Goal: Task Accomplishment & Management: Use online tool/utility

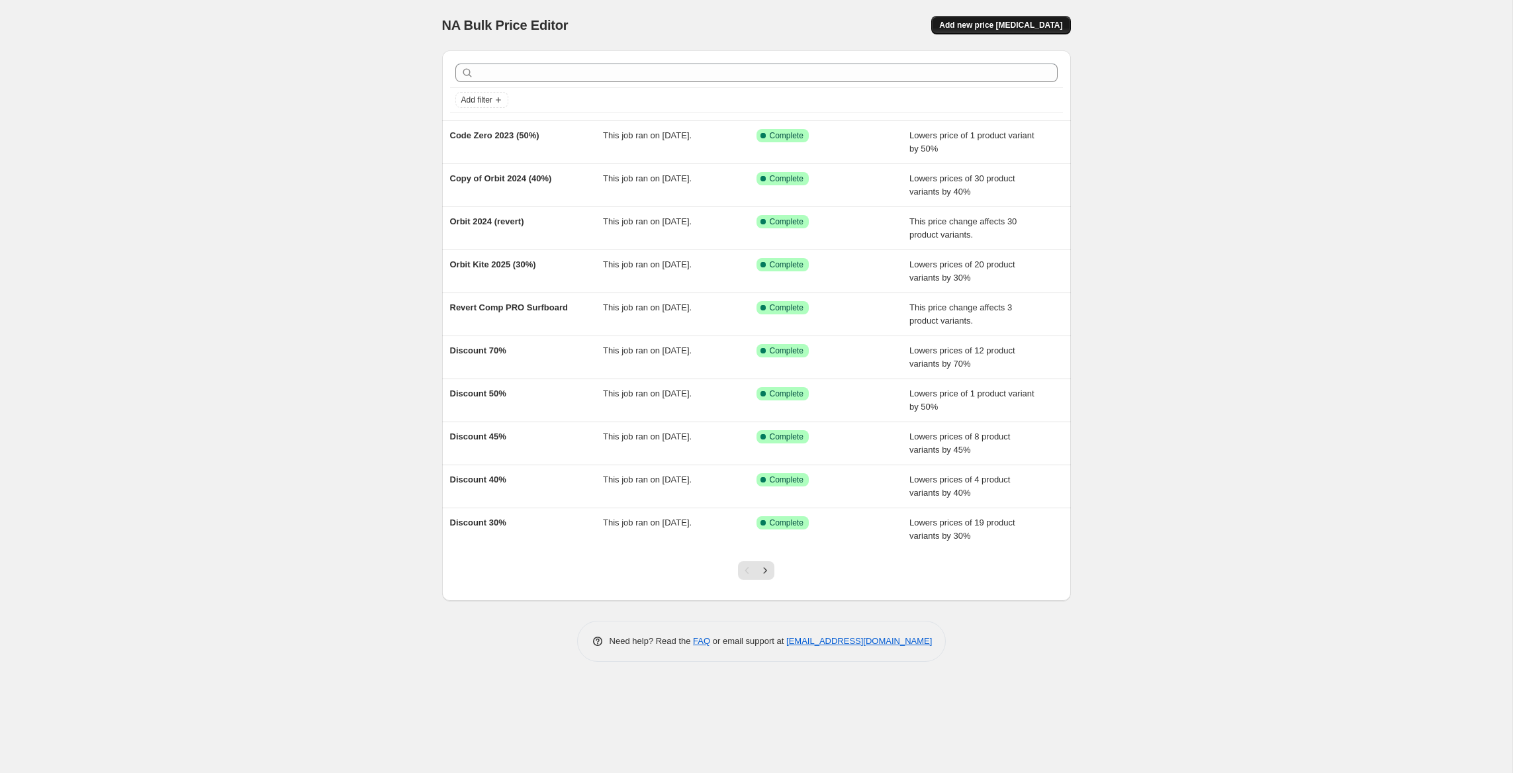
click at [1017, 26] on span "Add new price [MEDICAL_DATA]" at bounding box center [1000, 25] width 123 height 11
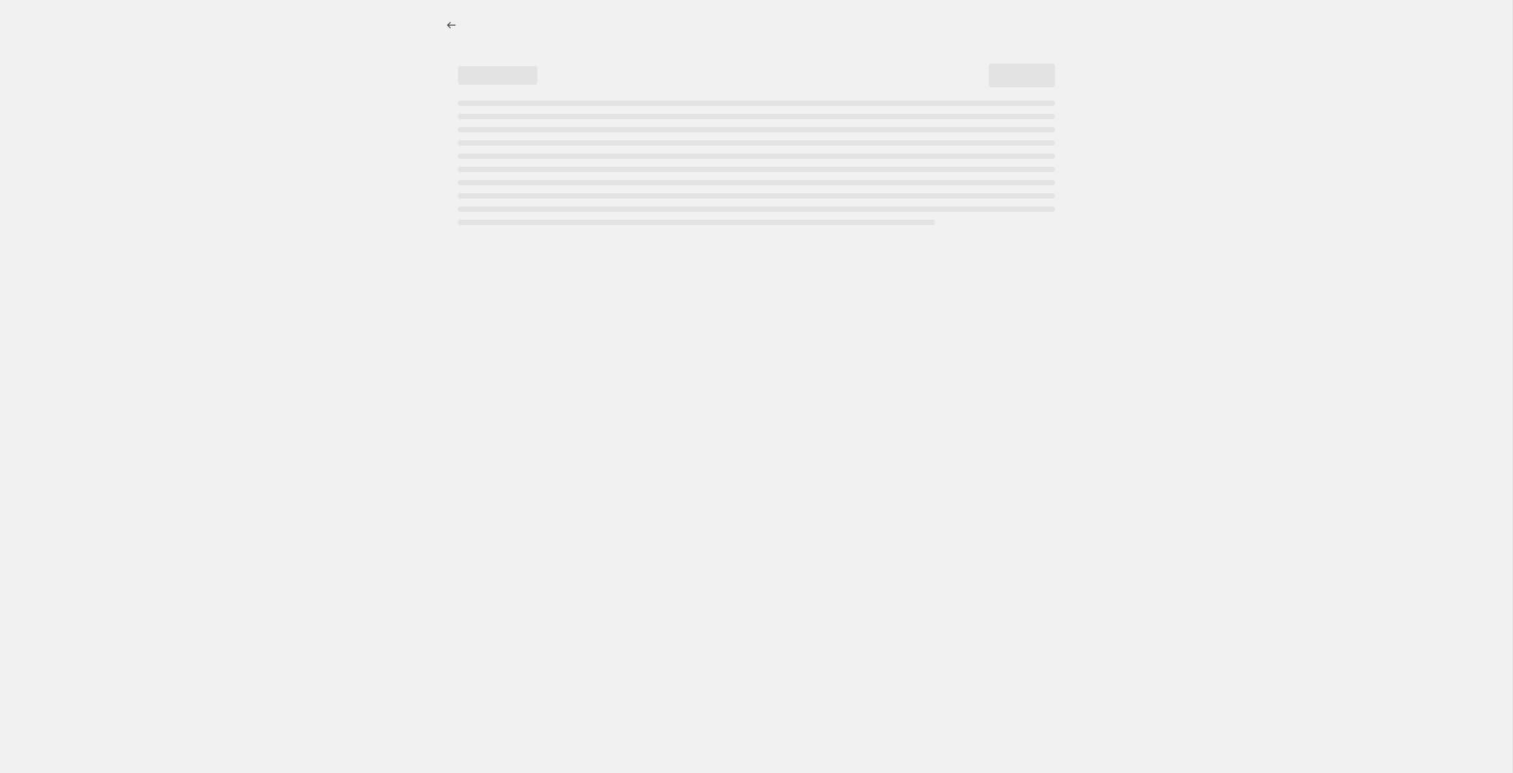
select select "percentage"
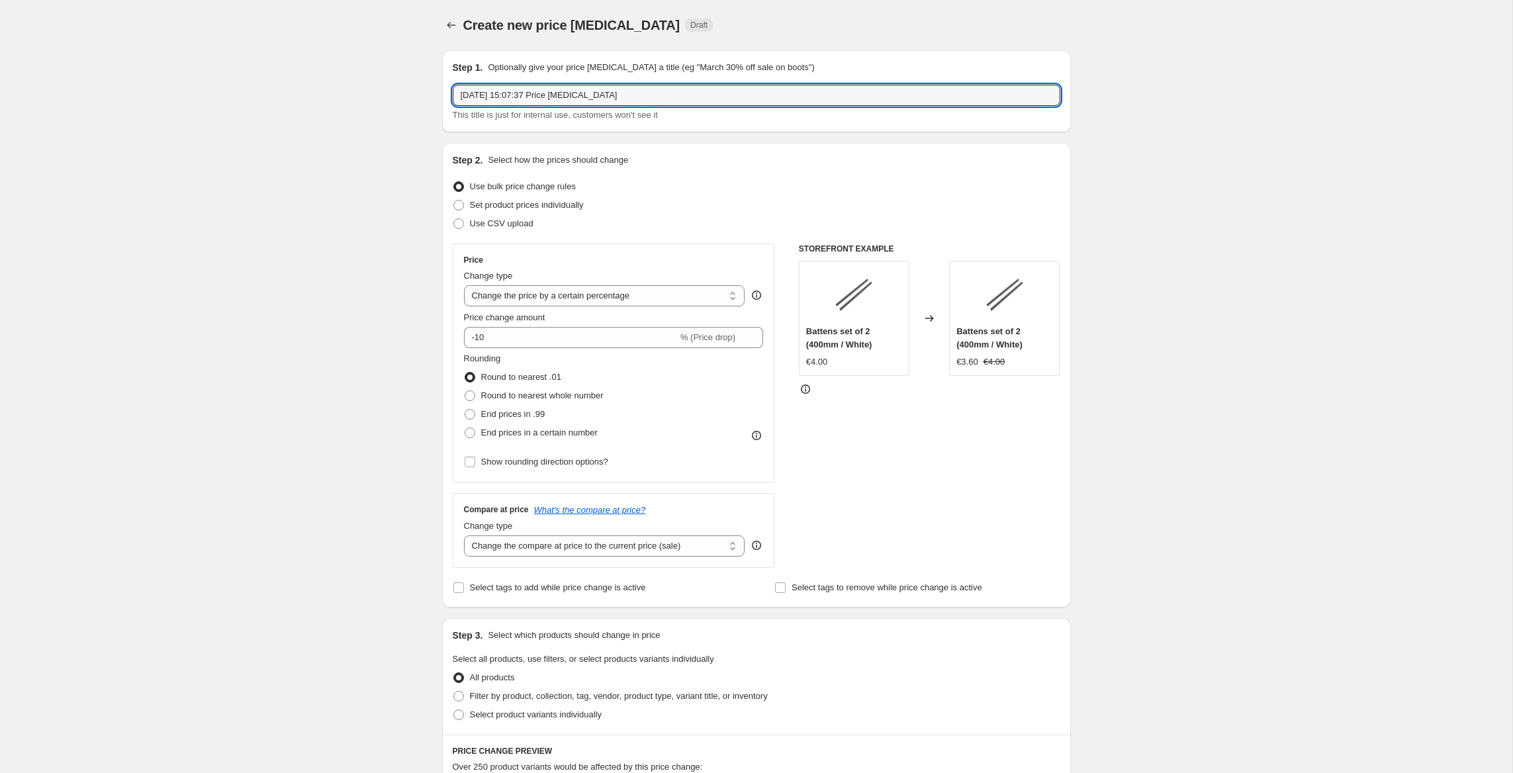
drag, startPoint x: 580, startPoint y: 80, endPoint x: 453, endPoint y: 66, distance: 128.5
click at [453, 66] on div "Step 1. Optionally give your price change job a title (eg "March 30% off sale o…" at bounding box center [757, 91] width 608 height 61
paste input "B2B_Discount_Sept_Revert"
type input "B2B_Discount_Sept_Revert"
drag, startPoint x: 420, startPoint y: 88, endPoint x: 408, endPoint y: 87, distance: 12.0
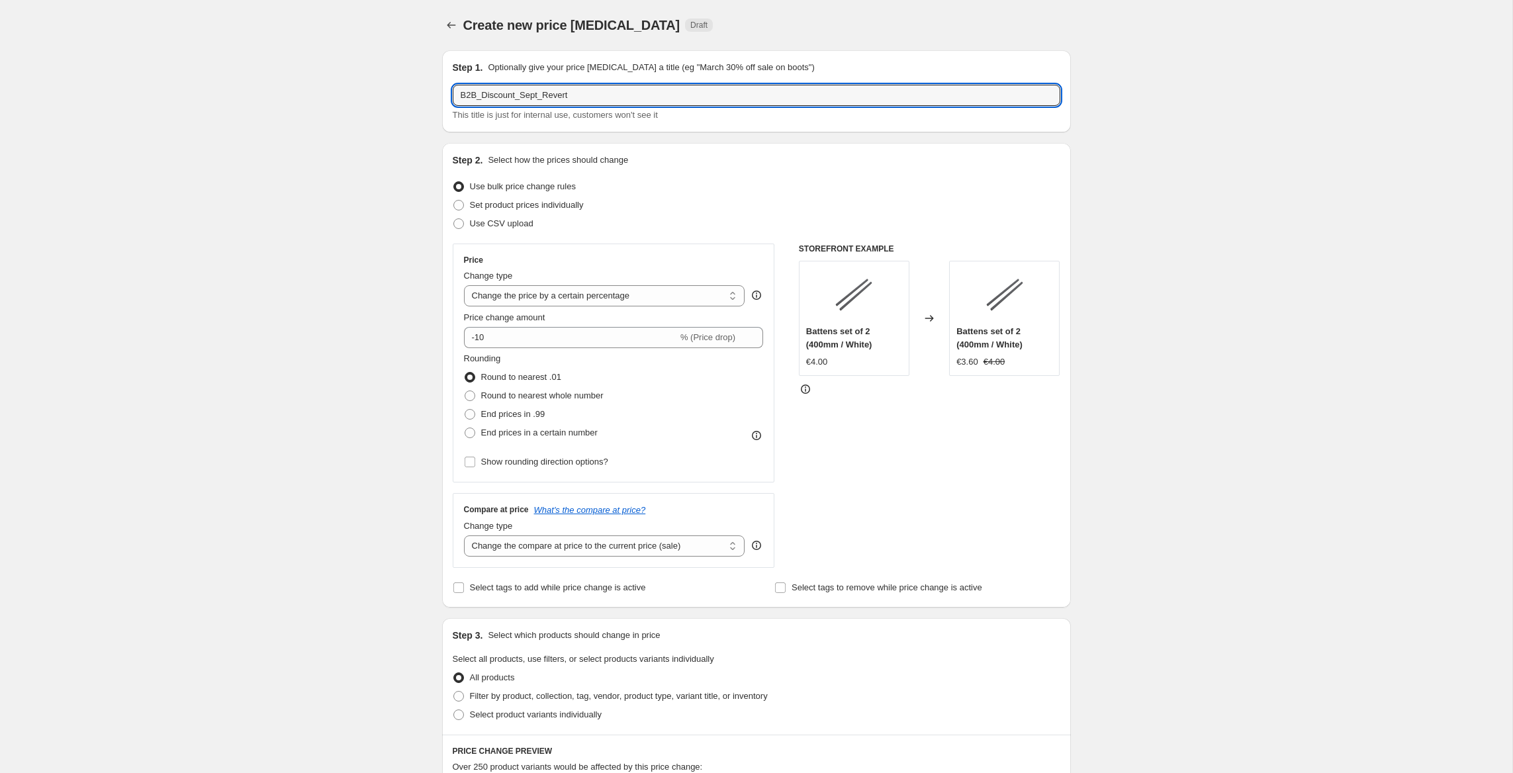
click at [409, 87] on div "Create new price change job. This page is ready Create new price change job Dra…" at bounding box center [756, 698] width 1512 height 1397
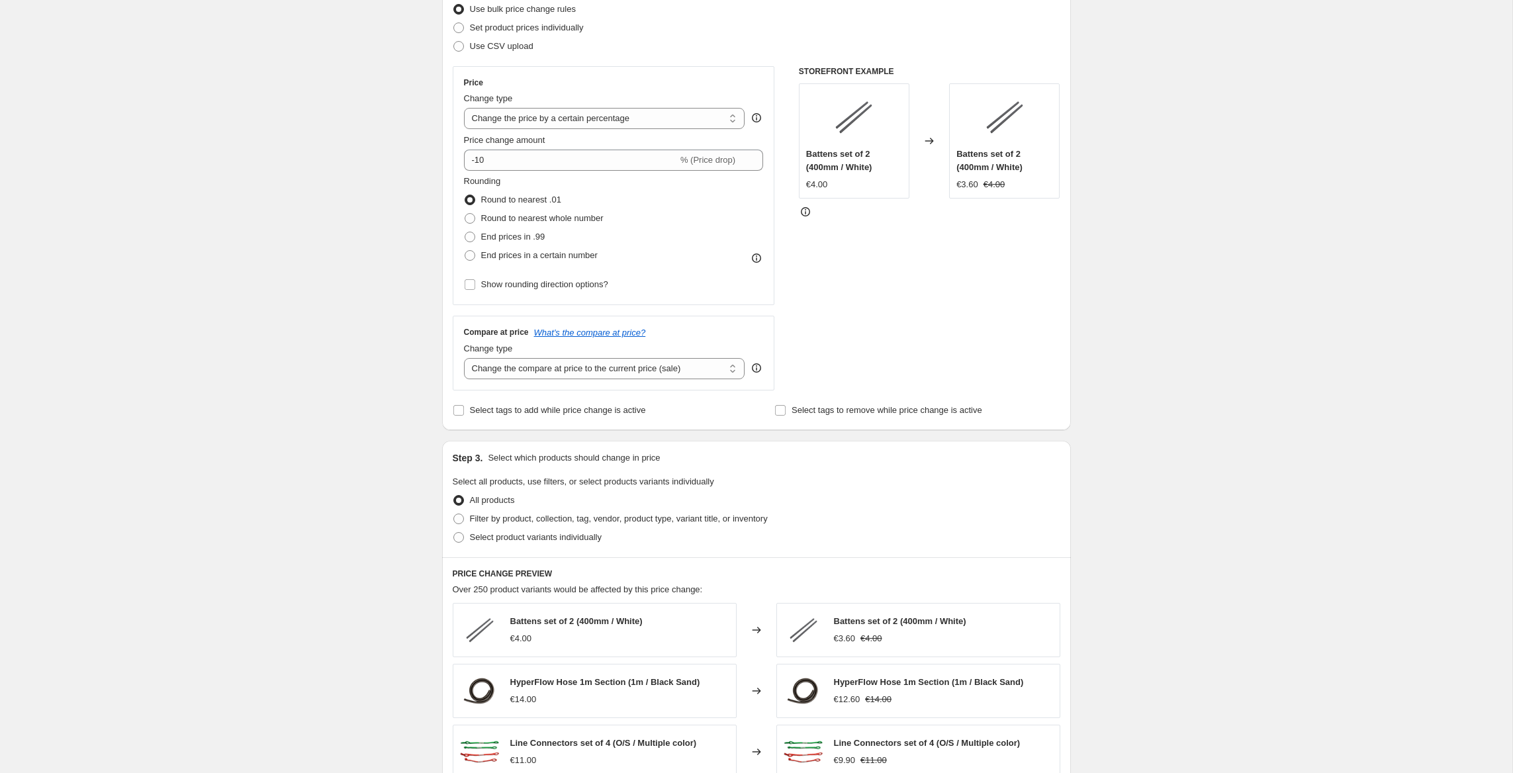
scroll to position [187, 0]
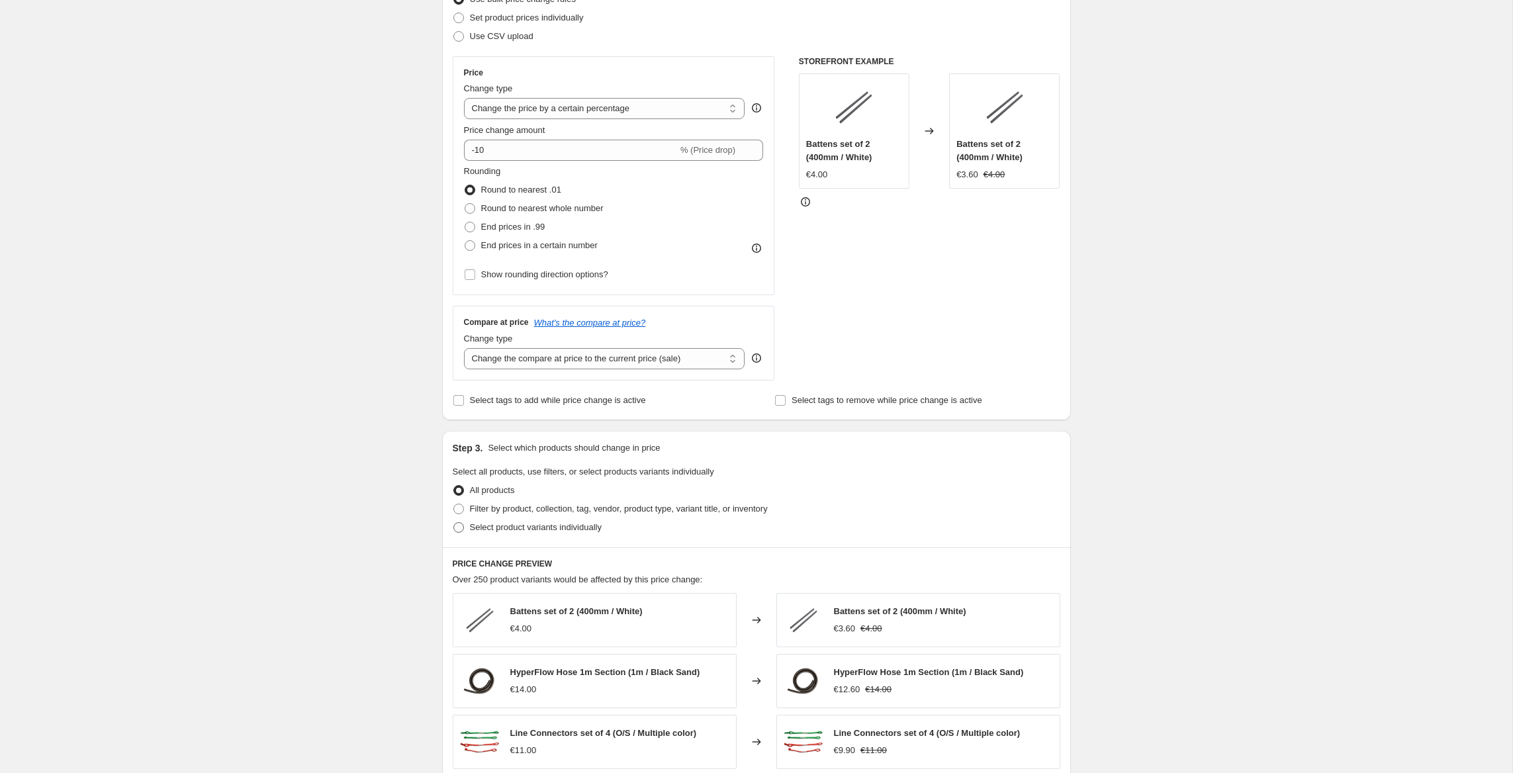
click at [553, 528] on span "Select product variants individually" at bounding box center [536, 527] width 132 height 10
click at [454, 523] on input "Select product variants individually" at bounding box center [453, 522] width 1 height 1
radio input "true"
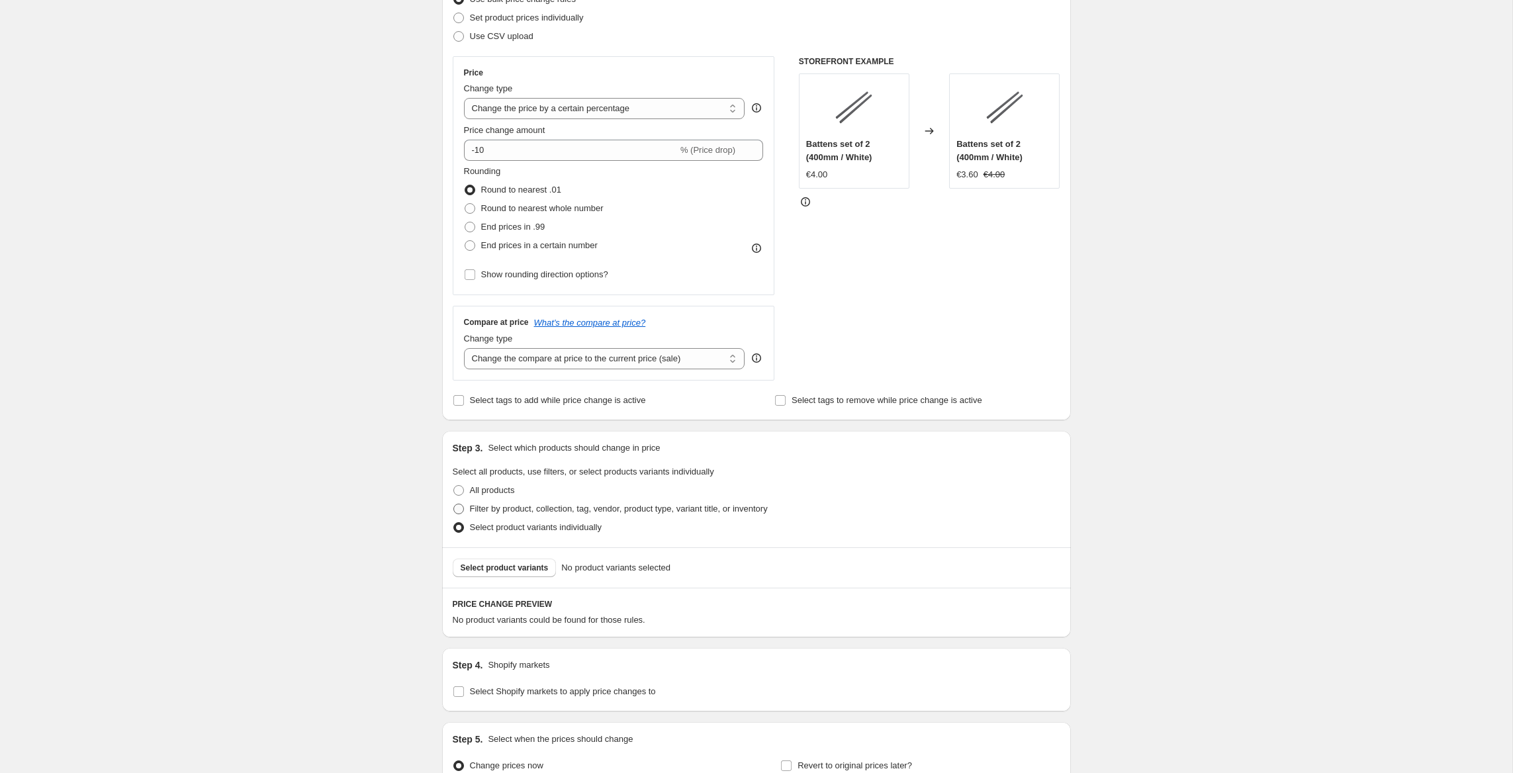
click at [548, 510] on span "Filter by product, collection, tag, vendor, product type, variant title, or inv…" at bounding box center [619, 509] width 298 height 10
click at [454, 504] on input "Filter by product, collection, tag, vendor, product type, variant title, or inv…" at bounding box center [453, 504] width 1 height 1
radio input "true"
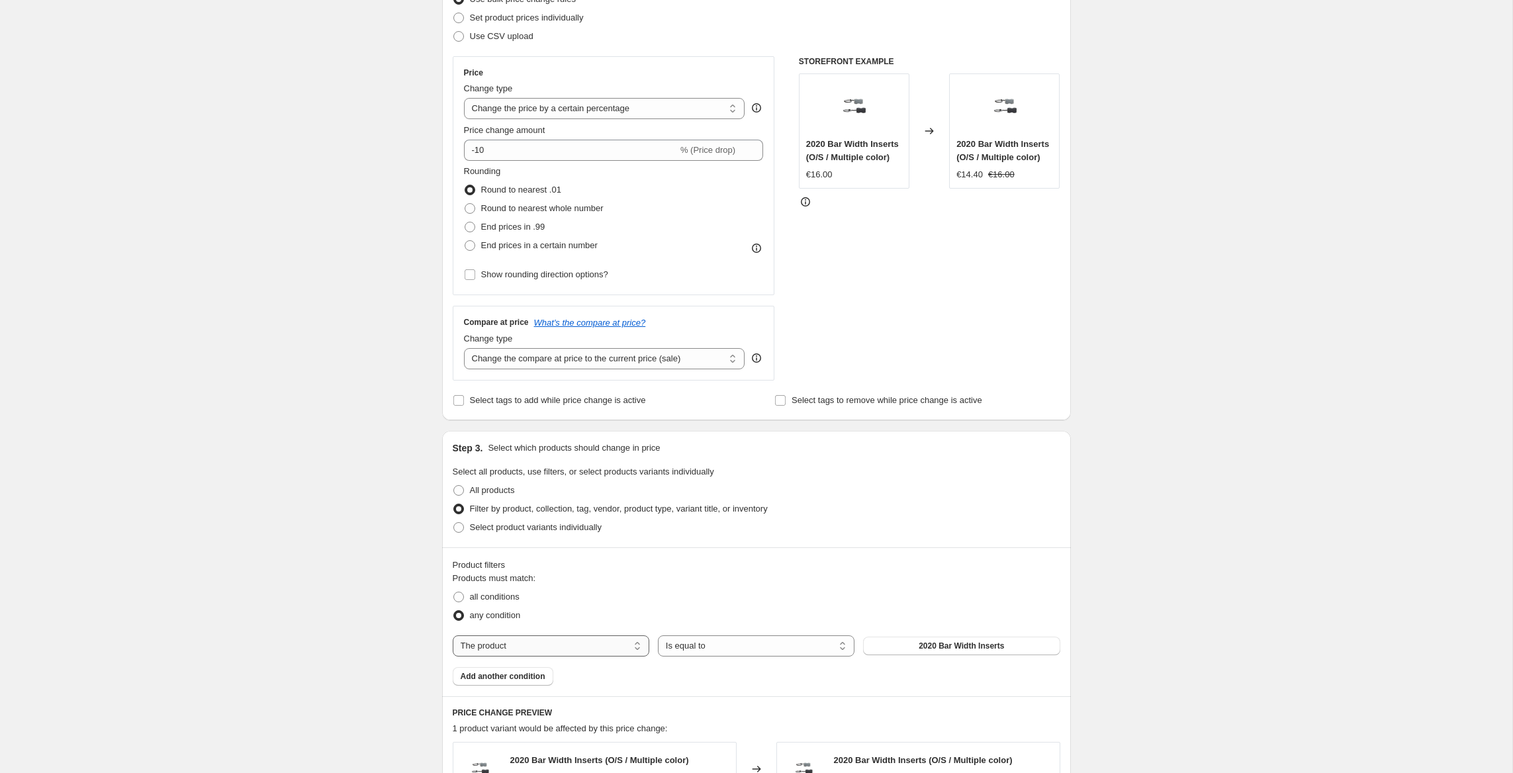
select select "tag"
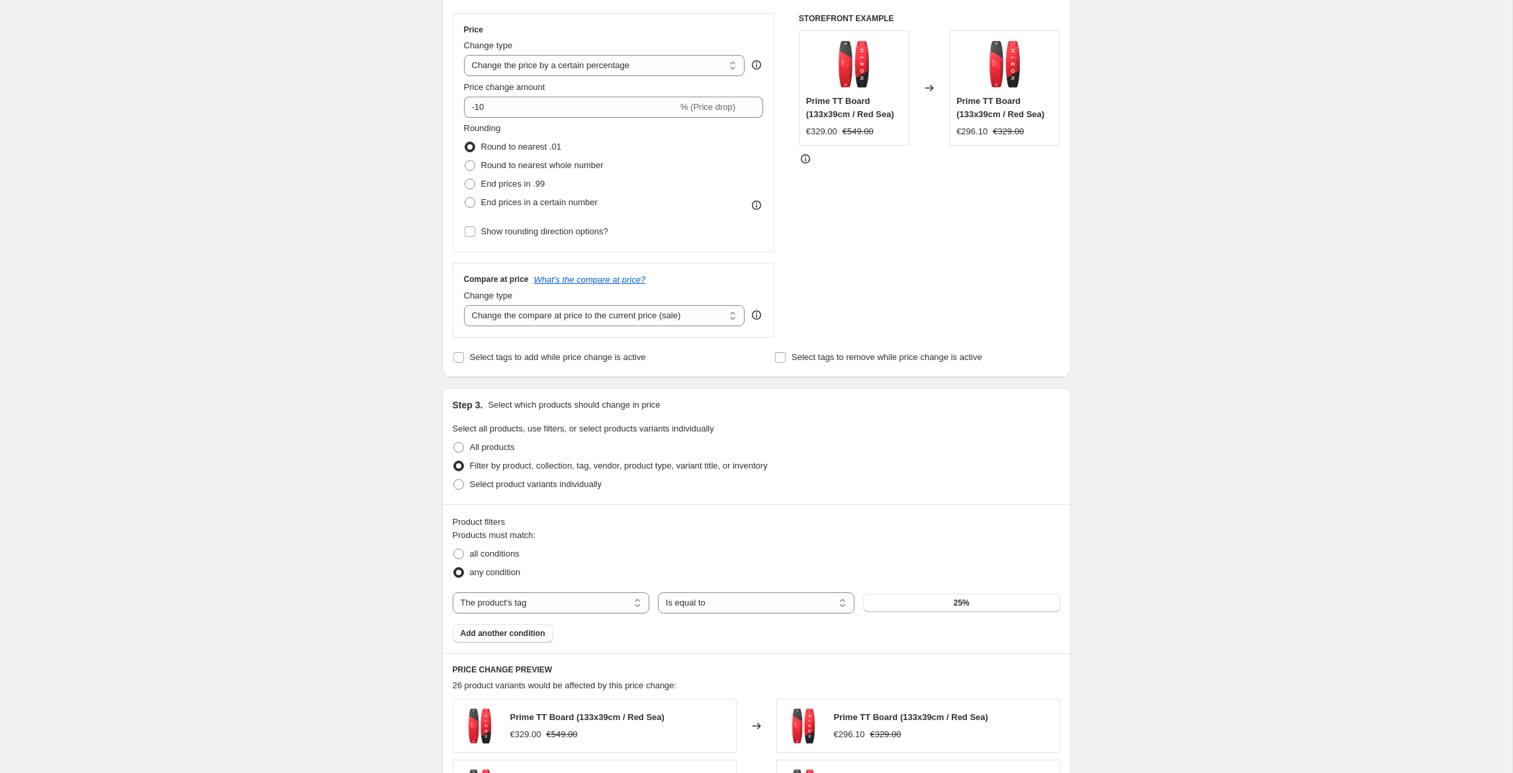
scroll to position [232, 0]
click at [946, 610] on div "The product The product's collection The product's tag The product's vendor The…" at bounding box center [757, 601] width 608 height 21
click at [950, 606] on button "25%" at bounding box center [961, 601] width 197 height 19
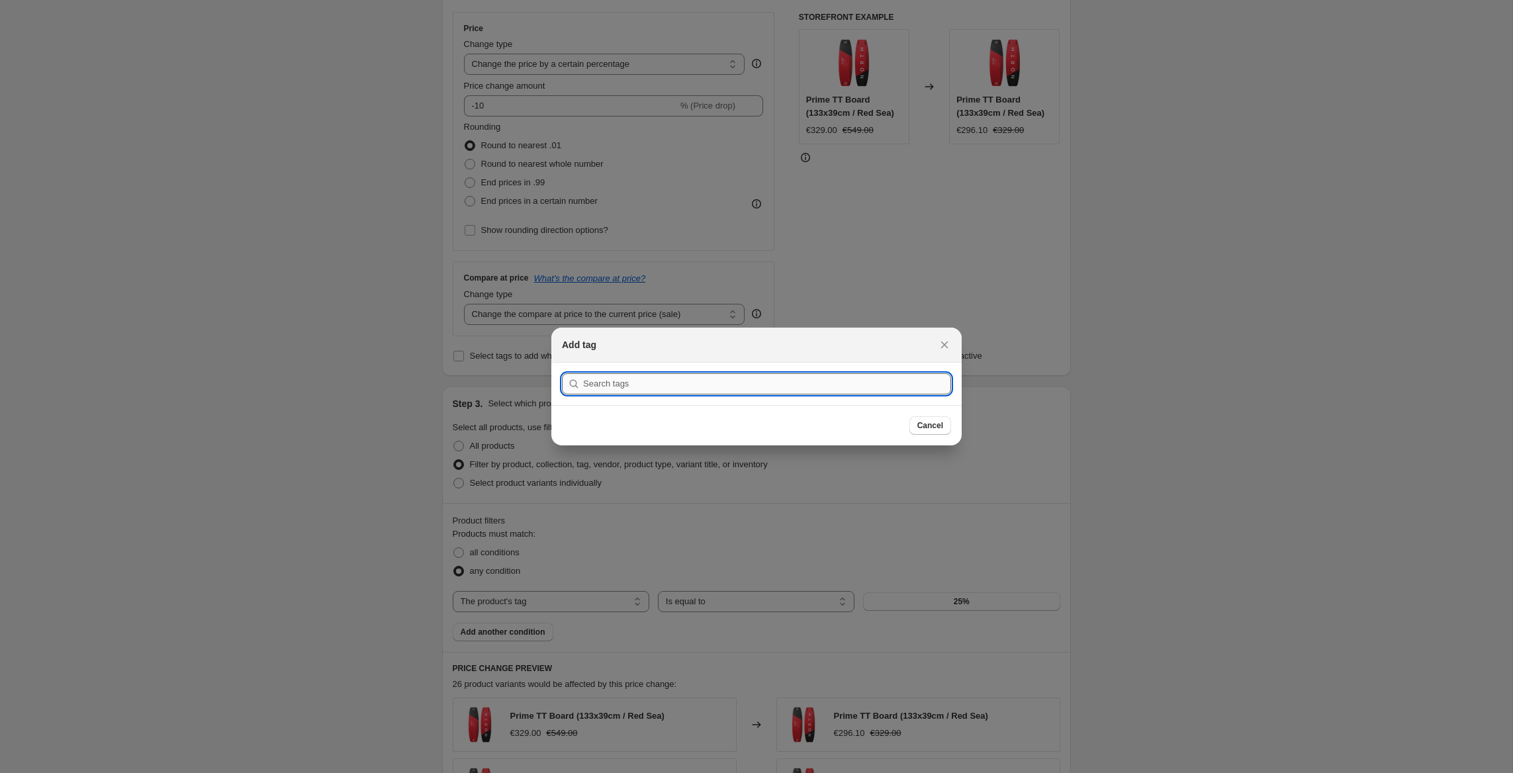
click at [653, 388] on input ":r2g:" at bounding box center [767, 383] width 368 height 21
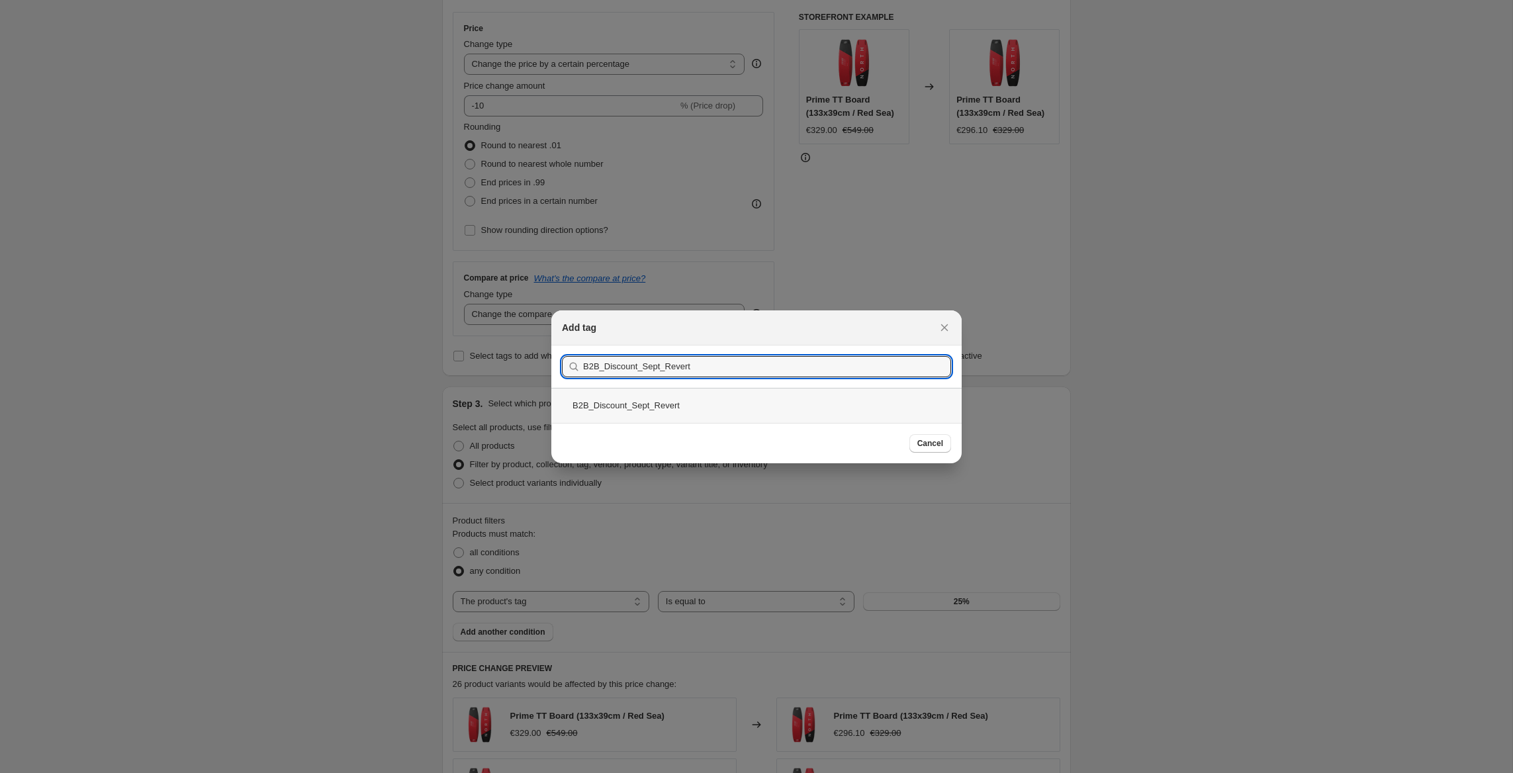
type input "B2B_Discount_Sept_Revert"
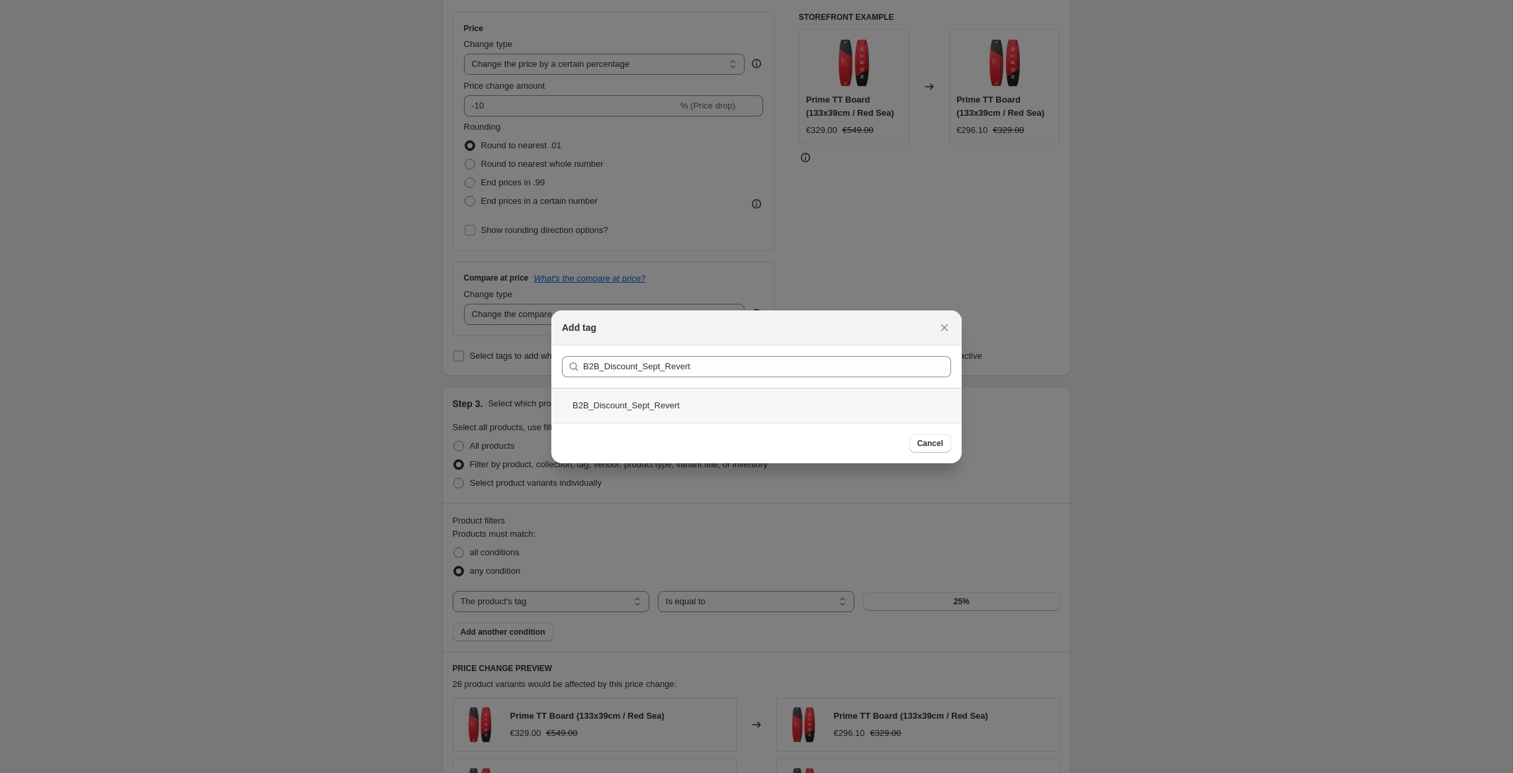
click at [658, 405] on div "B2B_Discount_Sept_Revert" at bounding box center [756, 405] width 410 height 35
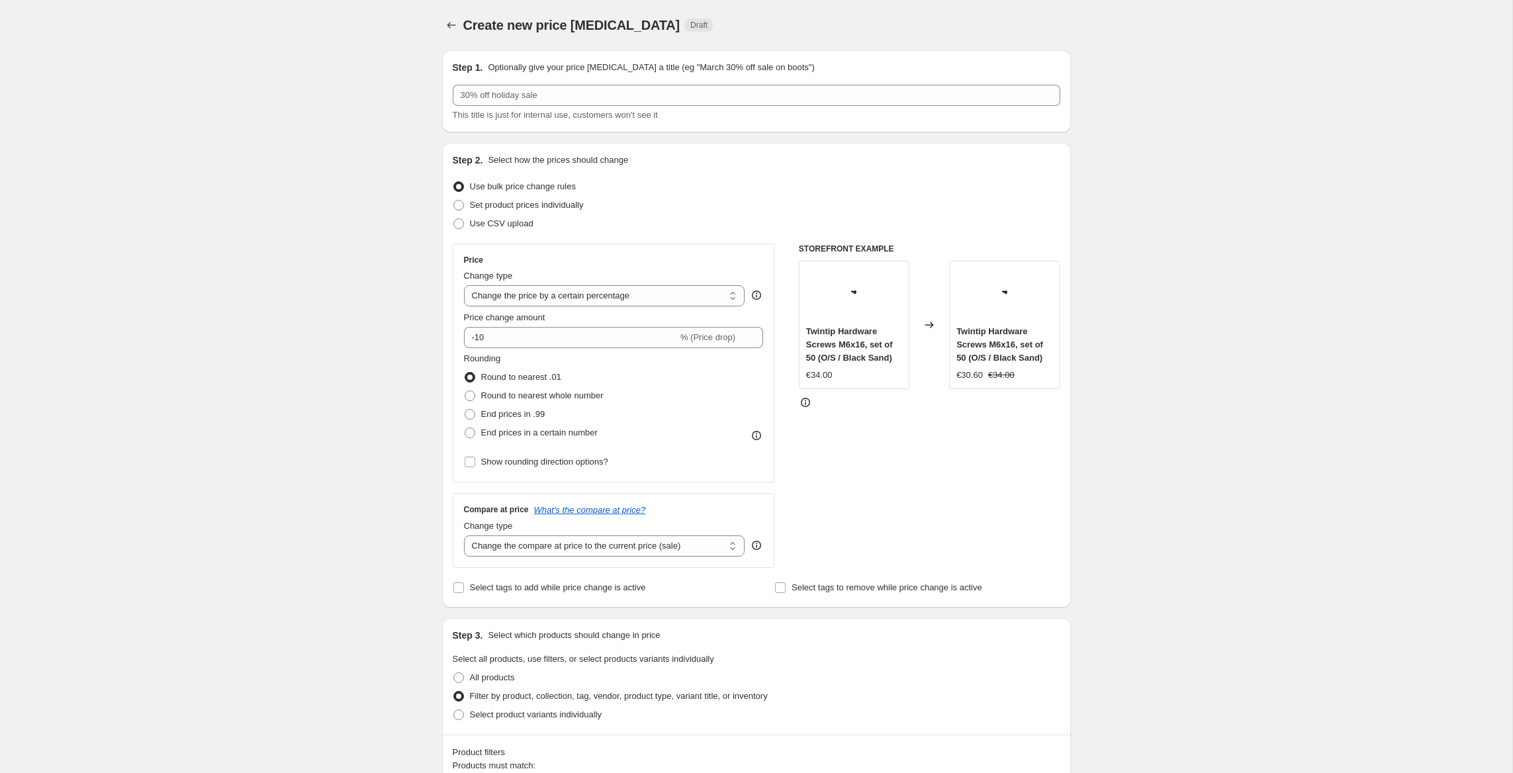
scroll to position [0, 0]
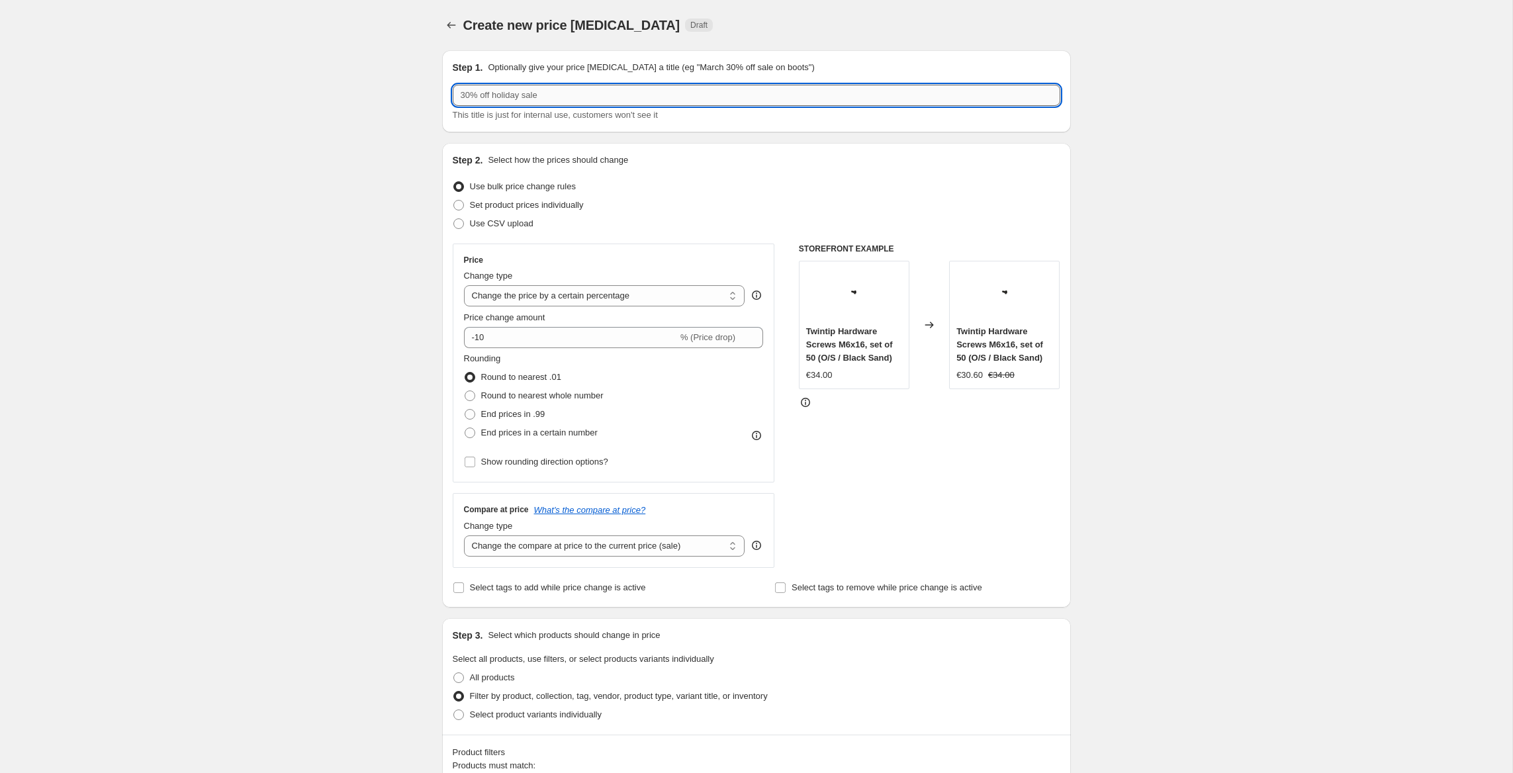
drag, startPoint x: 620, startPoint y: 99, endPoint x: 609, endPoint y: 100, distance: 11.3
click at [609, 100] on input "text" at bounding box center [757, 95] width 608 height 21
drag, startPoint x: 312, startPoint y: 73, endPoint x: 302, endPoint y: 71, distance: 9.6
click at [305, 72] on div "Create new price change job. This page is ready Create new price change job Dra…" at bounding box center [756, 775] width 1512 height 1550
type input "Price job September revert"
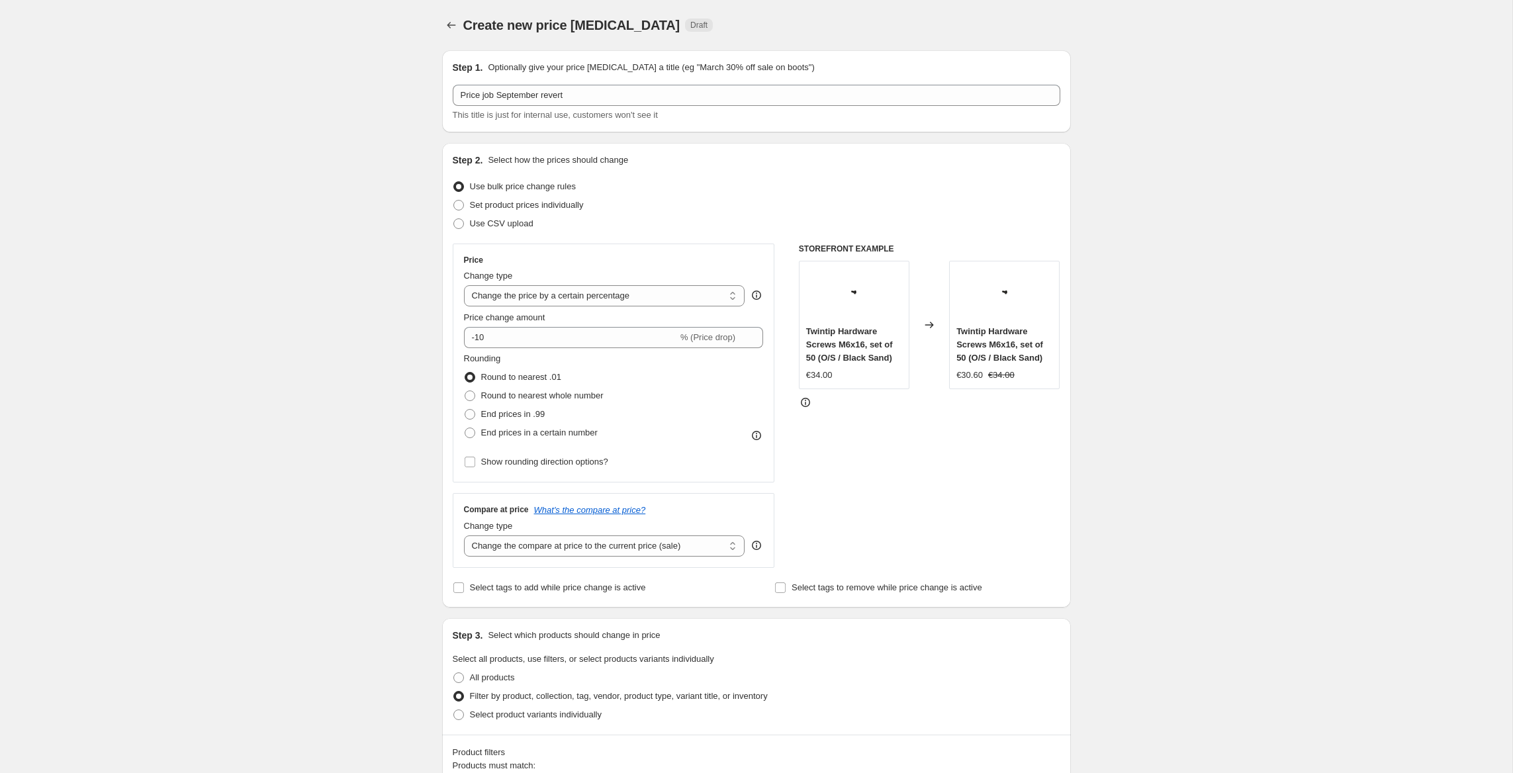
click at [265, 129] on div "Create new price change job. This page is ready Create new price change job Dra…" at bounding box center [756, 775] width 1512 height 1550
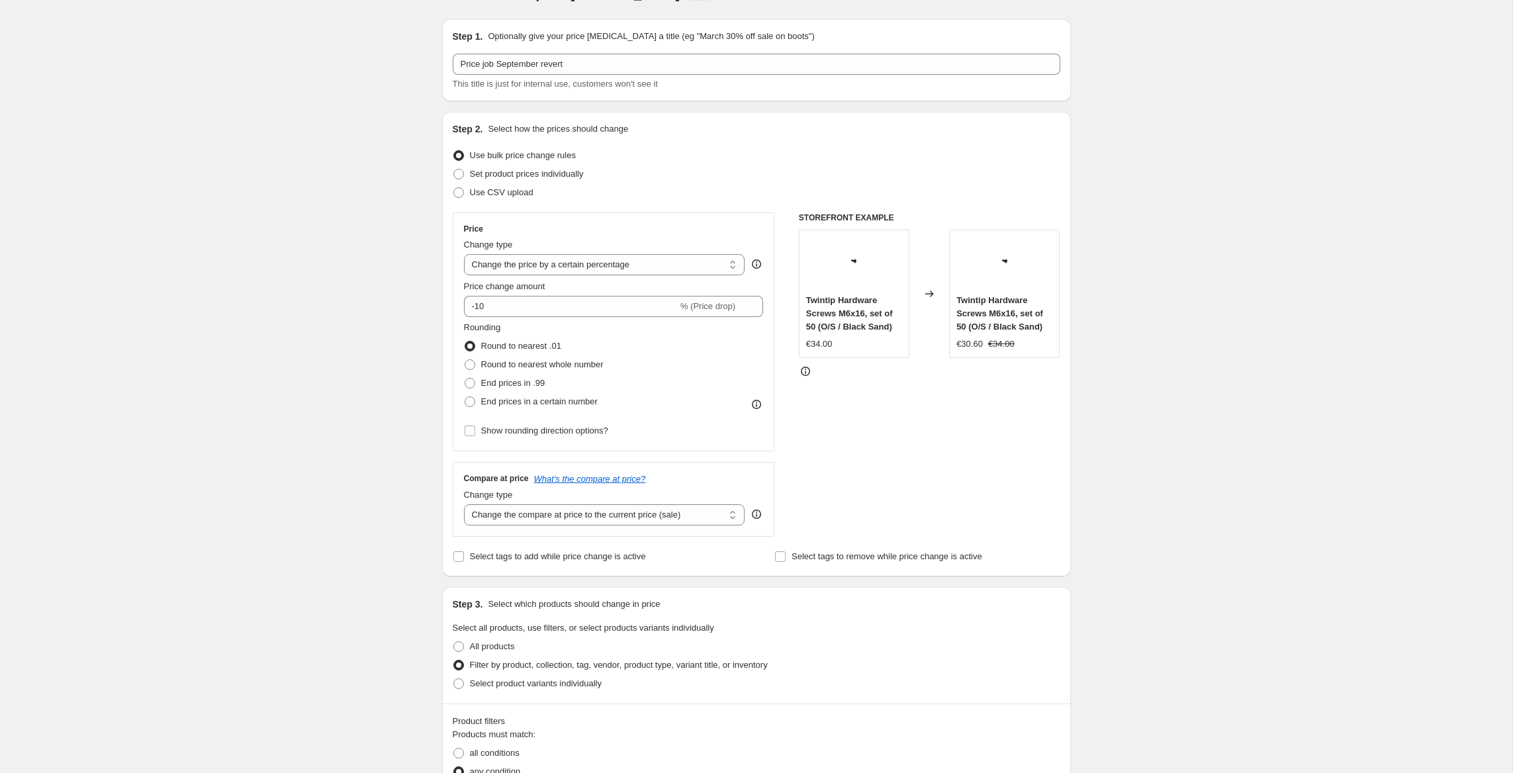
scroll to position [36, 0]
select select "ecap"
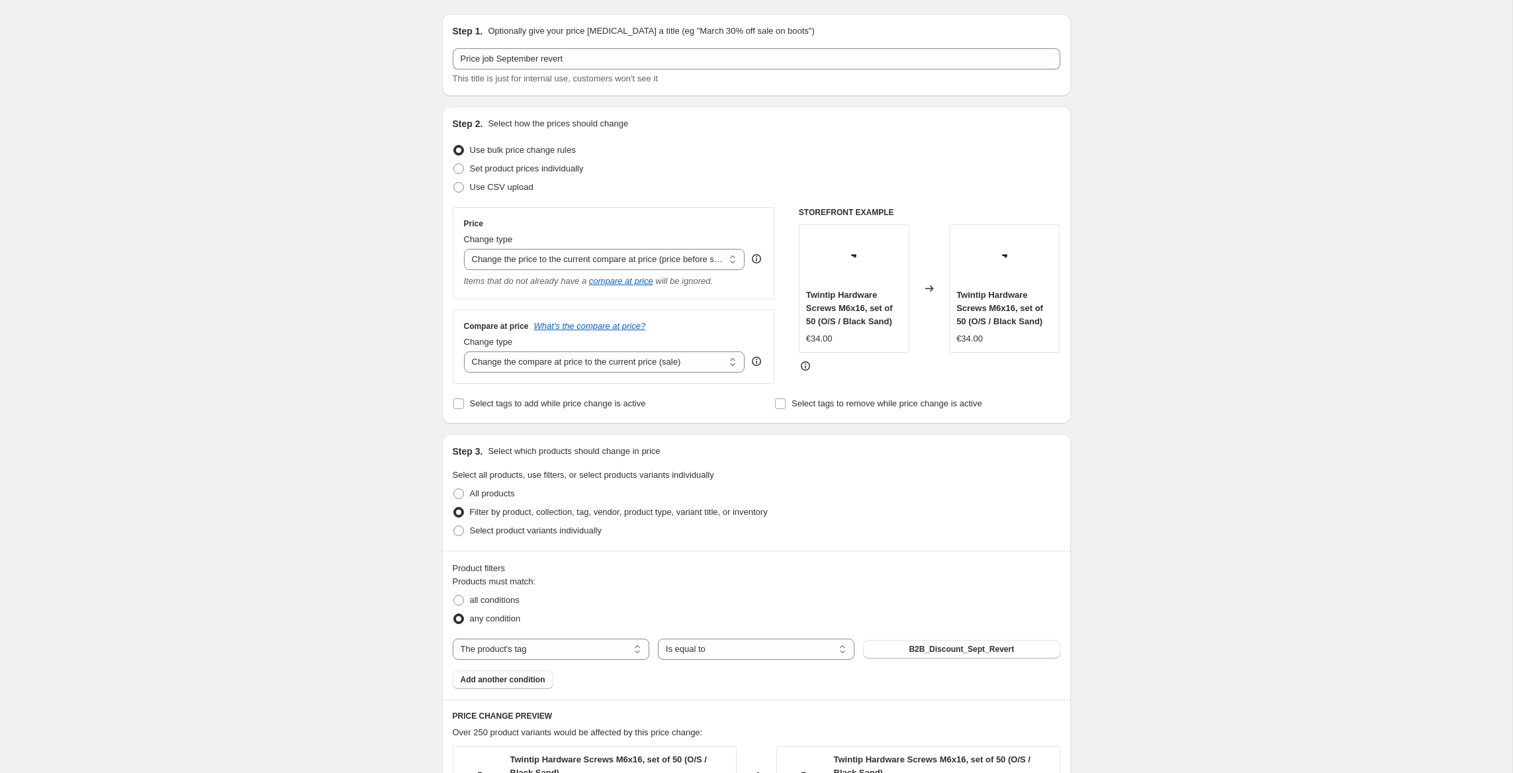
click at [320, 281] on div "Create new price change job. This page is ready Create new price change job Dra…" at bounding box center [756, 665] width 1512 height 1403
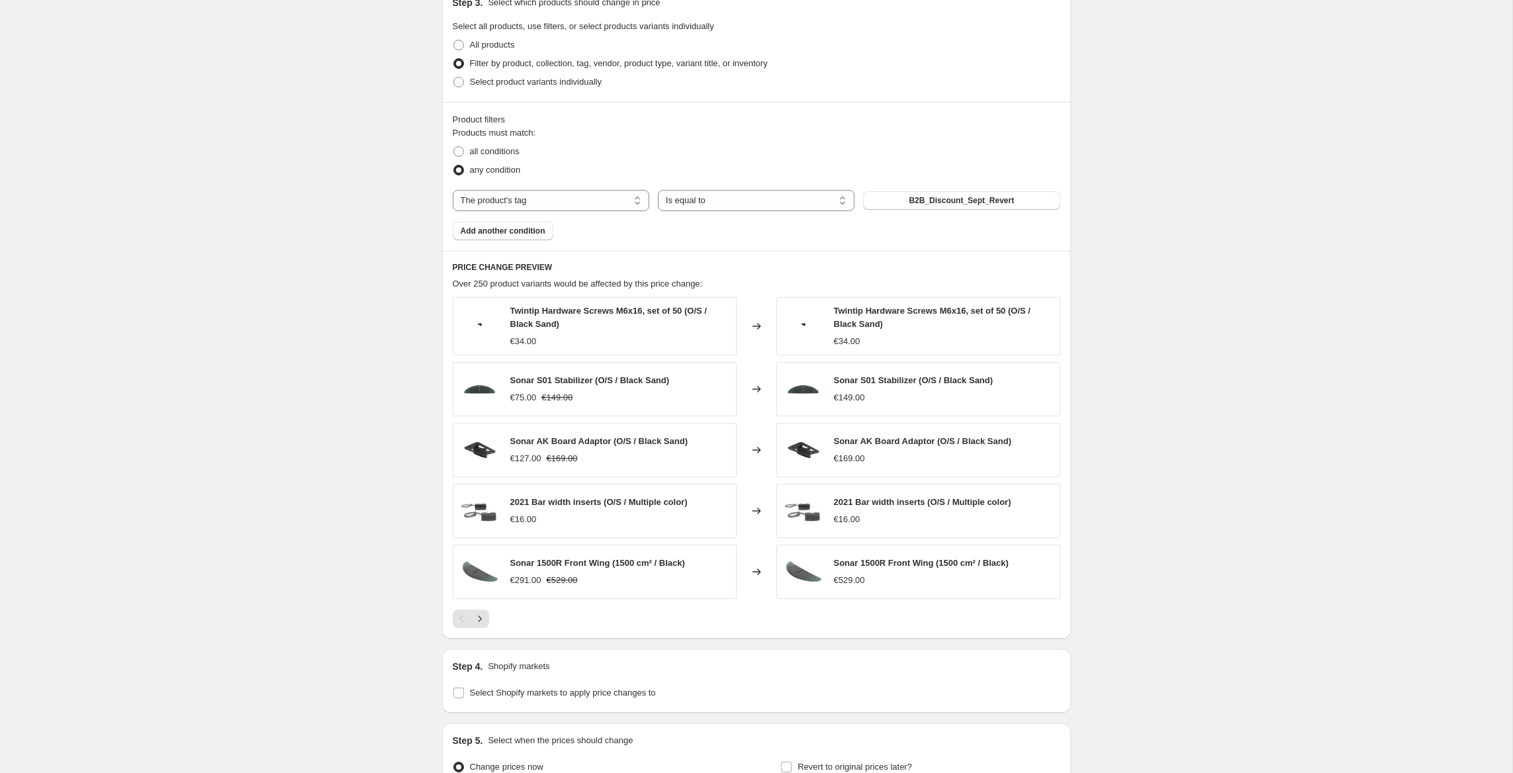
scroll to position [630, 0]
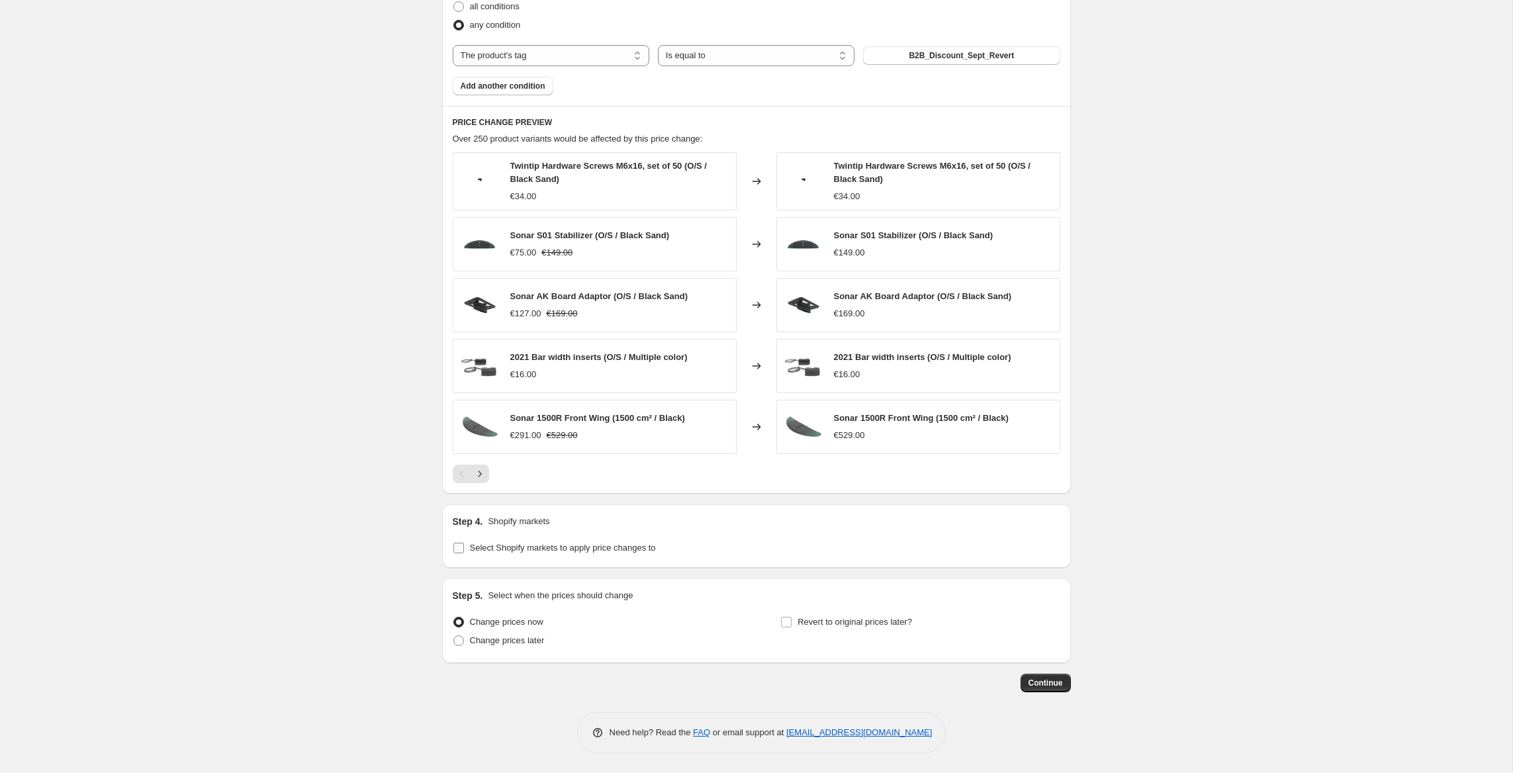
click at [500, 555] on label "Select Shopify markets to apply price changes to" at bounding box center [554, 548] width 203 height 19
click at [464, 553] on input "Select Shopify markets to apply price changes to" at bounding box center [458, 548] width 11 height 11
checkbox input "true"
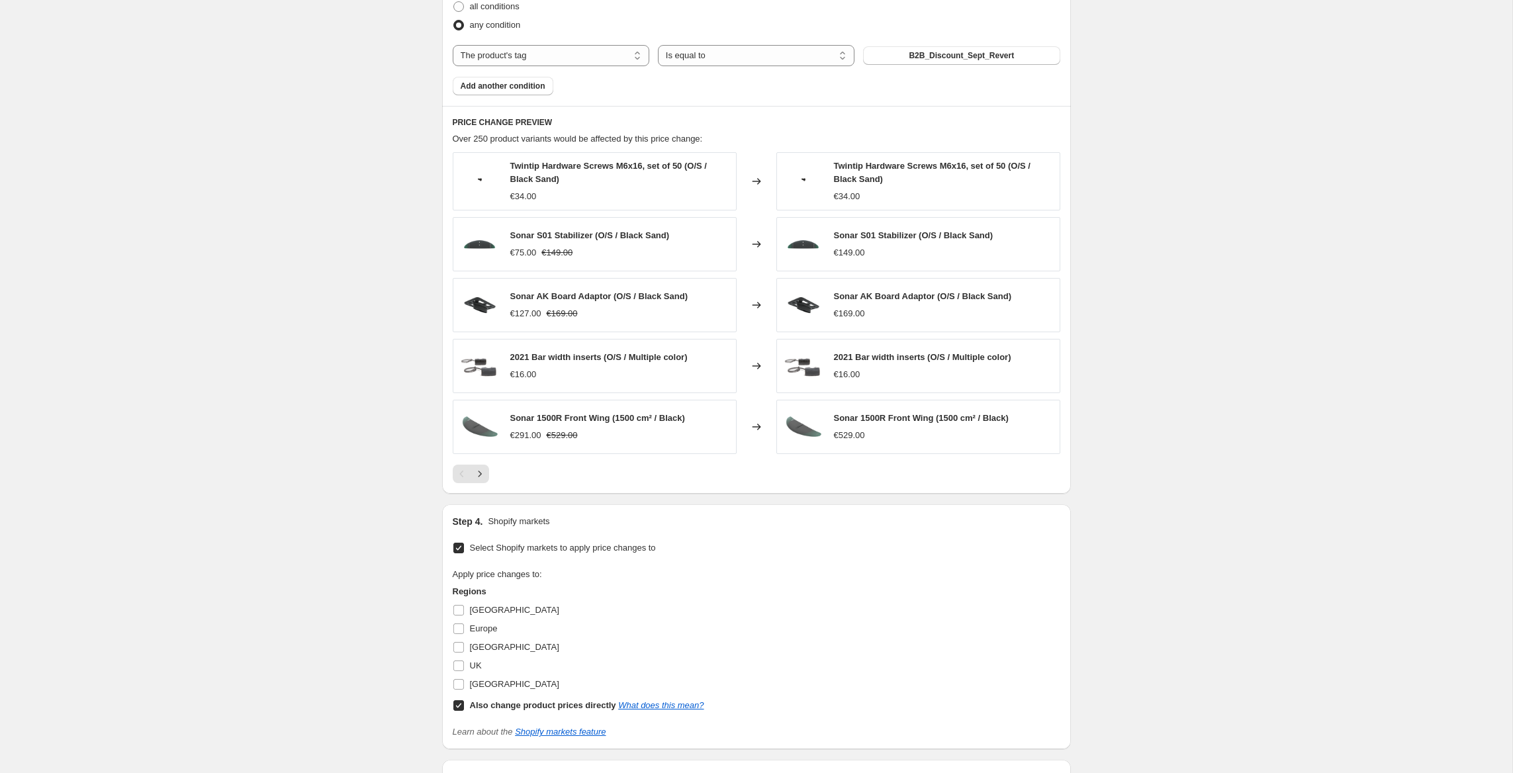
drag, startPoint x: 471, startPoint y: 606, endPoint x: 477, endPoint y: 616, distance: 11.3
click at [472, 606] on span "Canada" at bounding box center [514, 610] width 89 height 10
click at [464, 606] on input "Canada" at bounding box center [458, 610] width 11 height 11
checkbox input "true"
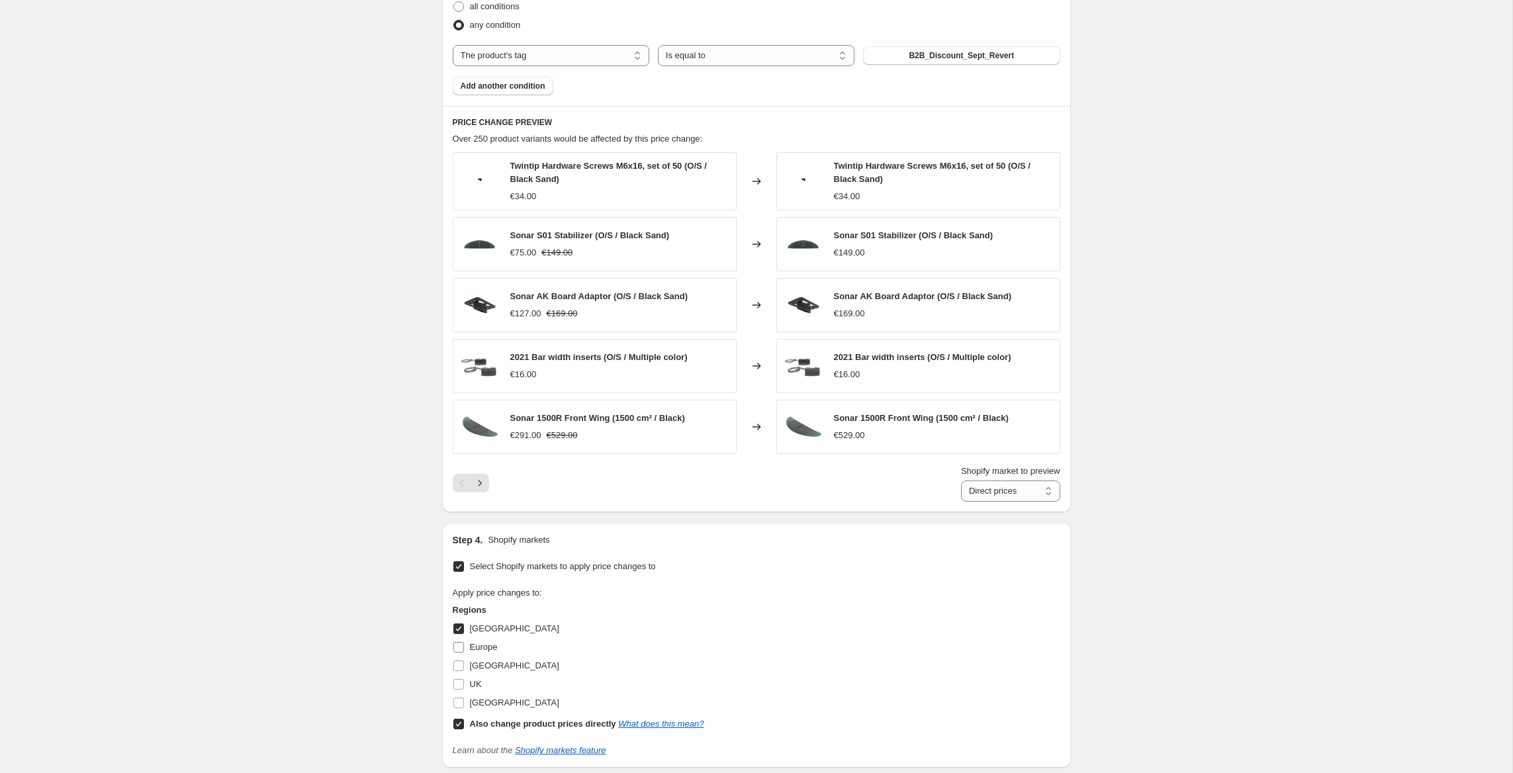
click at [475, 649] on span "Europe" at bounding box center [484, 647] width 28 height 10
click at [464, 649] on input "Europe" at bounding box center [458, 647] width 11 height 11
checkbox input "true"
drag, startPoint x: 477, startPoint y: 667, endPoint x: 477, endPoint y: 674, distance: 6.7
click at [477, 667] on span "Netherlands" at bounding box center [514, 666] width 89 height 10
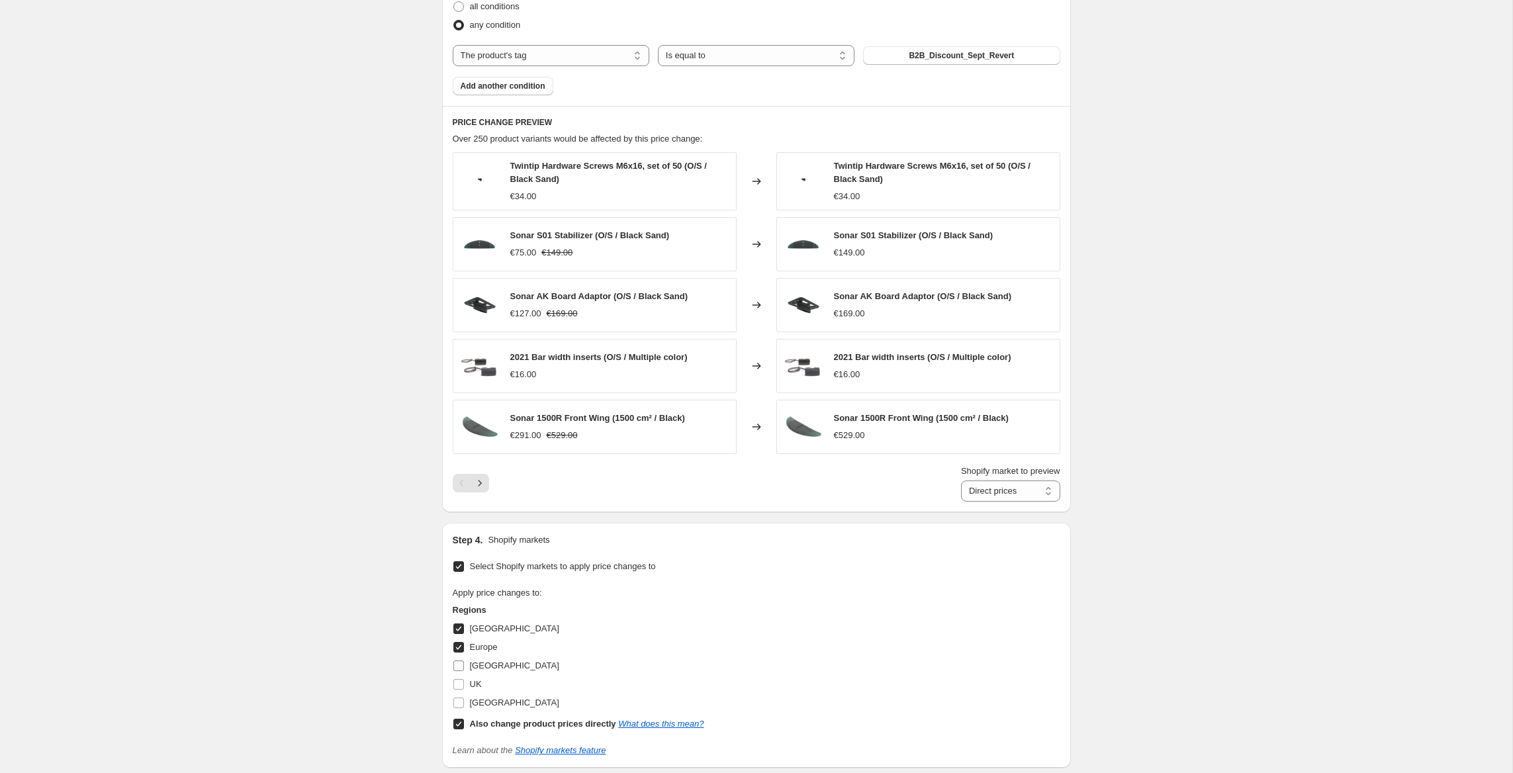
click at [464, 667] on input "Netherlands" at bounding box center [458, 666] width 11 height 11
checkbox input "true"
drag, startPoint x: 473, startPoint y: 682, endPoint x: 476, endPoint y: 695, distance: 13.5
click at [475, 682] on span "UK" at bounding box center [476, 684] width 12 height 10
click at [464, 682] on input "UK" at bounding box center [458, 684] width 11 height 11
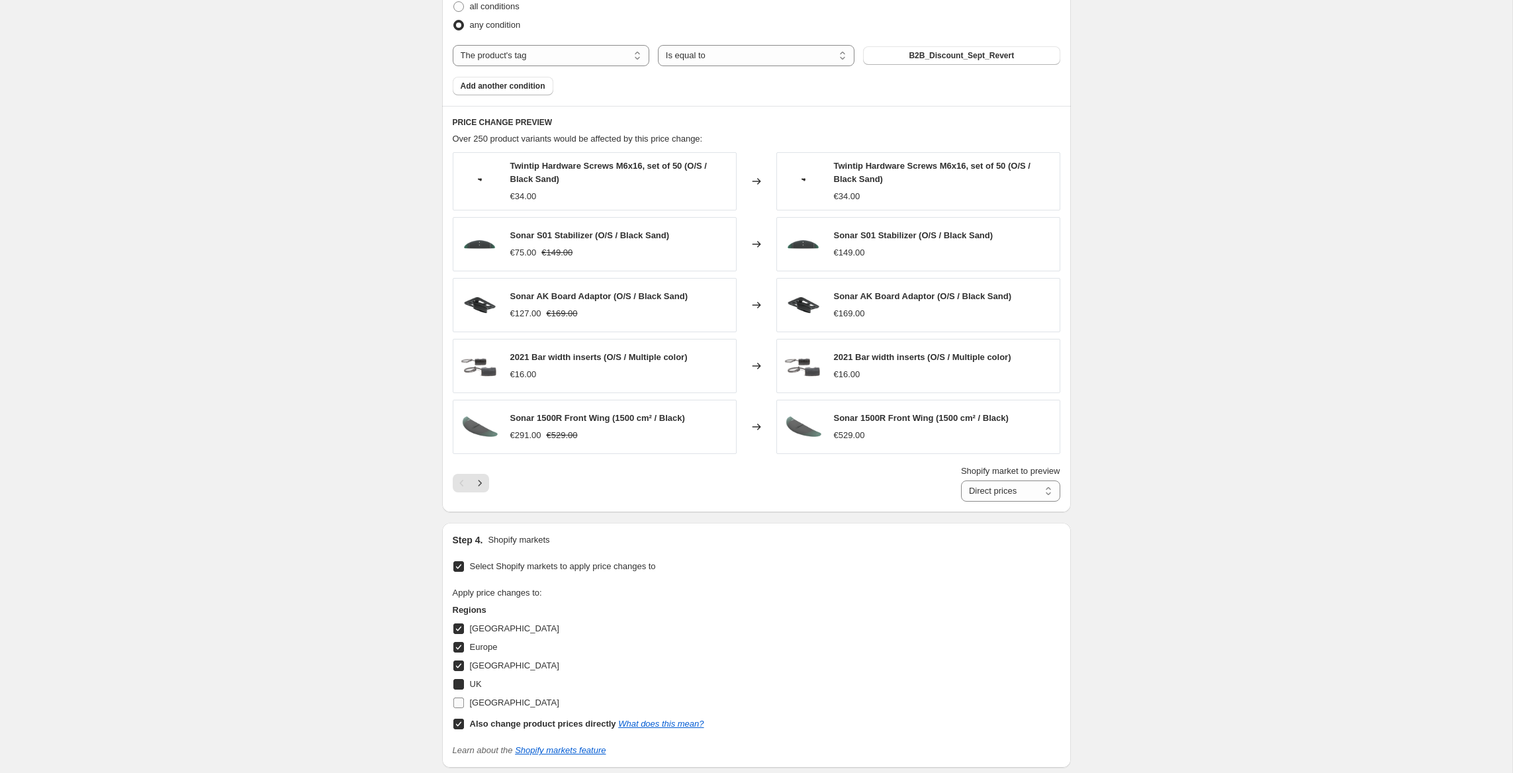
checkbox input "true"
click at [475, 700] on span "USA" at bounding box center [514, 703] width 89 height 10
click at [464, 700] on input "USA" at bounding box center [458, 703] width 11 height 11
checkbox input "true"
click at [385, 596] on div "Create new price change job. This page is ready Create new price change job Dra…" at bounding box center [756, 171] width 1512 height 1603
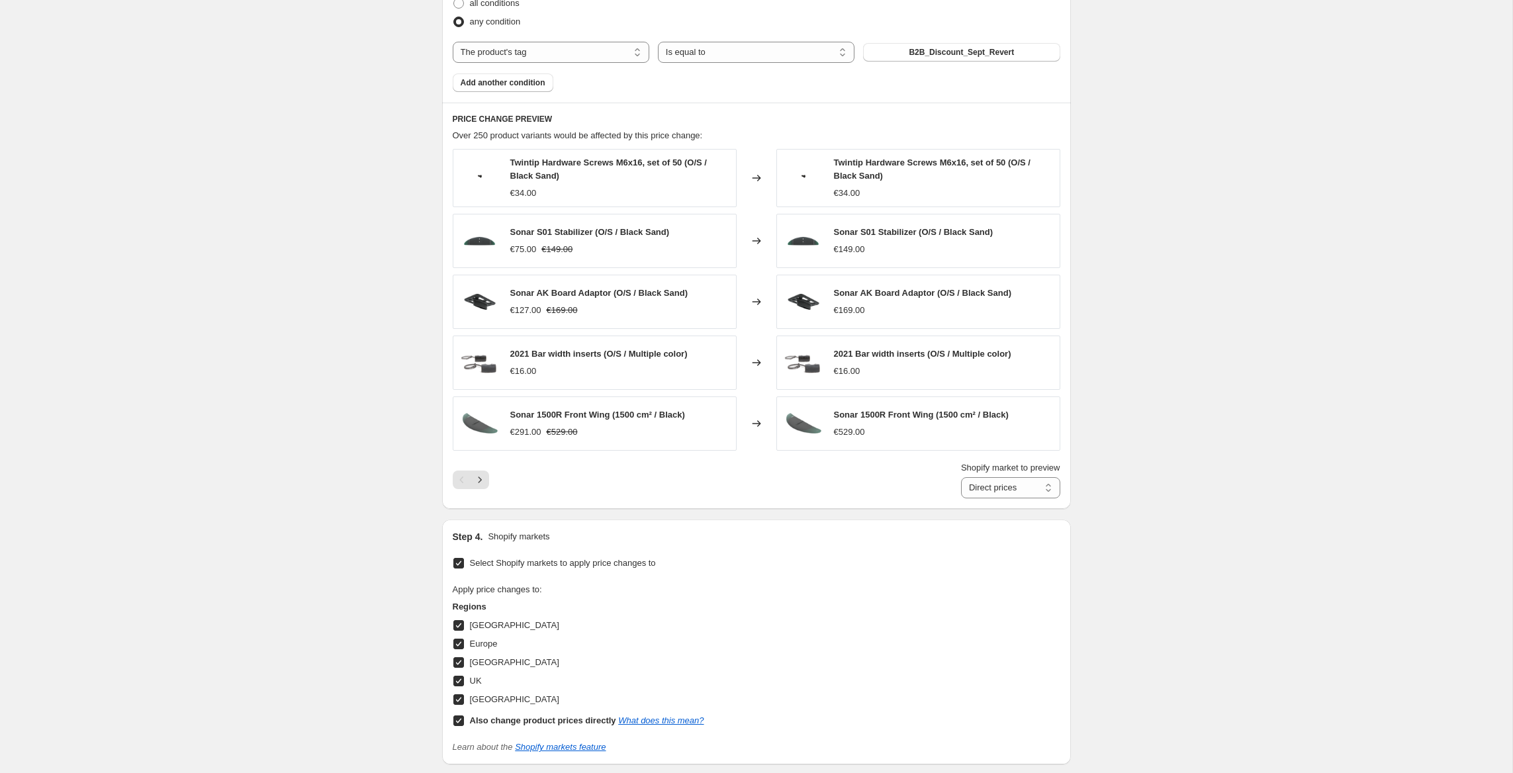
scroll to position [694, 0]
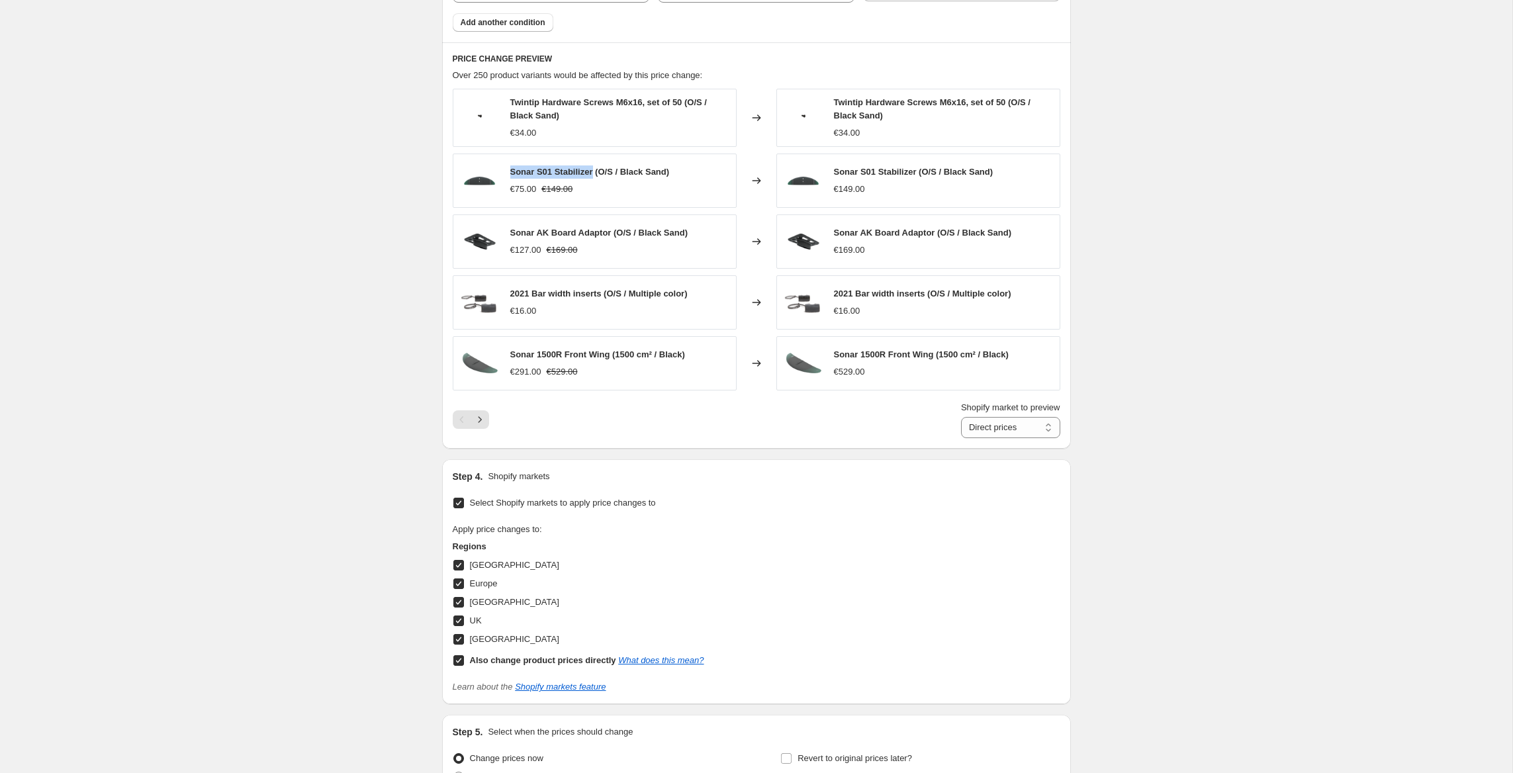
copy span "Sonar S01 Stabilizer"
drag, startPoint x: 515, startPoint y: 171, endPoint x: 724, endPoint y: 43, distance: 245.1
click at [594, 167] on span "Sonar S01 Stabilizer (O/S / Black Sand)" at bounding box center [590, 172] width 160 height 10
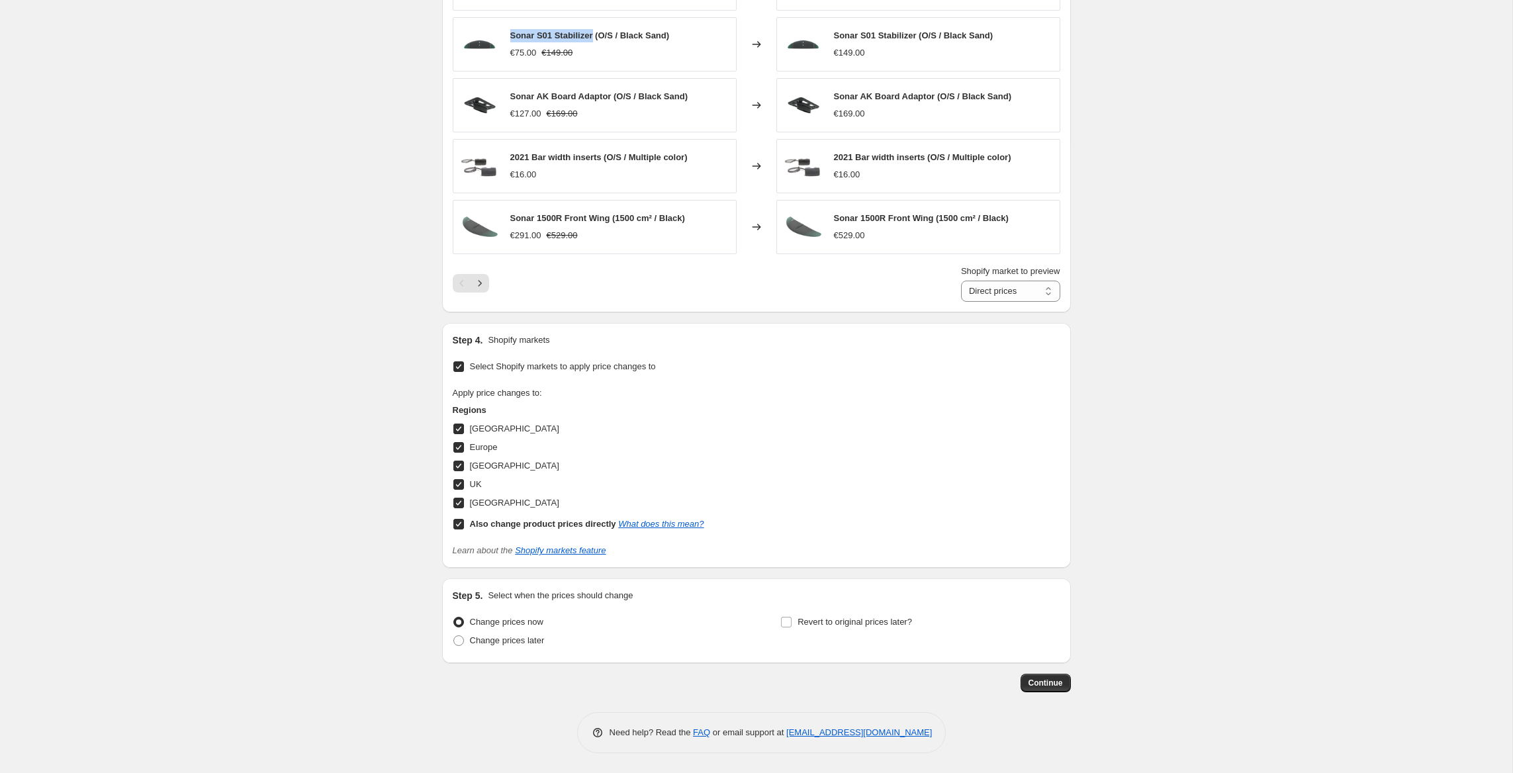
scroll to position [830, 0]
click at [1058, 683] on span "Continue" at bounding box center [1046, 683] width 34 height 11
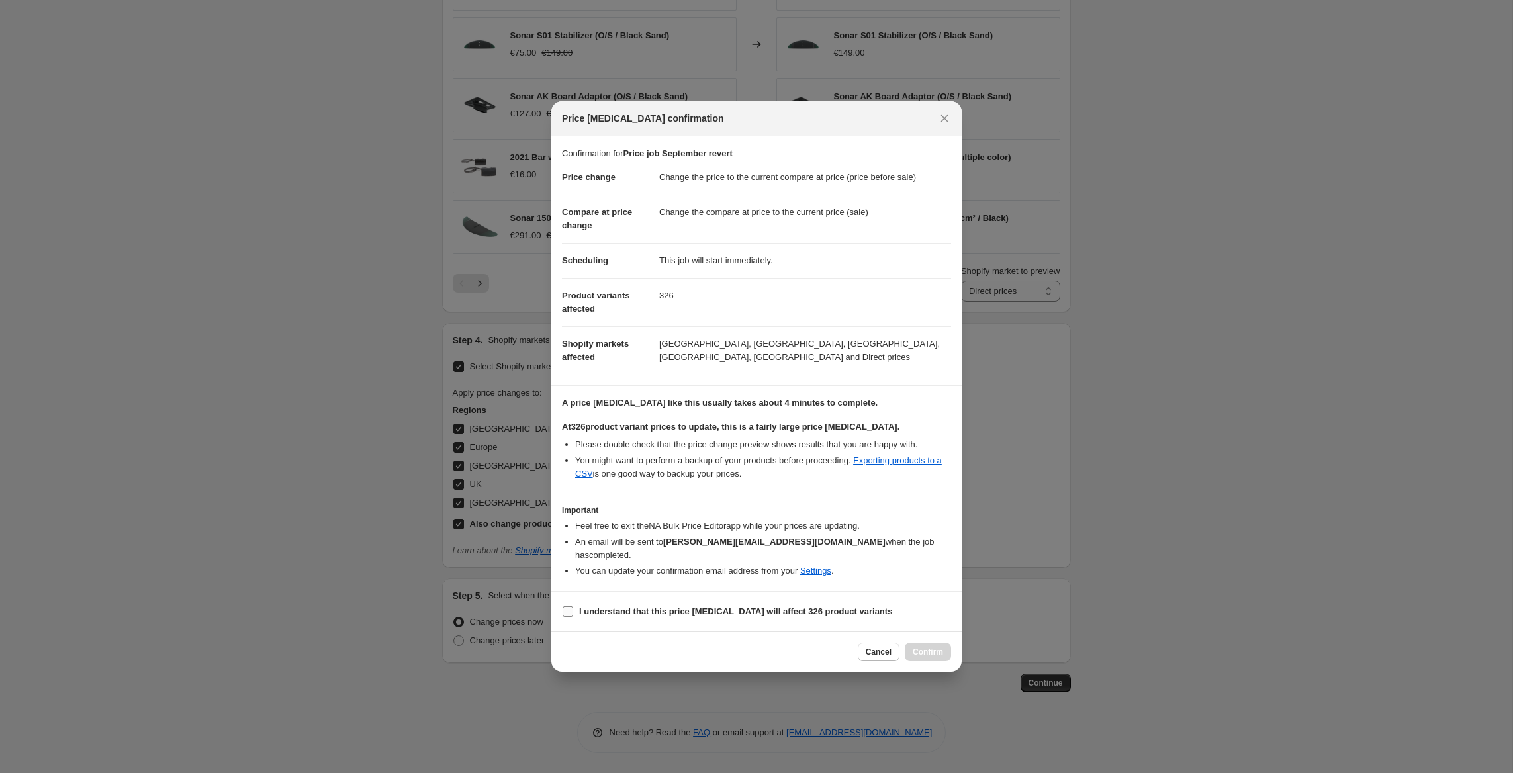
drag, startPoint x: 620, startPoint y: 601, endPoint x: 642, endPoint y: 603, distance: 21.9
click at [625, 606] on b "I understand that this price change job will affect 326 product variants" at bounding box center [735, 611] width 313 height 10
click at [573, 606] on input "I understand that this price change job will affect 326 product variants" at bounding box center [568, 611] width 11 height 11
checkbox input "true"
click at [933, 647] on span "Confirm" at bounding box center [928, 652] width 30 height 11
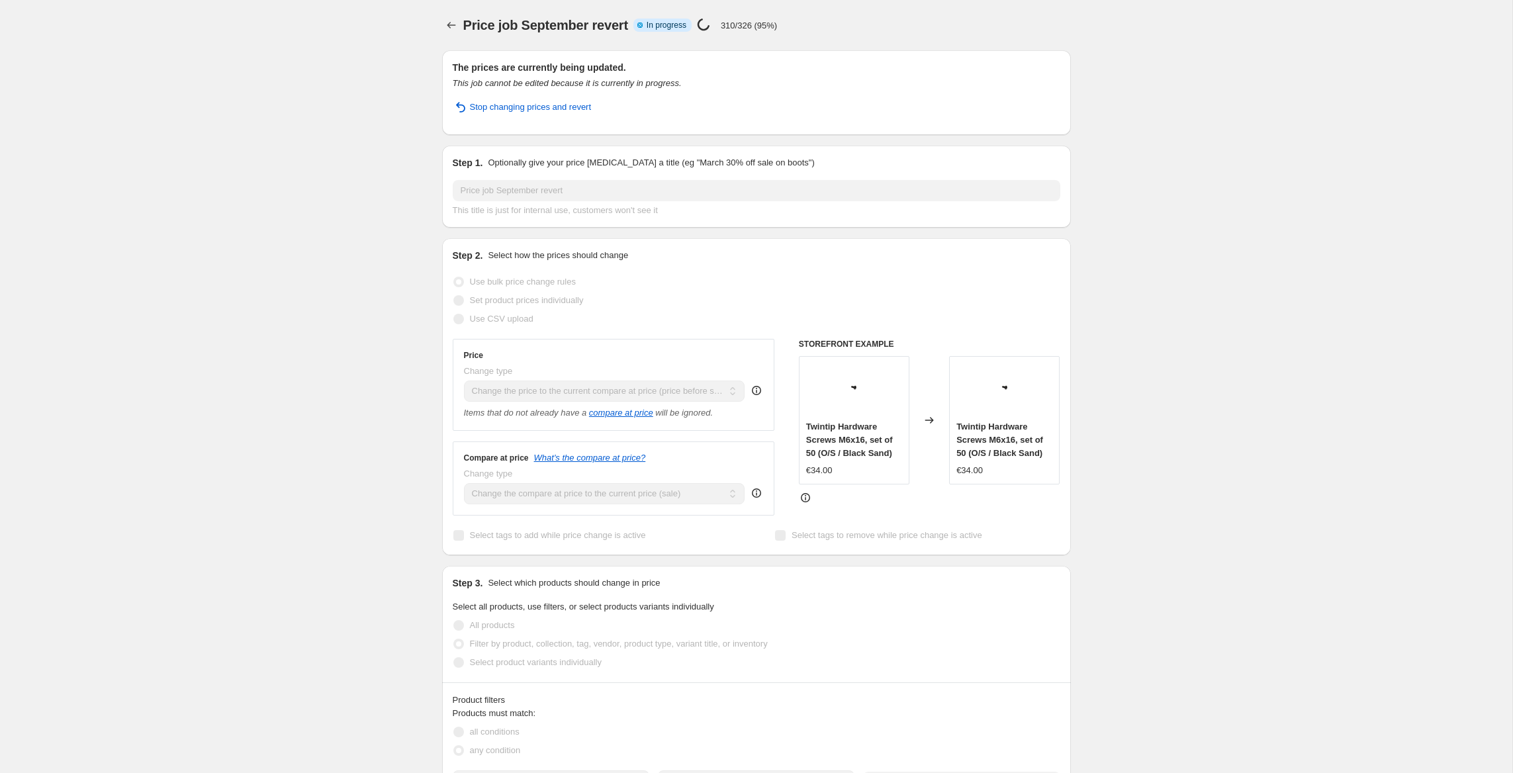
select select "ecap"
select select "tag"
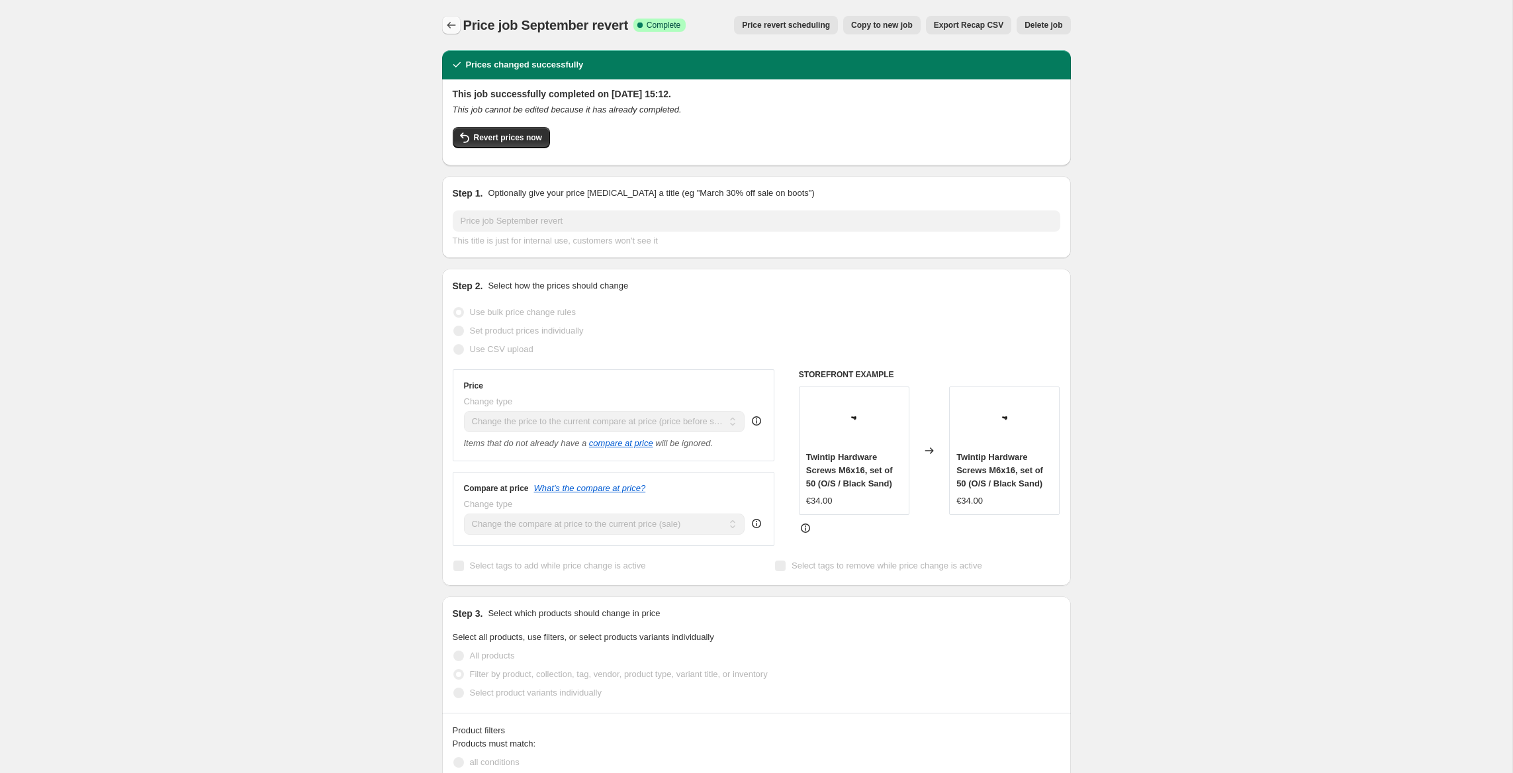
click at [451, 26] on icon "Price change jobs" at bounding box center [451, 25] width 13 height 13
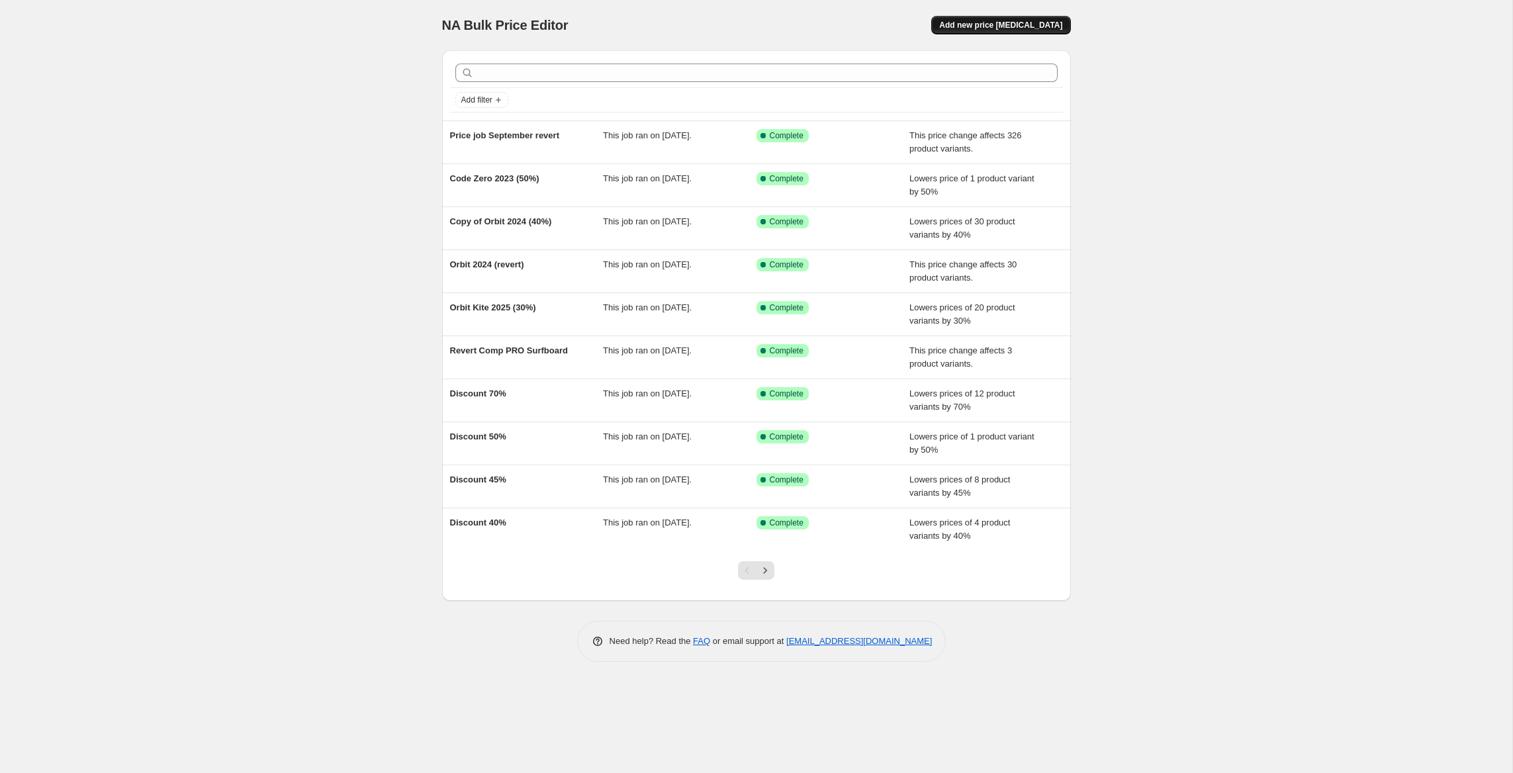
click at [1003, 30] on span "Add new price change job" at bounding box center [1000, 25] width 123 height 11
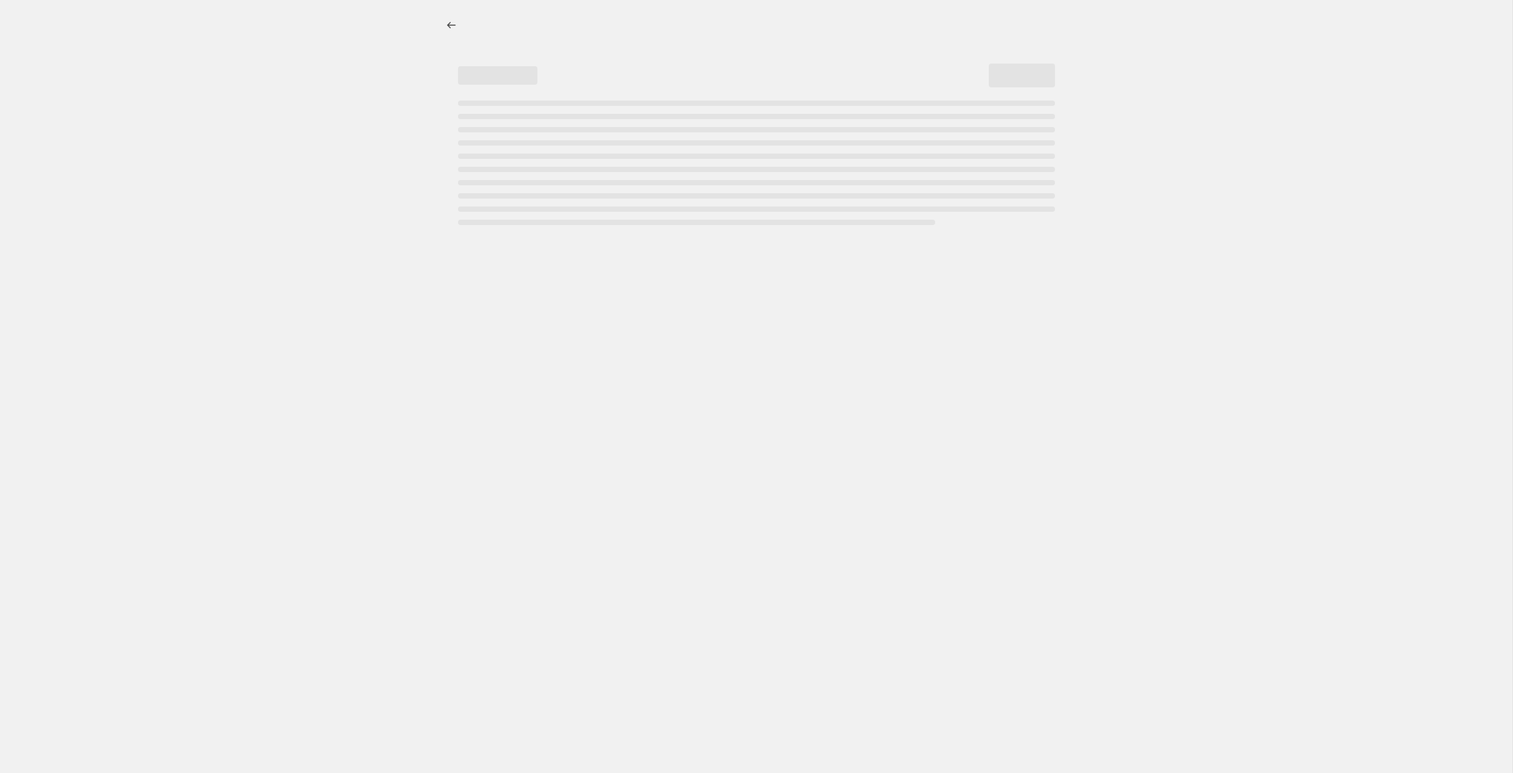
select select "percentage"
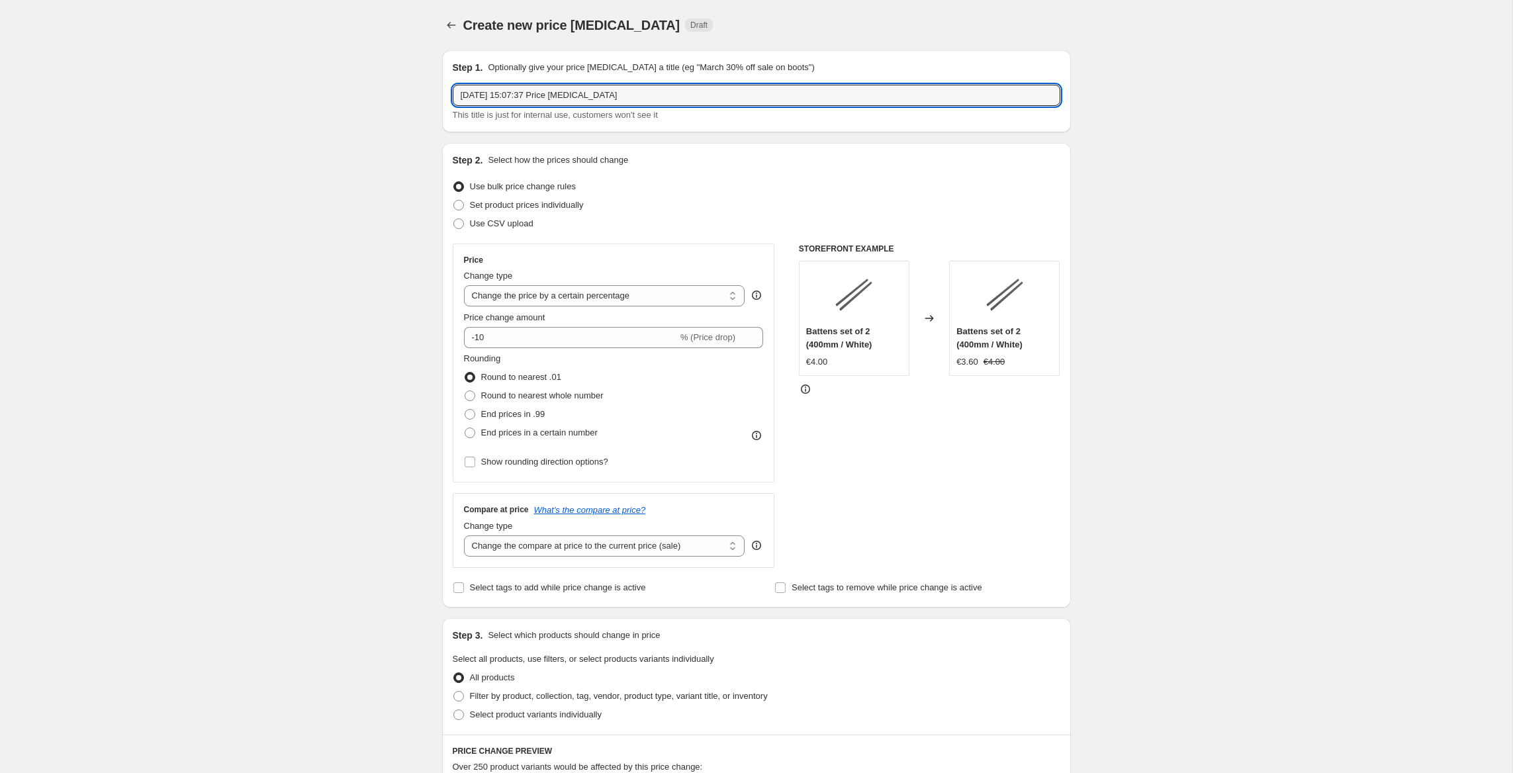
drag, startPoint x: 365, startPoint y: 49, endPoint x: 324, endPoint y: 43, distance: 41.5
click at [324, 43] on div "Create new price change job. This page is ready Create new price change job Dra…" at bounding box center [756, 698] width 1512 height 1397
type input "Price job September (20%)"
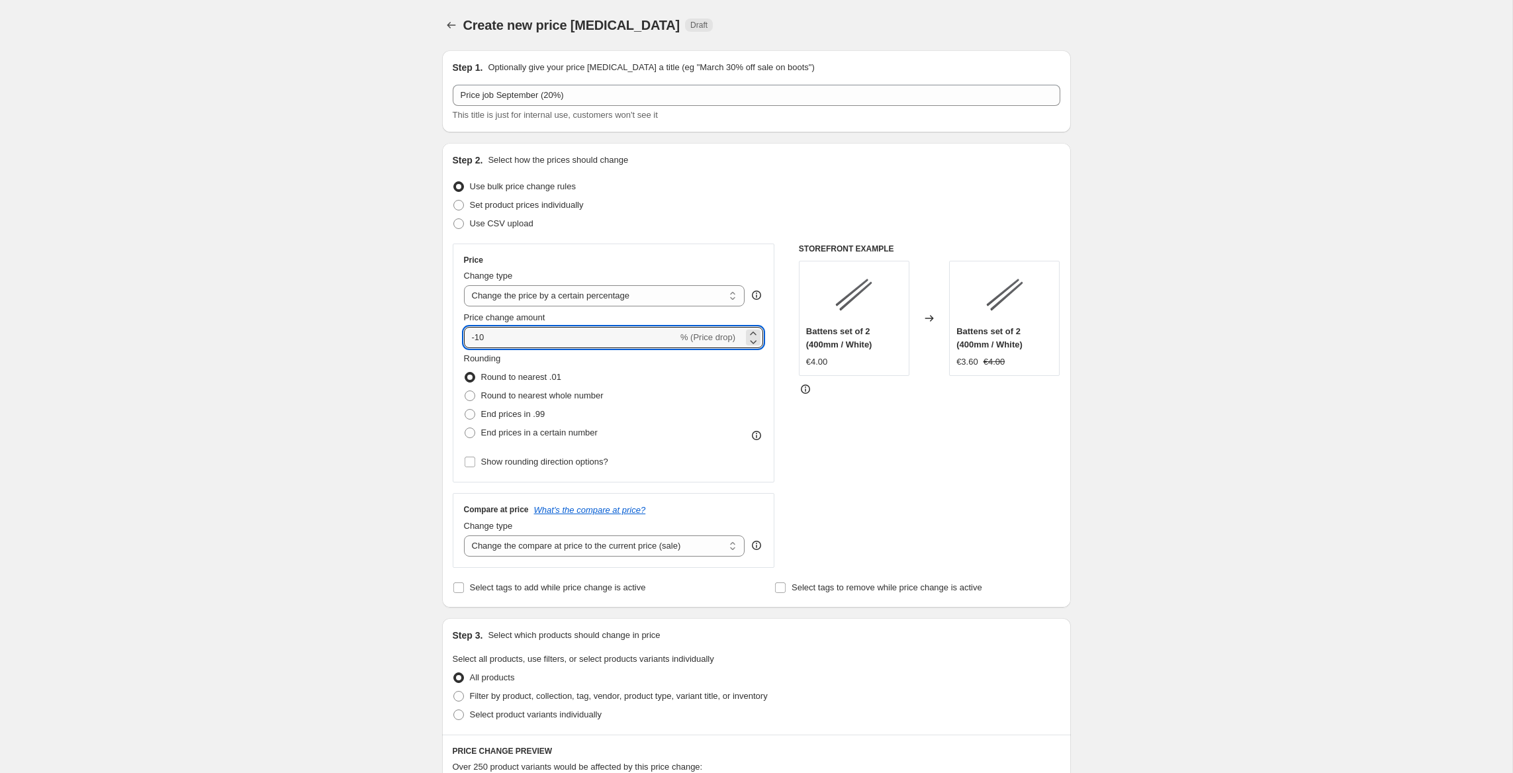
drag, startPoint x: 498, startPoint y: 338, endPoint x: 406, endPoint y: 334, distance: 92.1
click at [406, 334] on div "Create new price change job. This page is ready Create new price change job Dra…" at bounding box center [756, 698] width 1512 height 1397
type input "-20"
click at [320, 336] on div "Create new price change job. This page is ready Create new price change job Dra…" at bounding box center [756, 698] width 1512 height 1397
click at [527, 398] on span "Round to nearest whole number" at bounding box center [542, 395] width 122 height 10
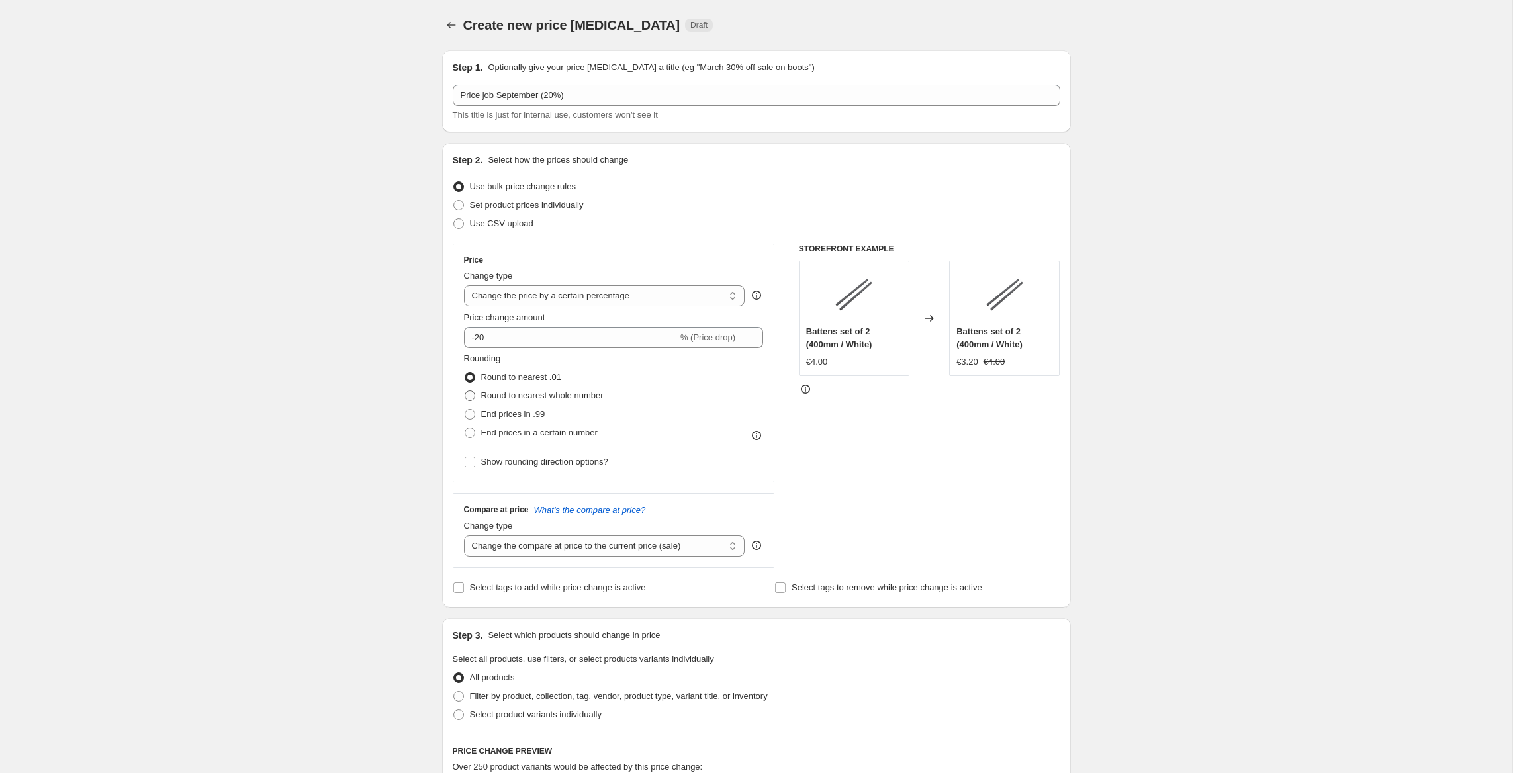
click at [465, 391] on input "Round to nearest whole number" at bounding box center [465, 390] width 1 height 1
radio input "true"
click at [378, 373] on div "Create new price change job. This page is ready Create new price change job Dra…" at bounding box center [756, 698] width 1512 height 1397
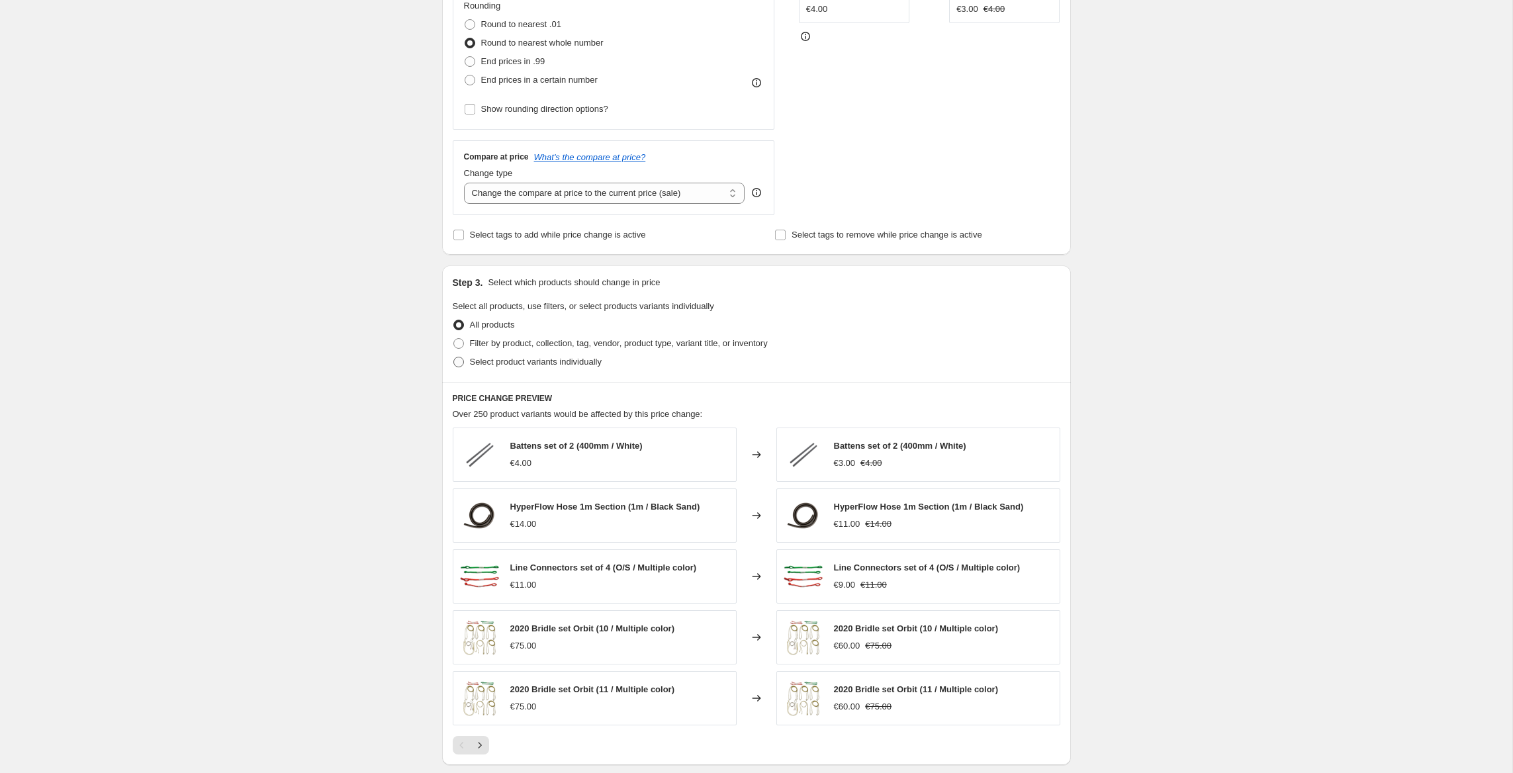
scroll to position [354, 0]
click at [542, 347] on span "Filter by product, collection, tag, vendor, product type, variant title, or inv…" at bounding box center [619, 342] width 298 height 13
click at [454, 338] on input "Filter by product, collection, tag, vendor, product type, variant title, or inv…" at bounding box center [453, 337] width 1 height 1
radio input "true"
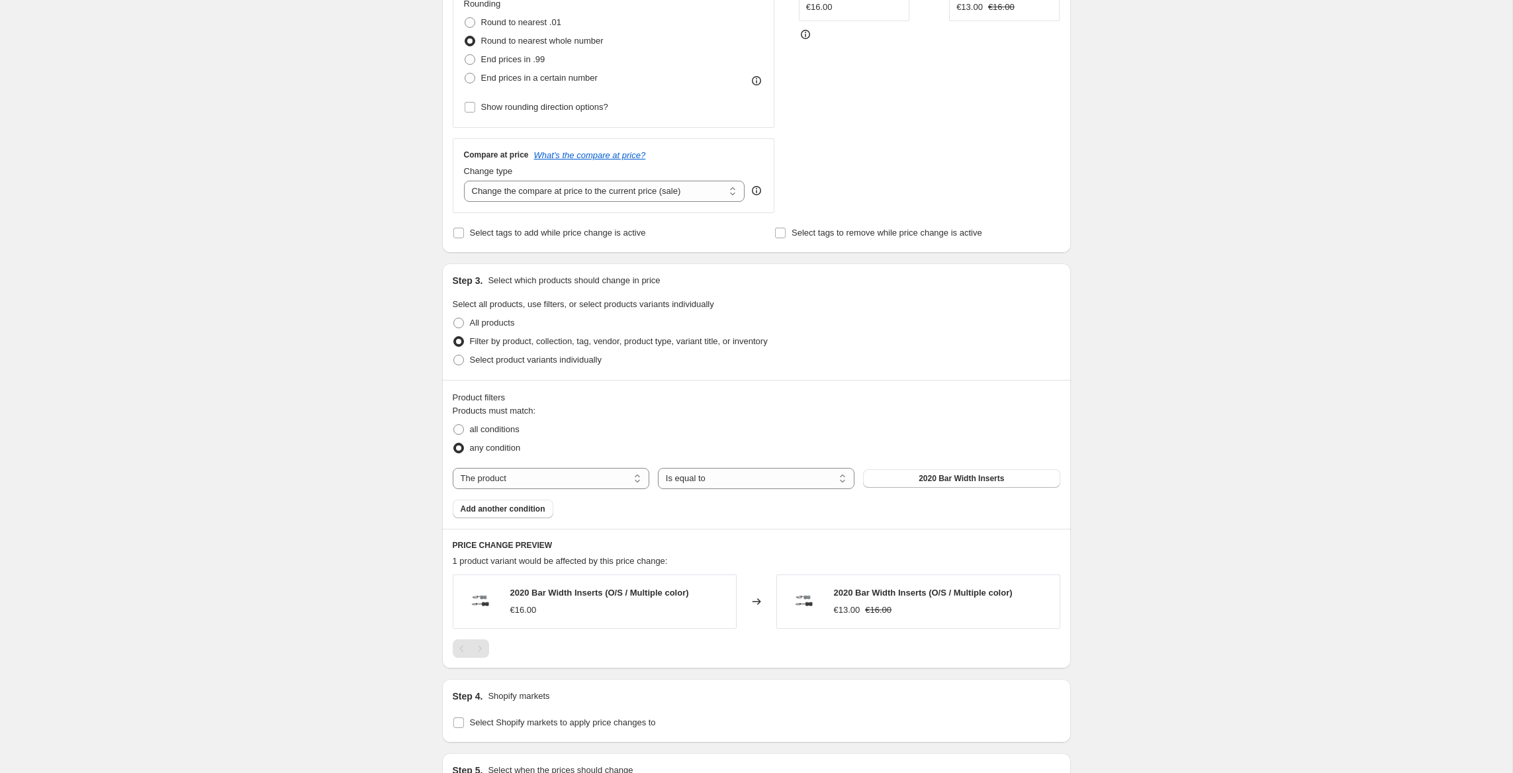
scroll to position [467, 0]
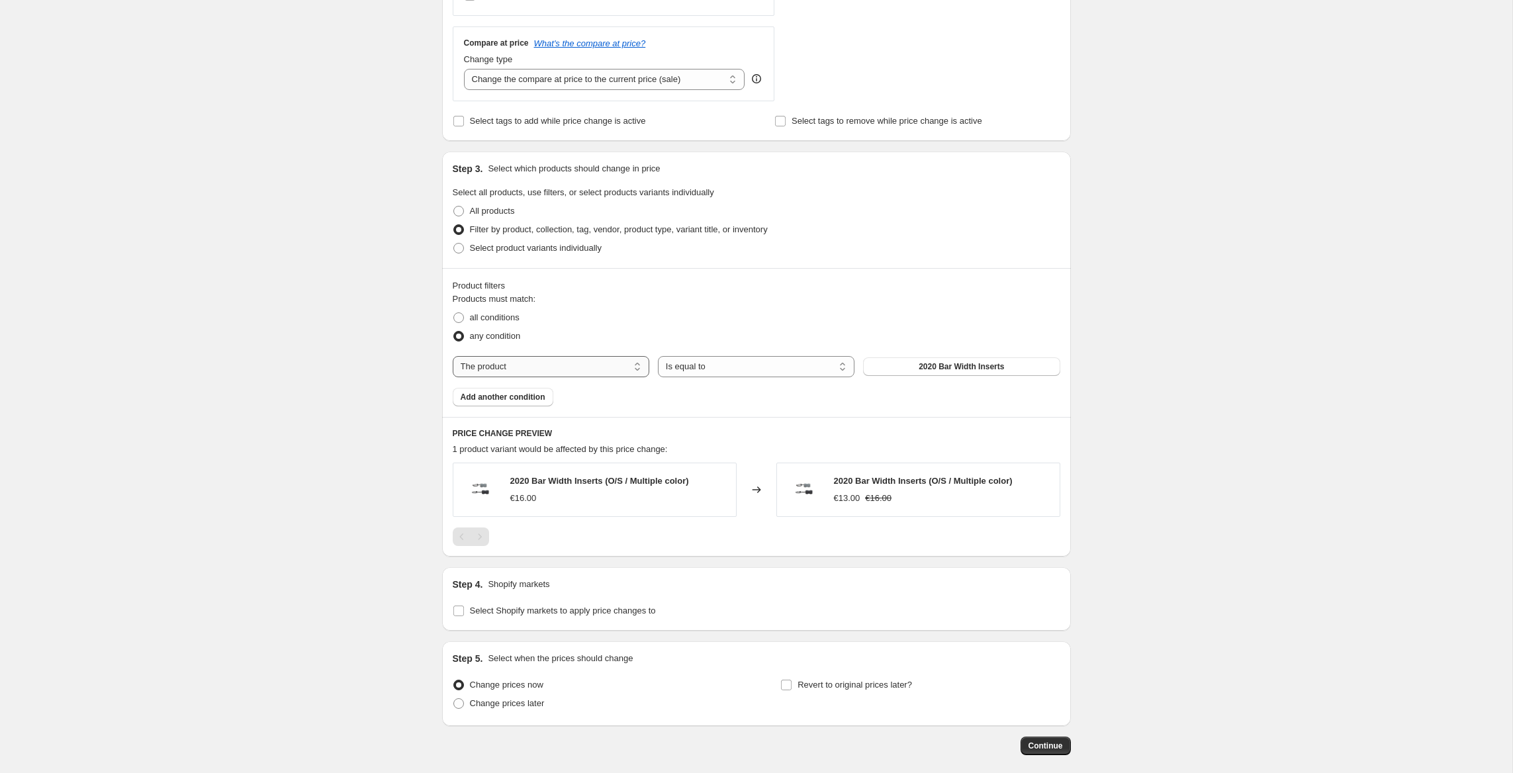
select select "tag"
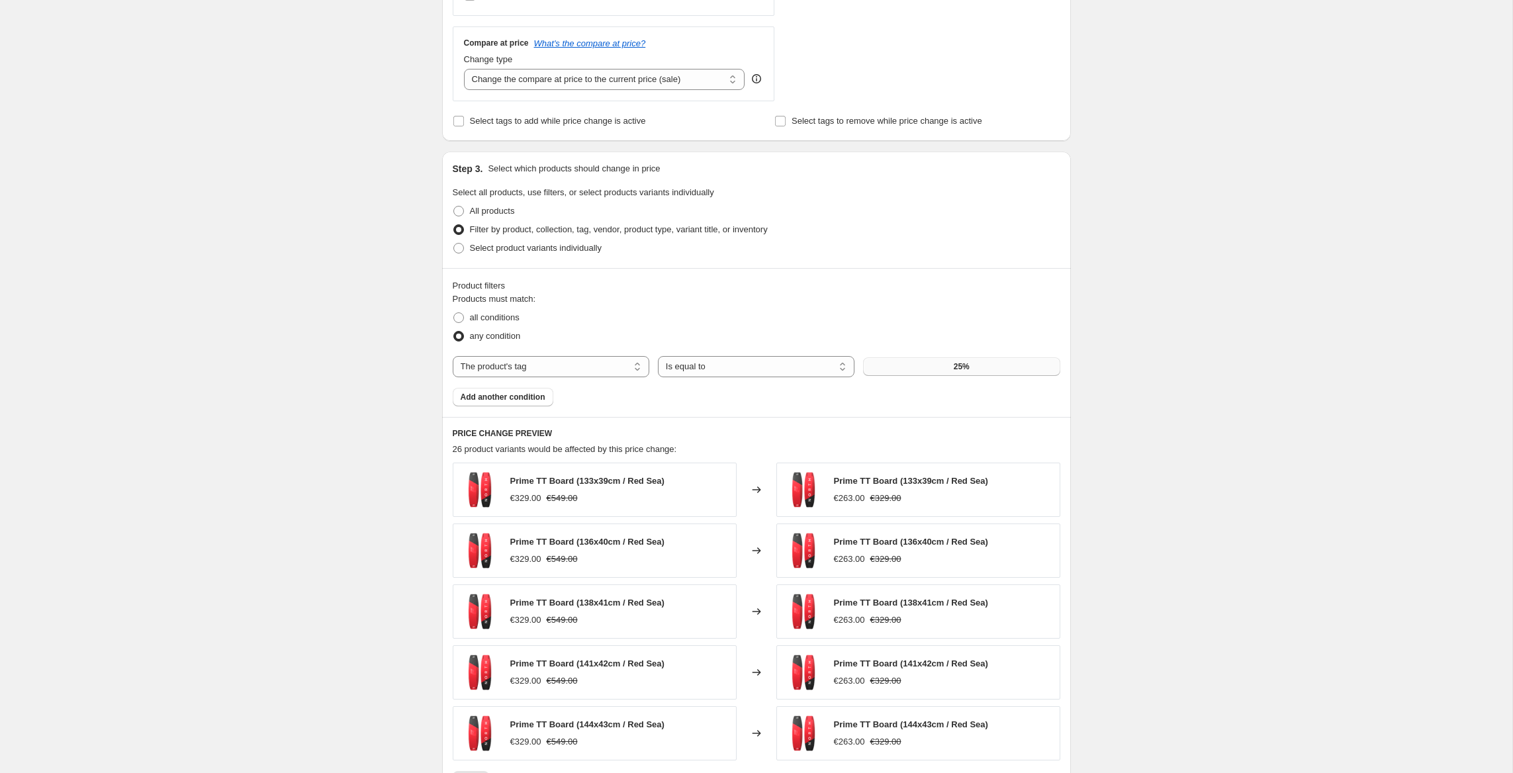
click at [992, 370] on button "25%" at bounding box center [961, 366] width 197 height 19
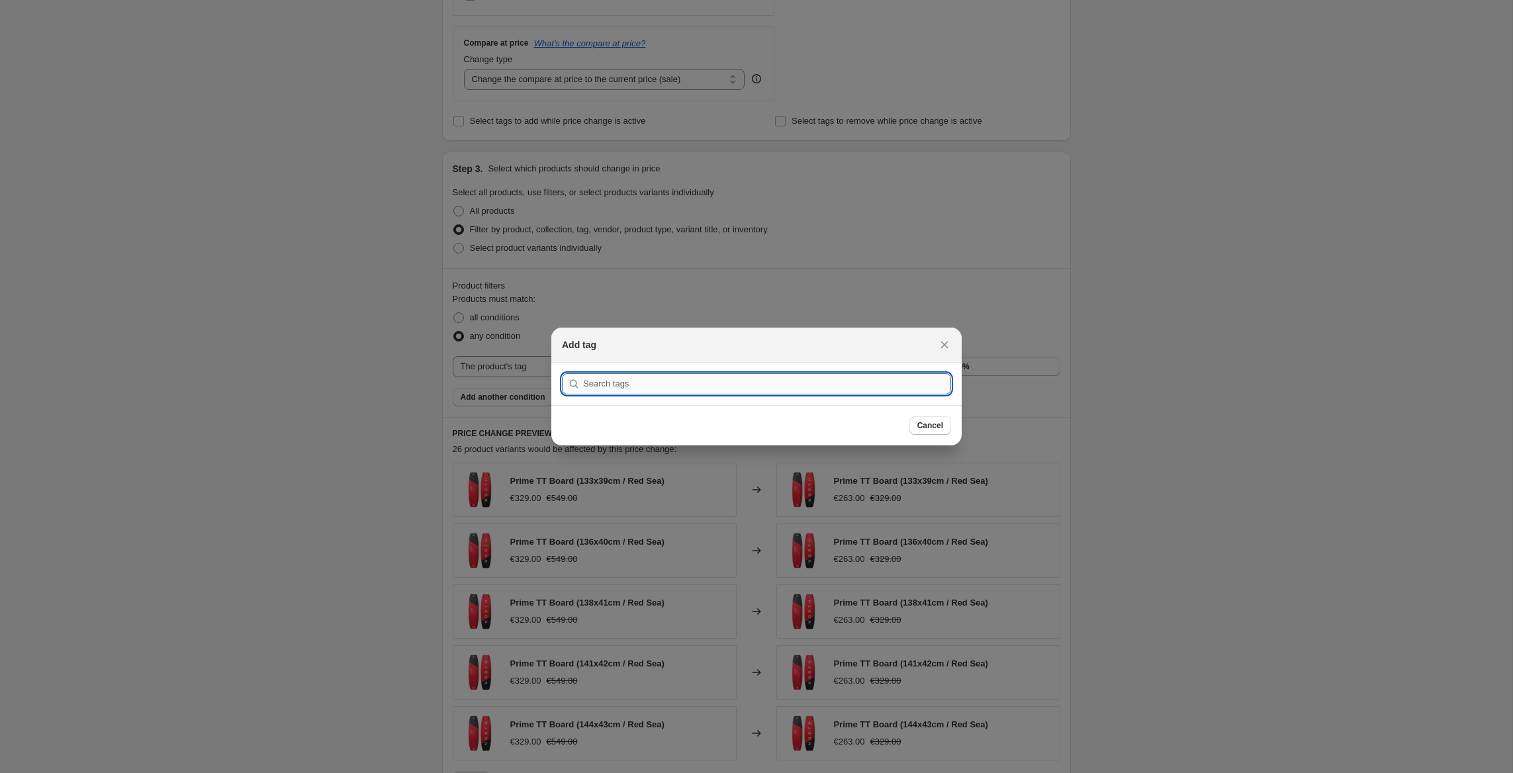
click at [691, 387] on input ":r73:" at bounding box center [767, 383] width 368 height 21
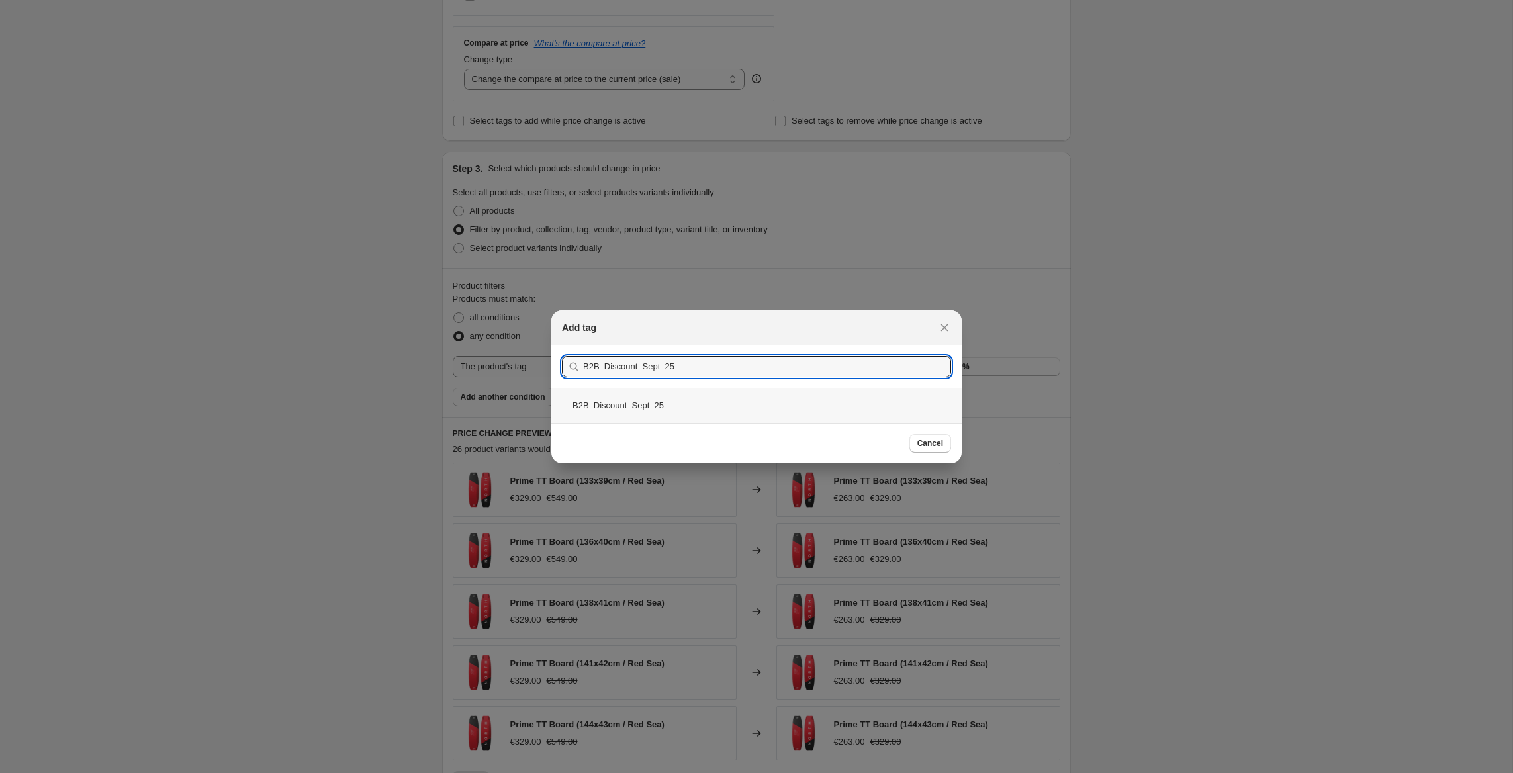
type input "B2B_Discount_Sept_25"
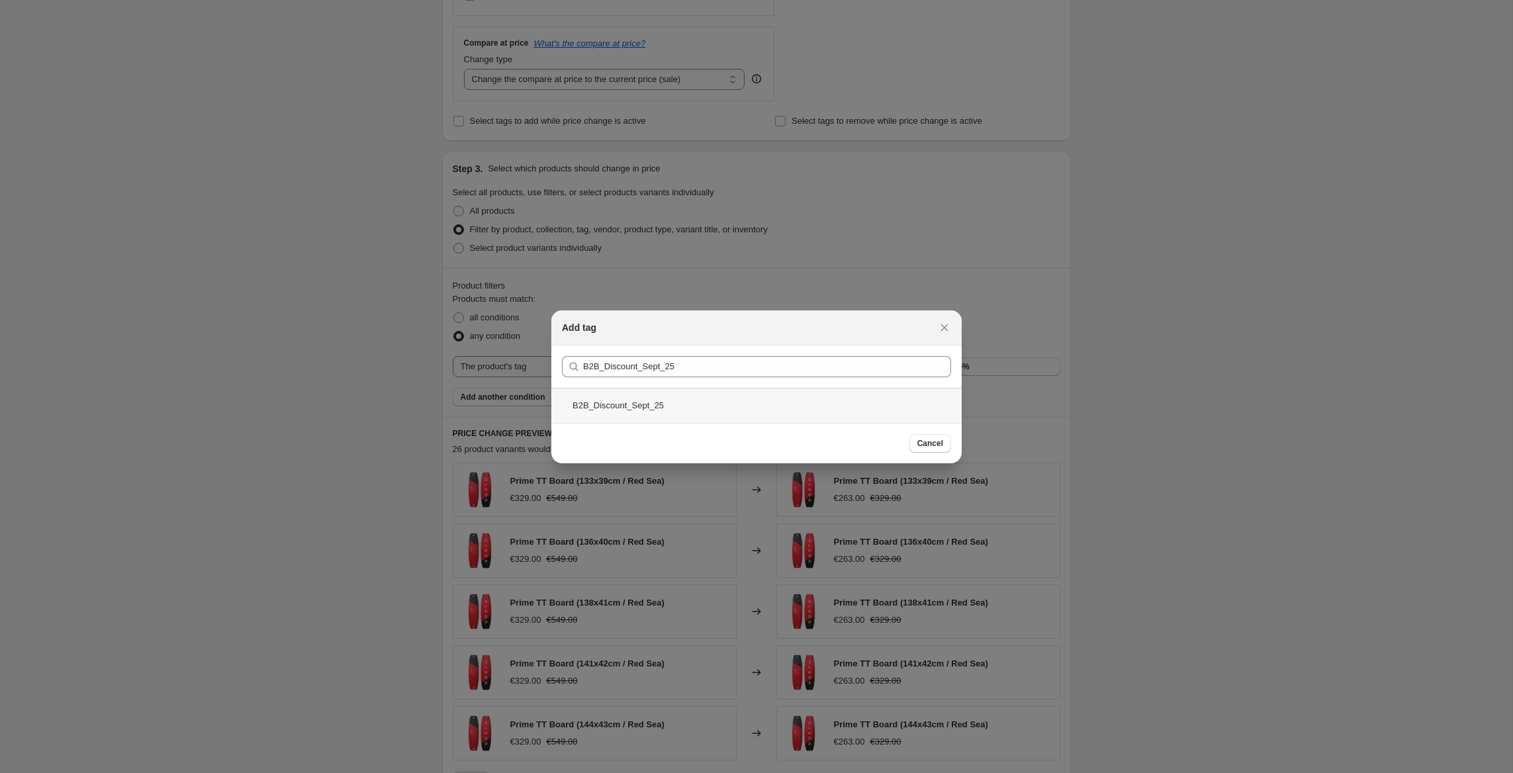
click at [698, 404] on div "B2B_Discount_Sept_25" at bounding box center [756, 405] width 410 height 35
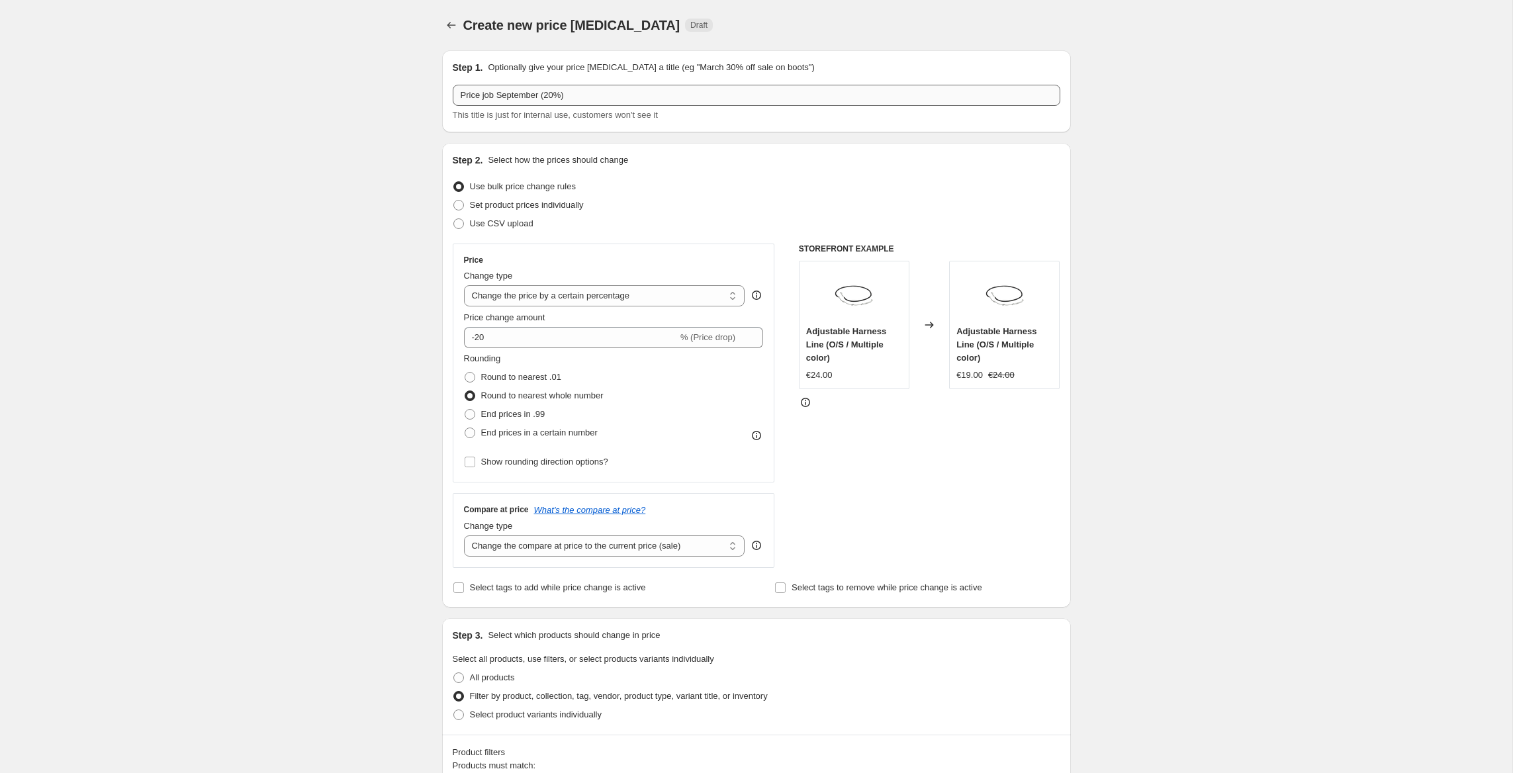
scroll to position [0, 0]
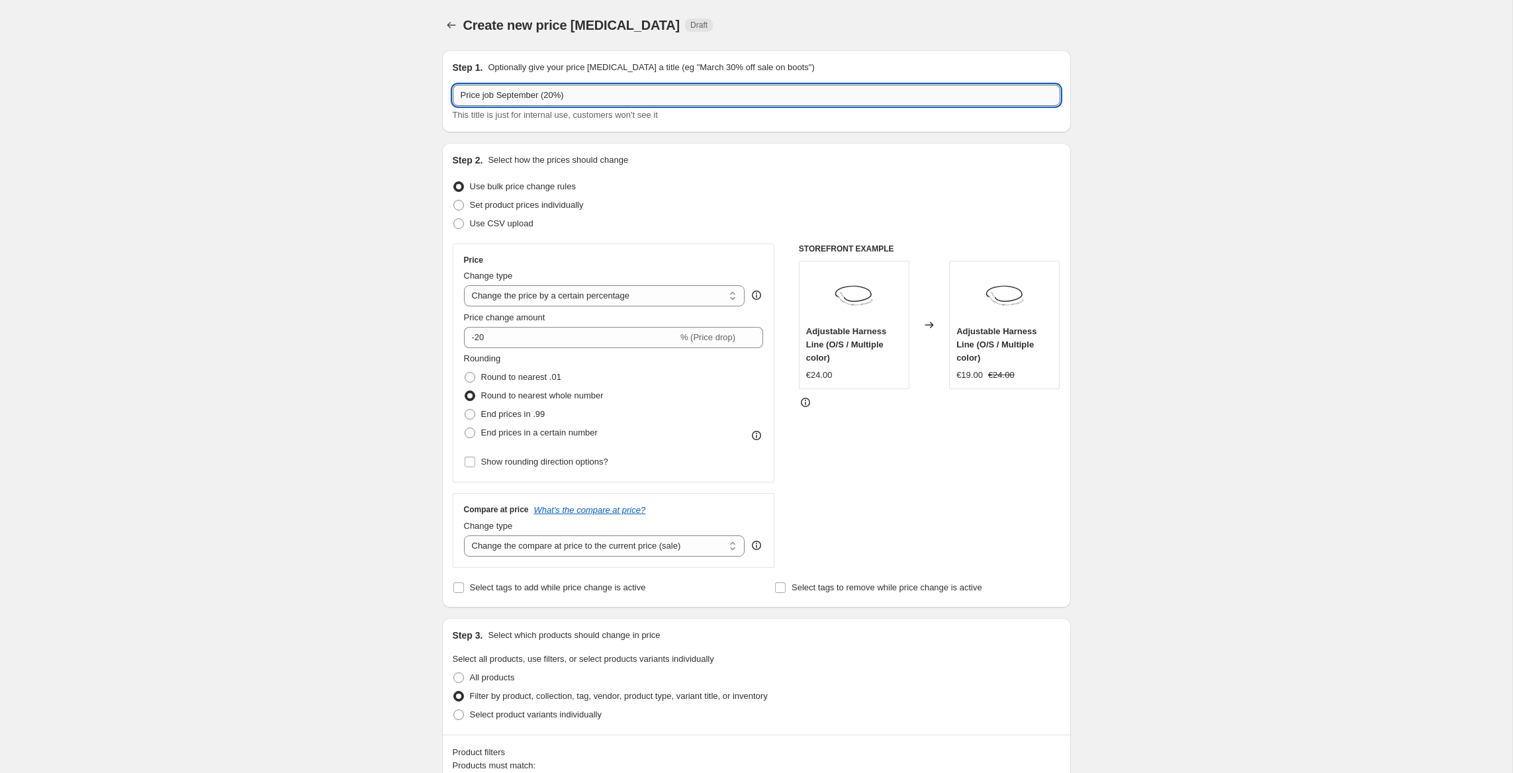
click at [560, 99] on input "Price job September (20%)" at bounding box center [757, 95] width 608 height 21
type input "Price job September (25%)"
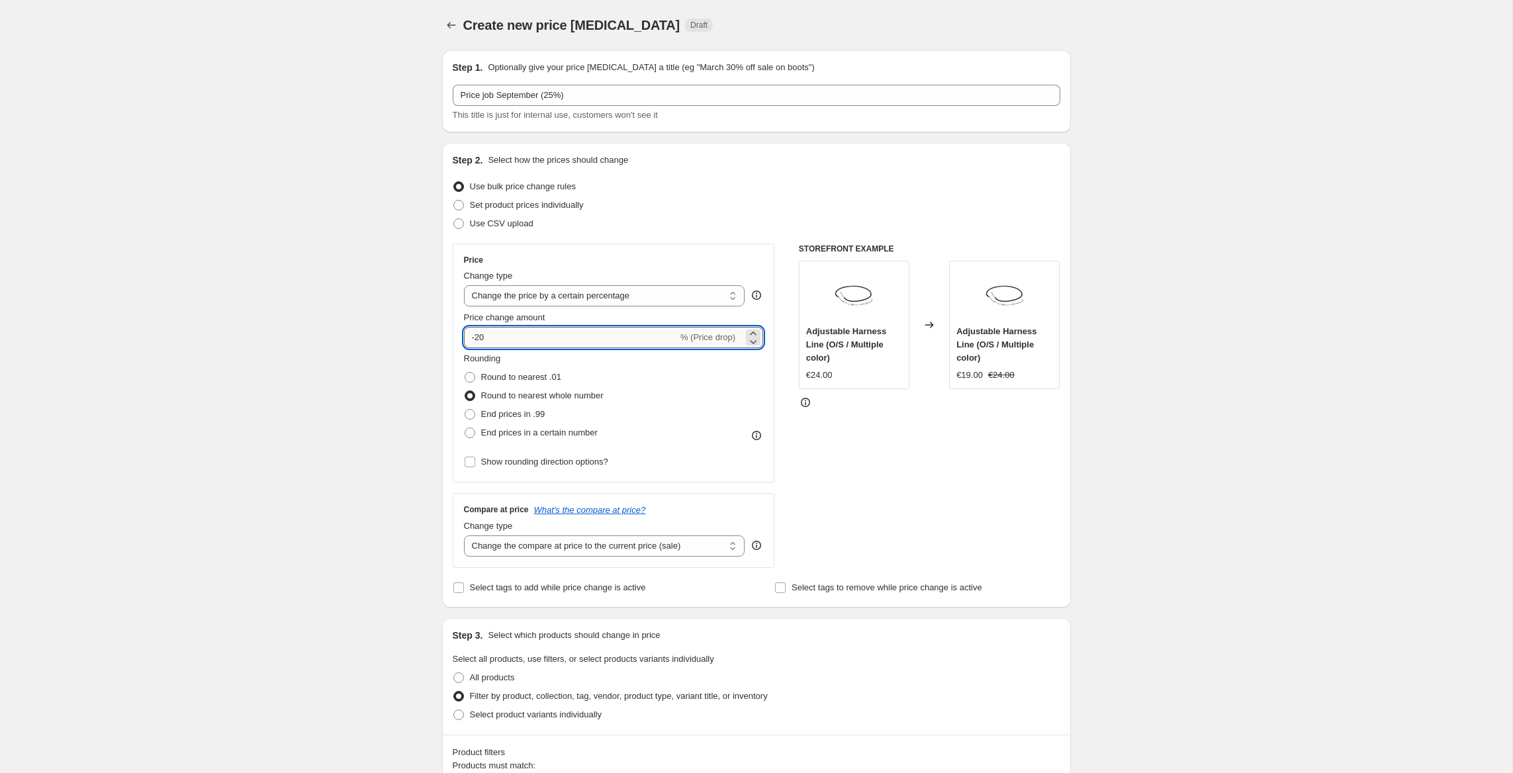
click at [498, 336] on input "-20" at bounding box center [571, 337] width 214 height 21
type input "-25"
click at [217, 398] on div "Create new price change job. This page is ready Create new price change job Dra…" at bounding box center [756, 773] width 1512 height 1546
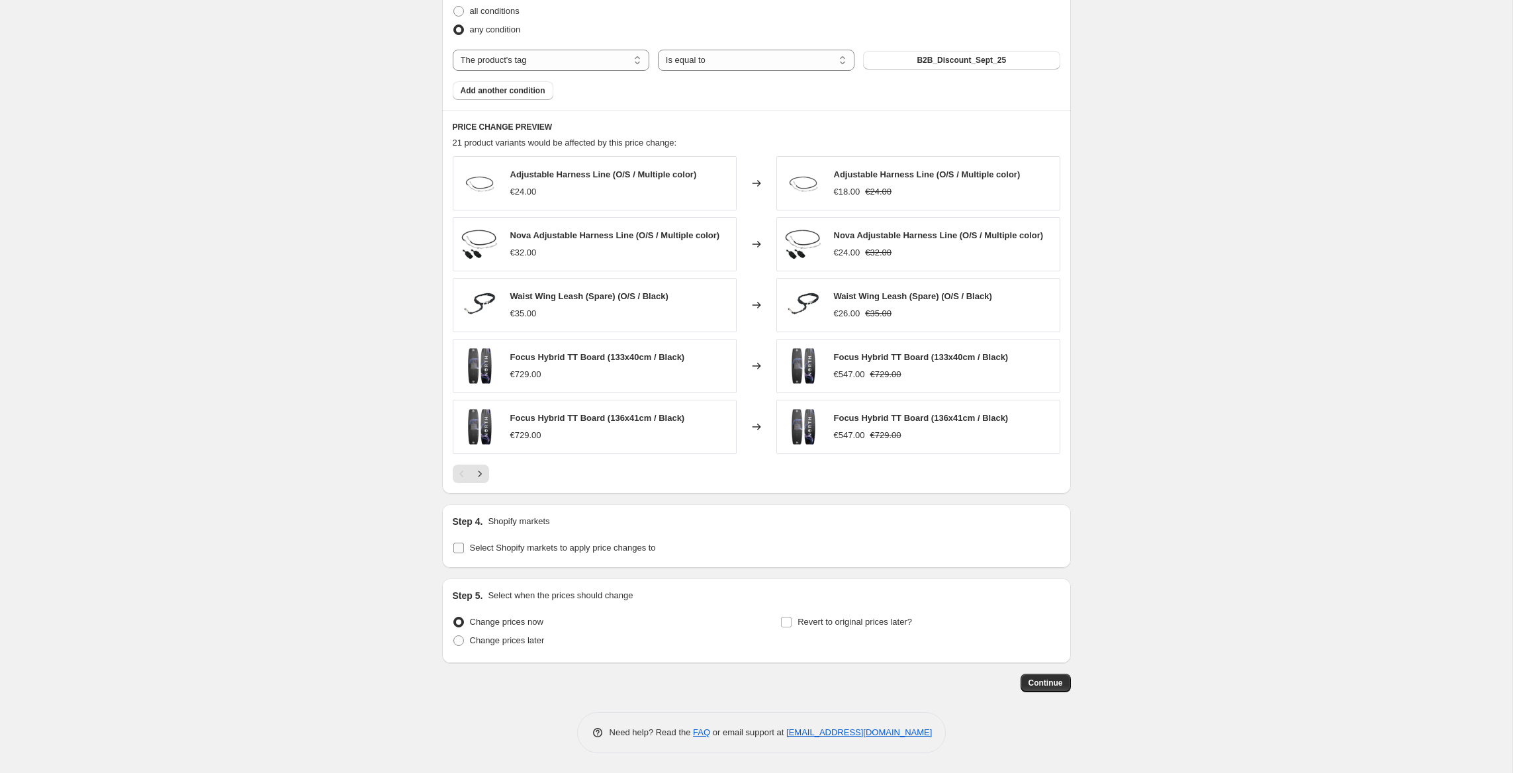
scroll to position [773, 0]
click at [566, 546] on span "Select Shopify markets to apply price changes to" at bounding box center [563, 548] width 186 height 10
click at [464, 546] on input "Select Shopify markets to apply price changes to" at bounding box center [458, 548] width 11 height 11
checkbox input "true"
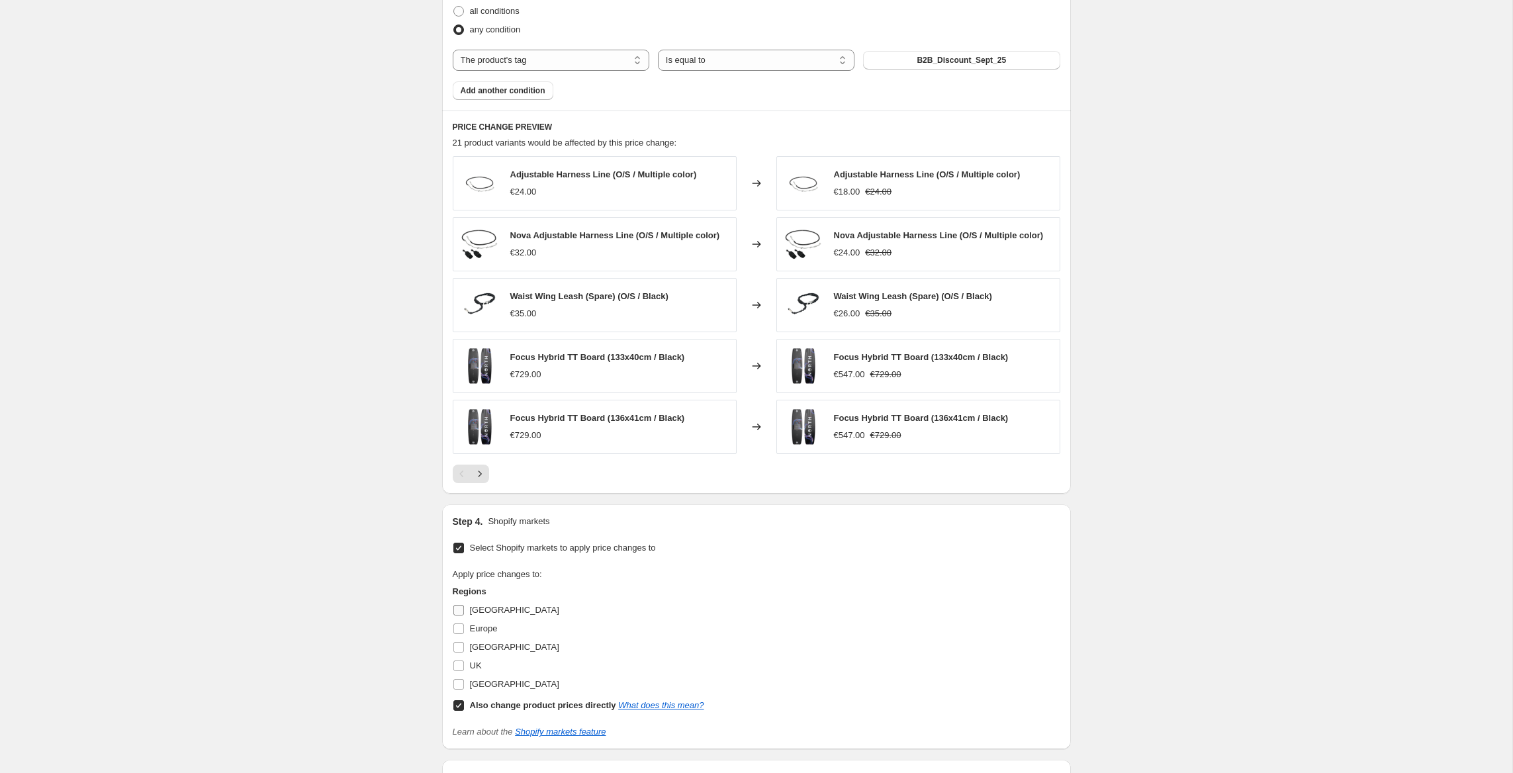
click at [490, 614] on span "Canada" at bounding box center [514, 610] width 89 height 10
click at [464, 614] on input "Canada" at bounding box center [458, 610] width 11 height 11
checkbox input "true"
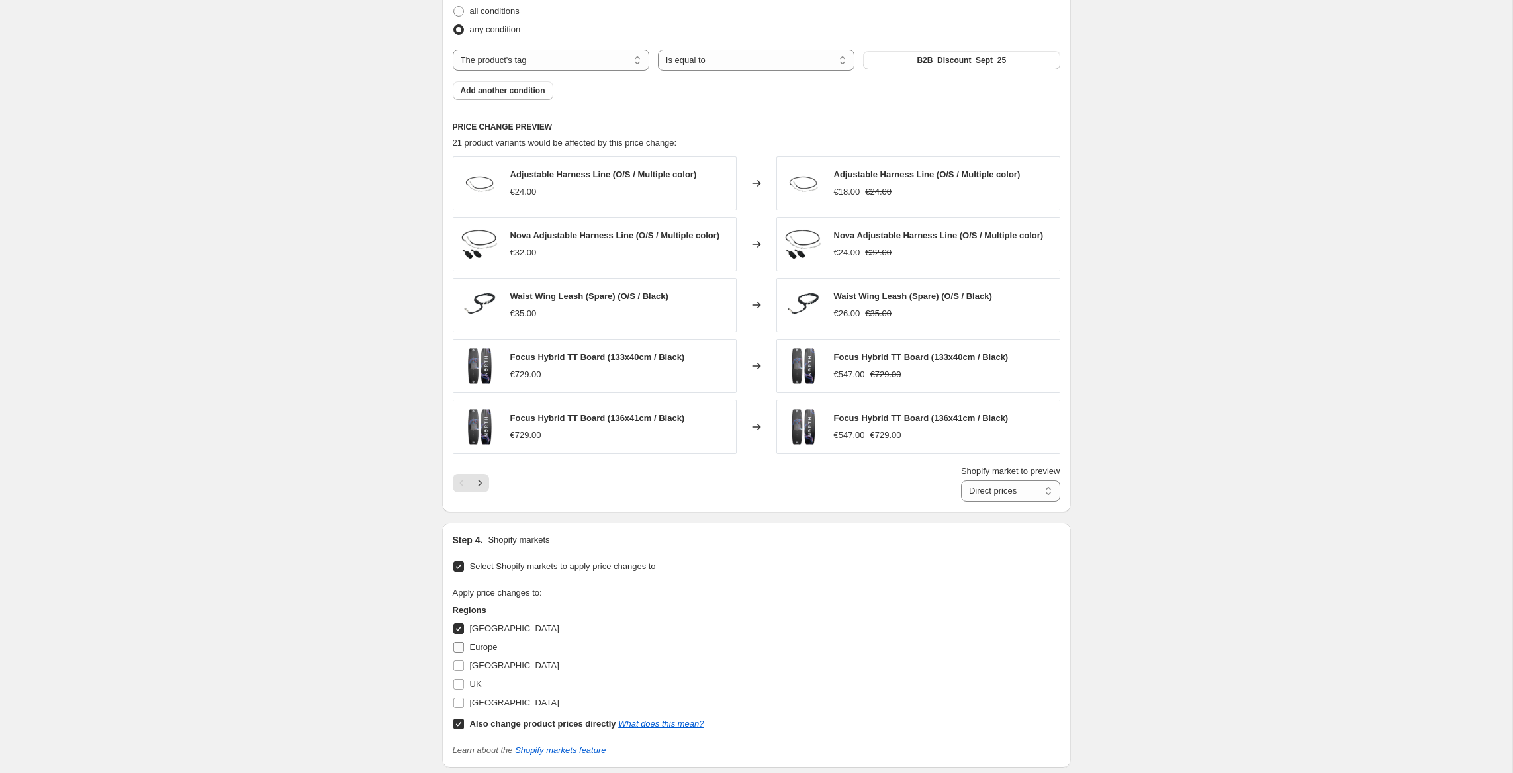
click at [486, 645] on span "Europe" at bounding box center [484, 647] width 28 height 10
click at [464, 645] on input "Europe" at bounding box center [458, 647] width 11 height 11
checkbox input "true"
drag, startPoint x: 480, startPoint y: 668, endPoint x: 478, endPoint y: 676, distance: 8.2
click at [480, 669] on span "Netherlands" at bounding box center [514, 666] width 89 height 10
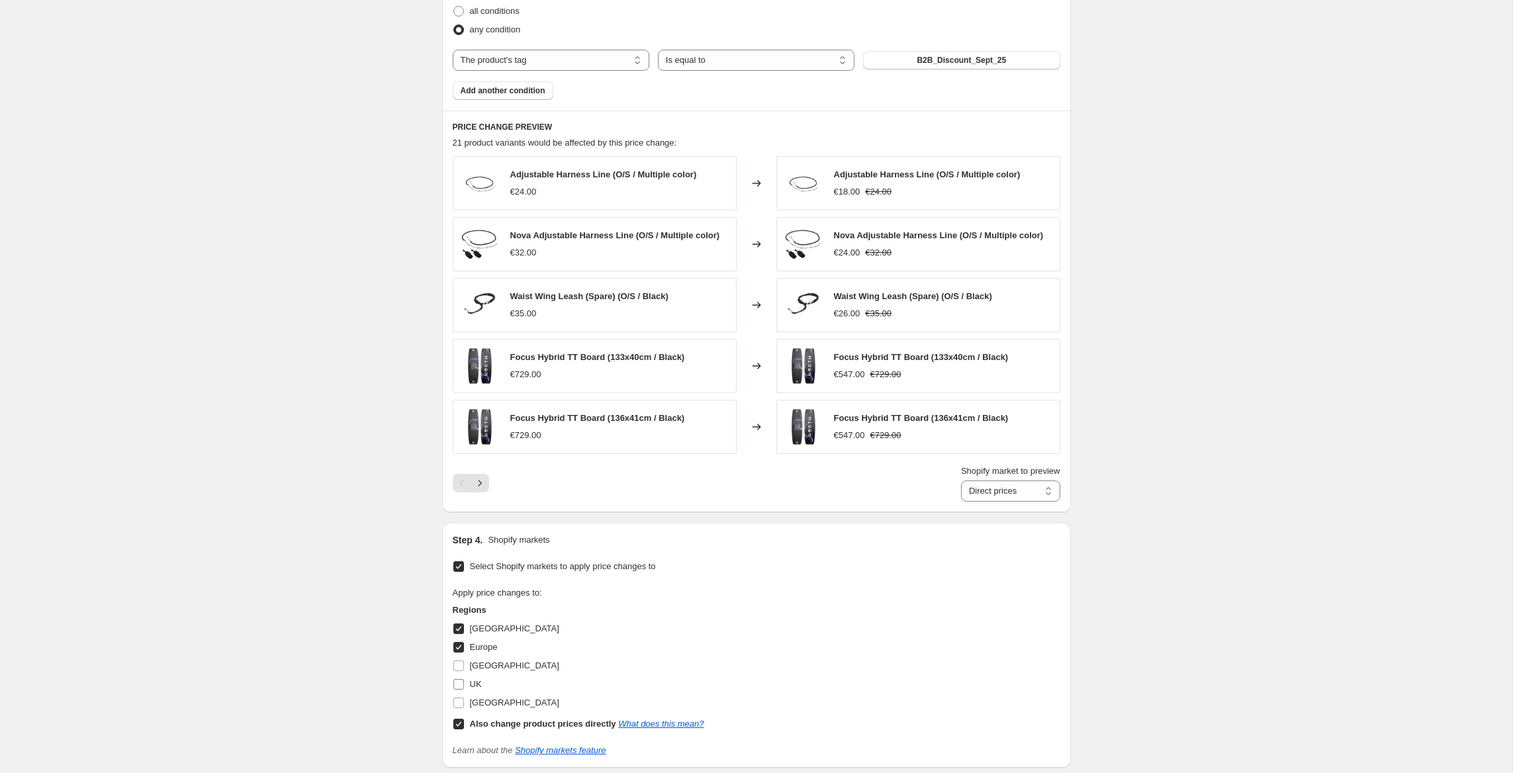
click at [464, 669] on input "Netherlands" at bounding box center [458, 666] width 11 height 11
checkbox input "true"
click at [474, 686] on span "UK" at bounding box center [476, 684] width 12 height 10
click at [464, 686] on input "UK" at bounding box center [458, 684] width 11 height 11
checkbox input "true"
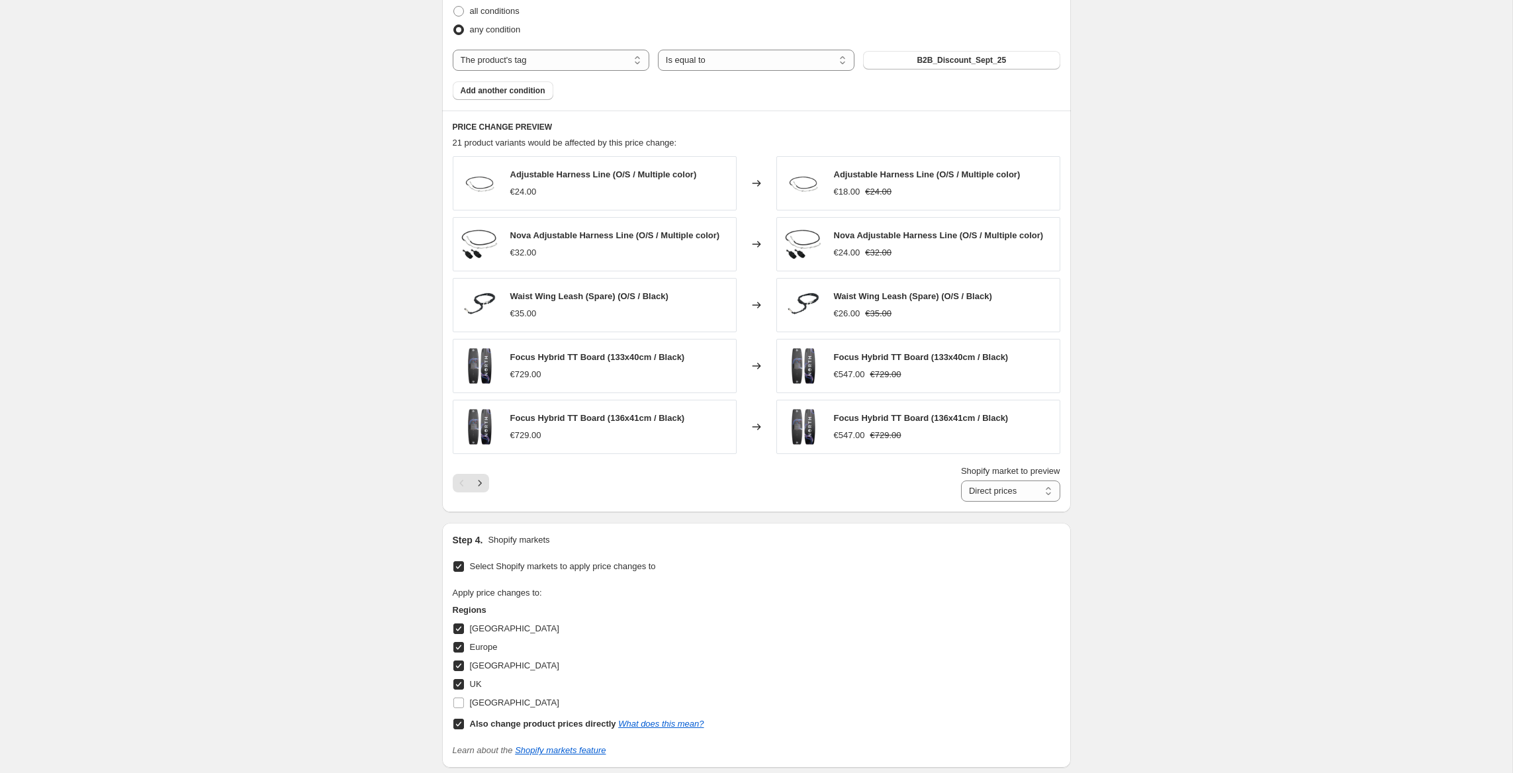
drag, startPoint x: 475, startPoint y: 700, endPoint x: 554, endPoint y: 661, distance: 88.5
click at [477, 700] on span "USA" at bounding box center [514, 703] width 89 height 10
click at [464, 700] on input "USA" at bounding box center [458, 703] width 11 height 11
checkbox input "true"
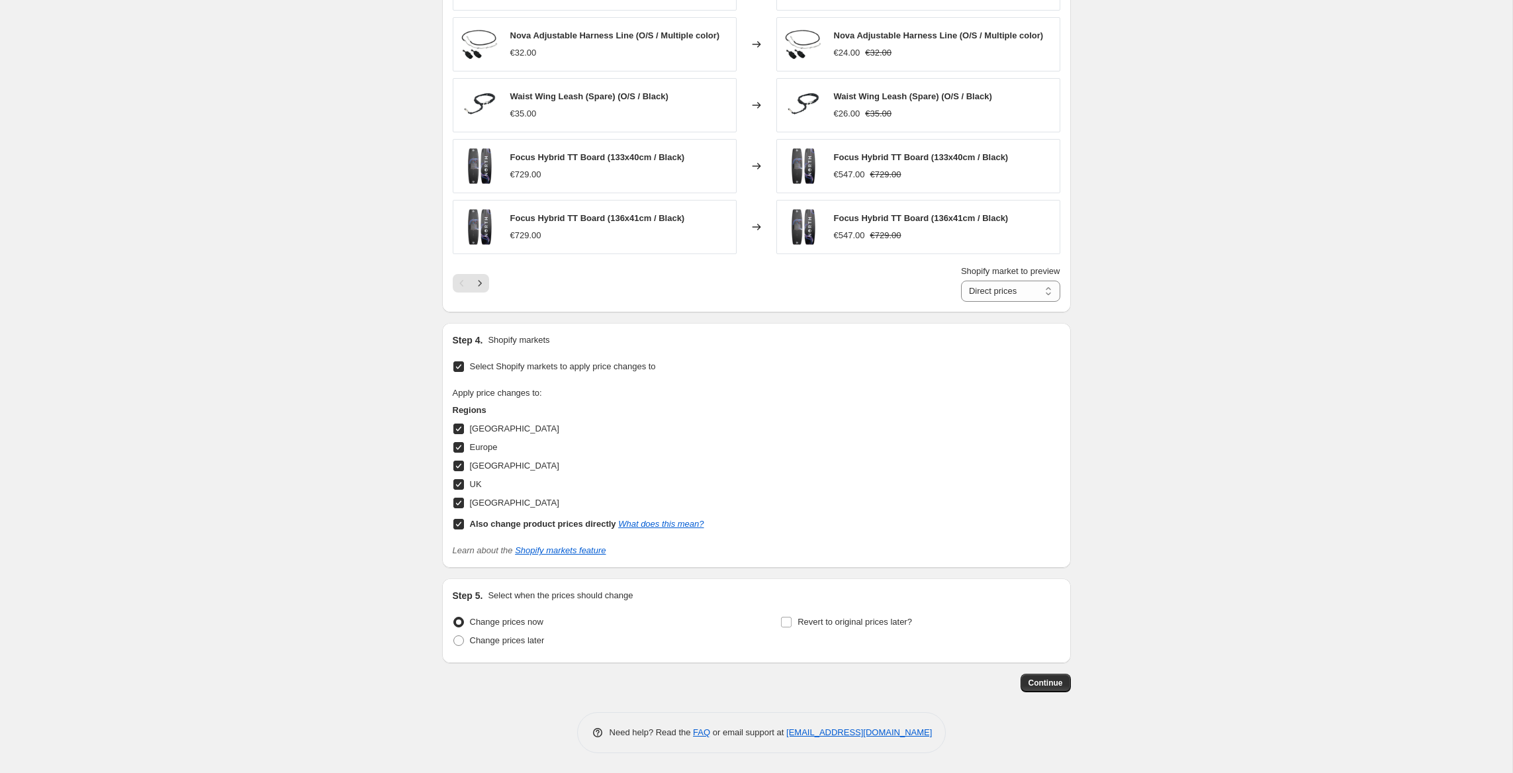
scroll to position [973, 0]
click at [1061, 684] on span "Continue" at bounding box center [1046, 683] width 34 height 11
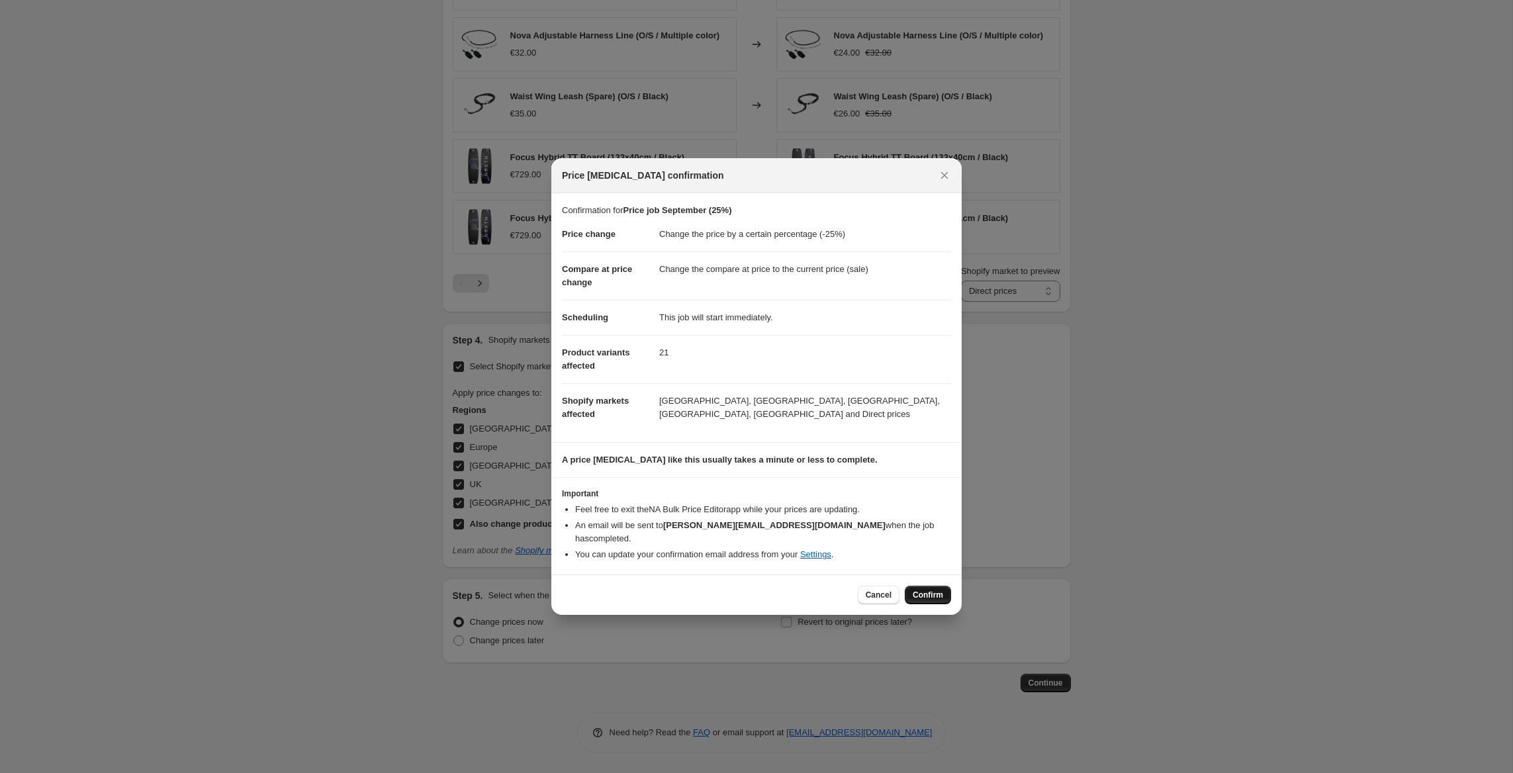
click at [932, 586] on button "Confirm" at bounding box center [928, 595] width 46 height 19
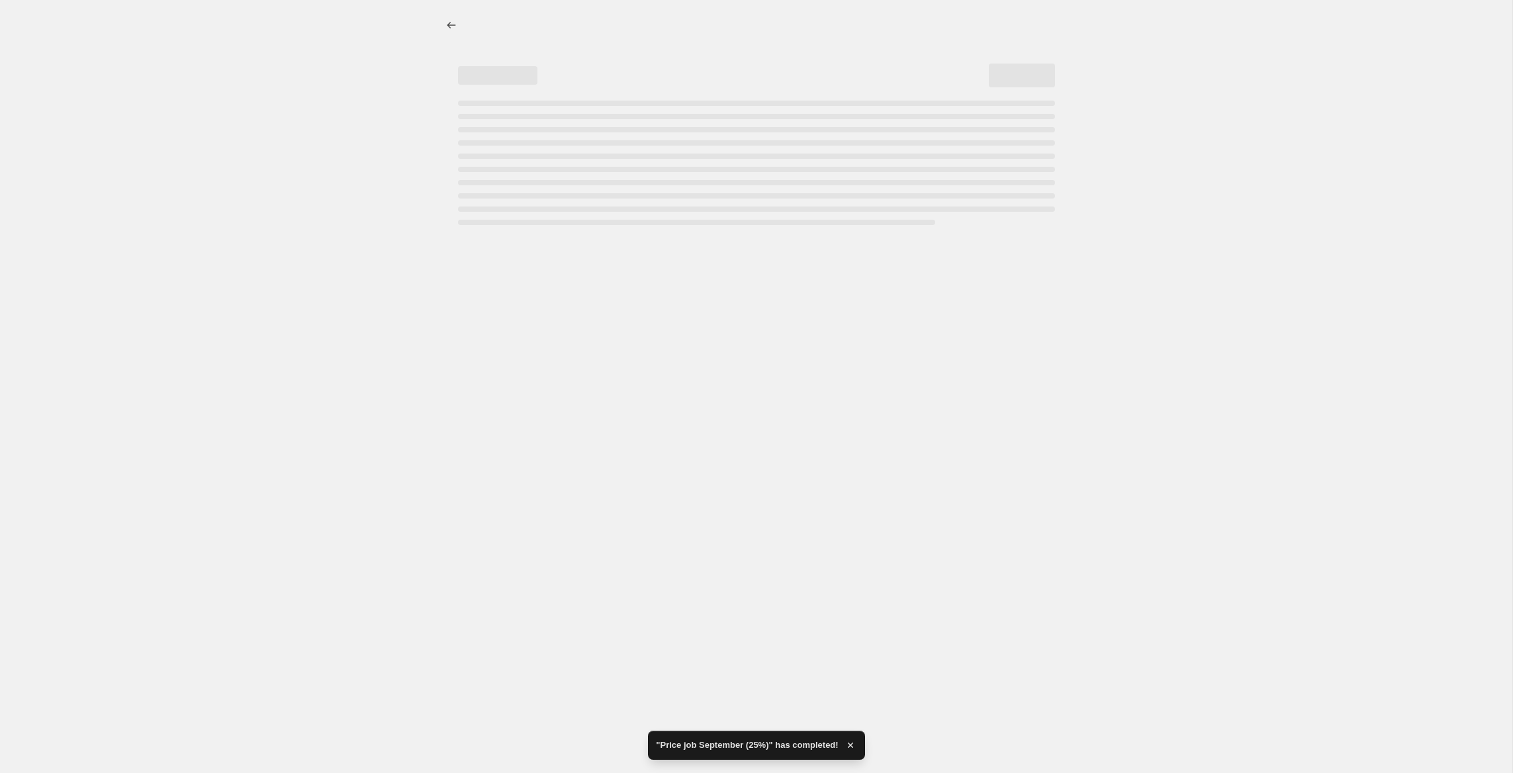
select select "percentage"
select select "tag"
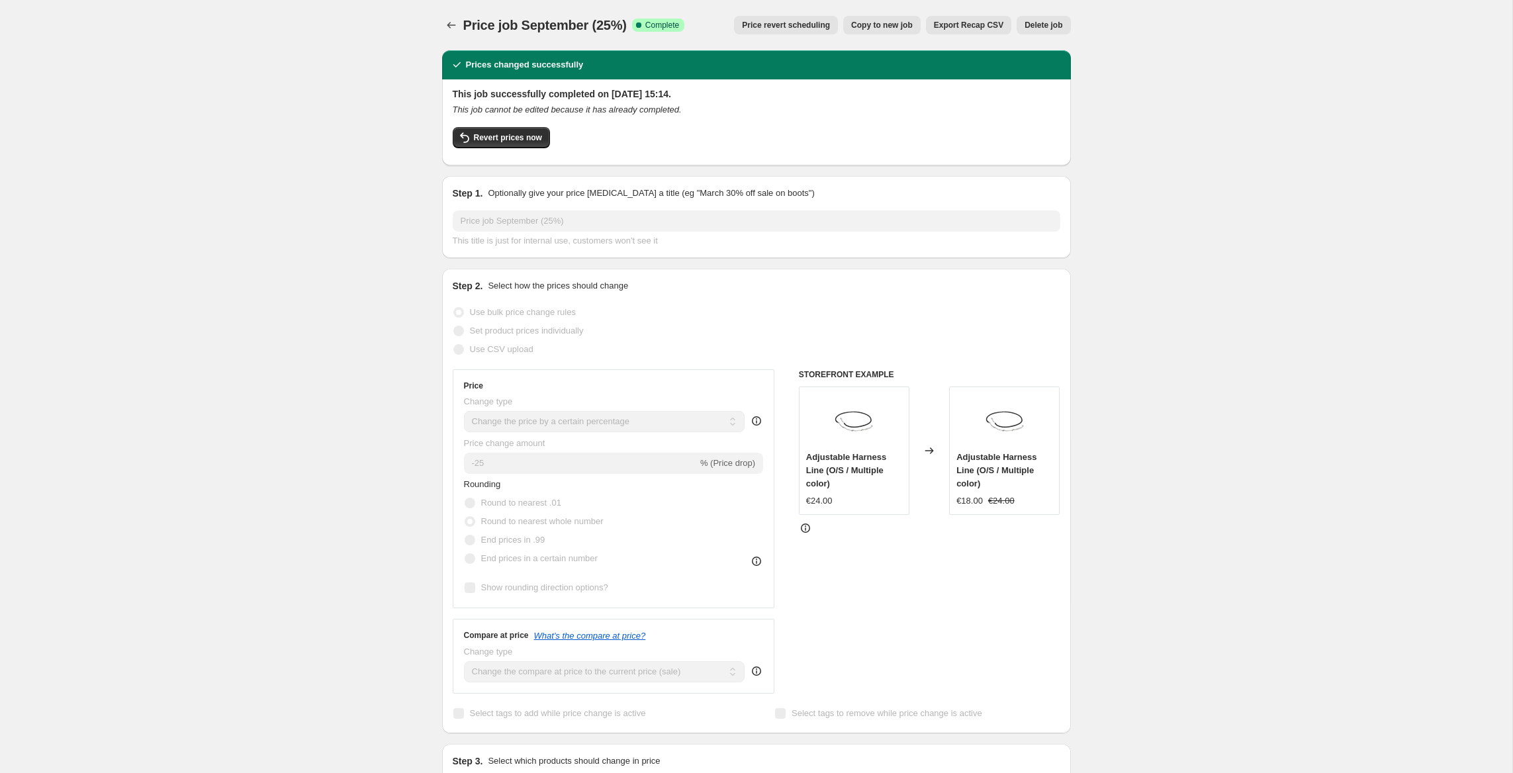
click at [888, 25] on span "Copy to new job" at bounding box center [882, 25] width 62 height 11
select select "percentage"
select select "tag"
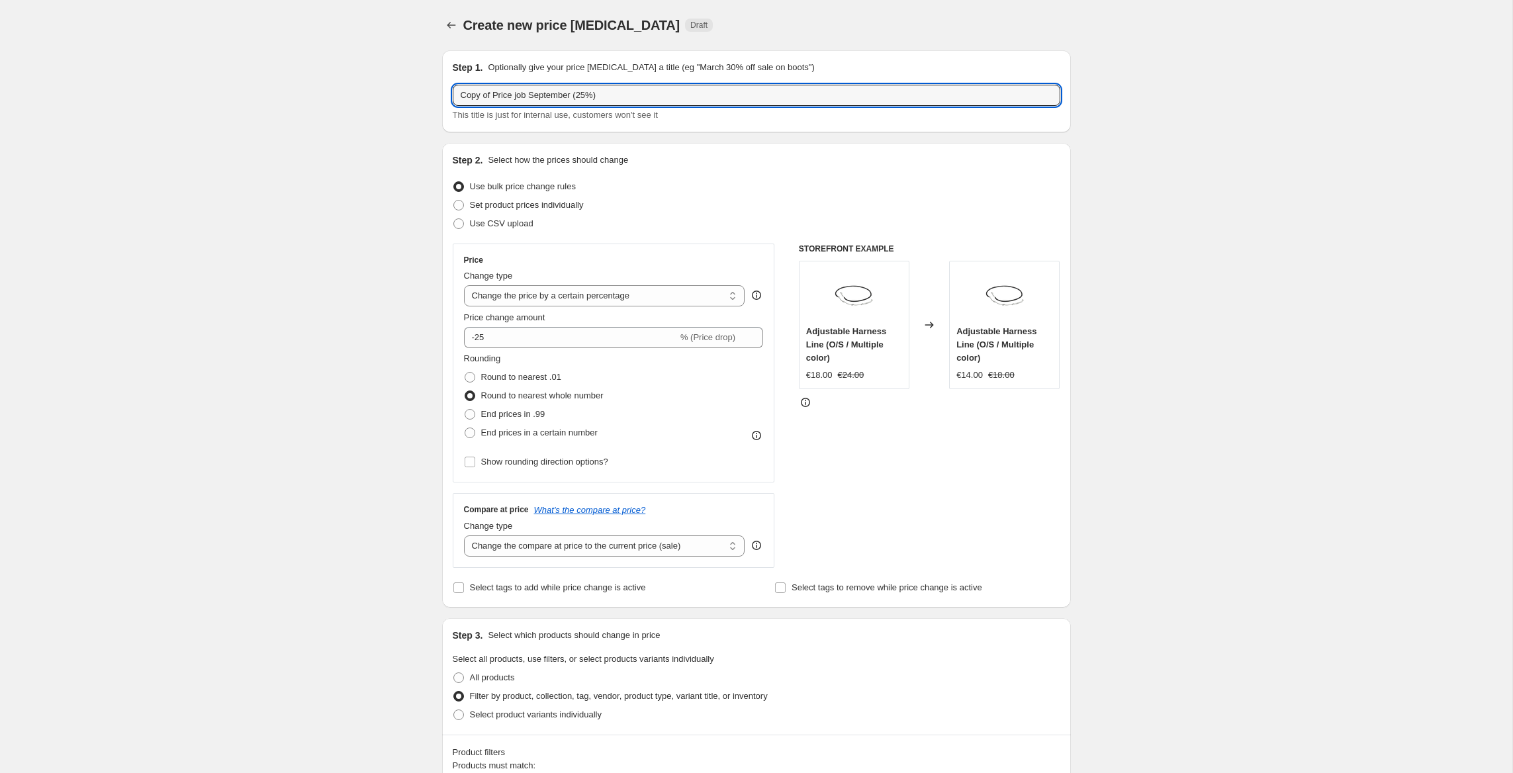
drag, startPoint x: 495, startPoint y: 93, endPoint x: 360, endPoint y: 73, distance: 136.4
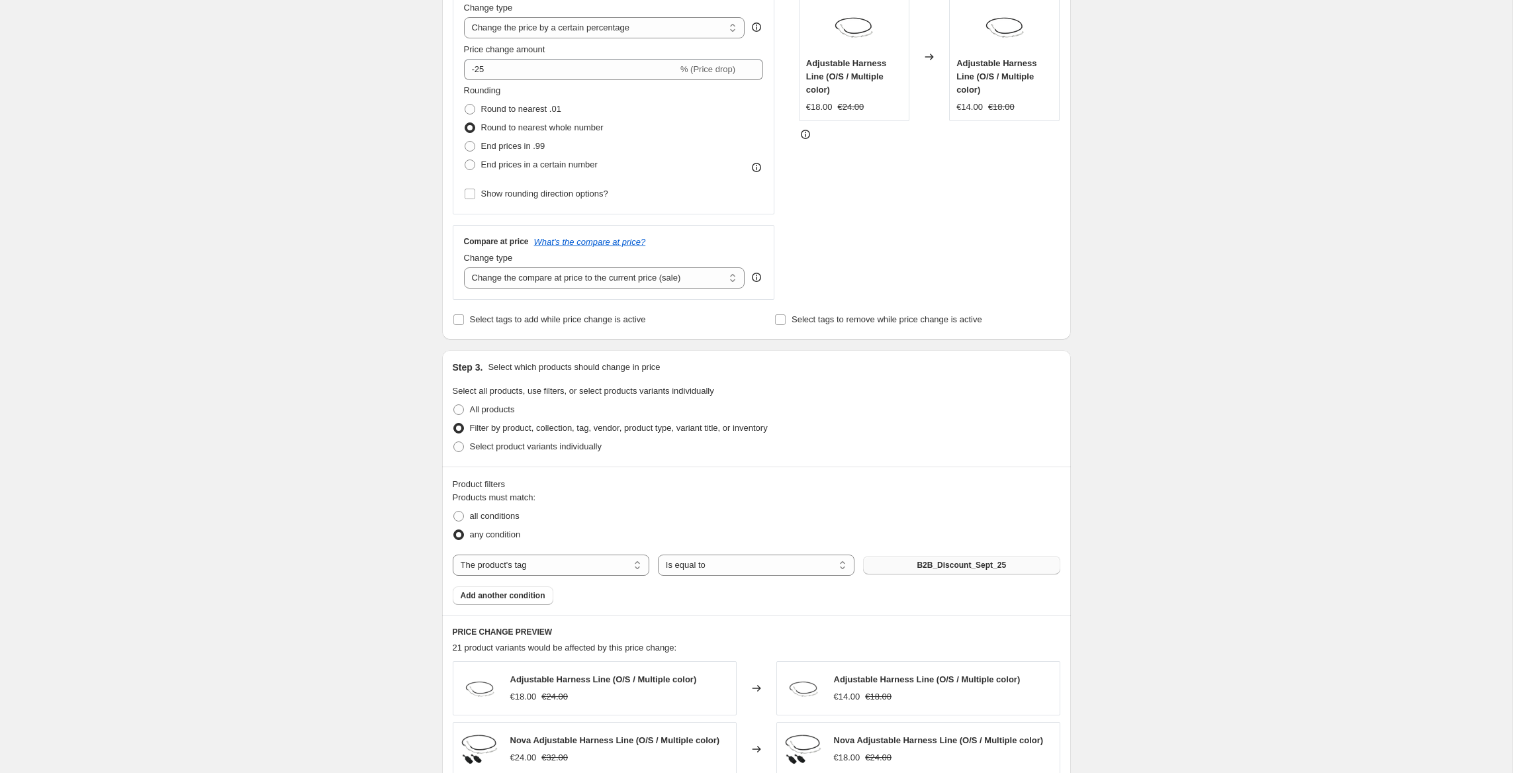
scroll to position [273, 0]
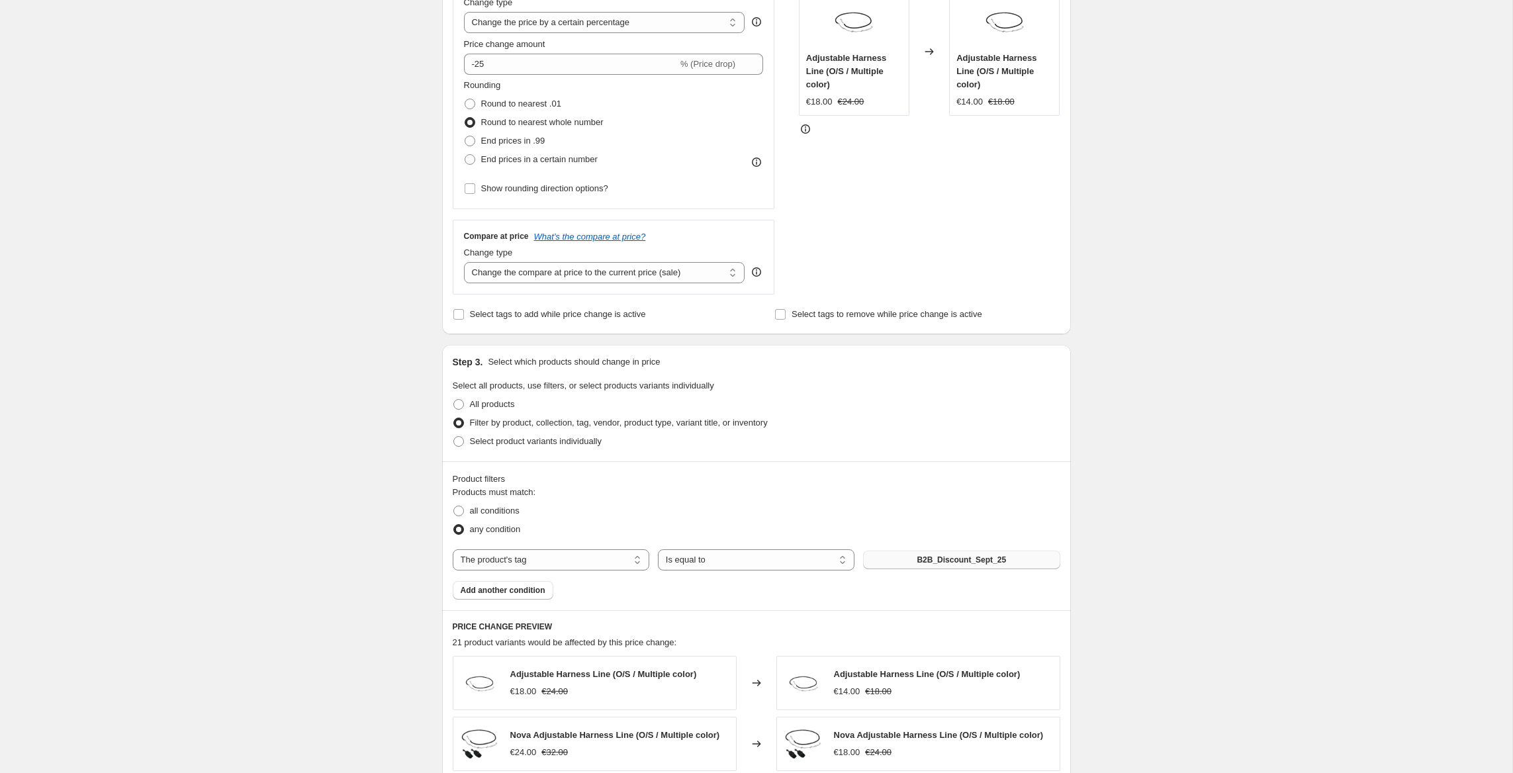
type input "Price job September (25%)"
click at [999, 552] on button "B2B_Discount_Sept_25" at bounding box center [961, 560] width 197 height 19
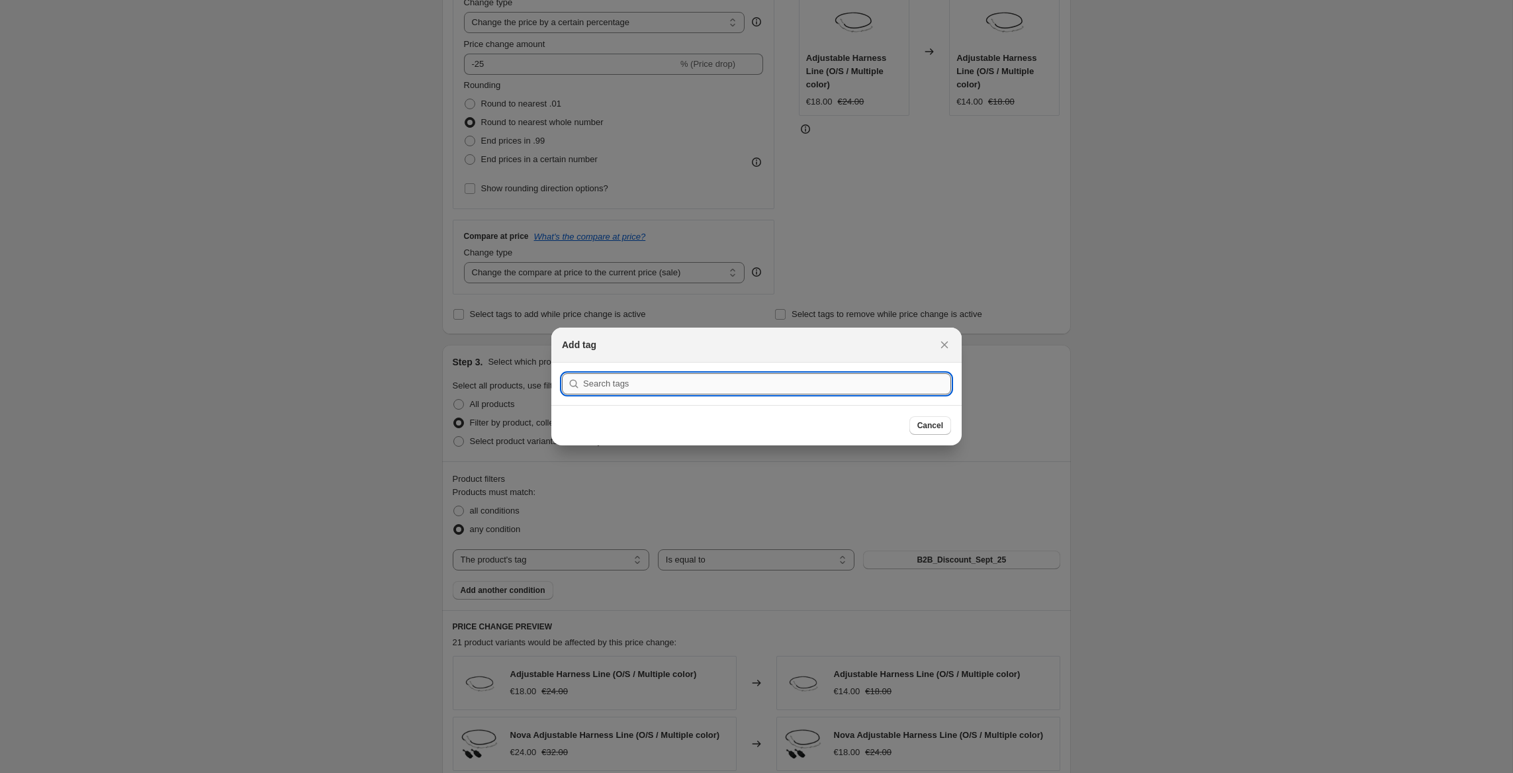
drag, startPoint x: 655, startPoint y: 383, endPoint x: 664, endPoint y: 386, distance: 9.6
click at [655, 383] on input ":rad:" at bounding box center [767, 383] width 368 height 21
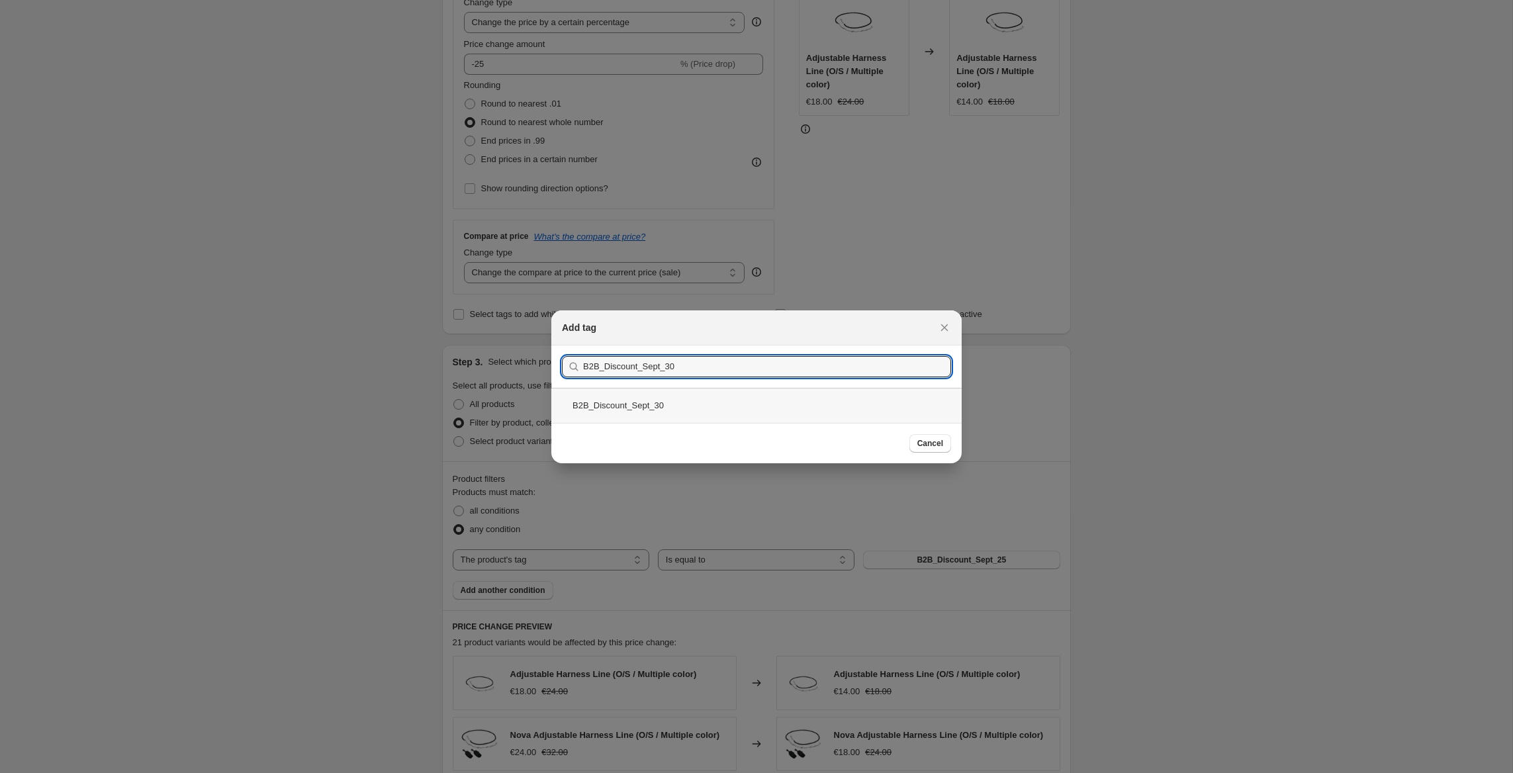
type input "B2B_Discount_Sept_30"
click at [668, 402] on div "B2B_Discount_Sept_30" at bounding box center [756, 405] width 410 height 35
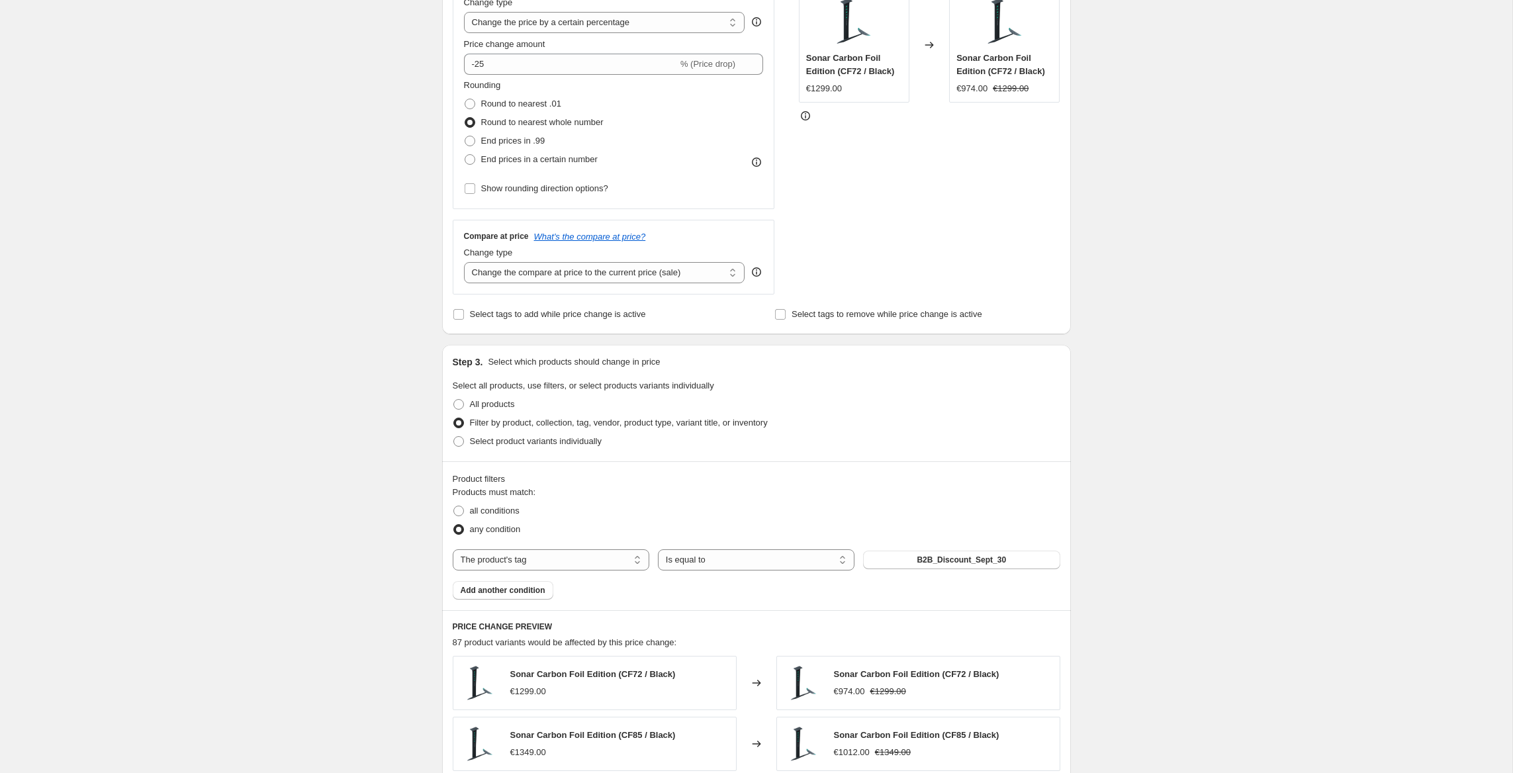
click at [331, 252] on div "Create new price change job. This page is ready Create new price change job Dra…" at bounding box center [756, 600] width 1512 height 1746
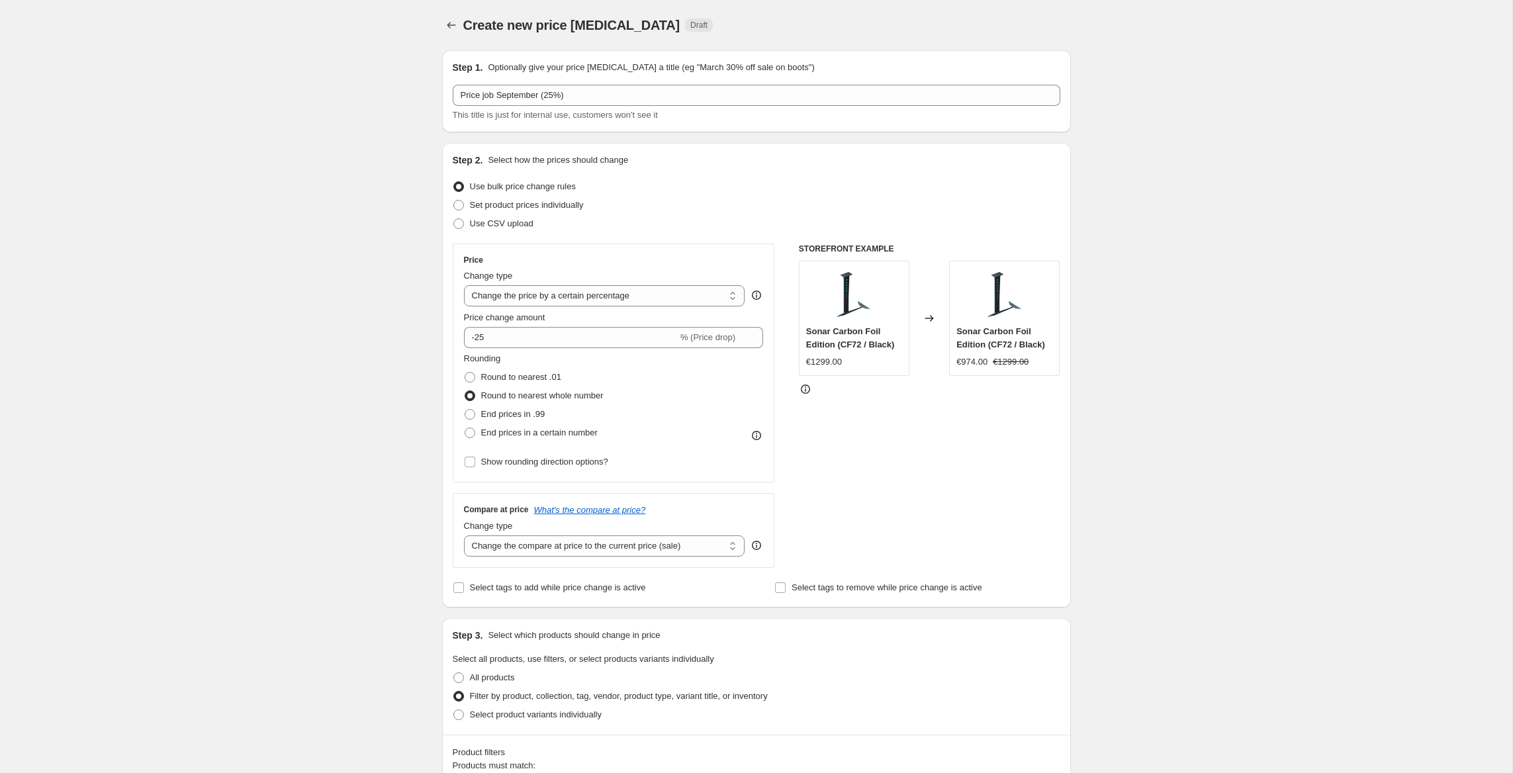
scroll to position [0, 0]
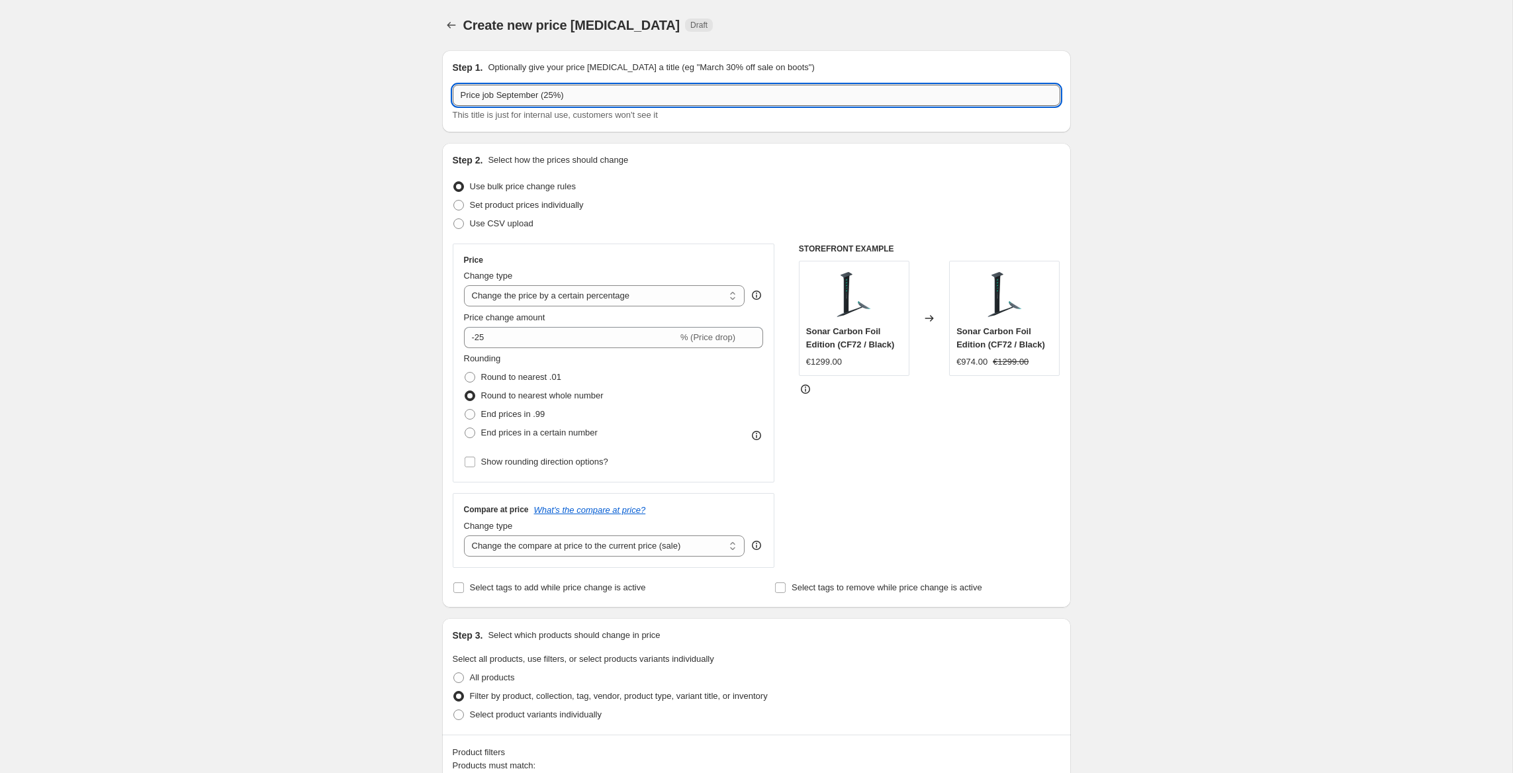
click at [557, 95] on input "Price job September (25%)" at bounding box center [757, 95] width 608 height 21
type input "Price job September (30%)"
click at [498, 340] on input "-25" at bounding box center [571, 337] width 214 height 21
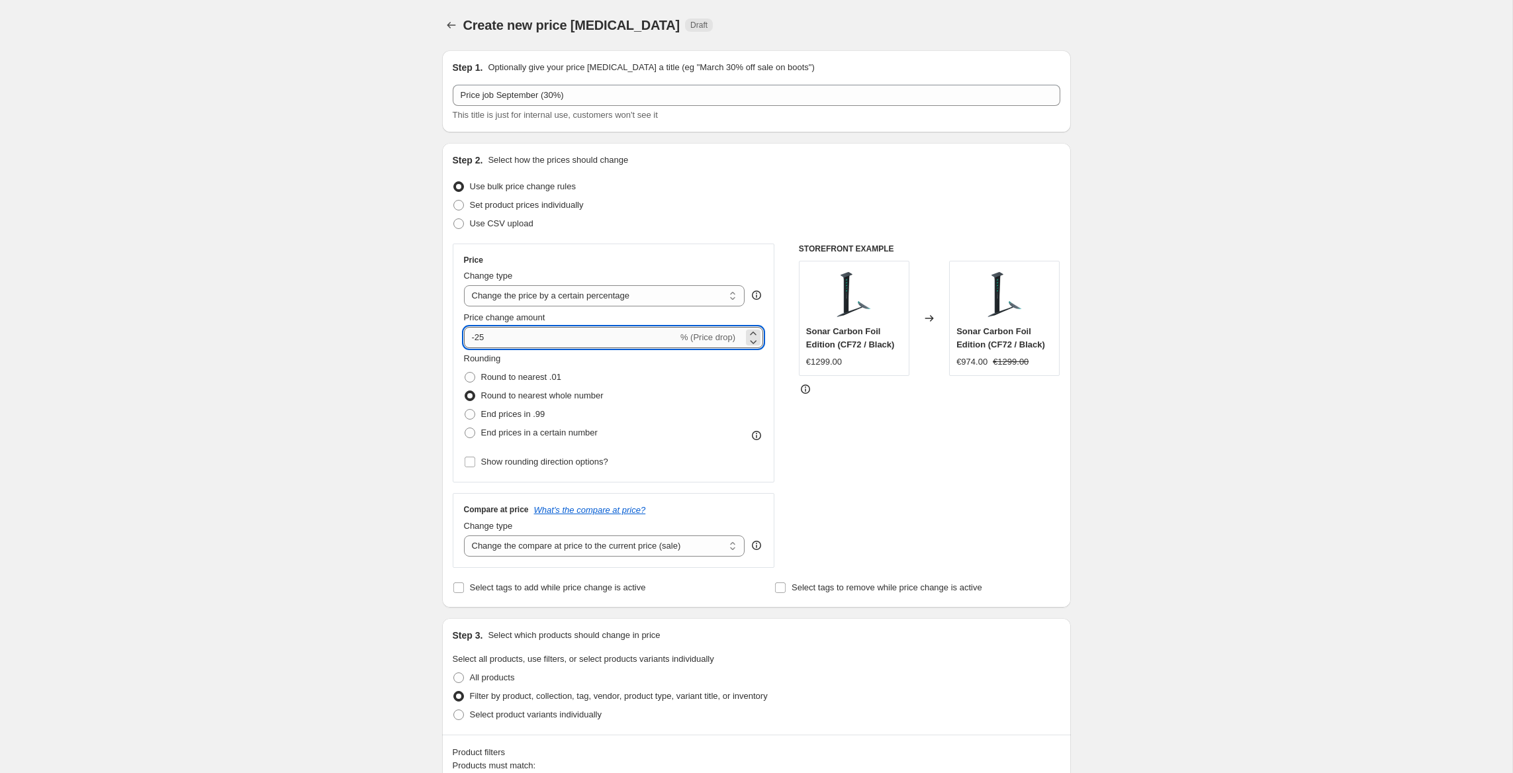
type input "-2"
type input "-30"
drag, startPoint x: 280, startPoint y: 367, endPoint x: 349, endPoint y: 365, distance: 69.5
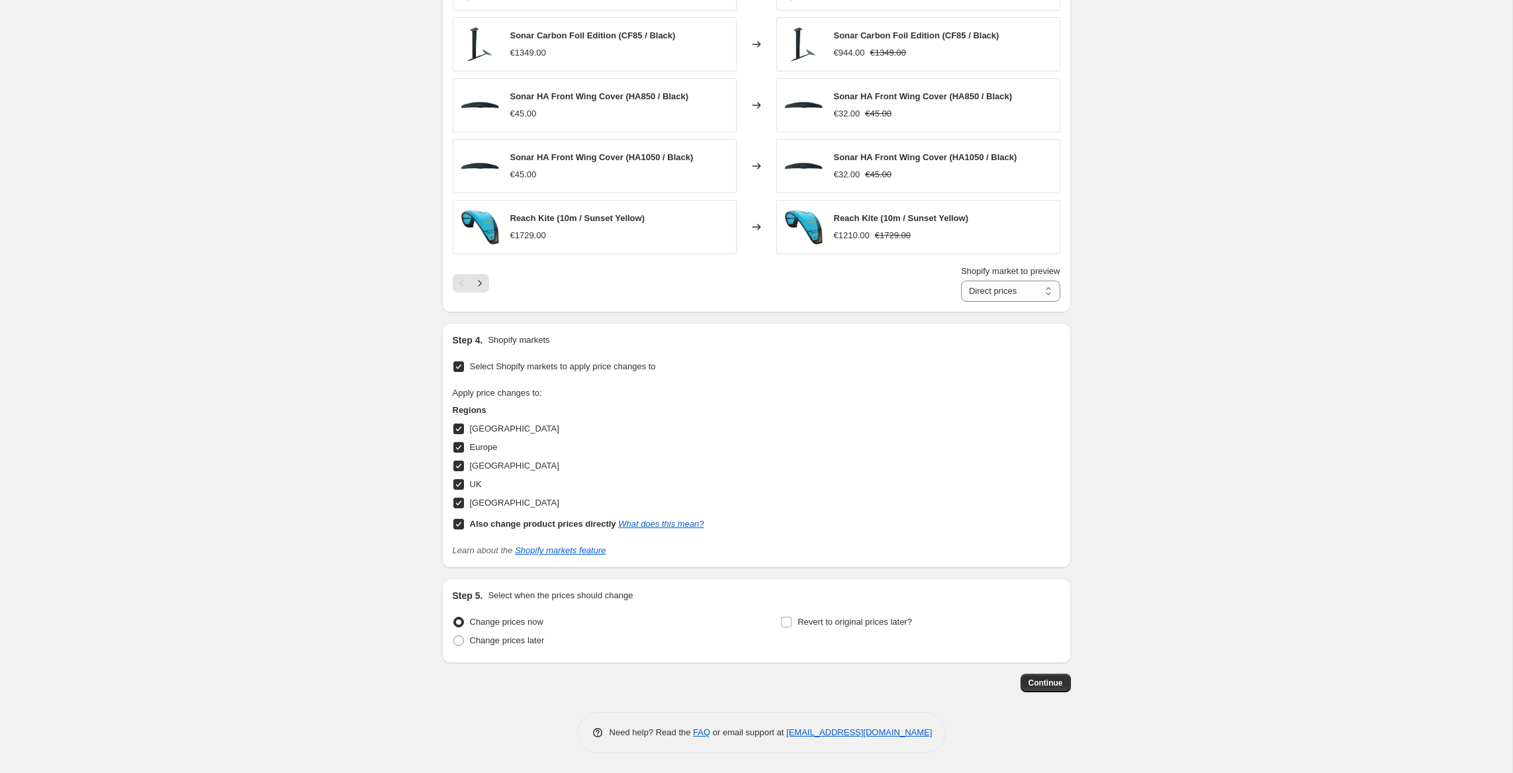
scroll to position [973, 0]
click at [1048, 684] on span "Continue" at bounding box center [1046, 683] width 34 height 11
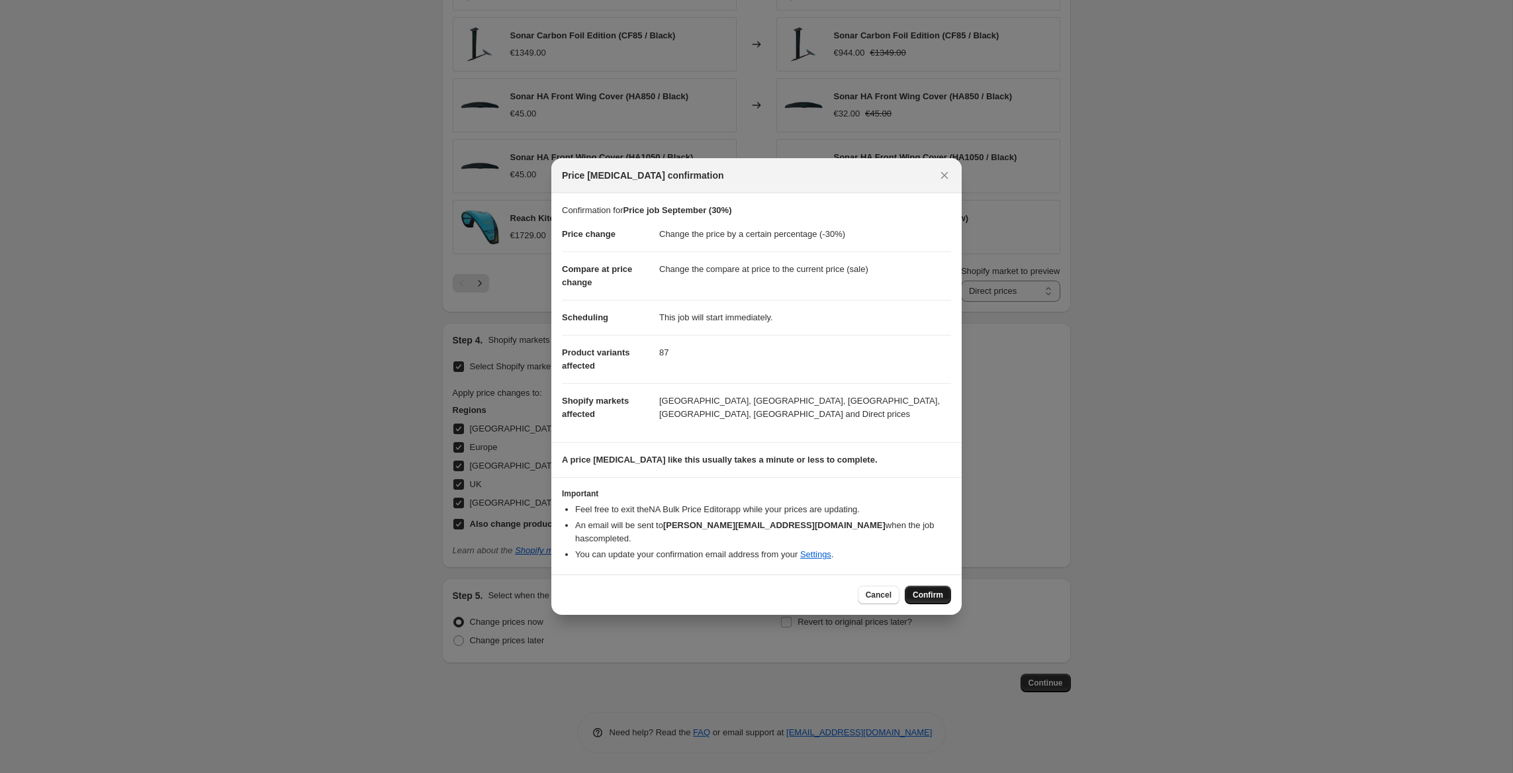
click at [935, 590] on span "Confirm" at bounding box center [928, 595] width 30 height 11
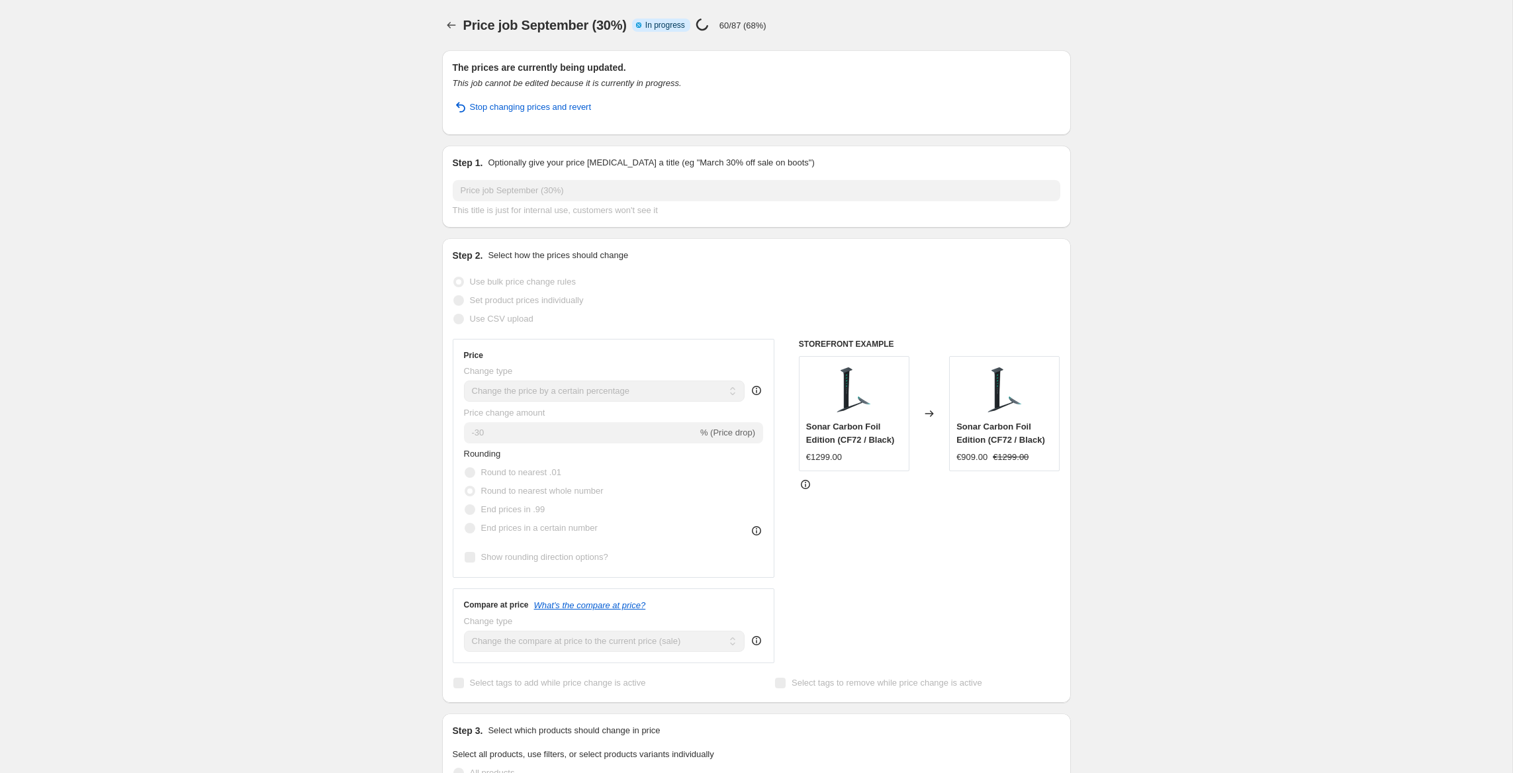
select select "percentage"
select select "tag"
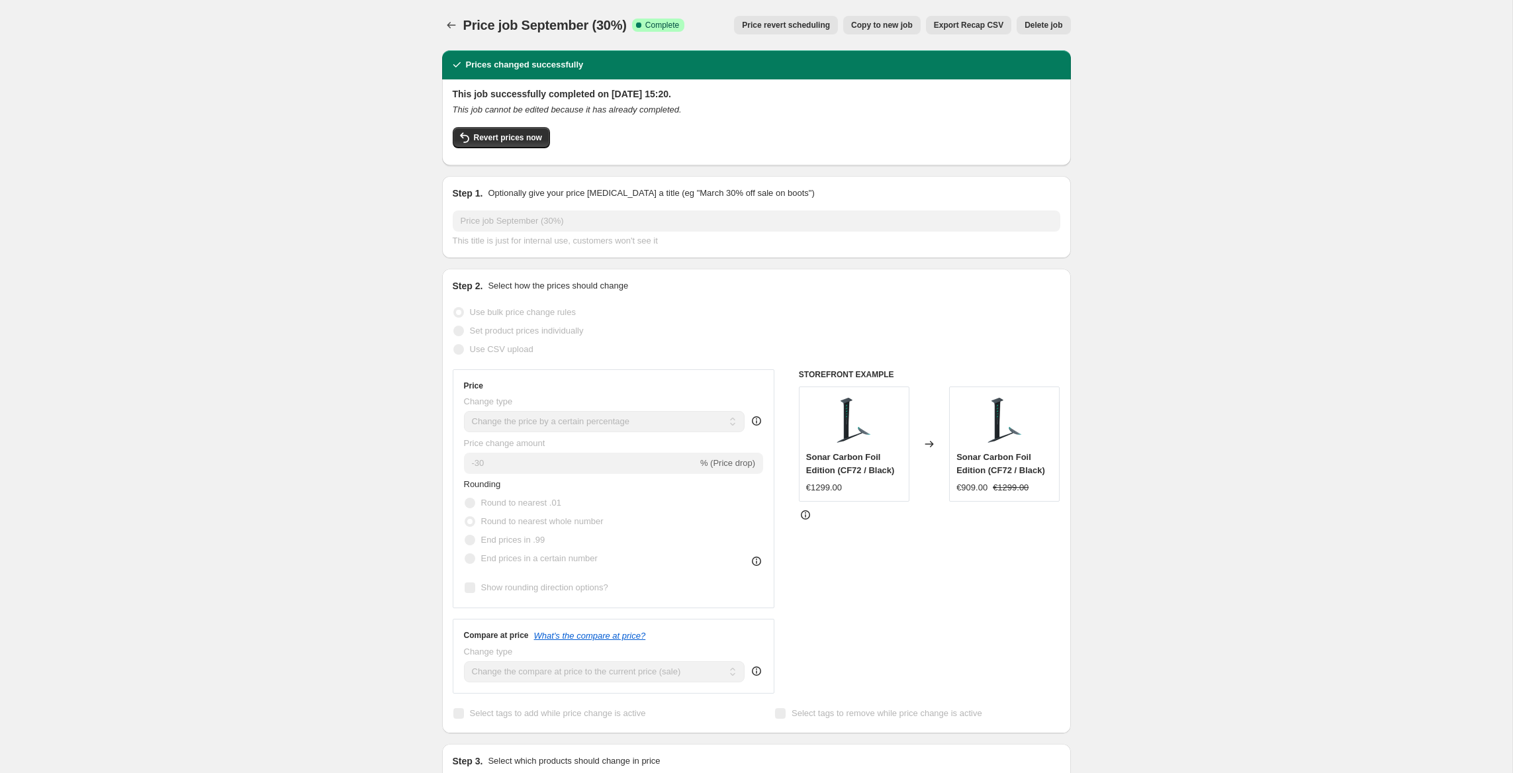
click at [878, 18] on button "Copy to new job" at bounding box center [881, 25] width 77 height 19
select select "percentage"
select select "tag"
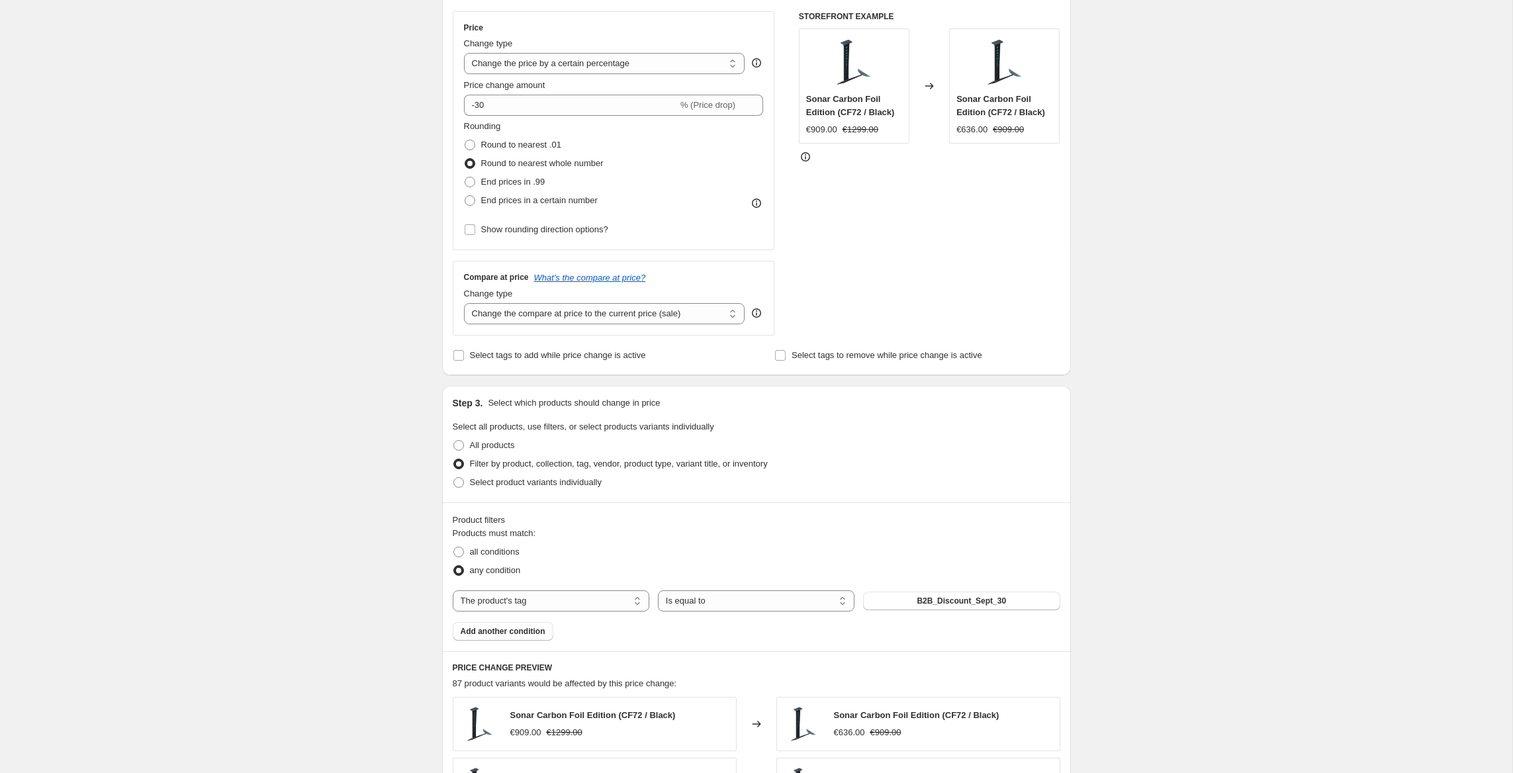
scroll to position [236, 0]
click at [960, 610] on div "Products must match: all conditions any condition The product The product's col…" at bounding box center [757, 581] width 608 height 114
click at [962, 600] on span "B2B_Discount_Sept_30" at bounding box center [961, 597] width 89 height 11
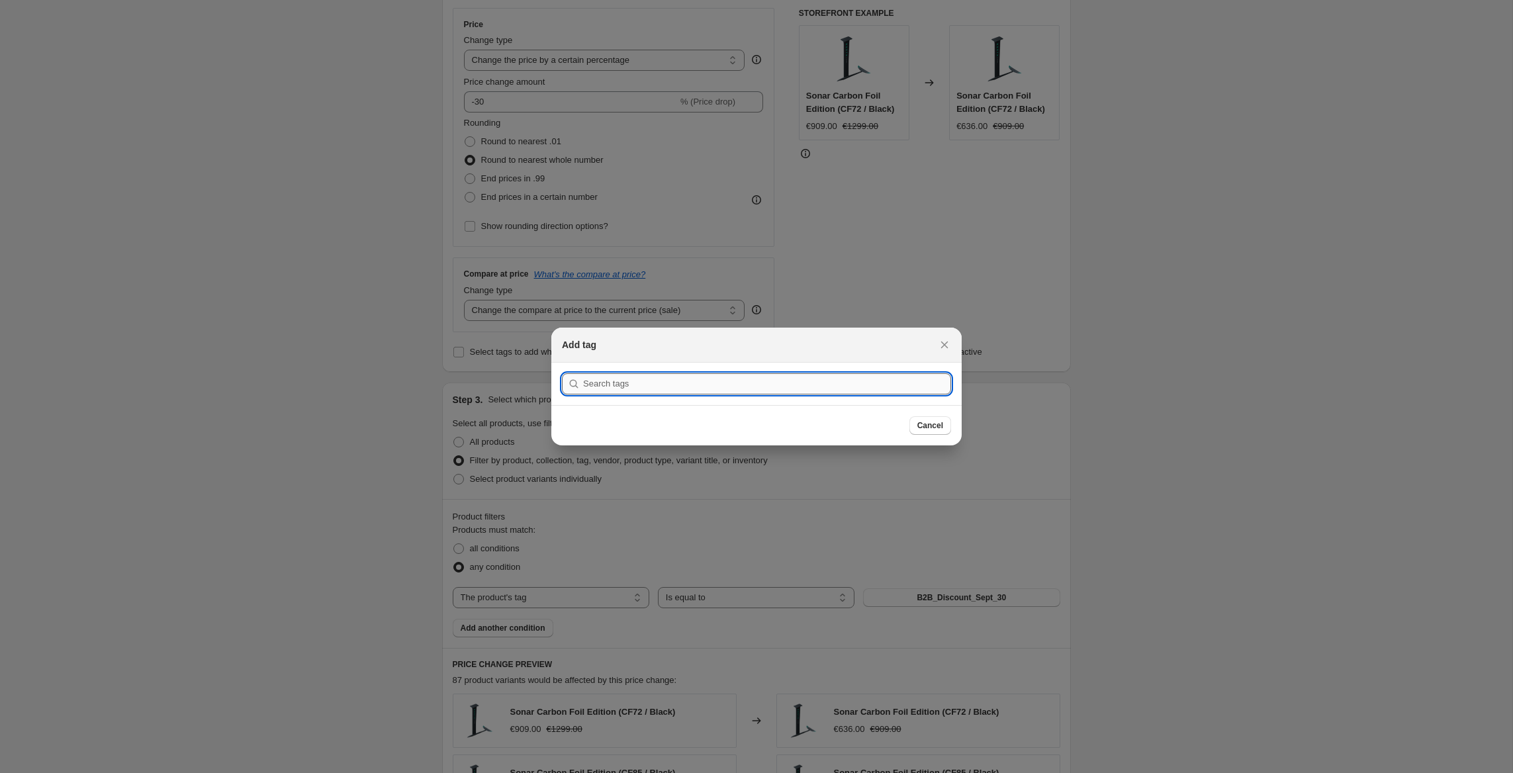
click at [700, 389] on input ":re2:" at bounding box center [767, 383] width 368 height 21
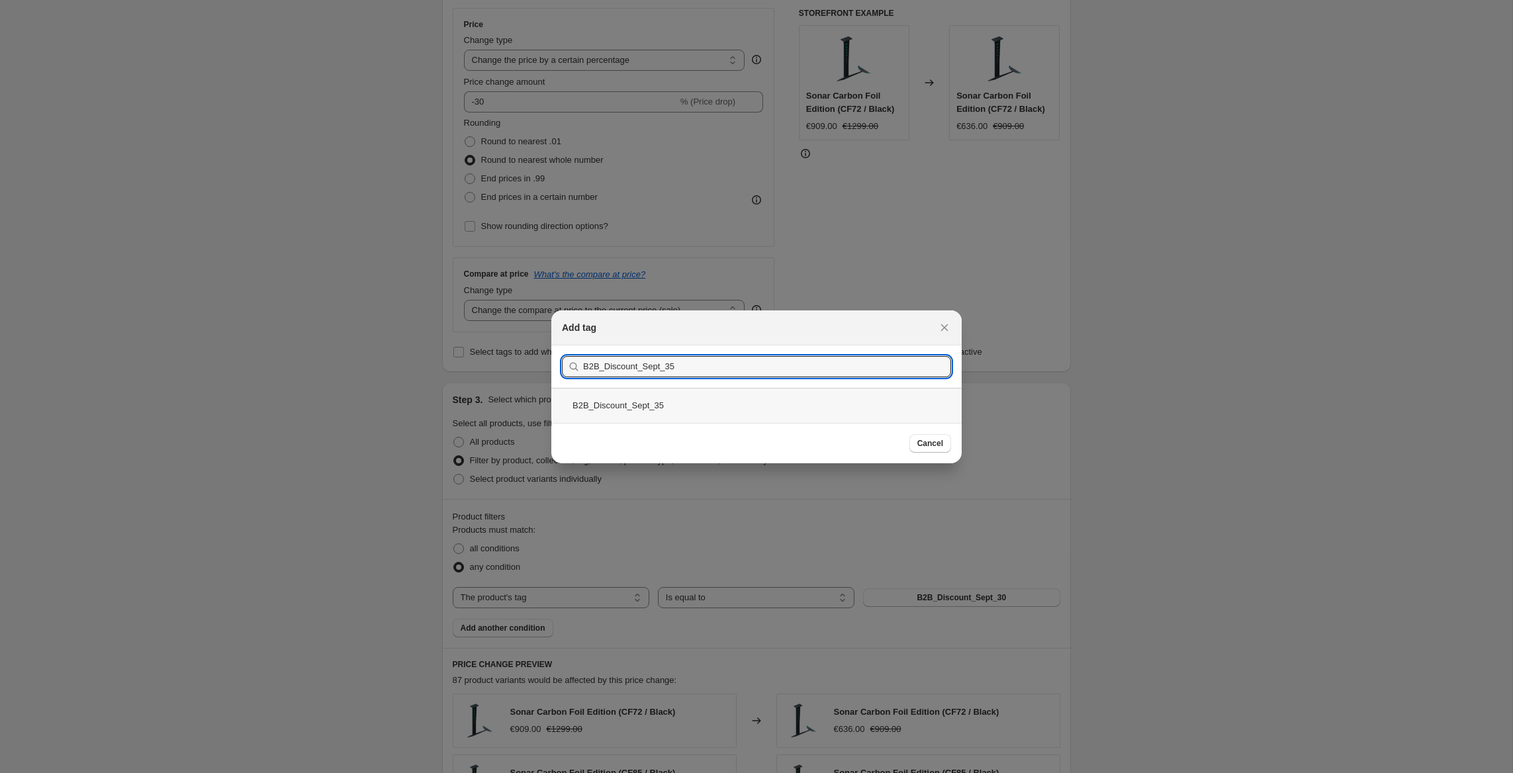
type input "B2B_Discount_Sept_35"
click at [692, 404] on div "B2B_Discount_Sept_35" at bounding box center [756, 405] width 410 height 35
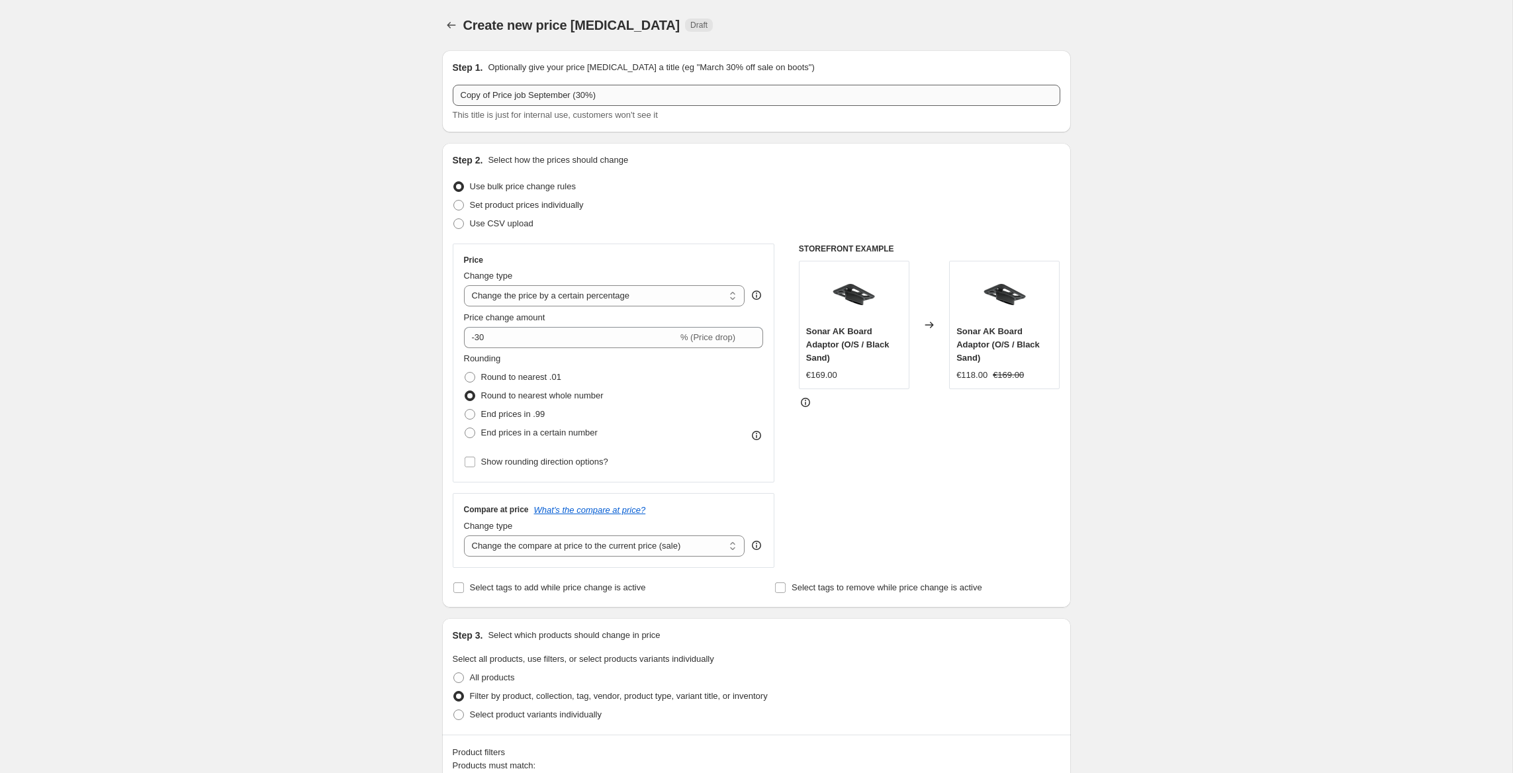
scroll to position [0, 0]
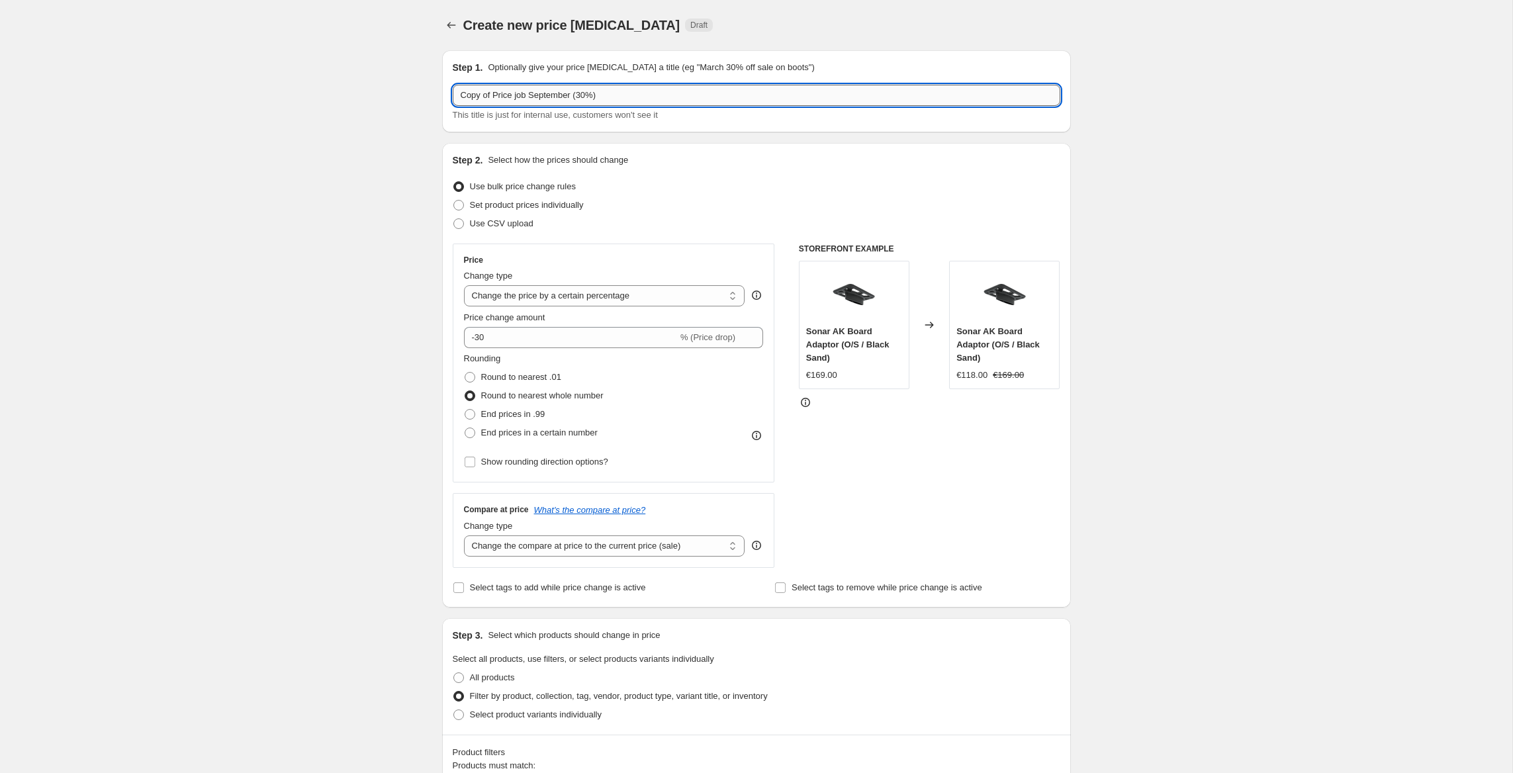
click at [595, 92] on input "Copy of Price job September (30%)" at bounding box center [757, 95] width 608 height 21
type input "Copy of Price job September (35%)"
click at [508, 332] on input "-30" at bounding box center [571, 337] width 214 height 21
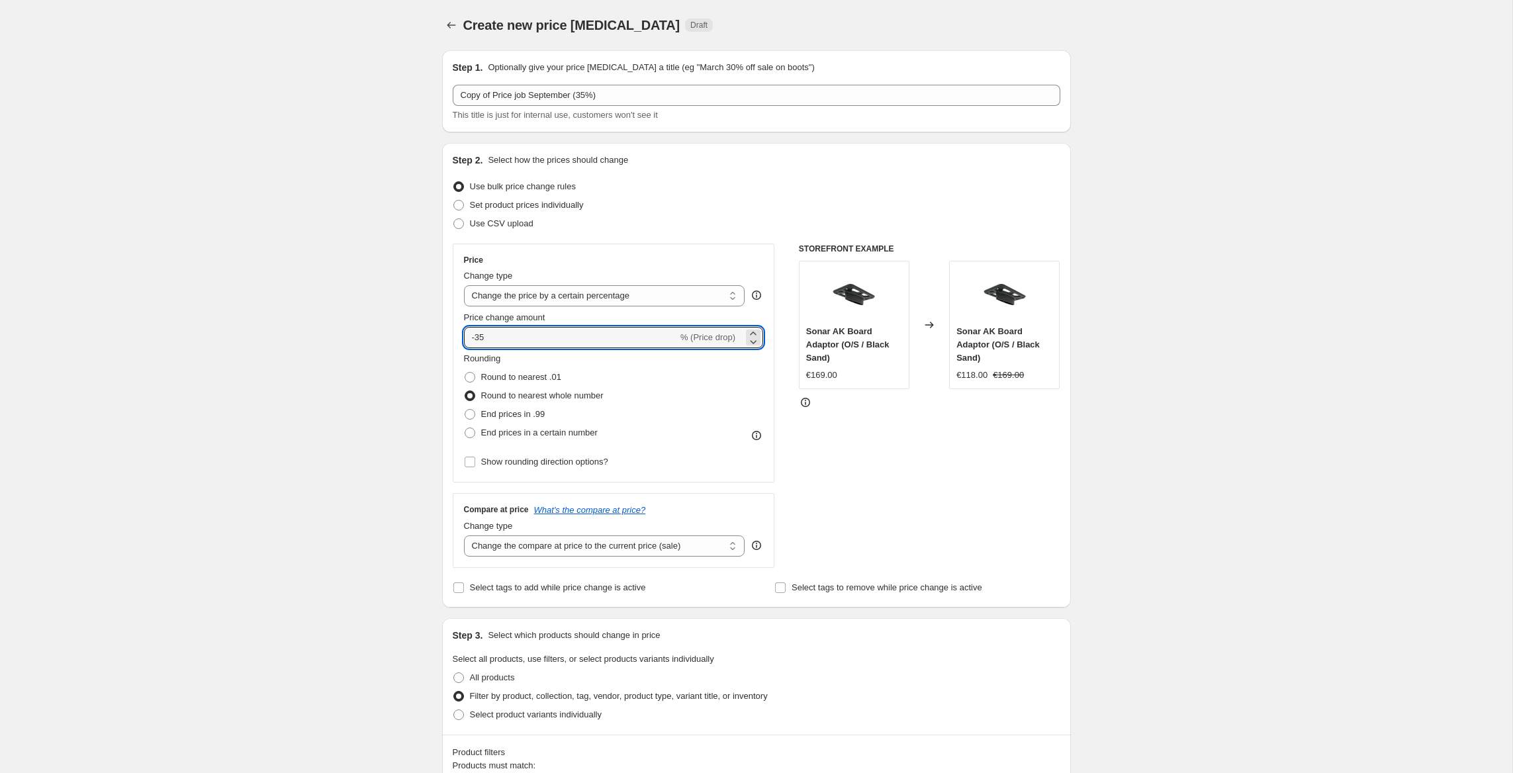
type input "-35"
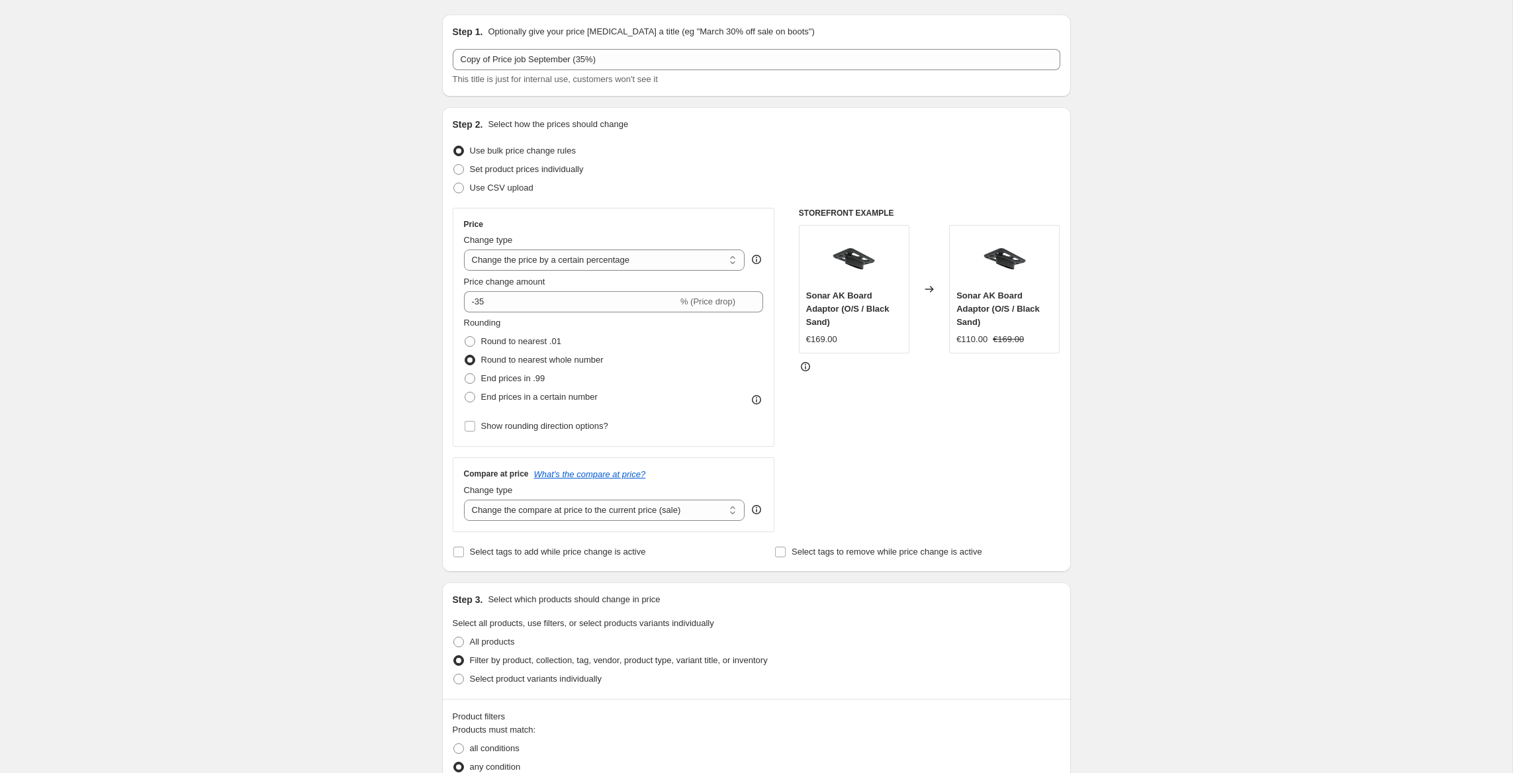
scroll to position [35, 0]
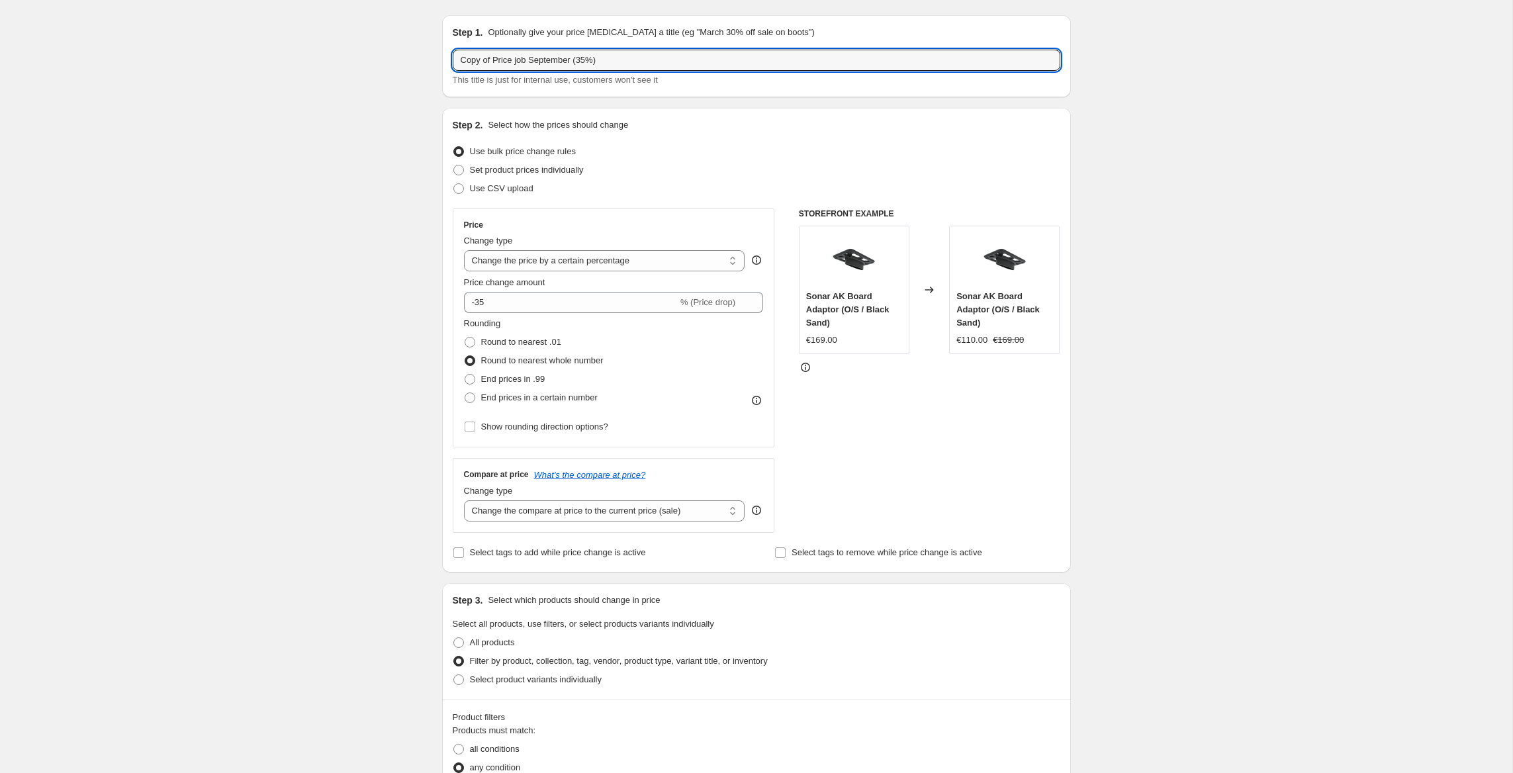
drag, startPoint x: 494, startPoint y: 58, endPoint x: 359, endPoint y: 44, distance: 136.3
type input "Price job September (35%)"
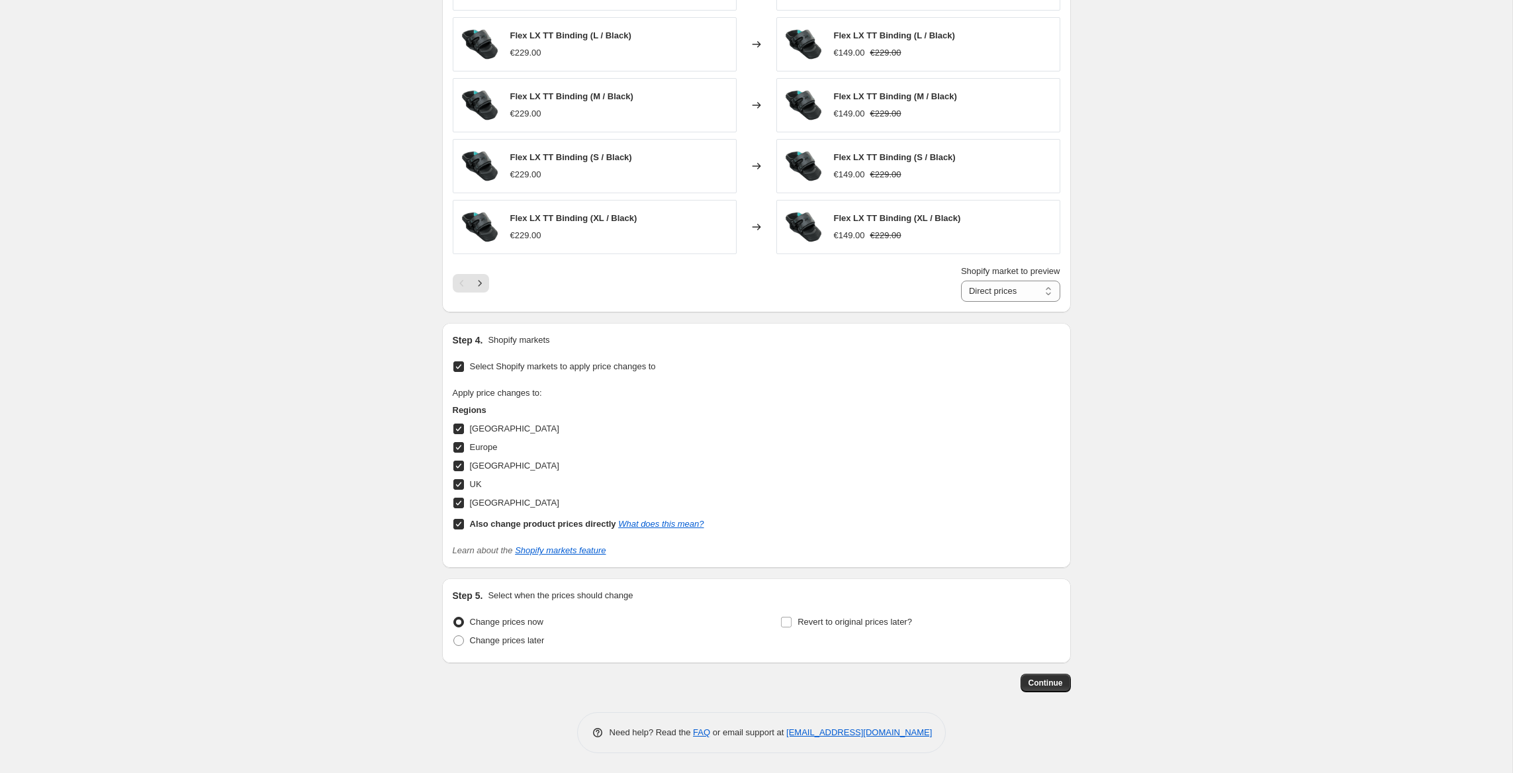
scroll to position [973, 0]
click at [1050, 687] on span "Continue" at bounding box center [1046, 683] width 34 height 11
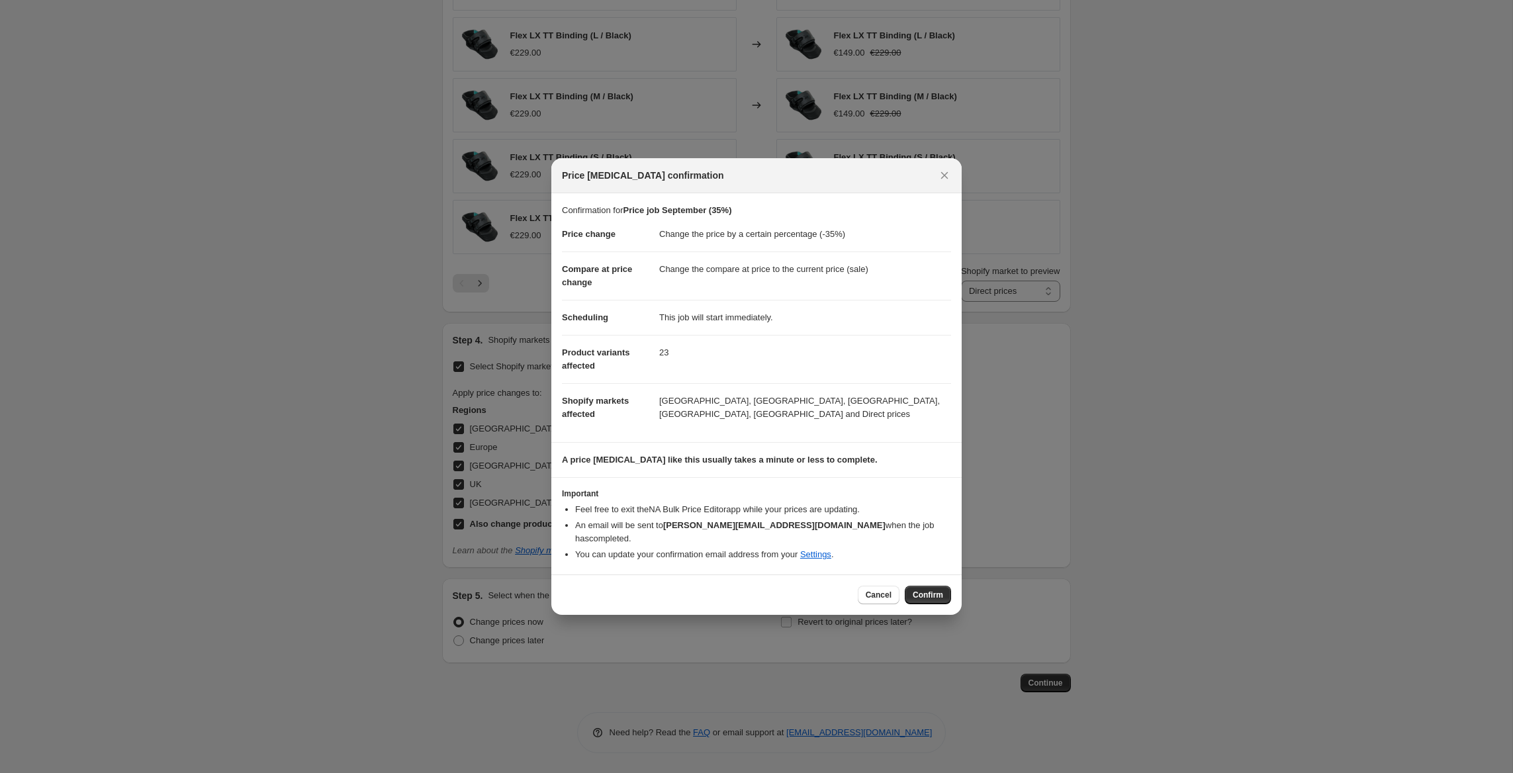
drag, startPoint x: 926, startPoint y: 592, endPoint x: 915, endPoint y: 605, distance: 16.9
click at [926, 592] on span "Confirm" at bounding box center [928, 595] width 30 height 11
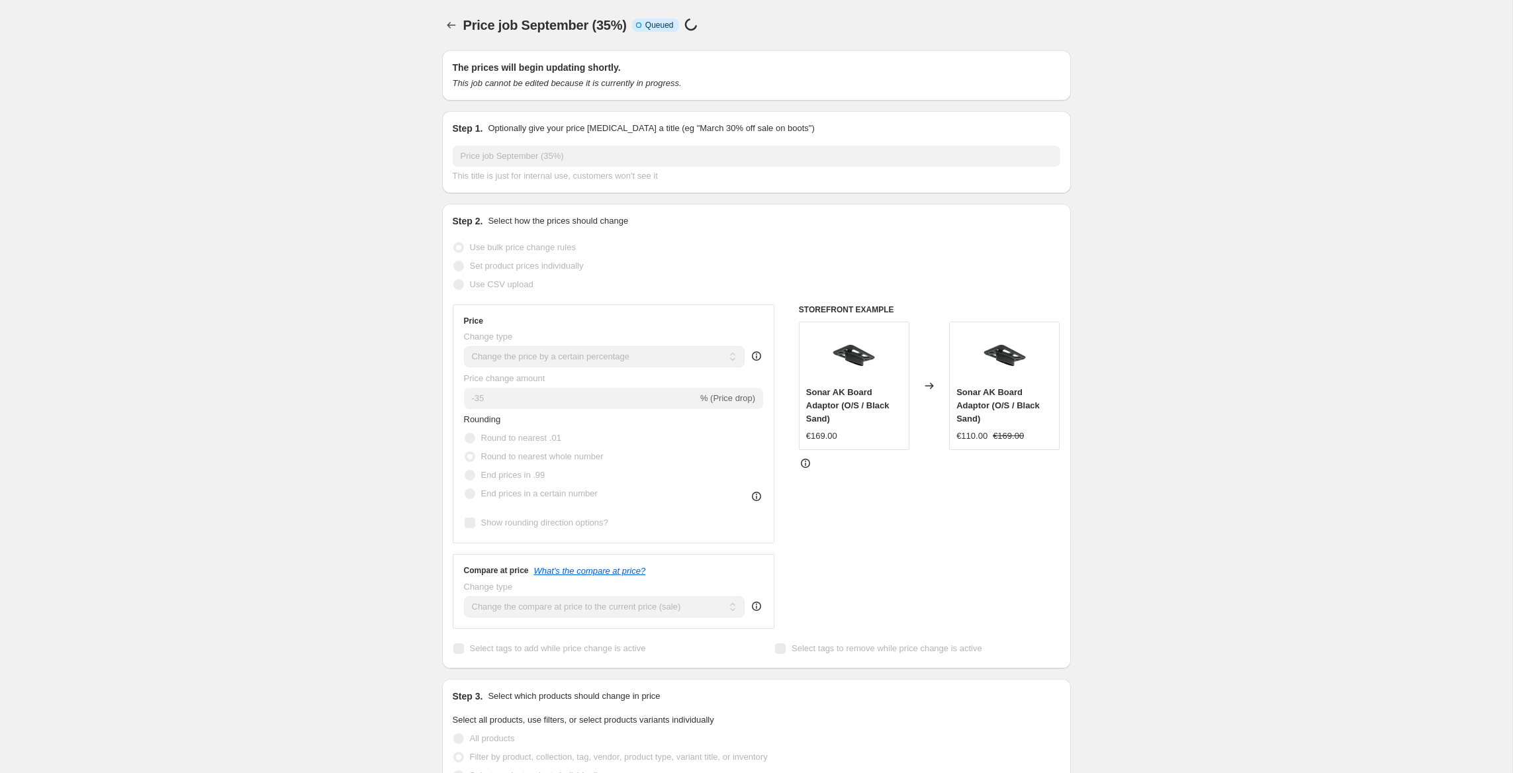
scroll to position [973, 0]
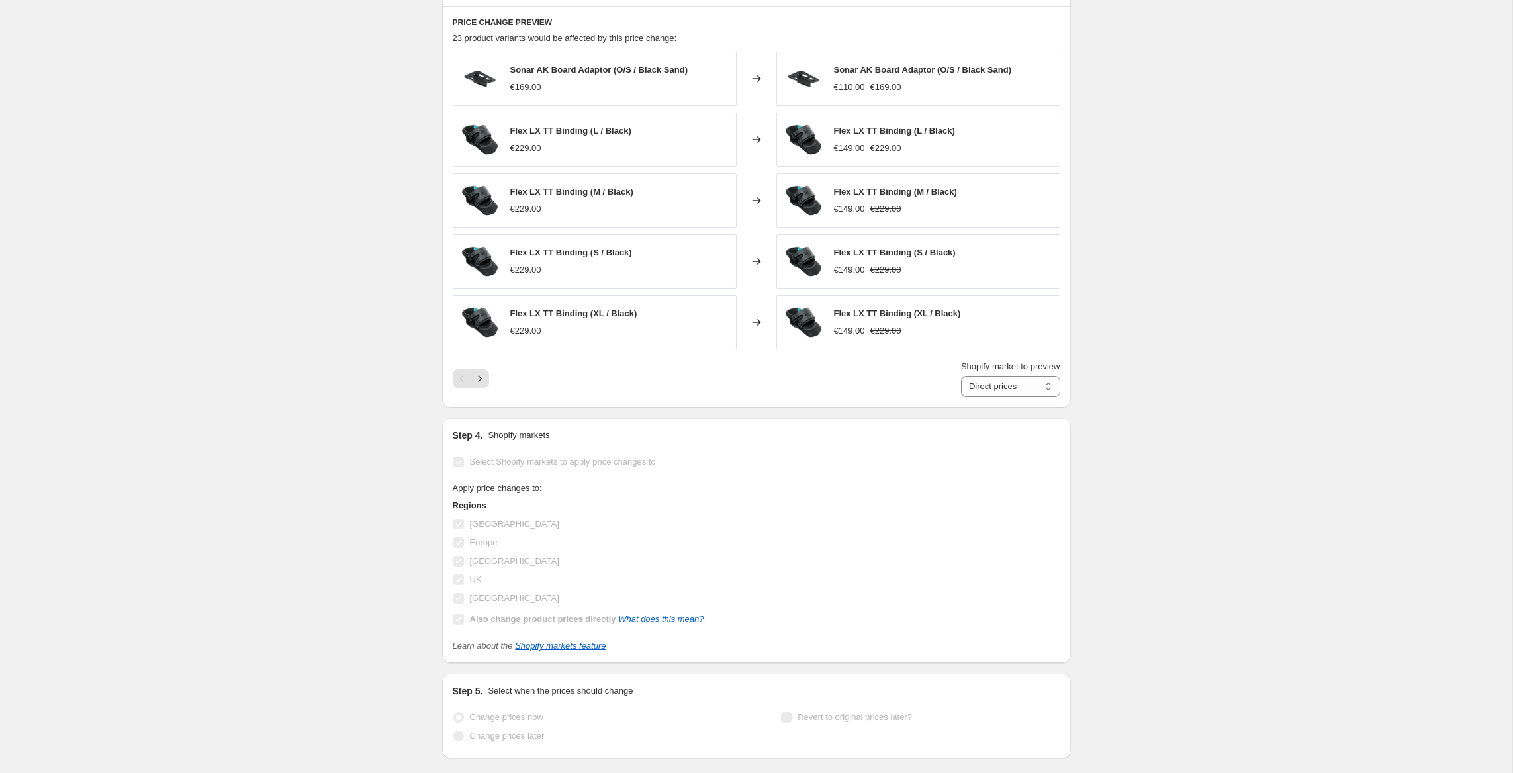
select select "percentage"
select select "tag"
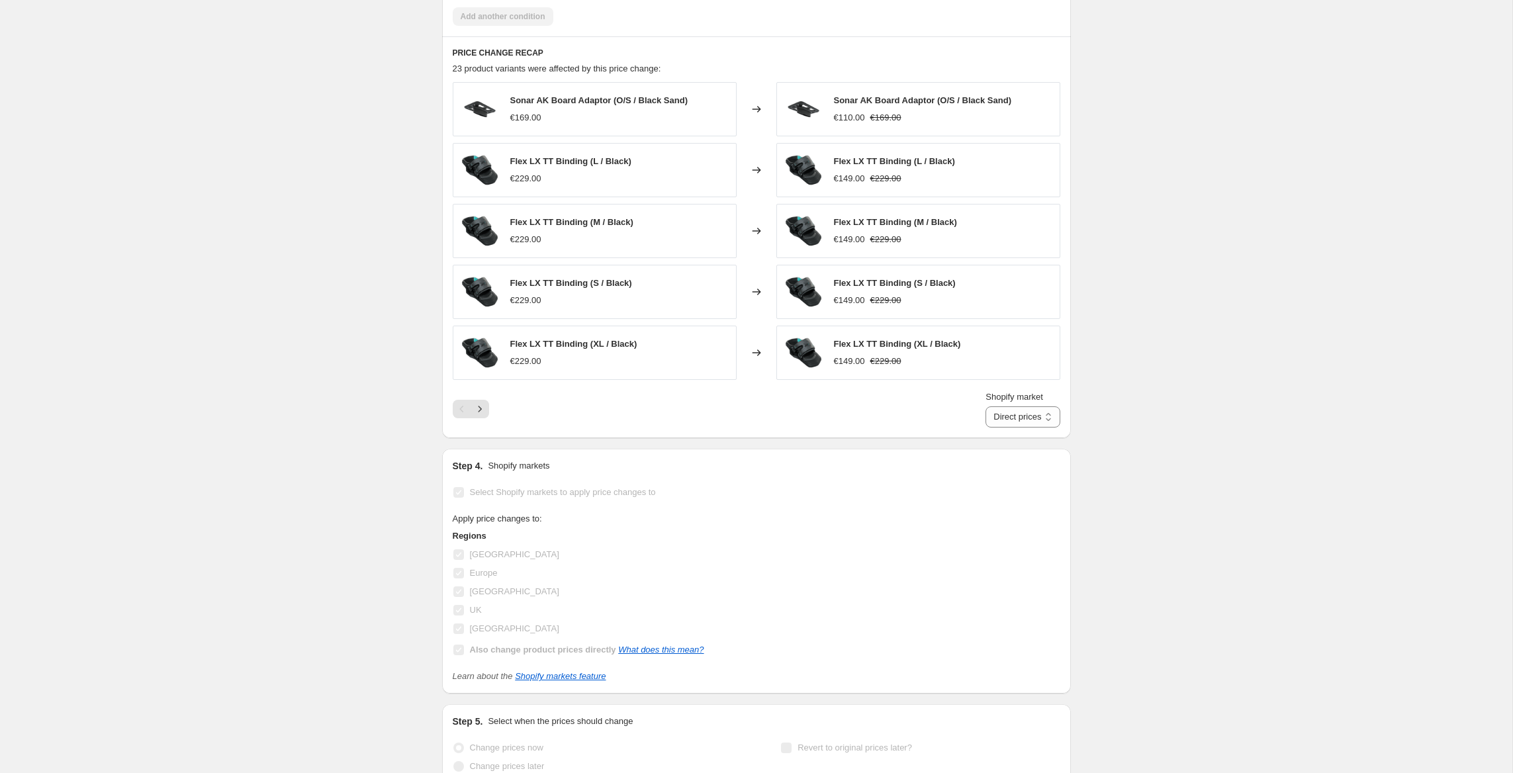
scroll to position [0, 0]
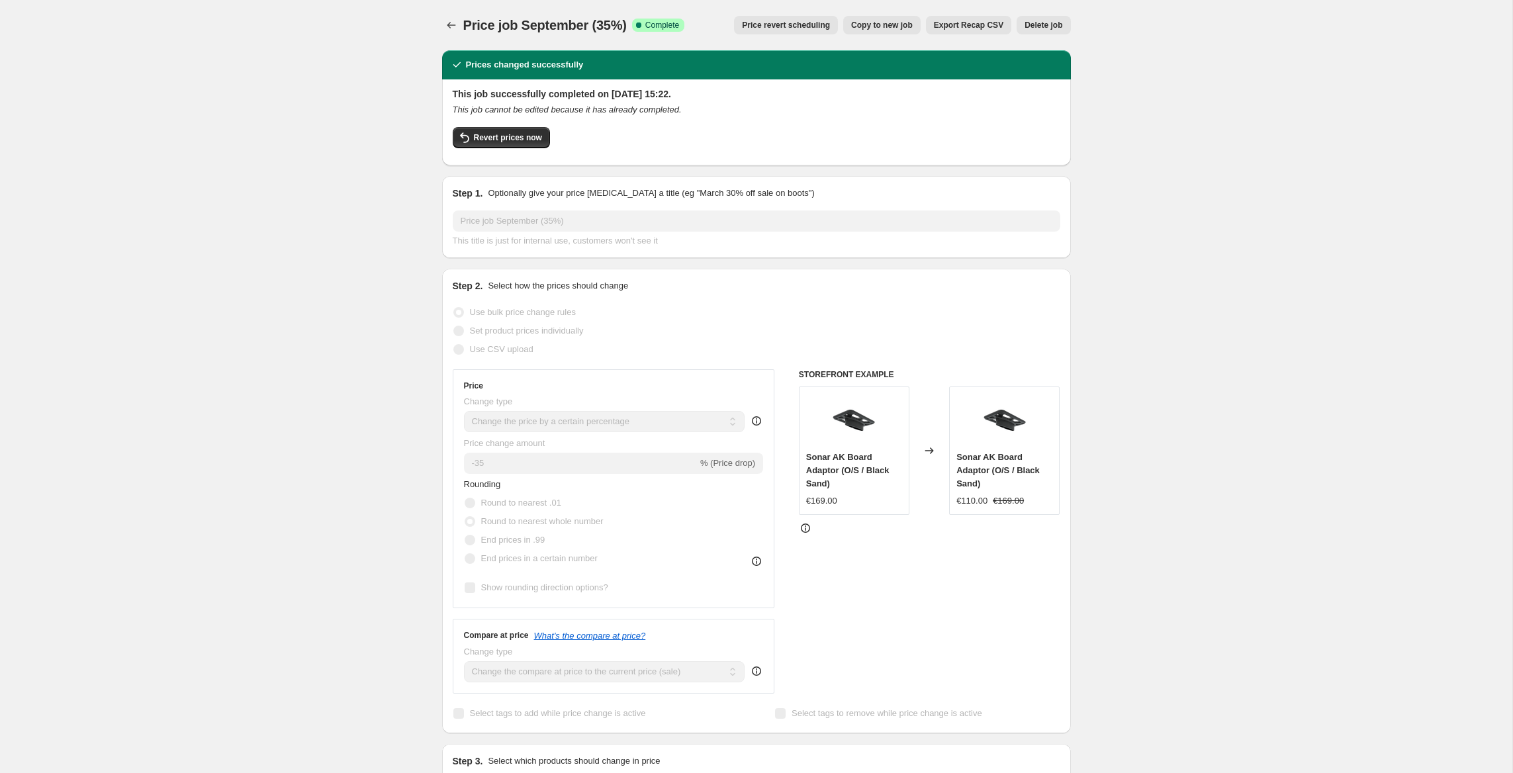
click at [882, 21] on span "Copy to new job" at bounding box center [882, 25] width 62 height 11
select select "percentage"
select select "tag"
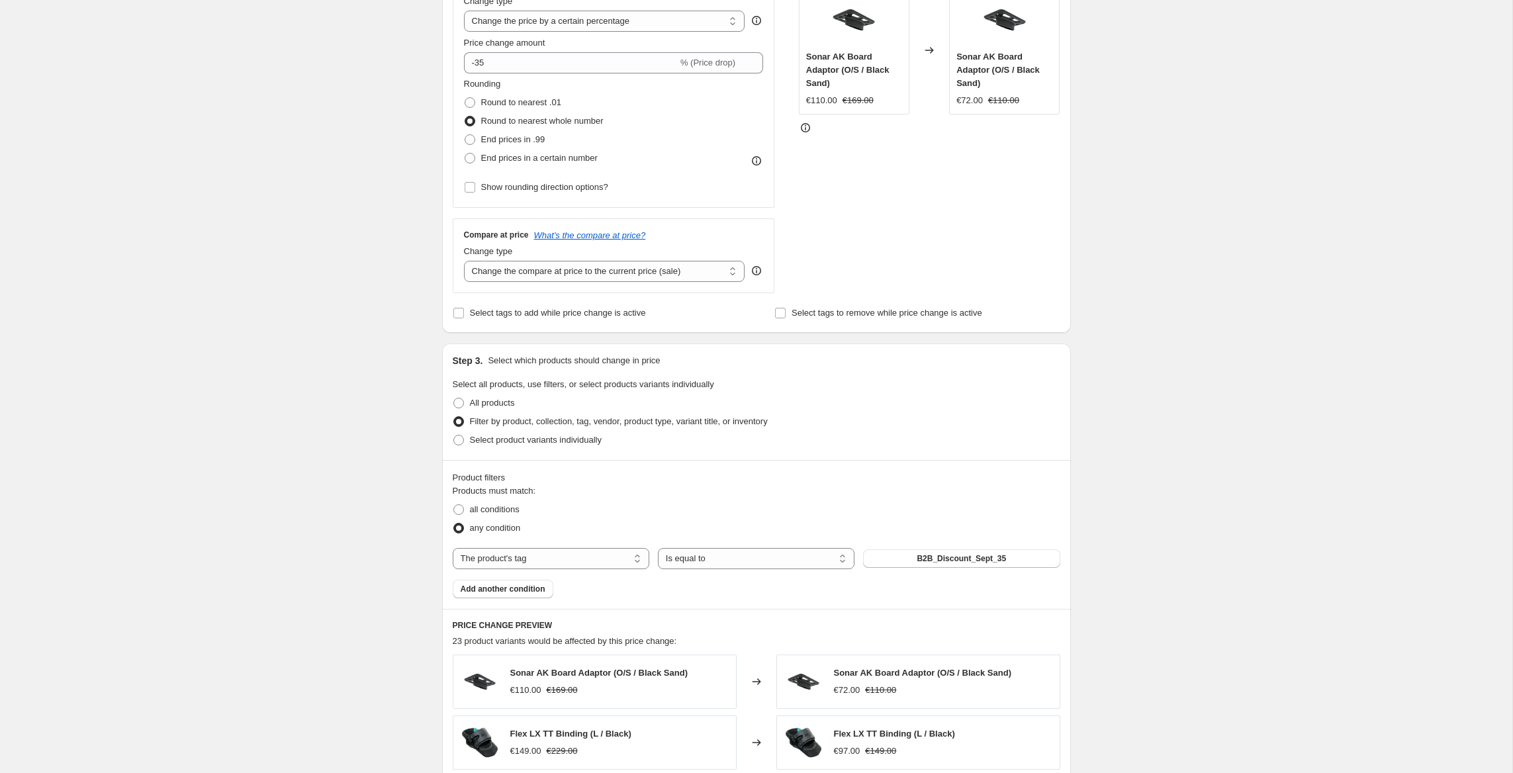
scroll to position [501, 0]
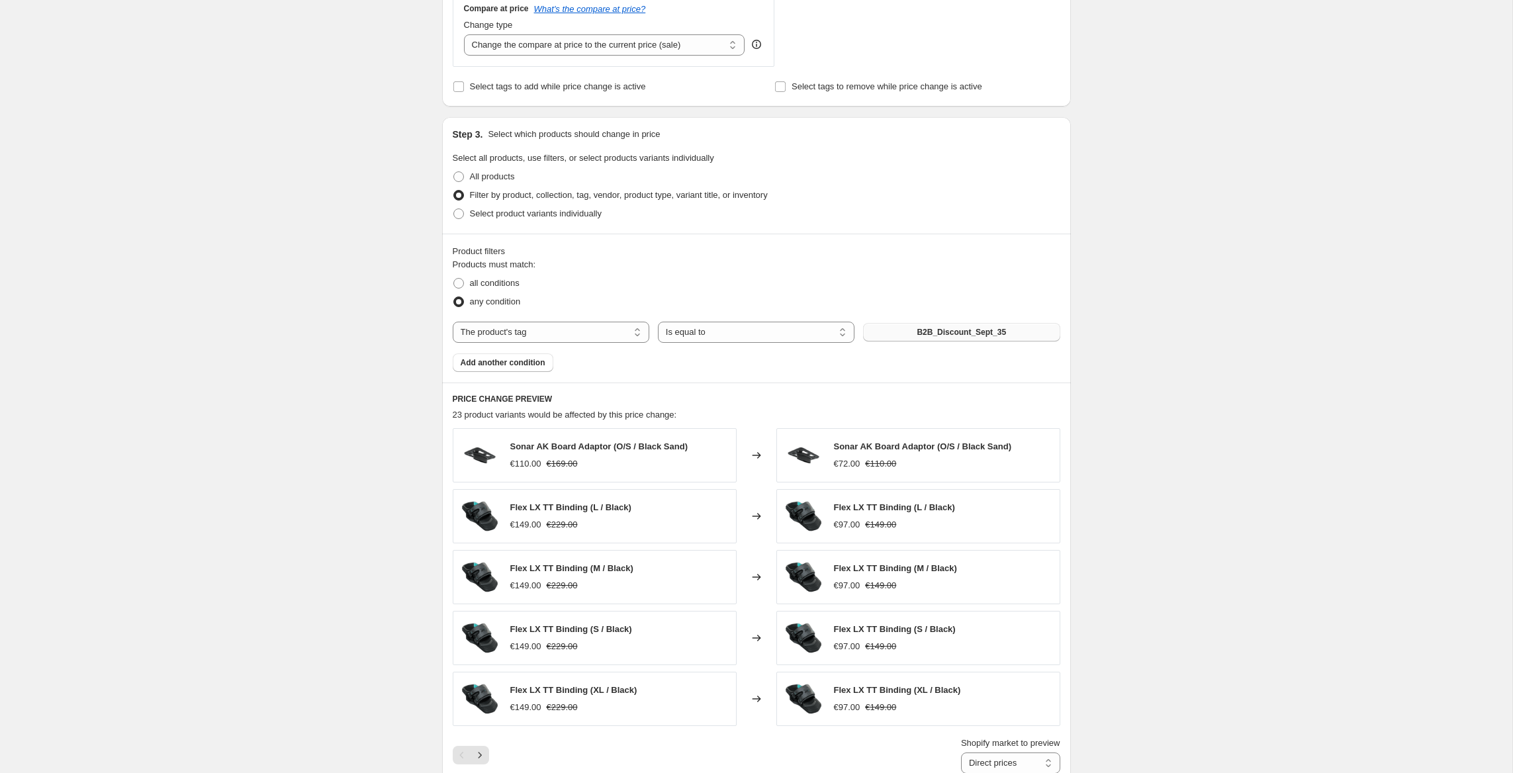
click at [946, 328] on span "B2B_Discount_Sept_35" at bounding box center [961, 332] width 89 height 11
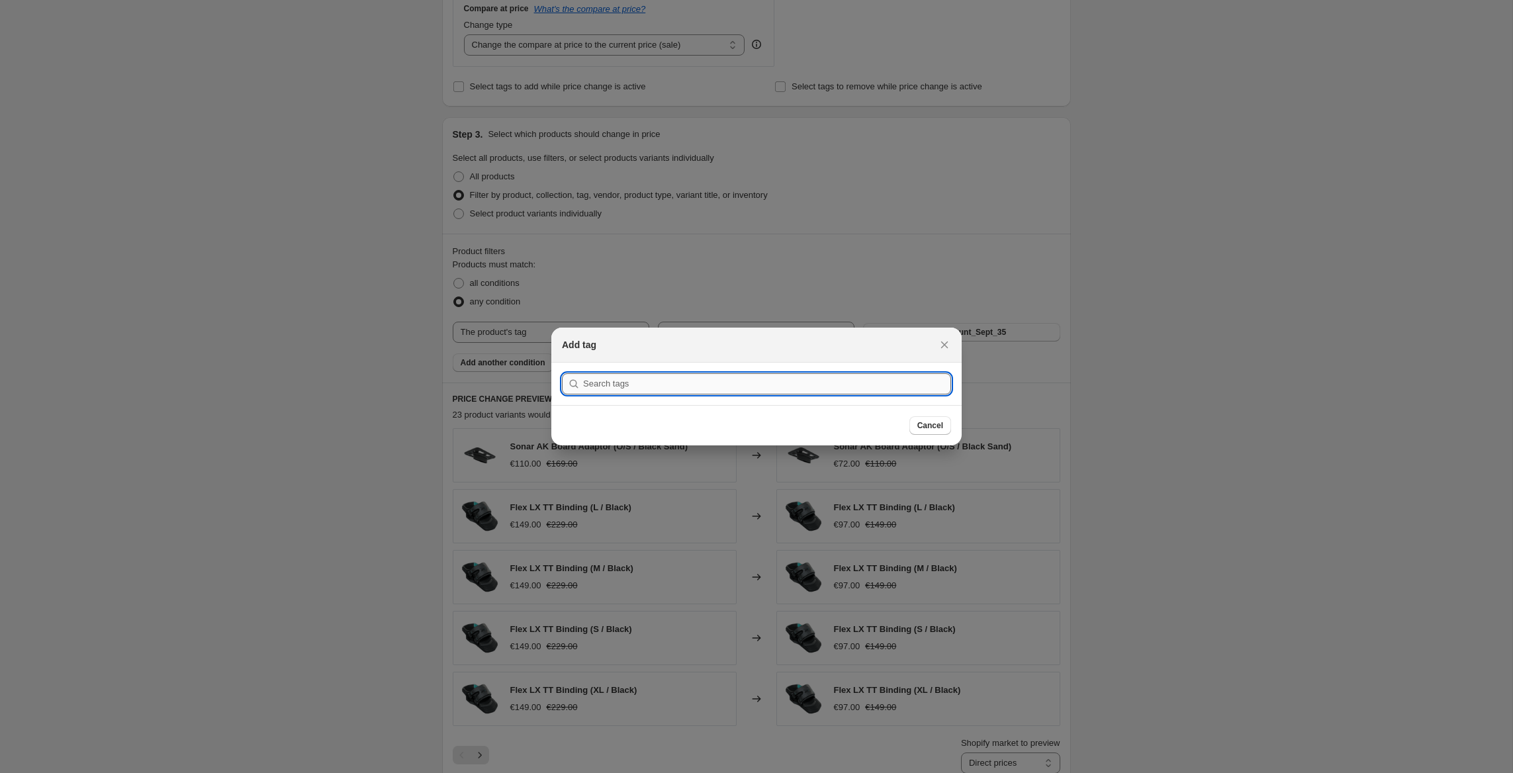
click at [703, 396] on section "Submit" at bounding box center [756, 384] width 410 height 42
click at [708, 390] on input ":rhn:" at bounding box center [767, 383] width 368 height 21
paste input "B2B_Discount_Sept_40"
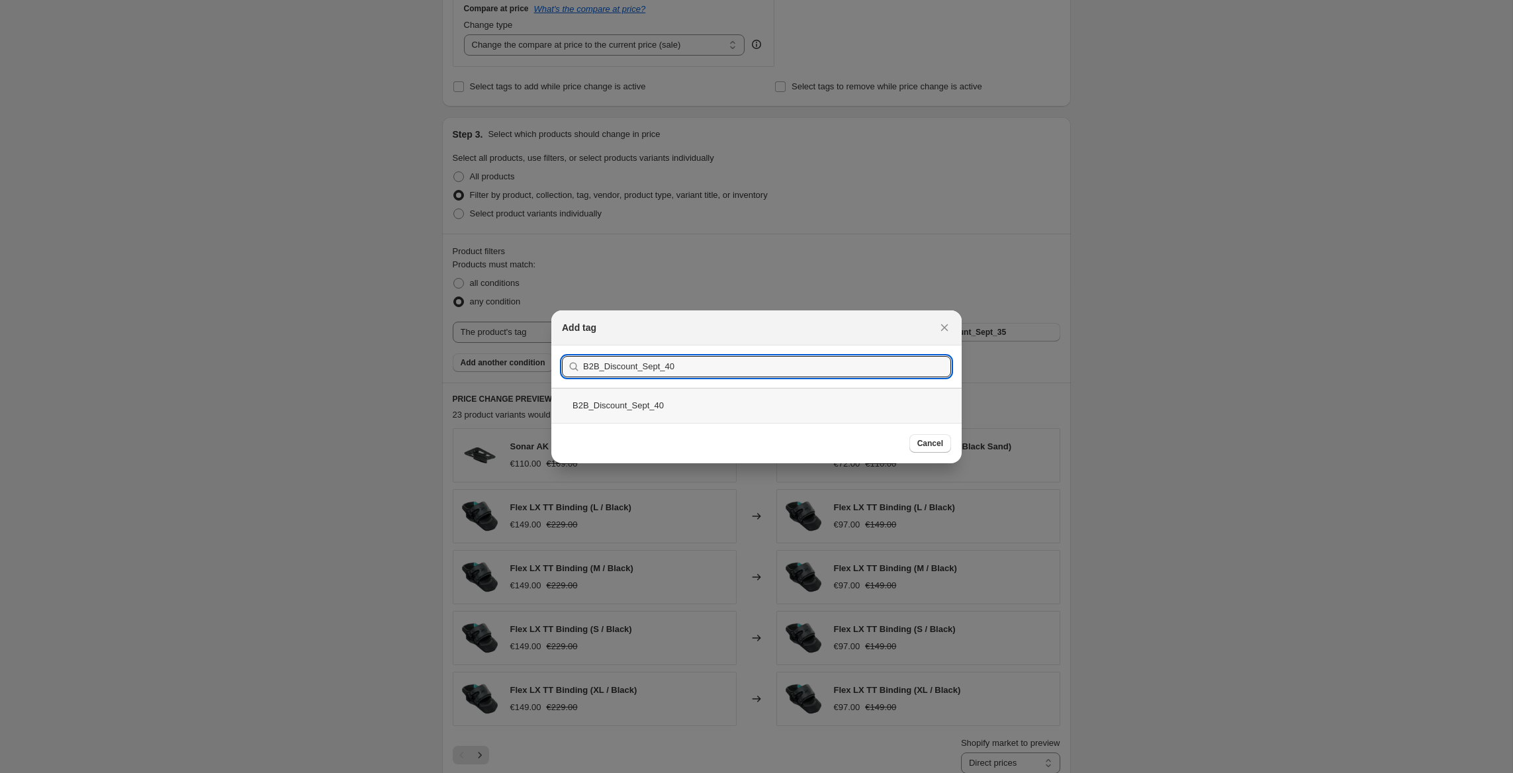
type input "B2B_Discount_Sept_40"
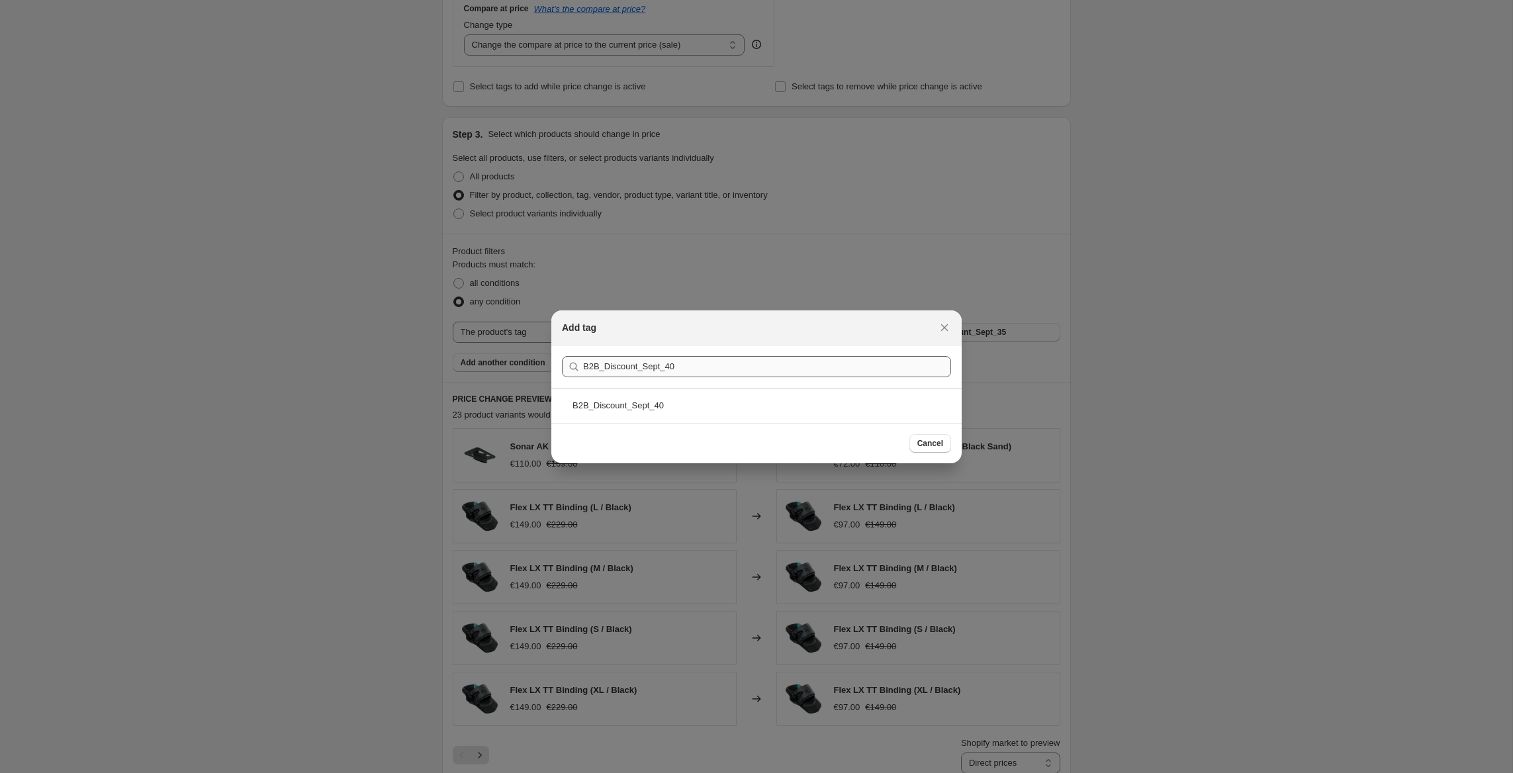
click at [677, 401] on div "B2B_Discount_Sept_40" at bounding box center [756, 405] width 410 height 35
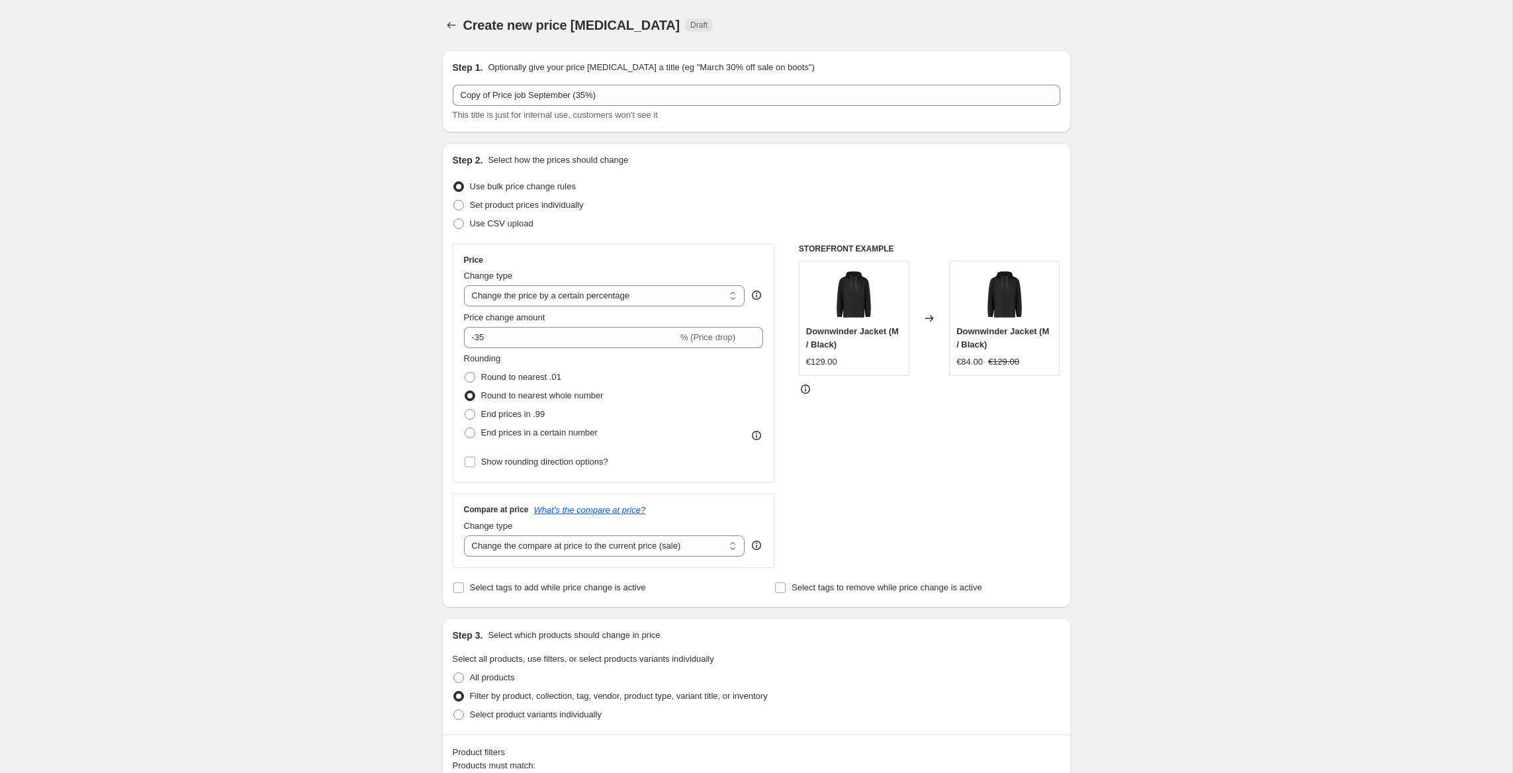
scroll to position [0, 0]
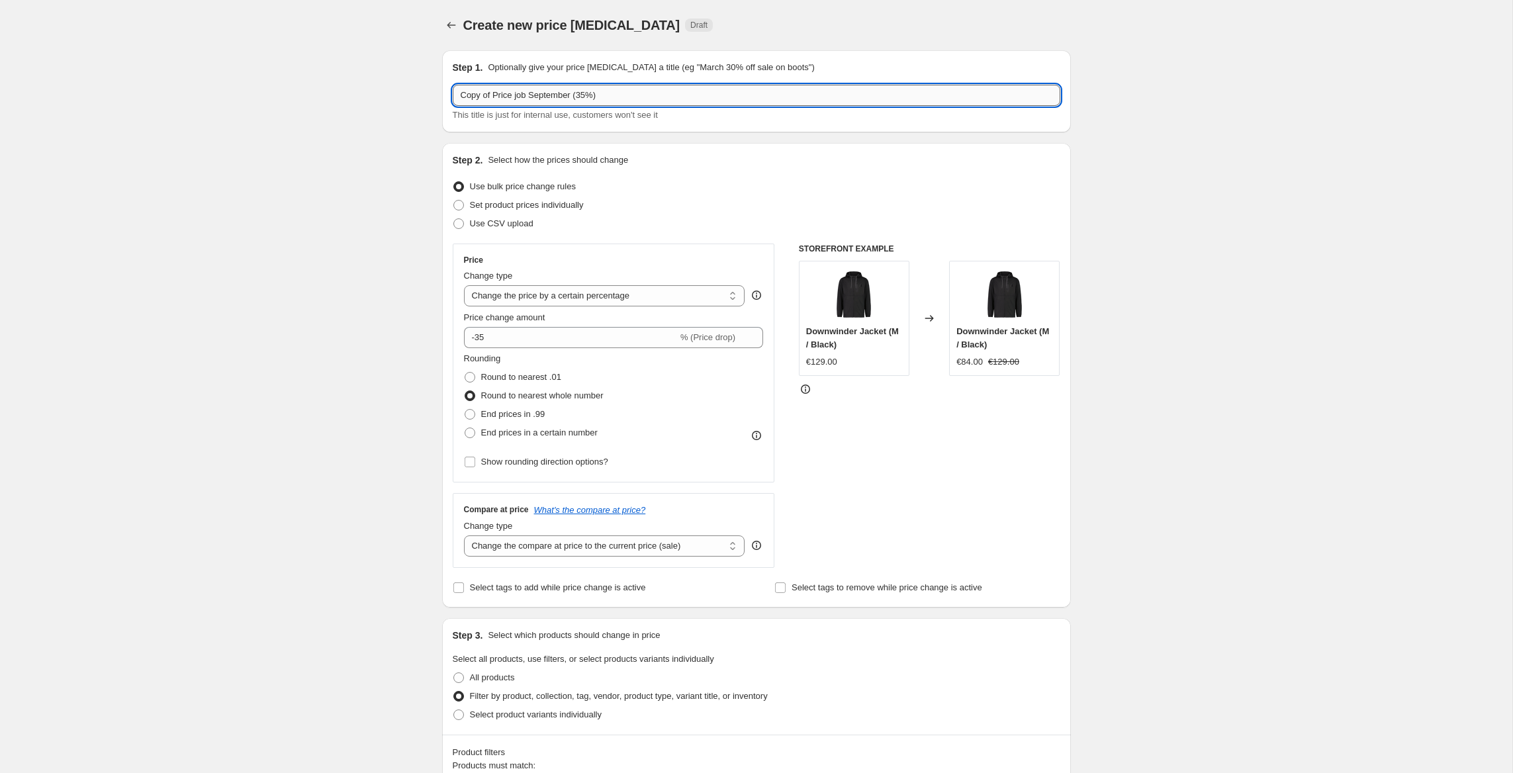
drag, startPoint x: 592, startPoint y: 99, endPoint x: 594, endPoint y: 93, distance: 7.1
click at [594, 95] on input "Copy of Price job September (35%)" at bounding box center [757, 95] width 608 height 21
drag, startPoint x: 496, startPoint y: 95, endPoint x: 328, endPoint y: 66, distance: 170.7
type input "Price job September (40%)"
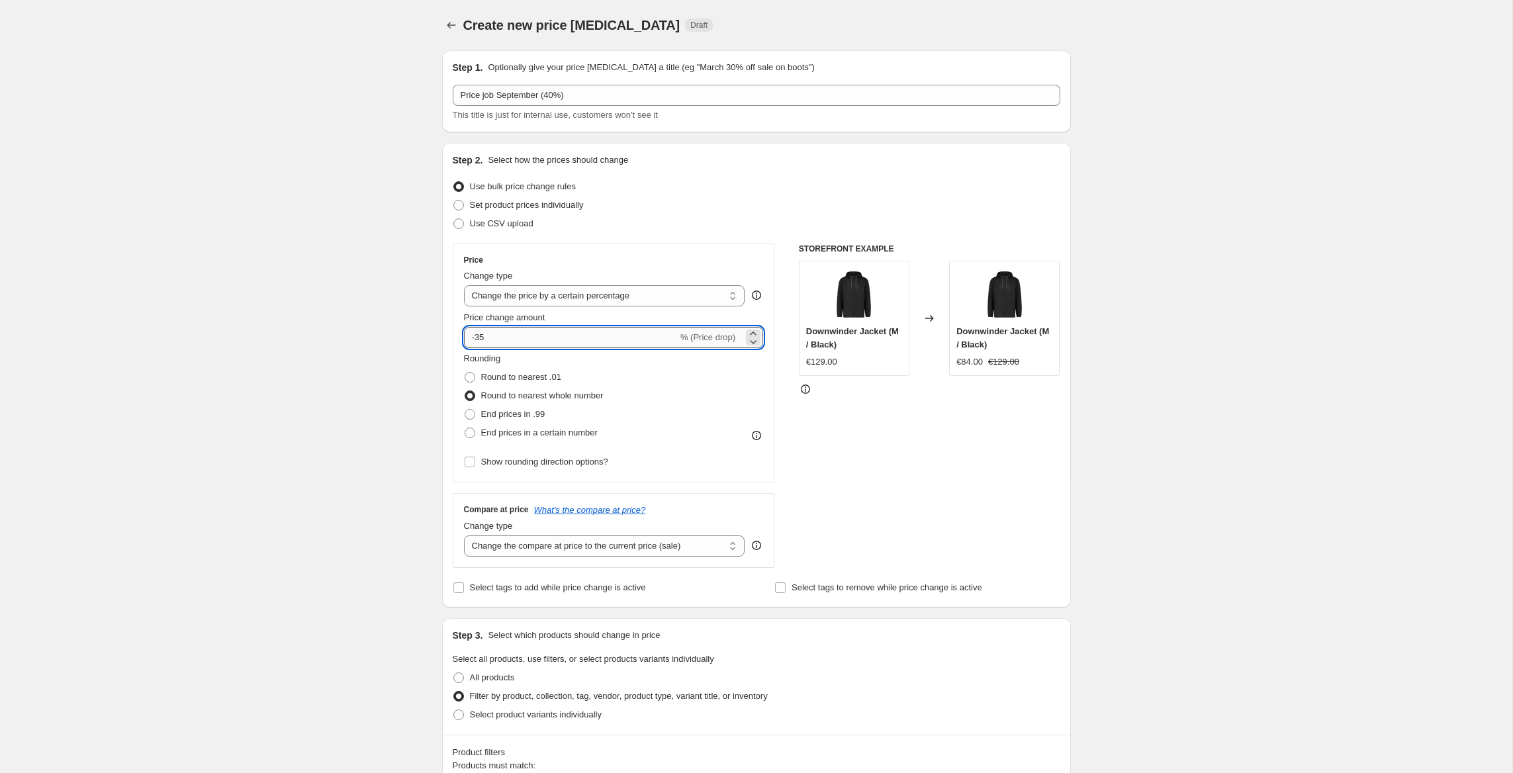
click at [511, 342] on input "-35" at bounding box center [571, 337] width 214 height 21
type input "-3"
type input "-40"
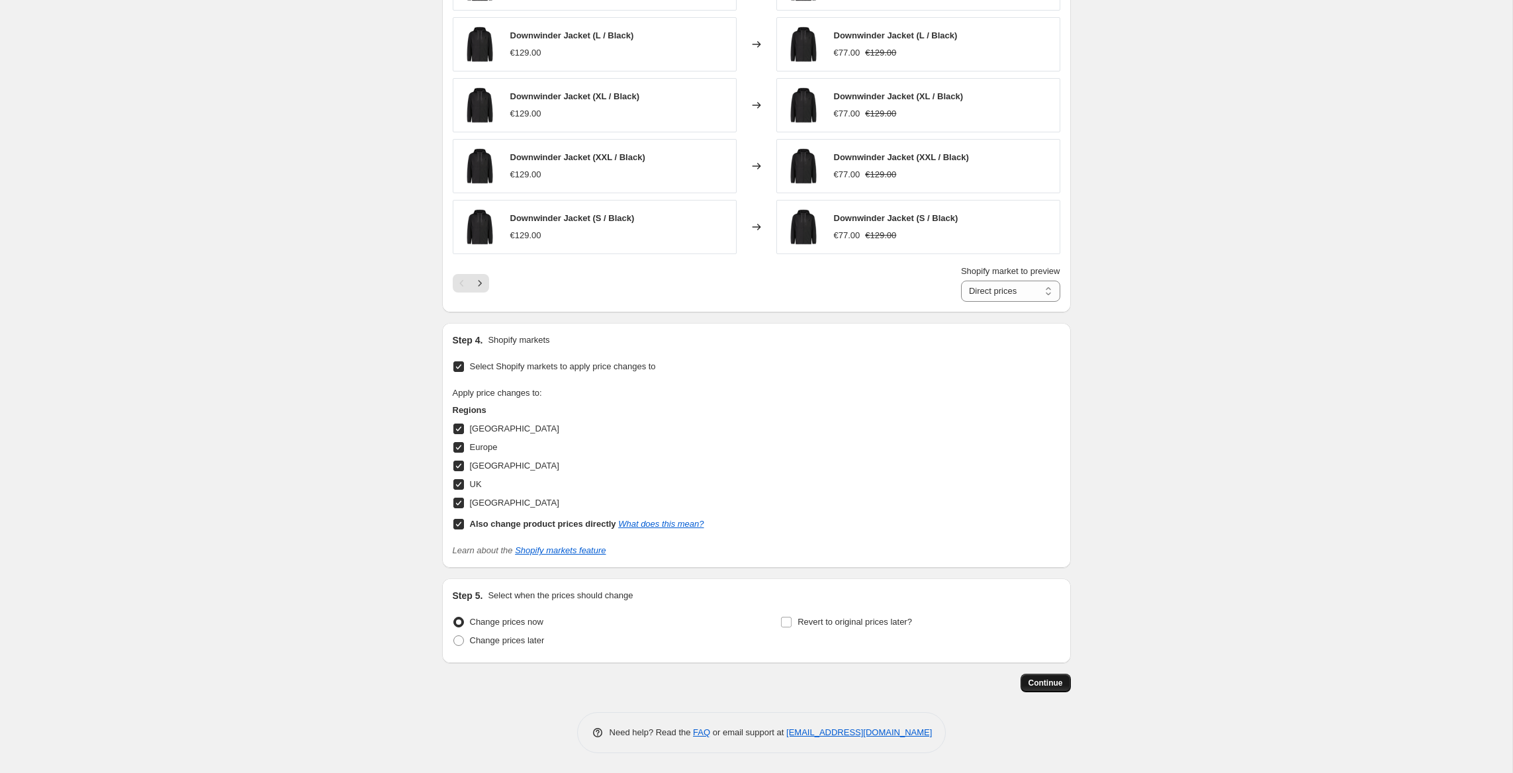
scroll to position [973, 0]
click at [1064, 686] on button "Continue" at bounding box center [1046, 683] width 50 height 19
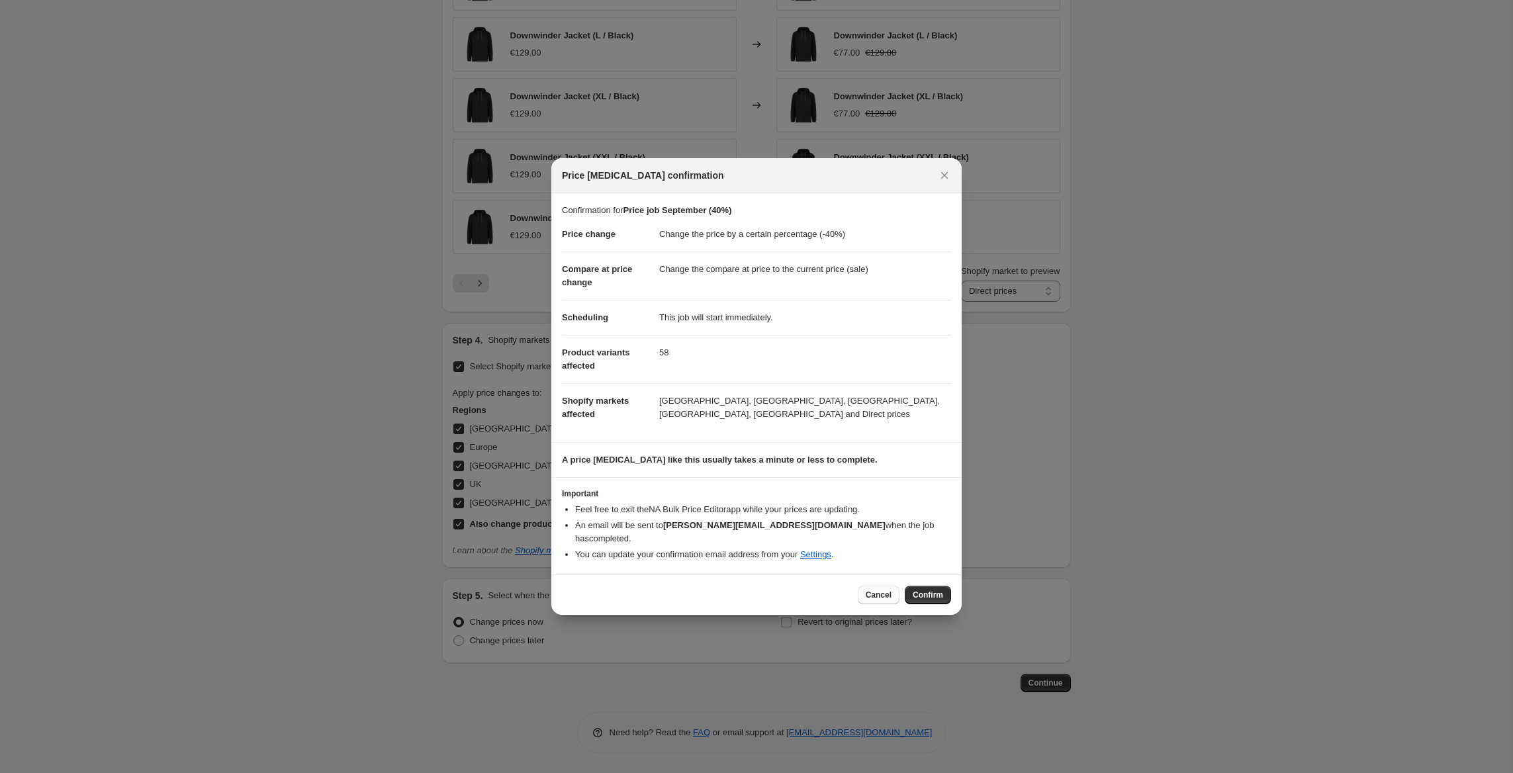
click at [882, 592] on span "Cancel" at bounding box center [879, 595] width 26 height 11
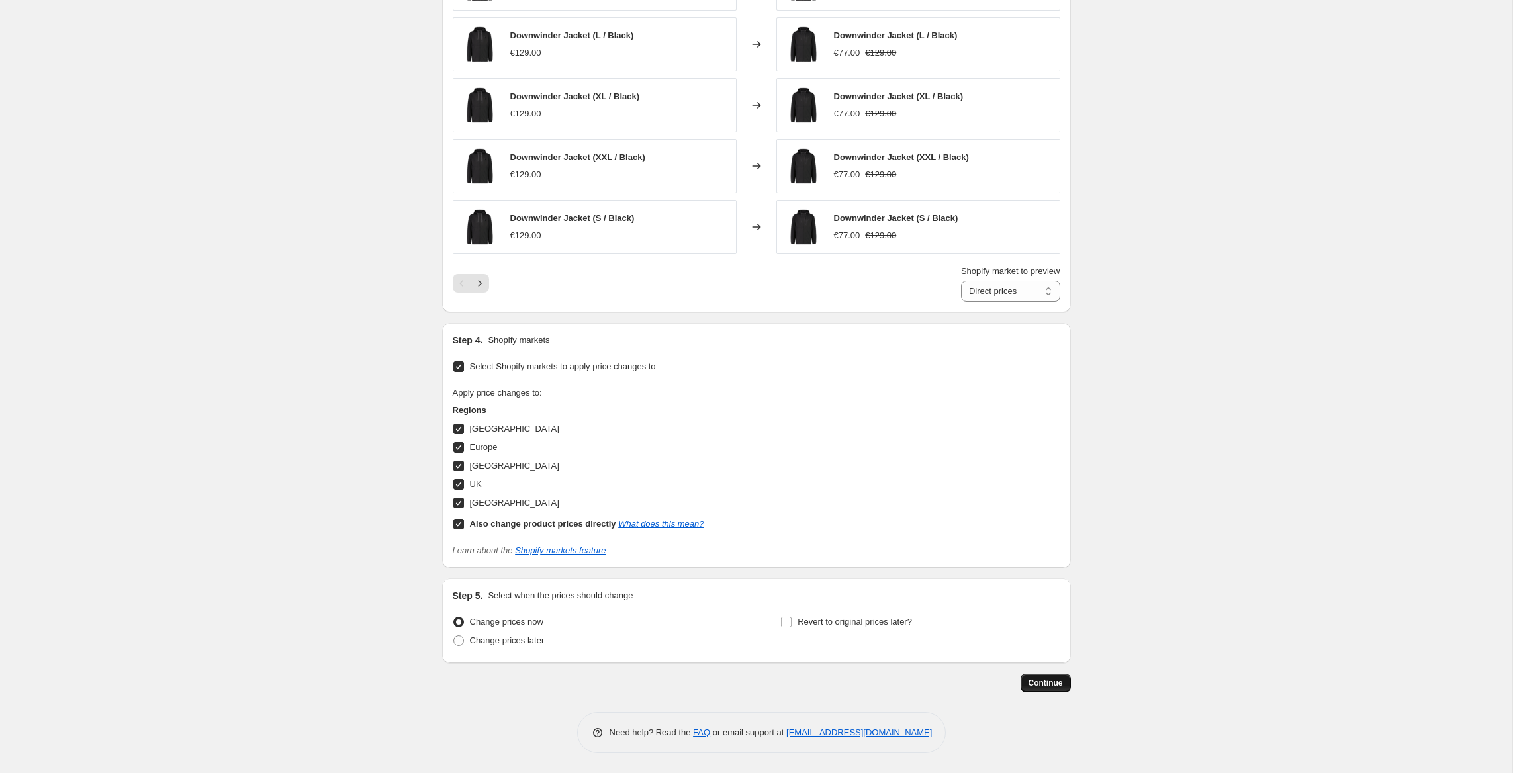
click at [1060, 684] on span "Continue" at bounding box center [1046, 683] width 34 height 11
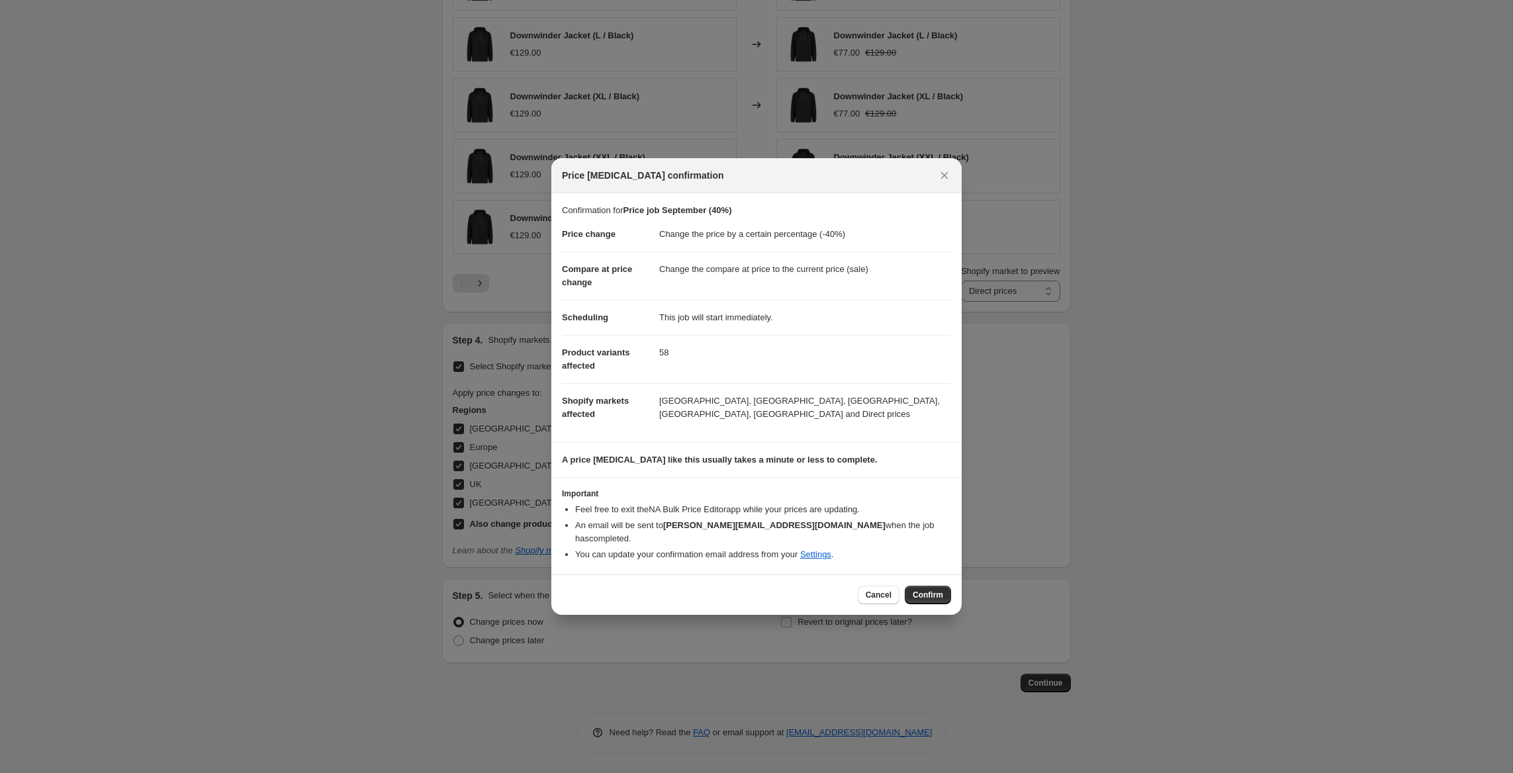
drag, startPoint x: 932, startPoint y: 590, endPoint x: 925, endPoint y: 580, distance: 11.8
click at [933, 590] on span "Confirm" at bounding box center [928, 595] width 30 height 11
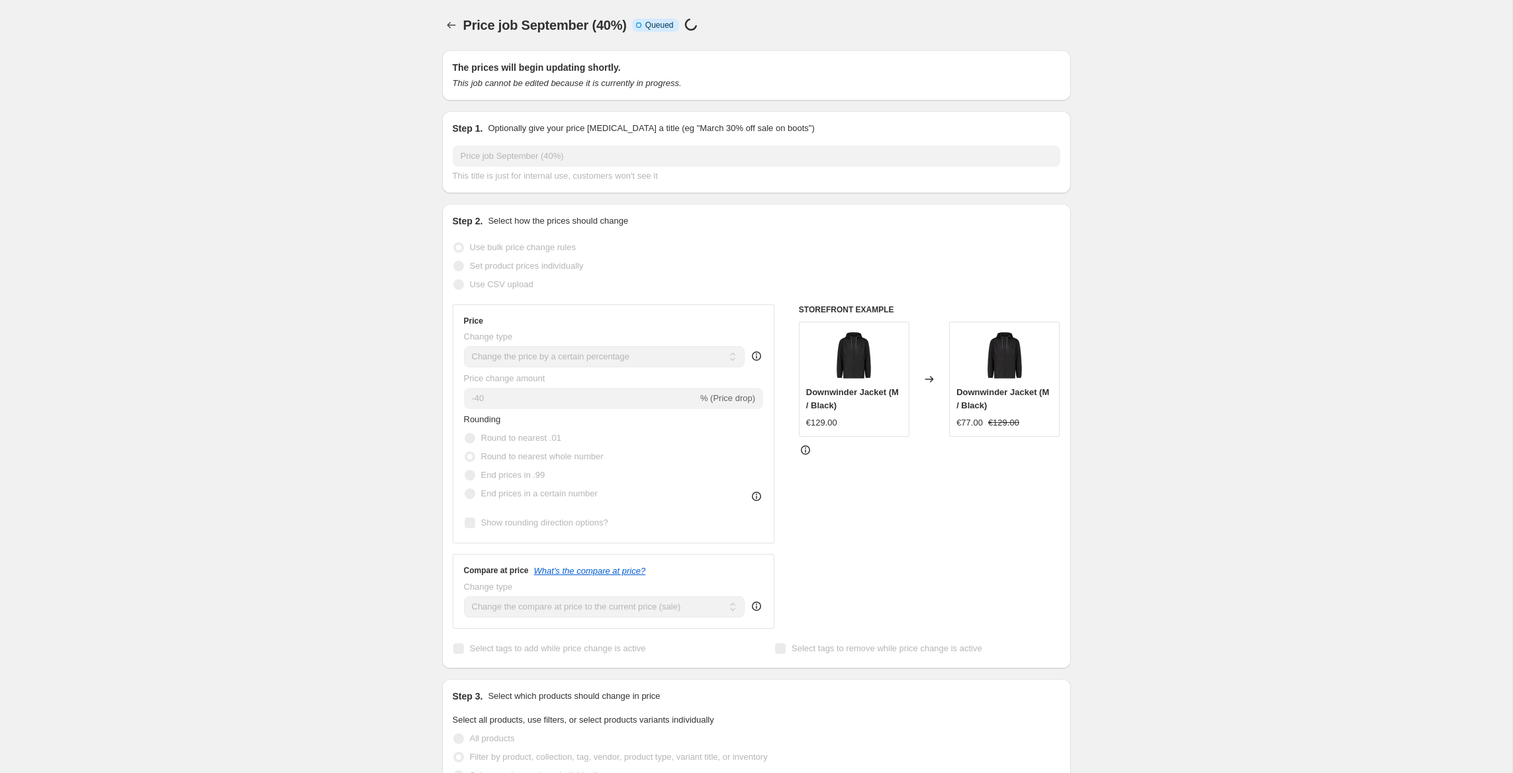
scroll to position [973, 0]
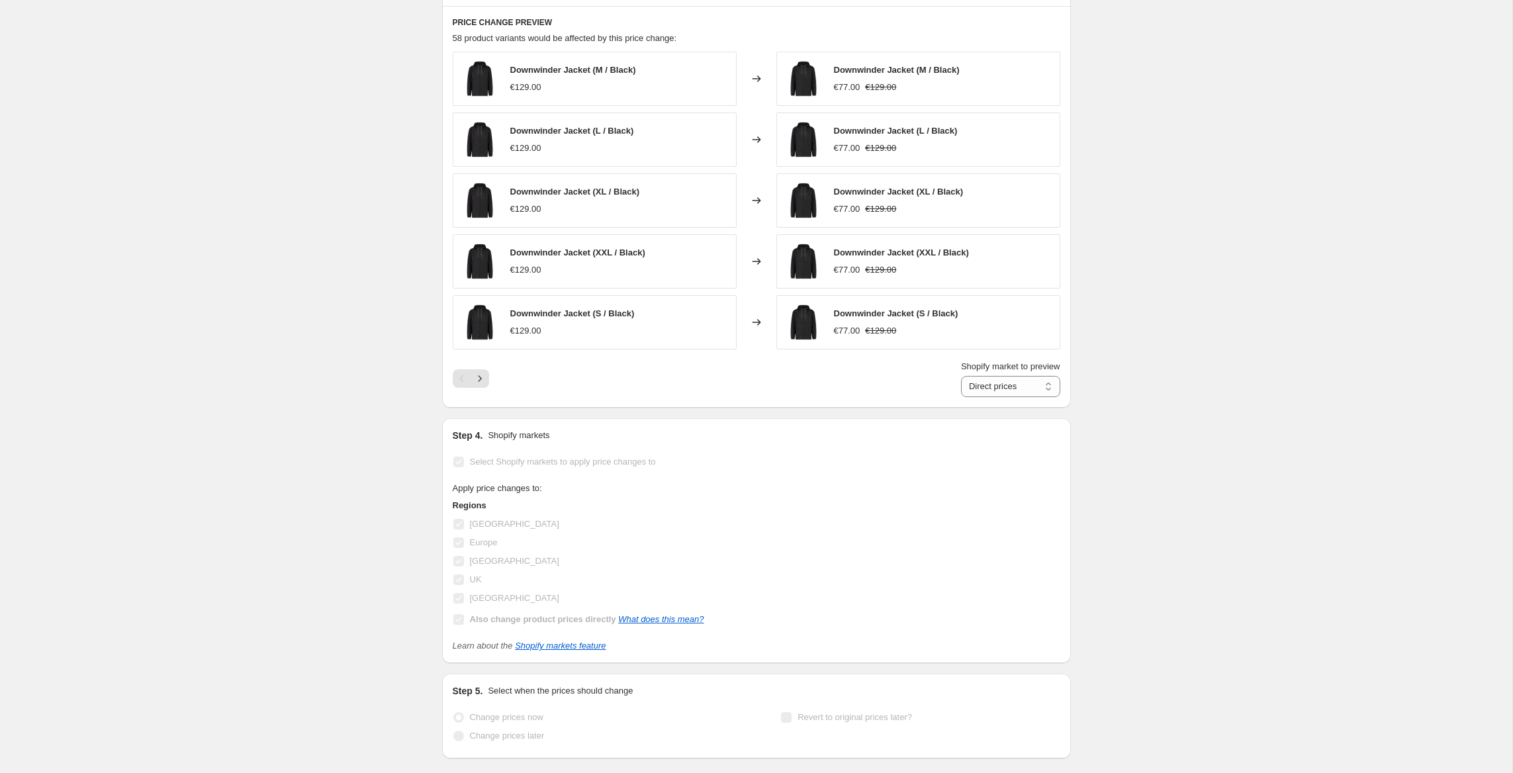
select select "percentage"
select select "tag"
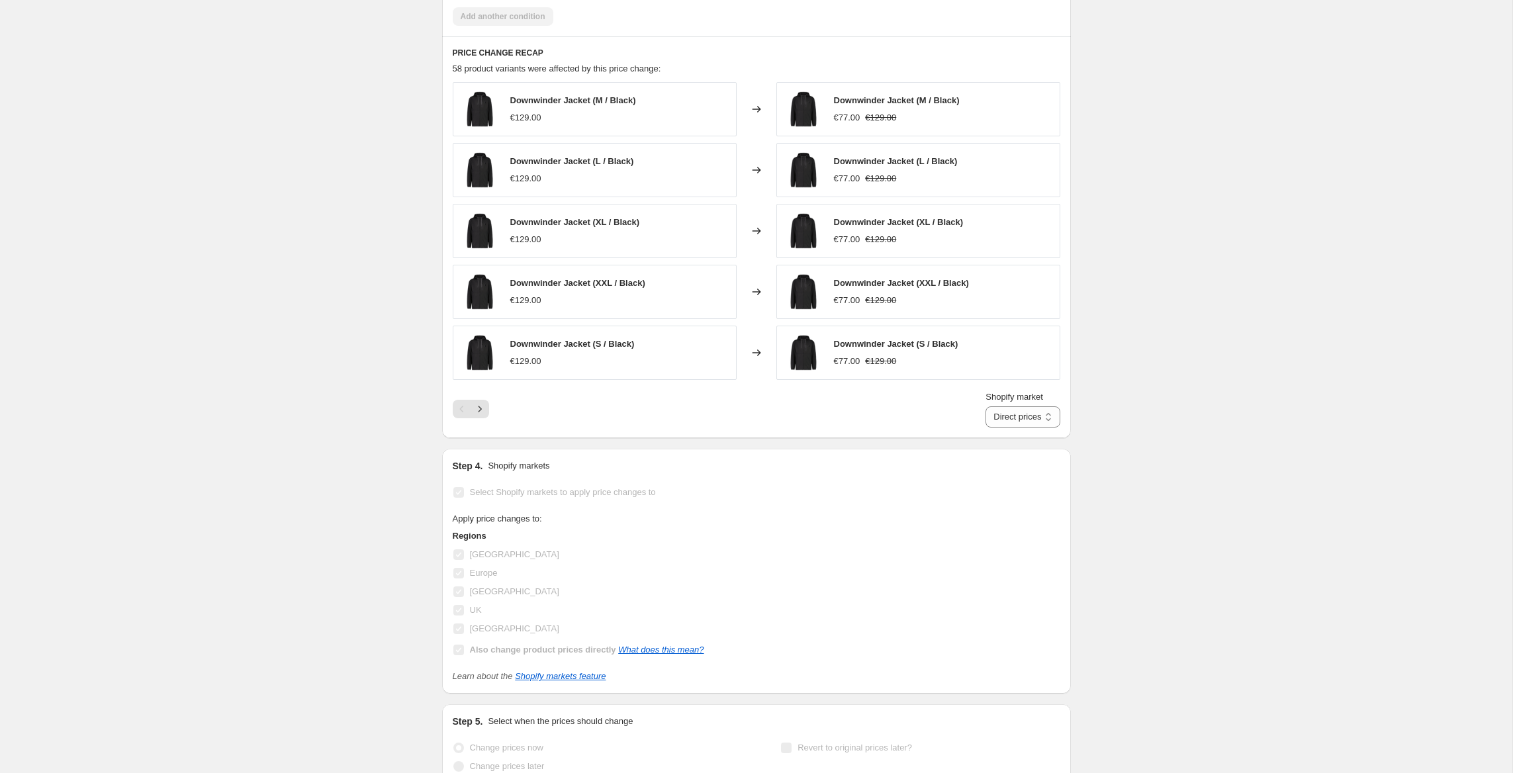
scroll to position [0, 0]
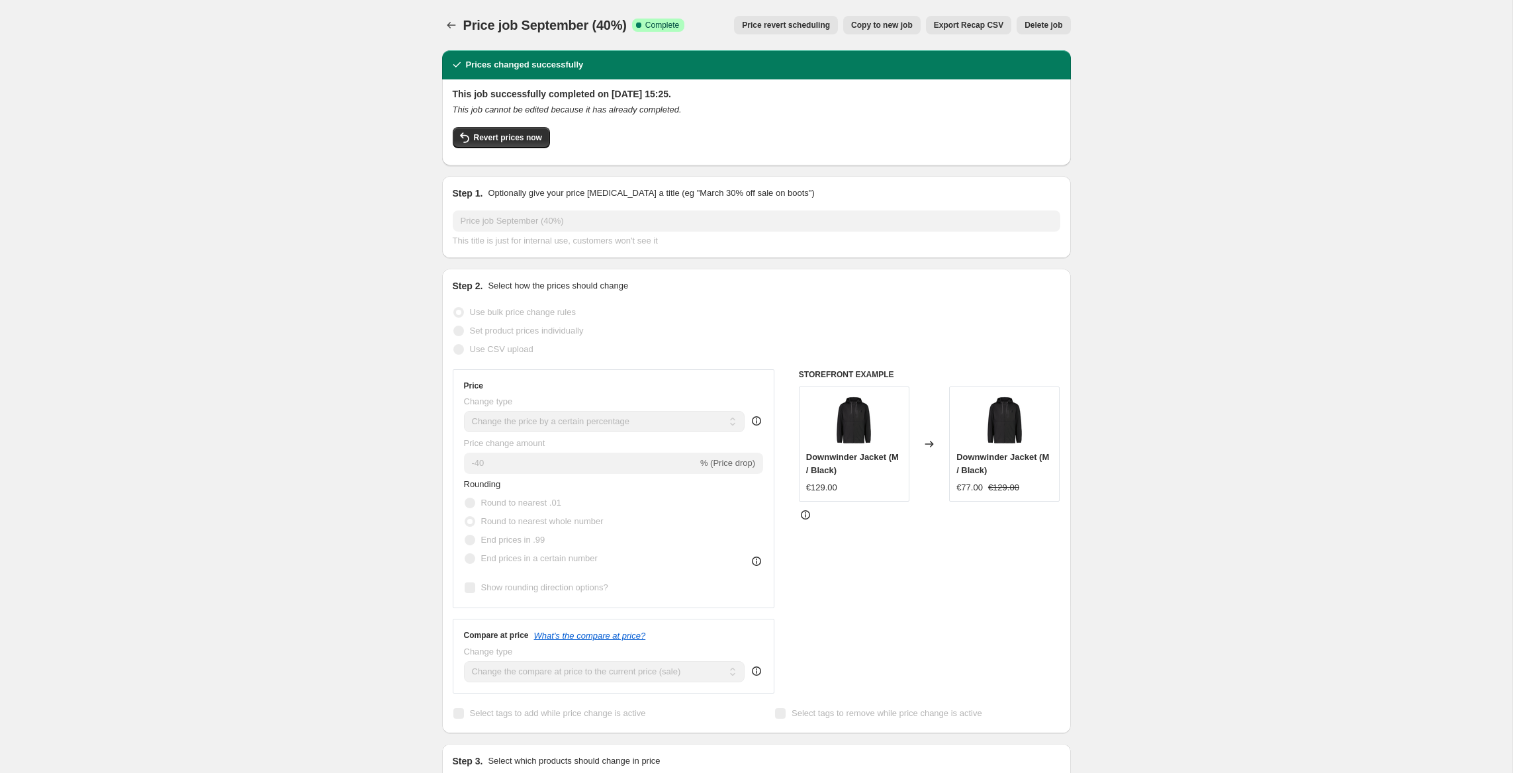
click at [897, 26] on span "Copy to new job" at bounding box center [882, 25] width 62 height 11
select select "percentage"
select select "tag"
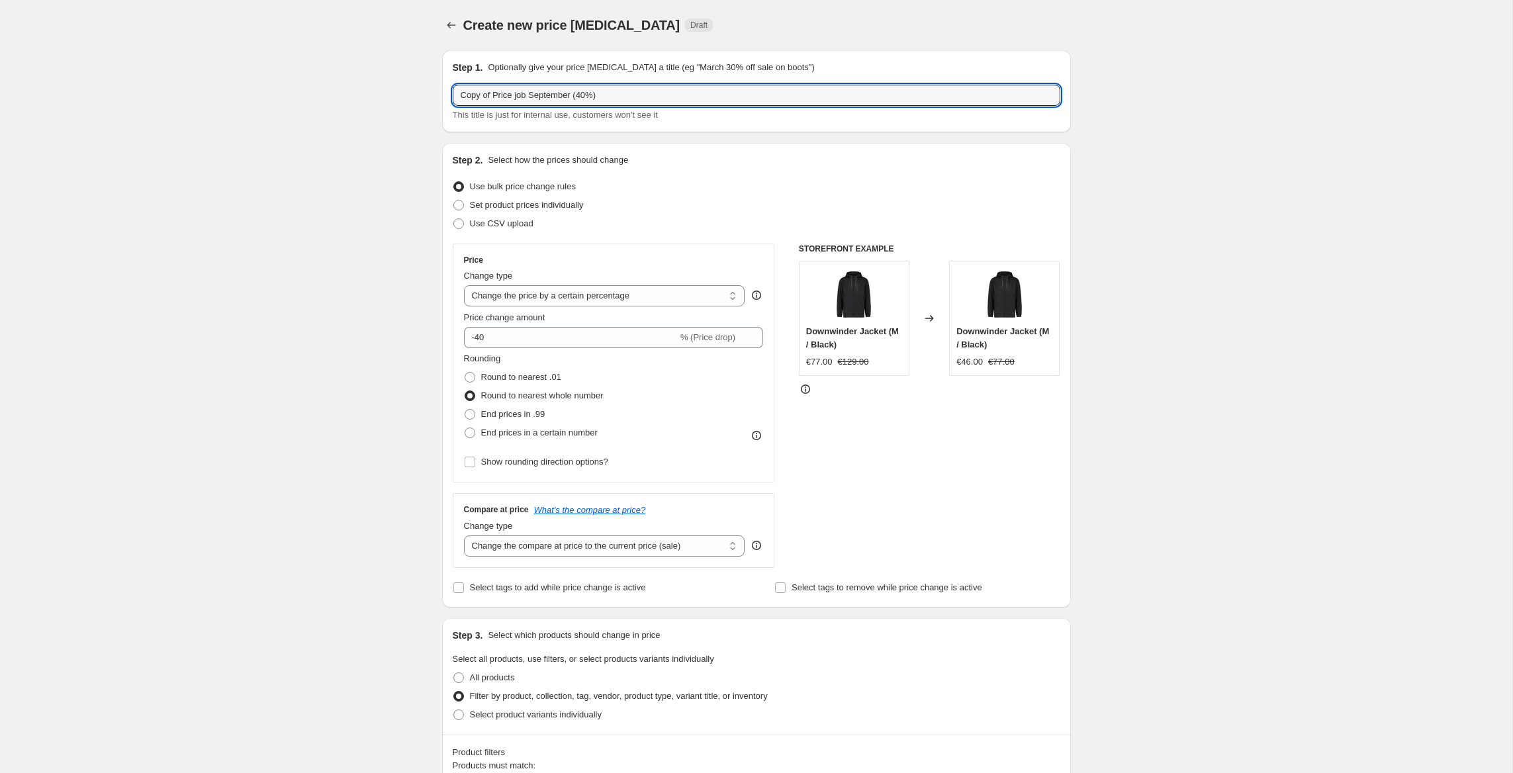
drag, startPoint x: 495, startPoint y: 93, endPoint x: 385, endPoint y: 89, distance: 109.9
drag, startPoint x: 550, startPoint y: 95, endPoint x: 562, endPoint y: 80, distance: 18.8
click at [551, 91] on input "Price job September (40%)" at bounding box center [757, 95] width 608 height 21
type input "Price job September (50%)"
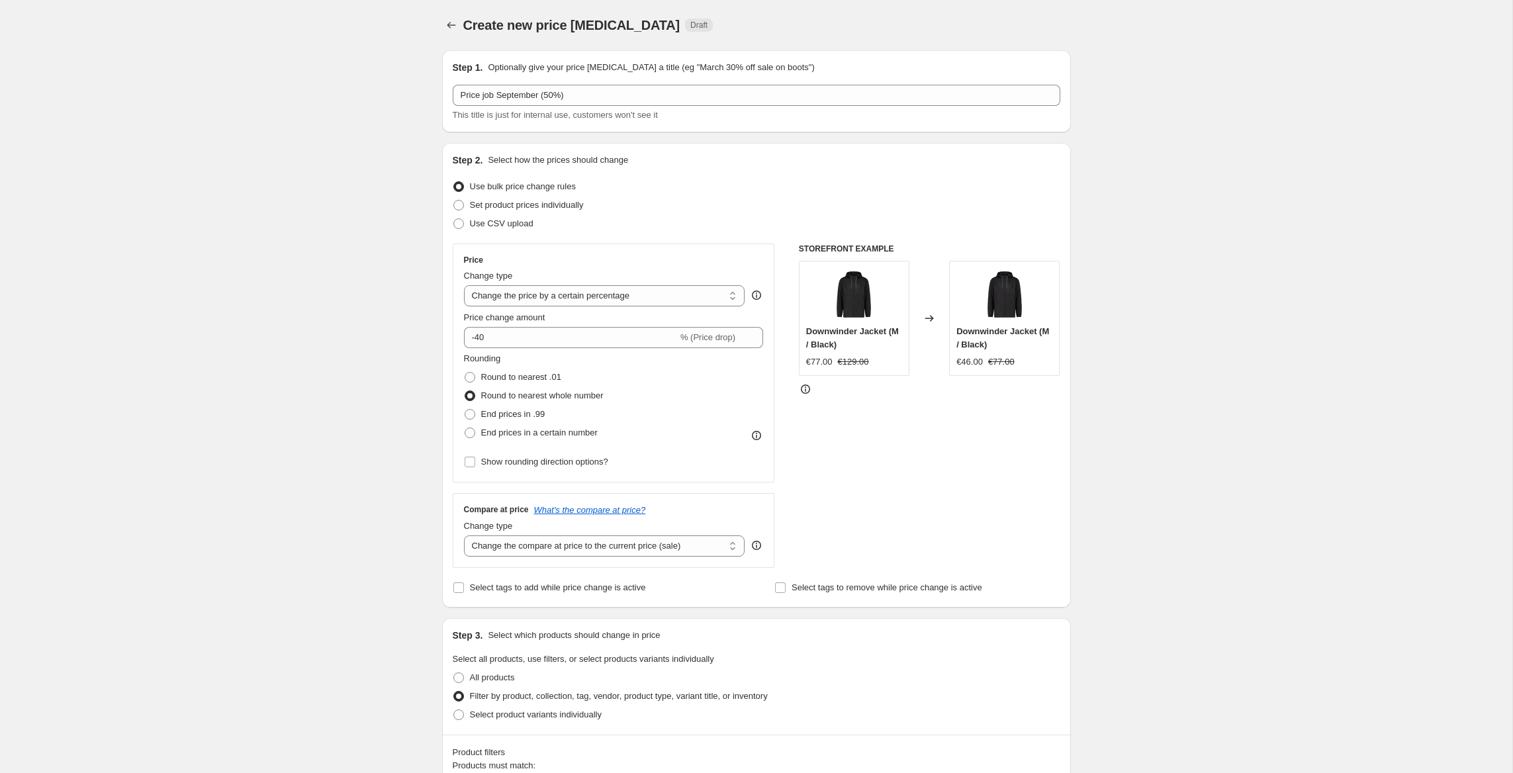
click at [555, 347] on div "Price Change type Change the price to a certain amount Change the price by a ce…" at bounding box center [614, 363] width 300 height 216
click at [502, 332] on input "-40" at bounding box center [571, 337] width 214 height 21
type input "-50"
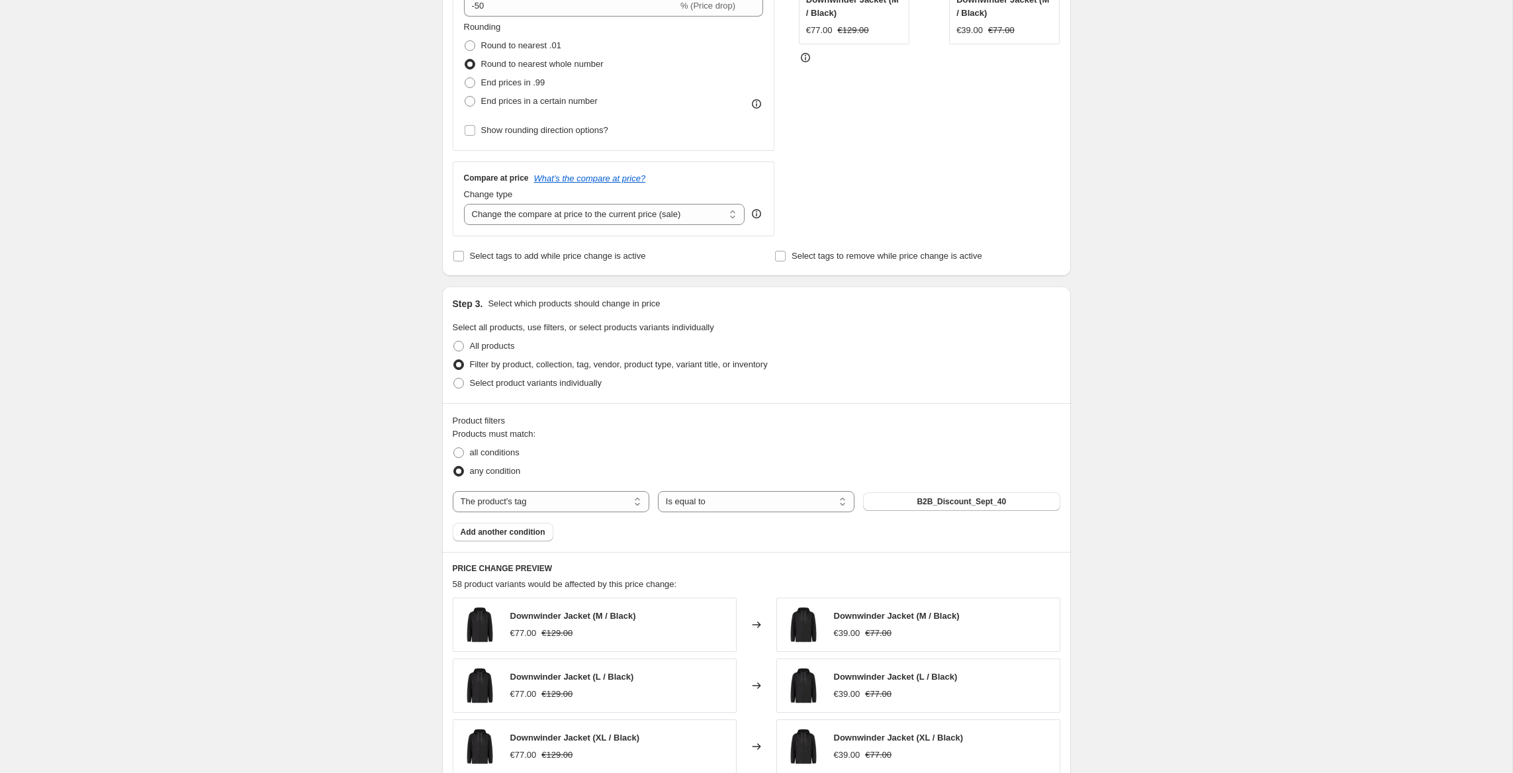
scroll to position [336, 0]
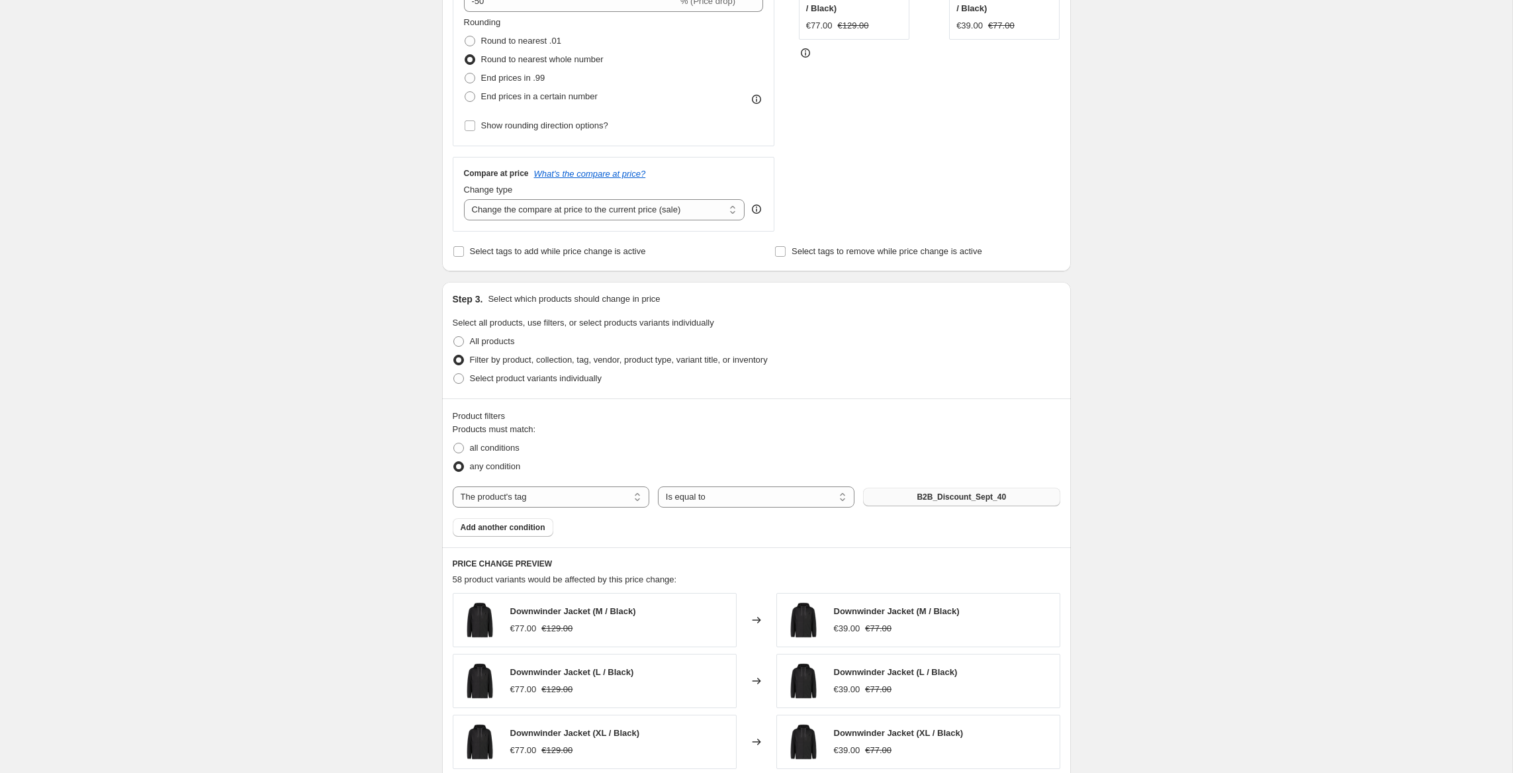
click at [993, 498] on span "B2B_Discount_Sept_40" at bounding box center [961, 497] width 89 height 11
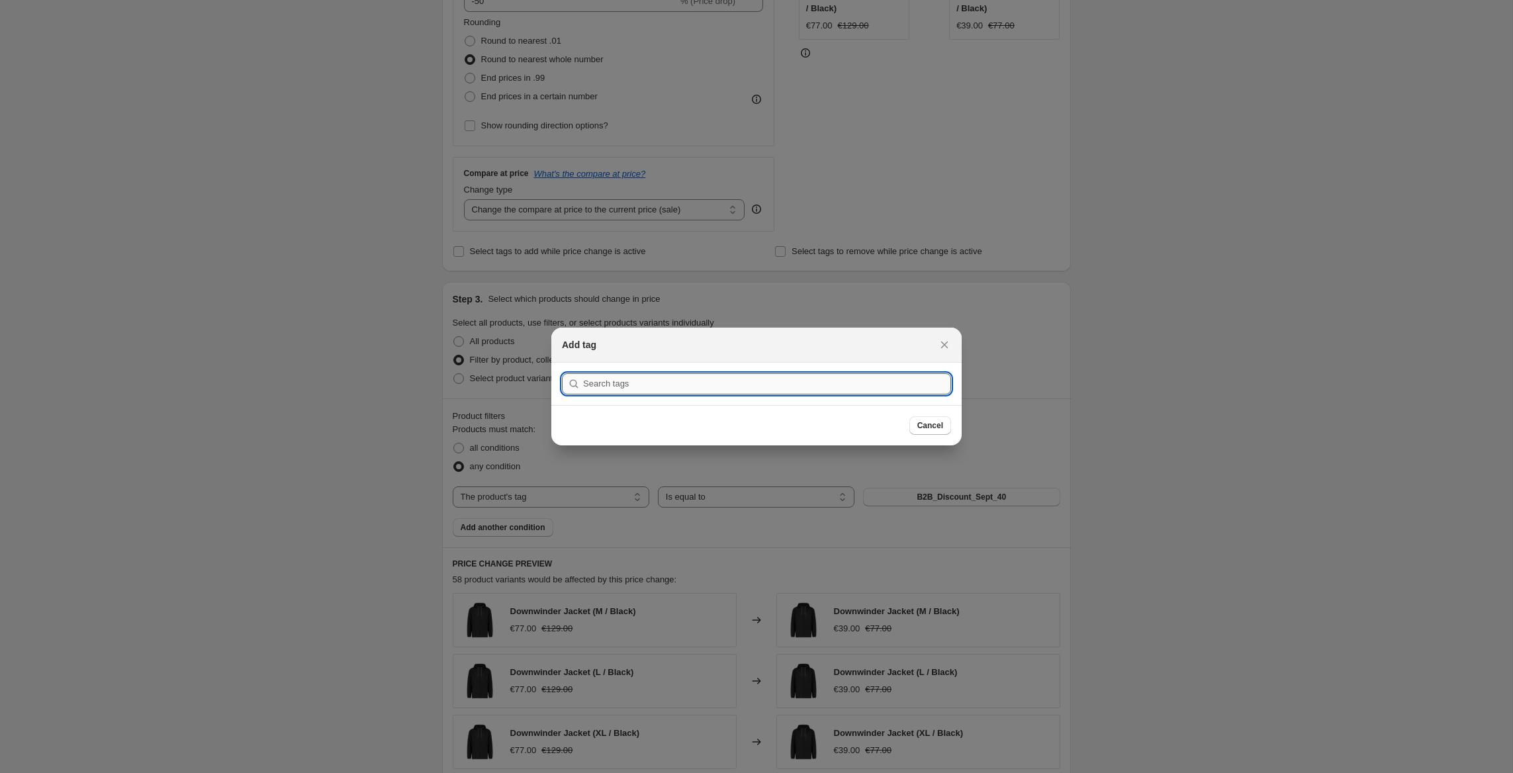
click at [660, 385] on input ":rld:" at bounding box center [767, 383] width 368 height 21
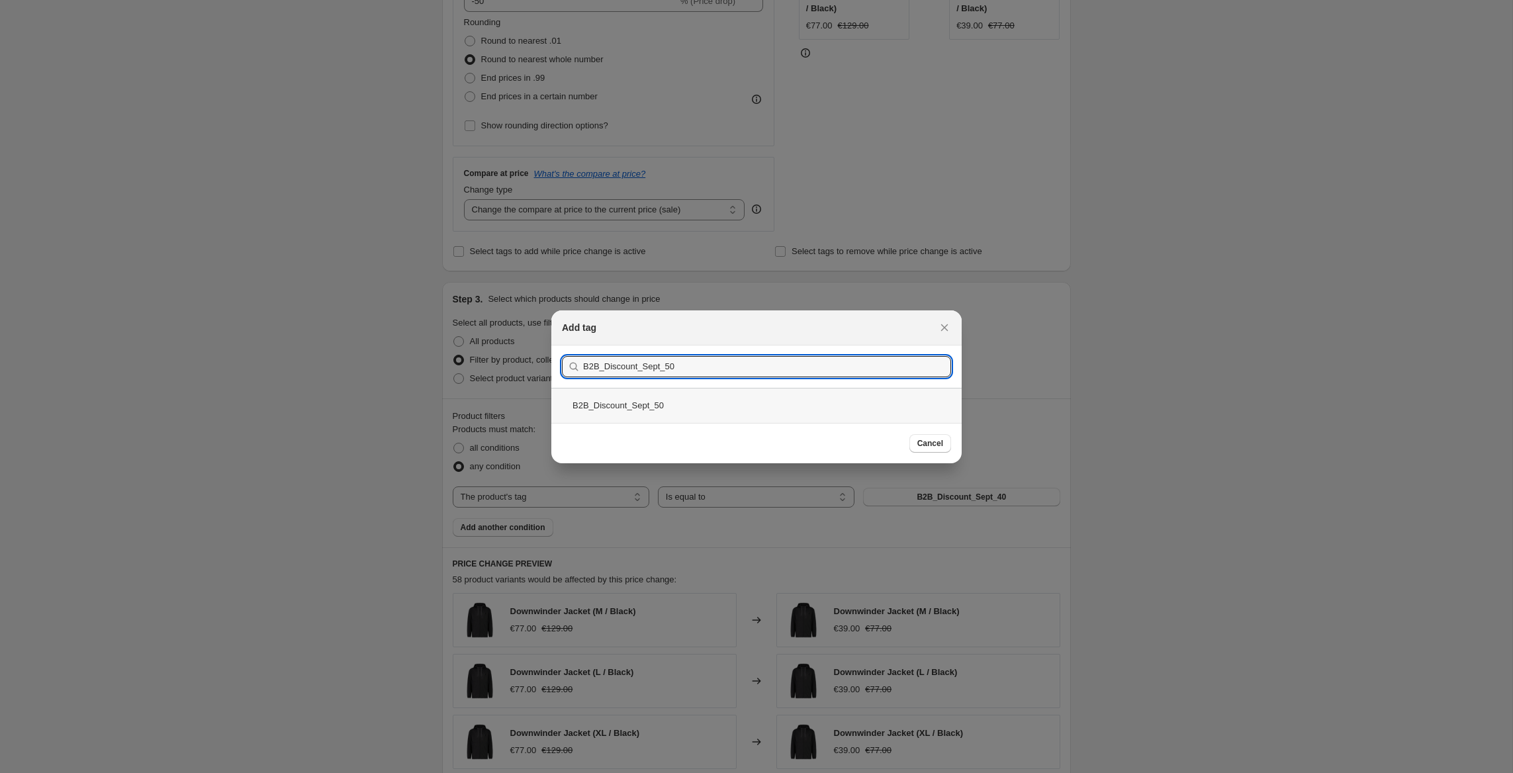
type input "B2B_Discount_Sept_50"
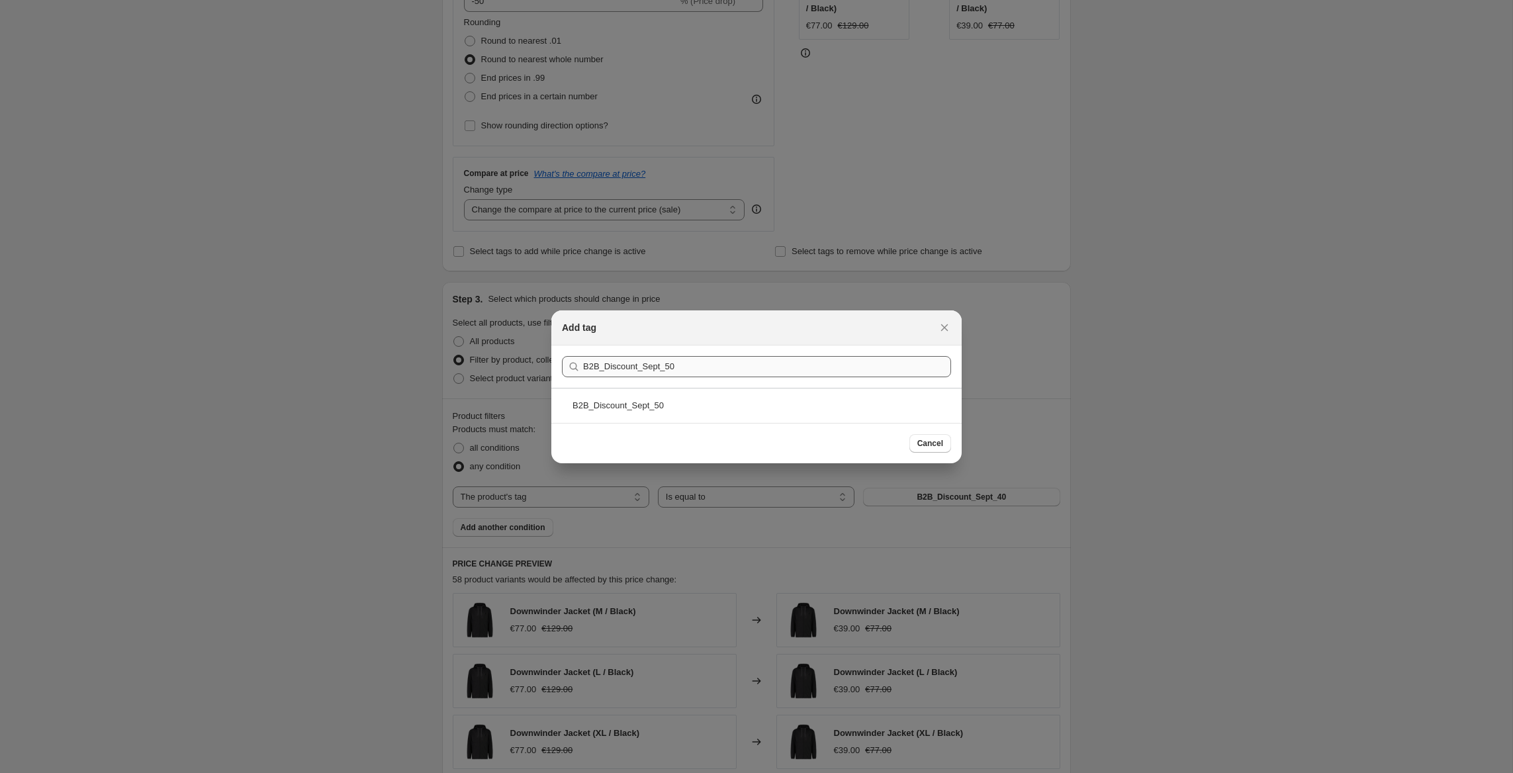
click at [673, 404] on div "B2B_Discount_Sept_50" at bounding box center [756, 405] width 410 height 35
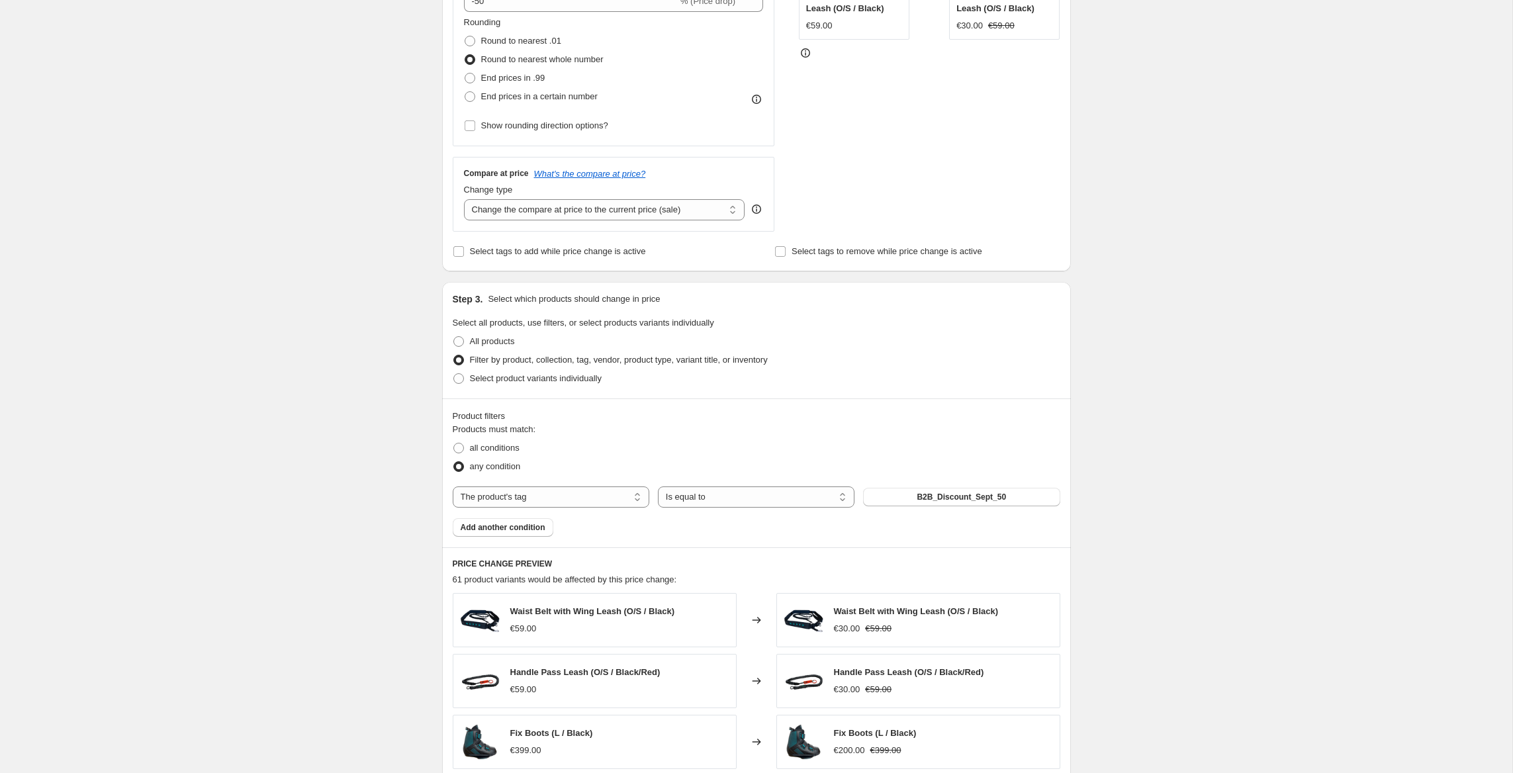
click at [342, 385] on div "Create new price change job. This page is ready Create new price change job Dra…" at bounding box center [756, 537] width 1512 height 1746
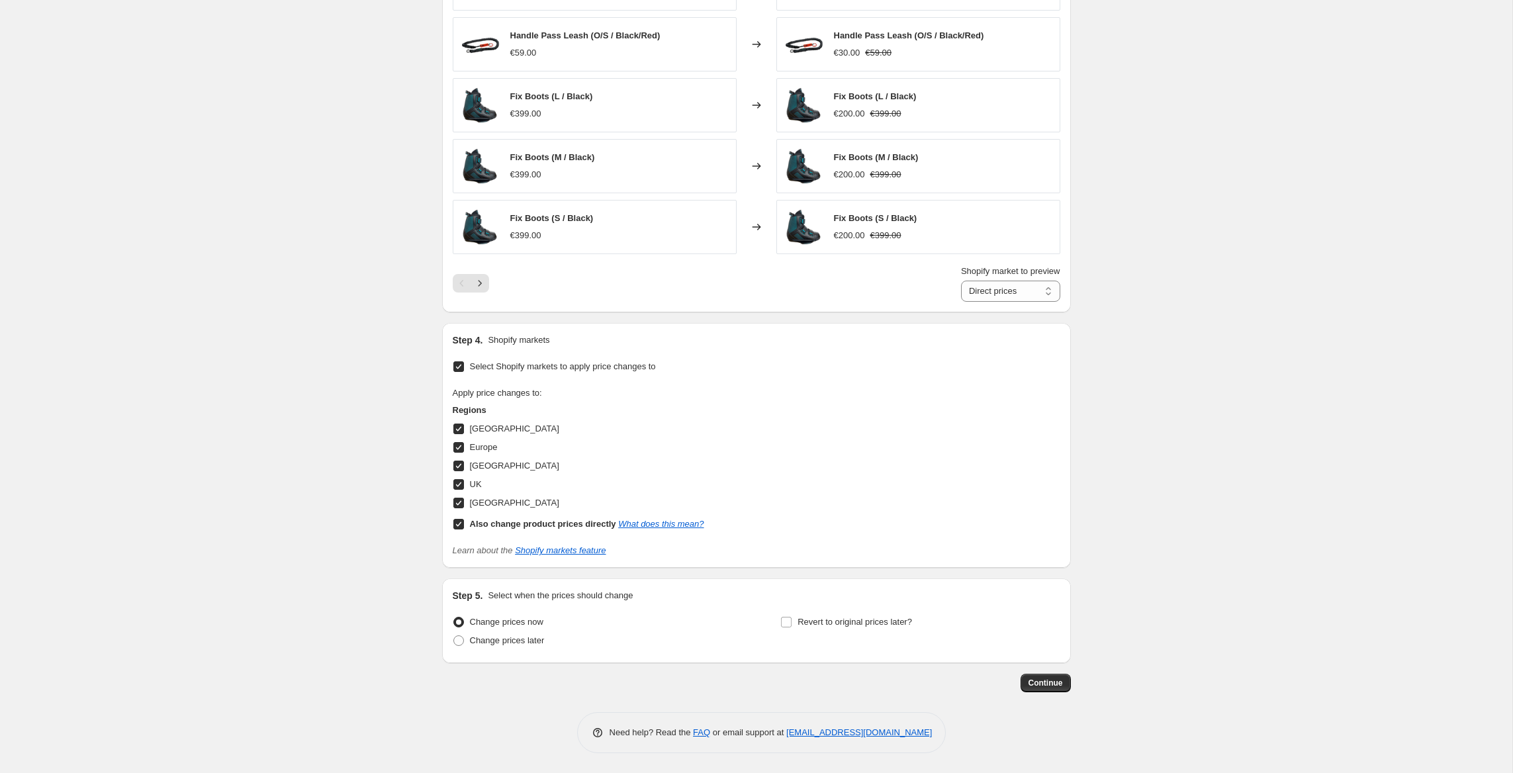
scroll to position [973, 0]
click at [1051, 685] on span "Continue" at bounding box center [1046, 683] width 34 height 11
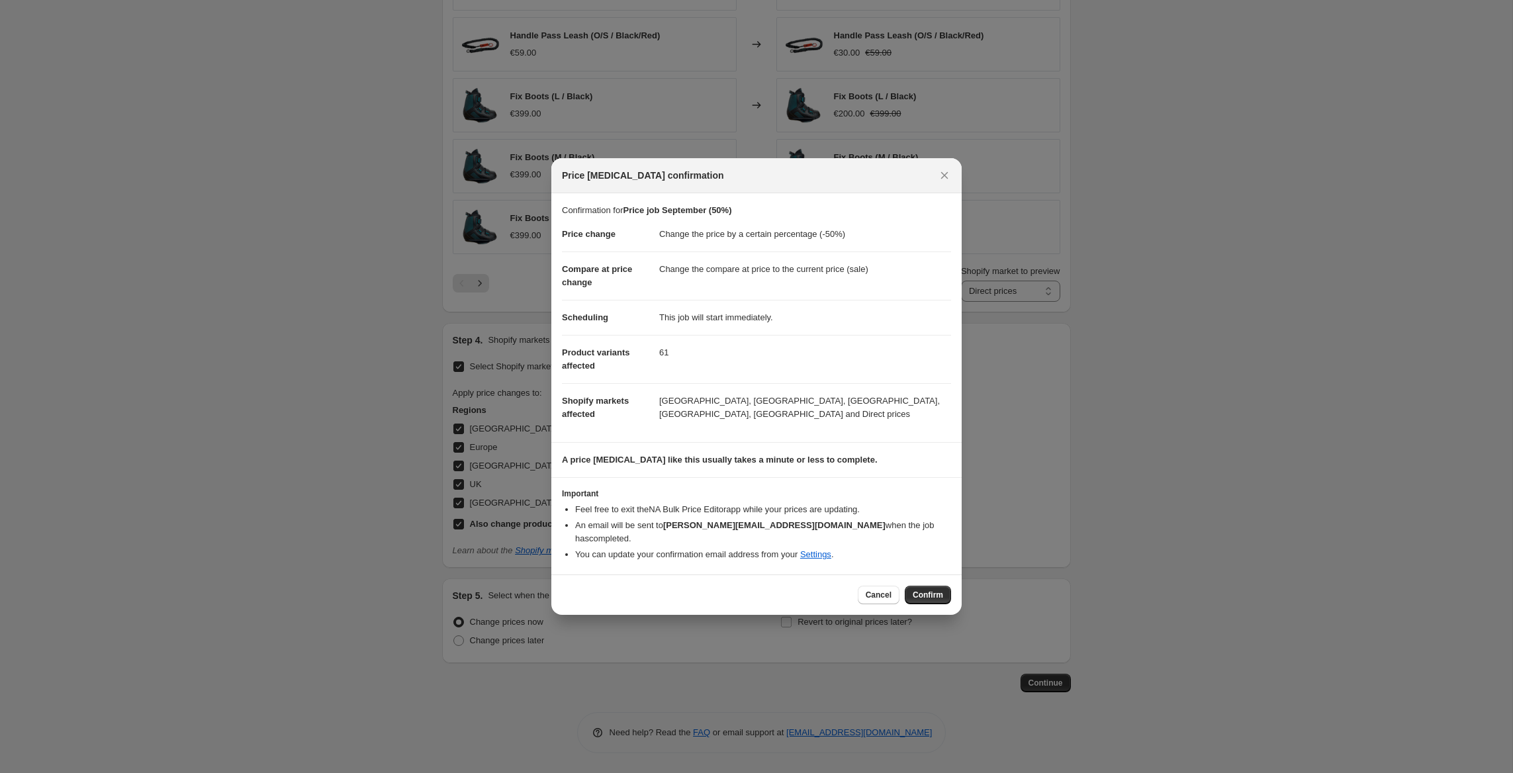
drag, startPoint x: 941, startPoint y: 582, endPoint x: 944, endPoint y: 588, distance: 6.8
click at [941, 586] on button "Confirm" at bounding box center [928, 595] width 46 height 19
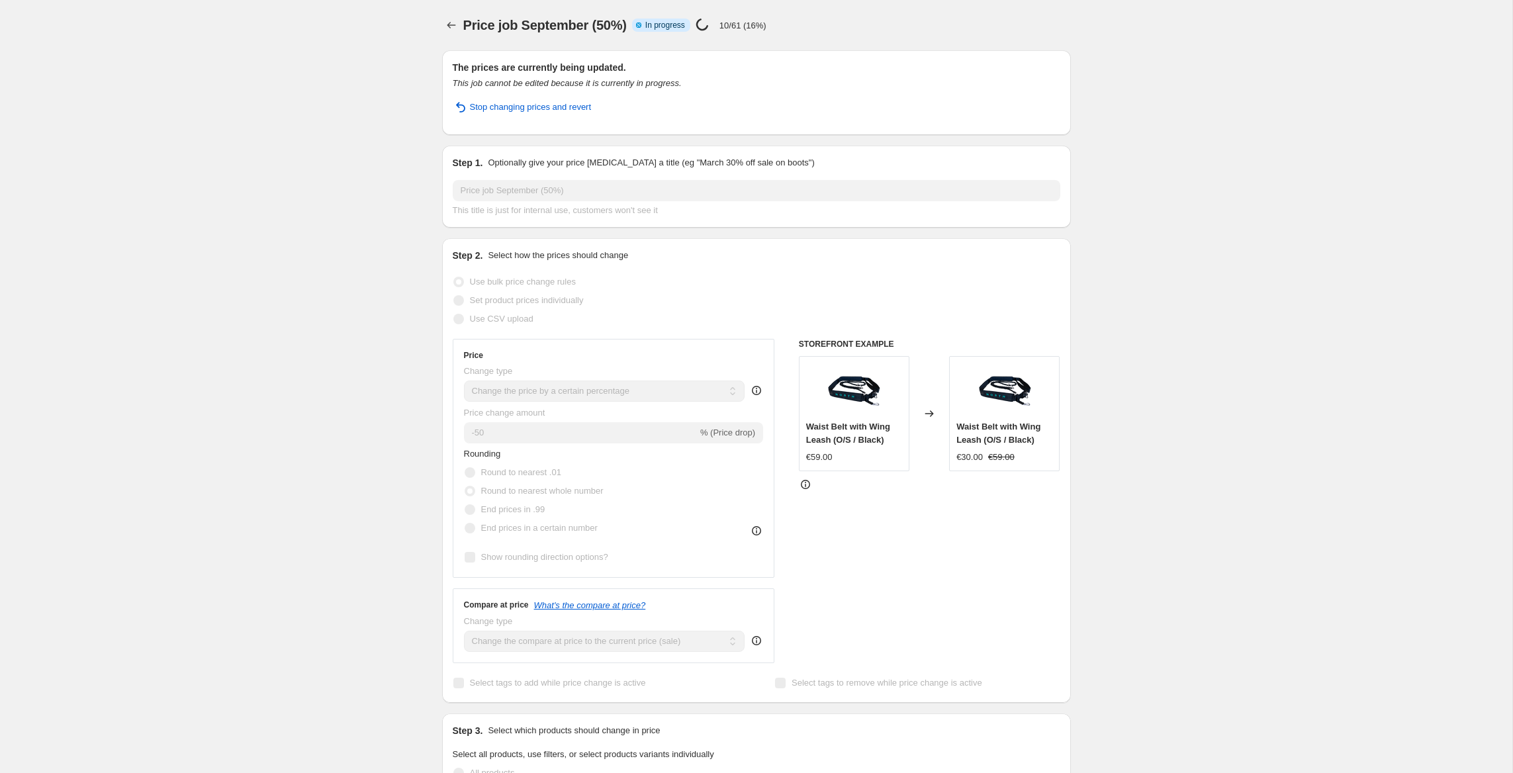
select select "percentage"
select select "tag"
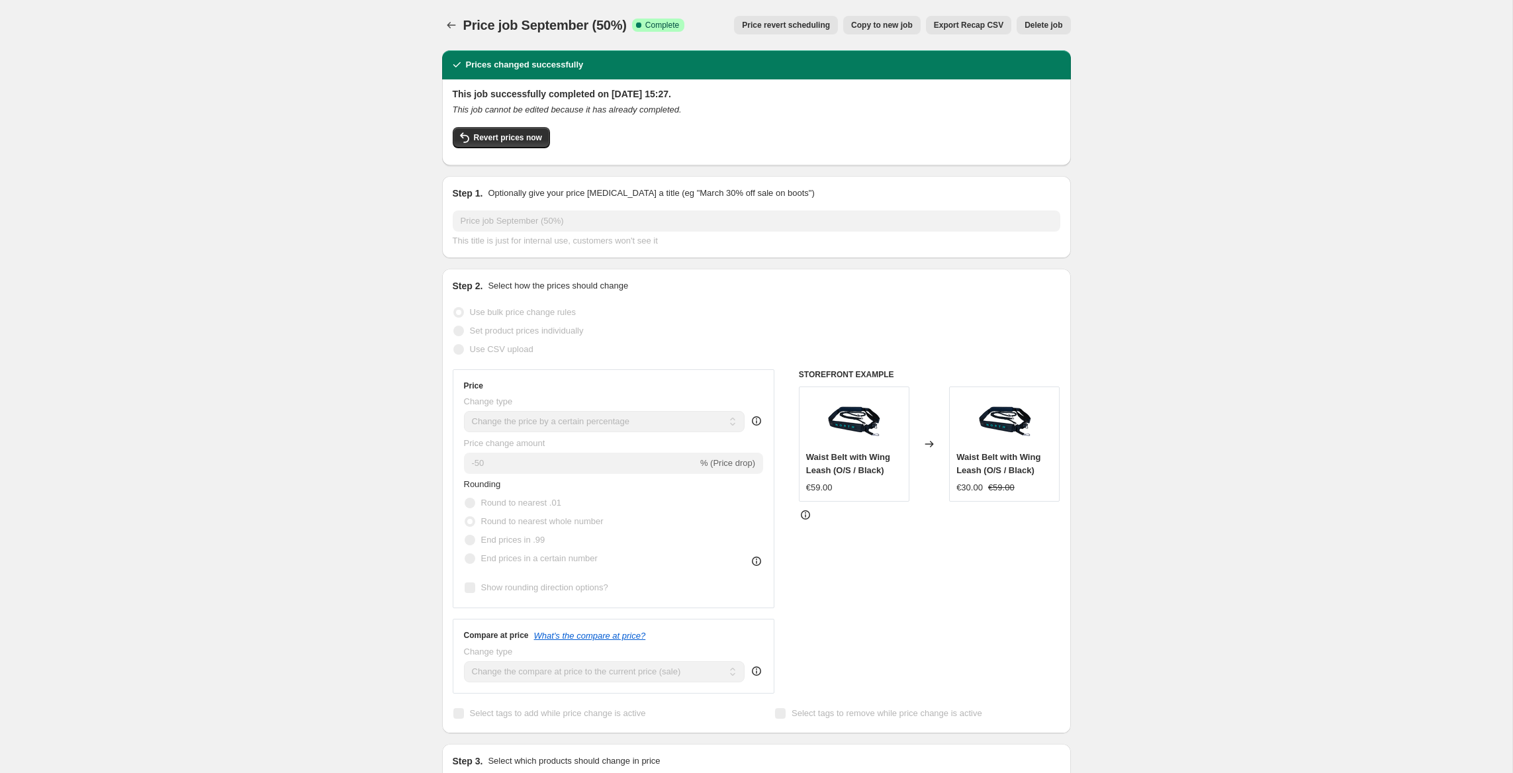
click at [866, 30] on span "Copy to new job" at bounding box center [882, 25] width 62 height 11
select select "percentage"
select select "tag"
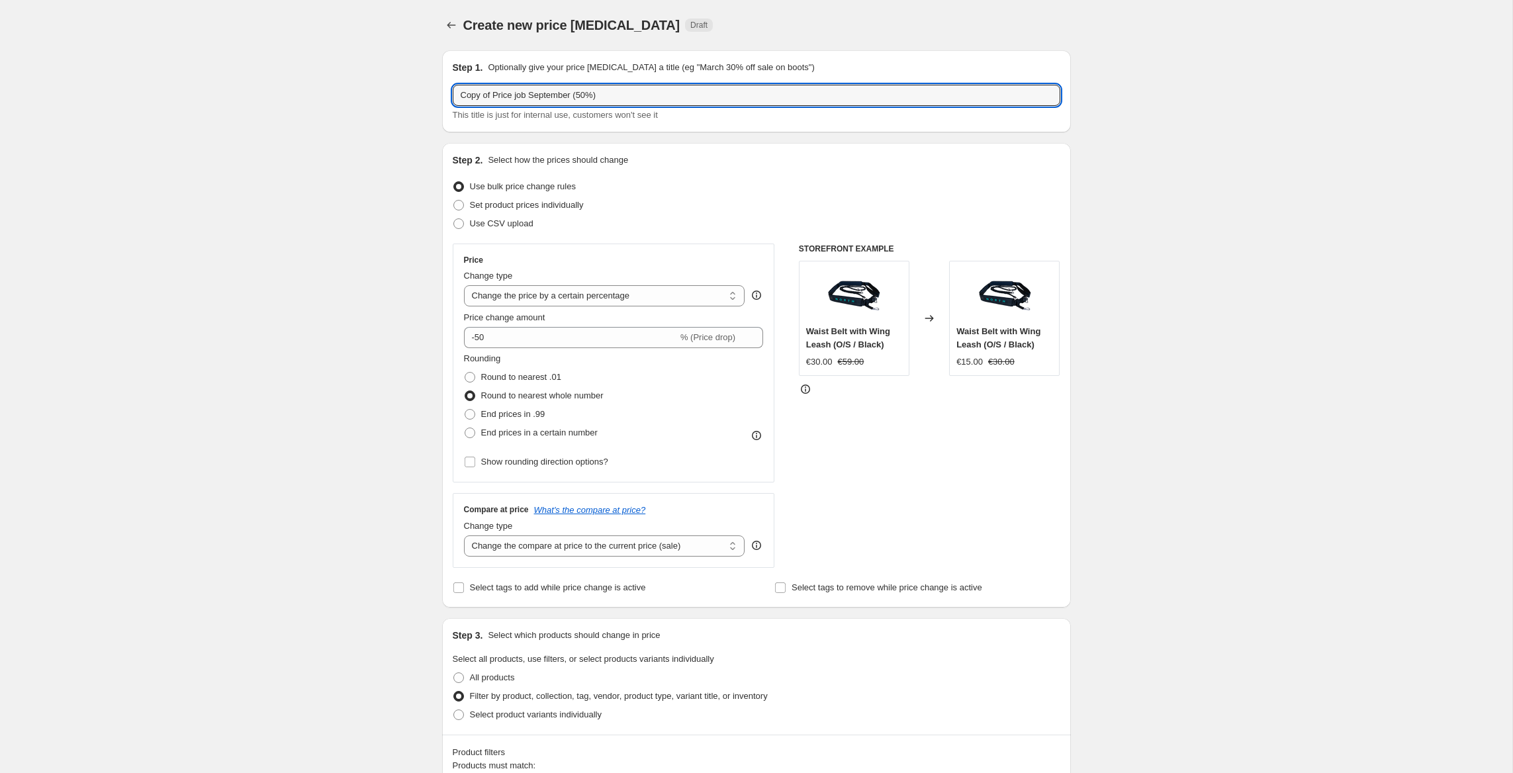
drag, startPoint x: 495, startPoint y: 93, endPoint x: 335, endPoint y: 76, distance: 161.1
drag, startPoint x: 551, startPoint y: 94, endPoint x: 553, endPoint y: 86, distance: 8.2
click at [551, 93] on input "Price job September (50%)" at bounding box center [757, 95] width 608 height 21
type input "Price job September (60%)"
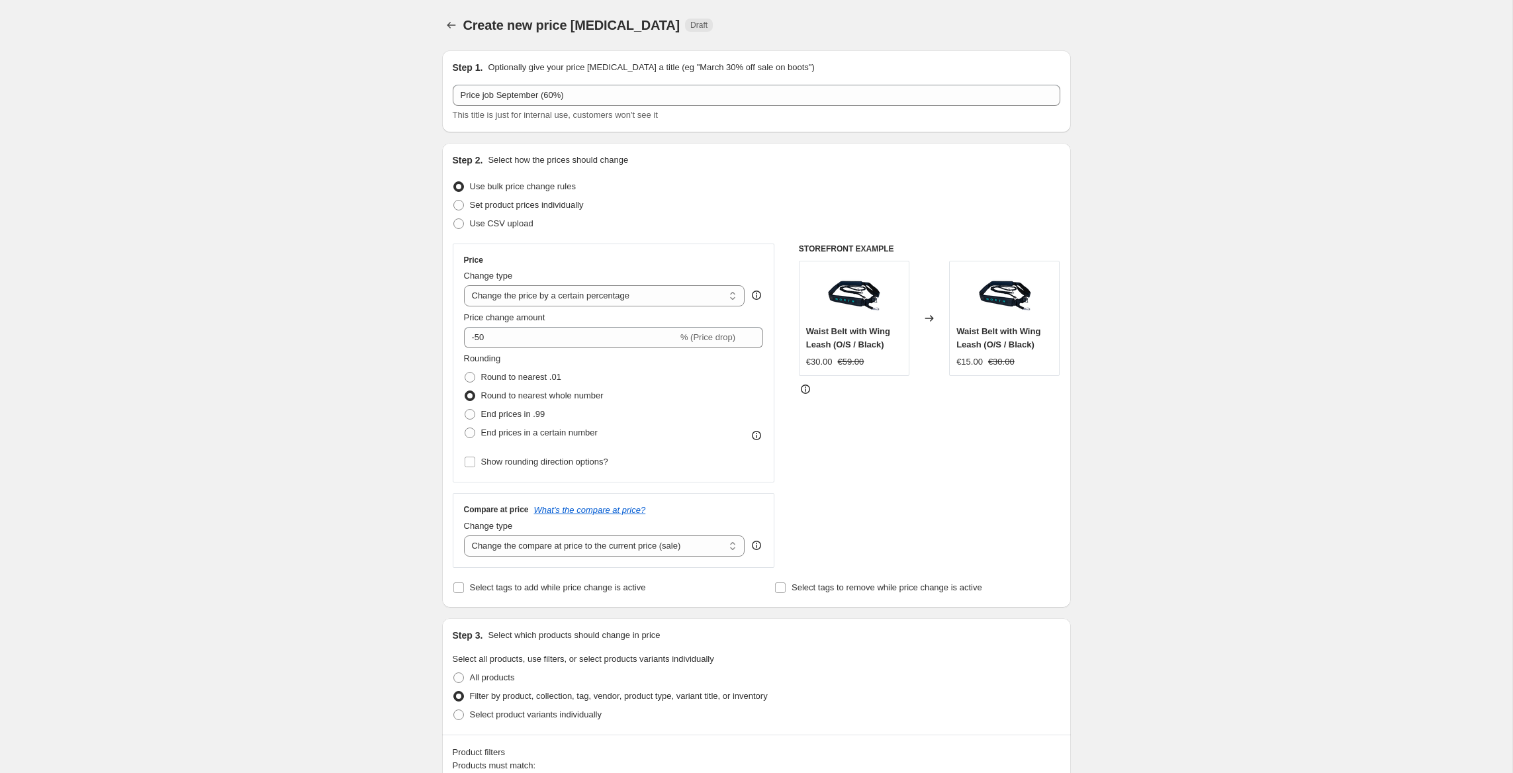
click at [501, 344] on input "-50" at bounding box center [571, 337] width 214 height 21
type input "-60"
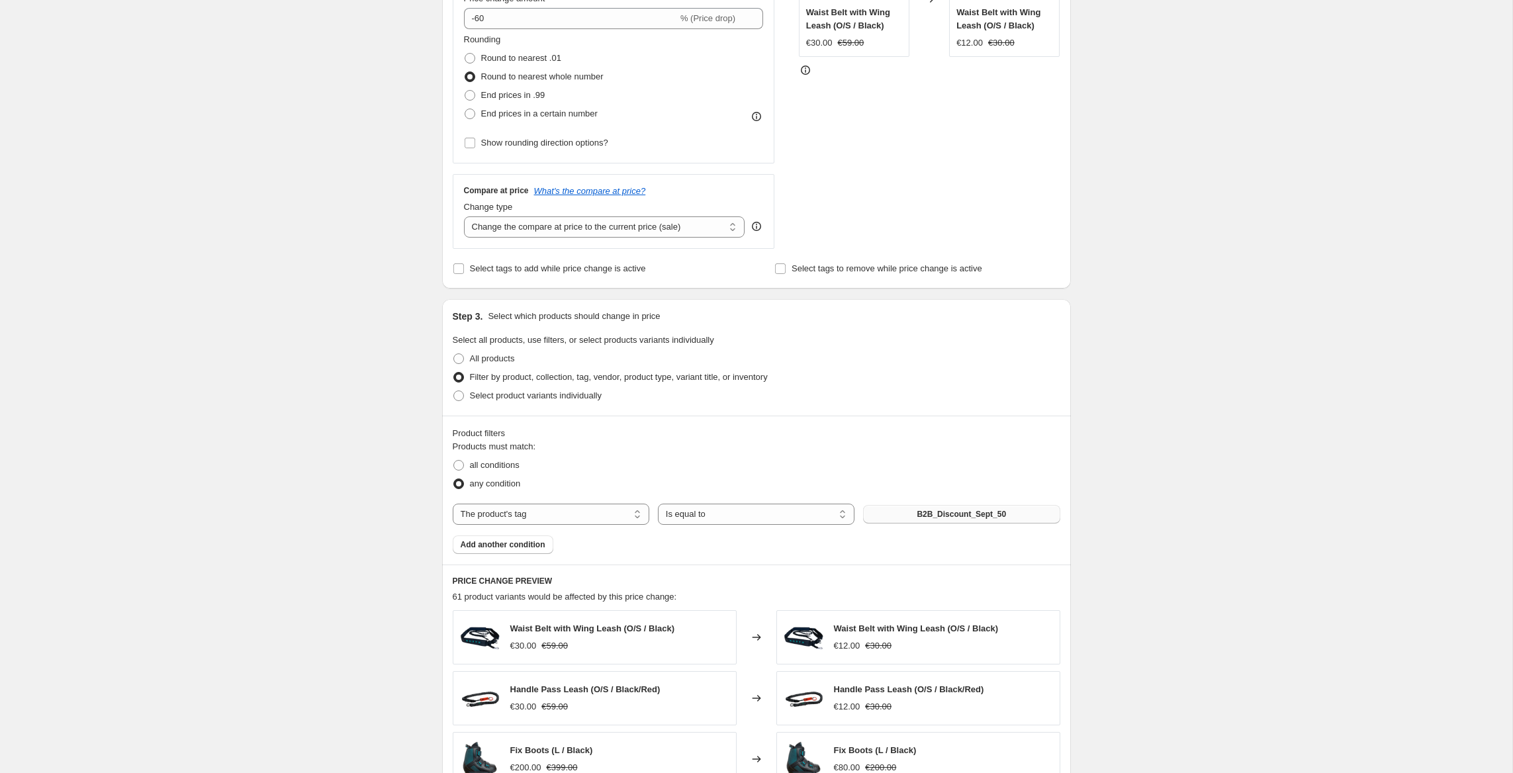
scroll to position [323, 0]
click at [982, 512] on span "B2B_Discount_Sept_50" at bounding box center [961, 510] width 89 height 11
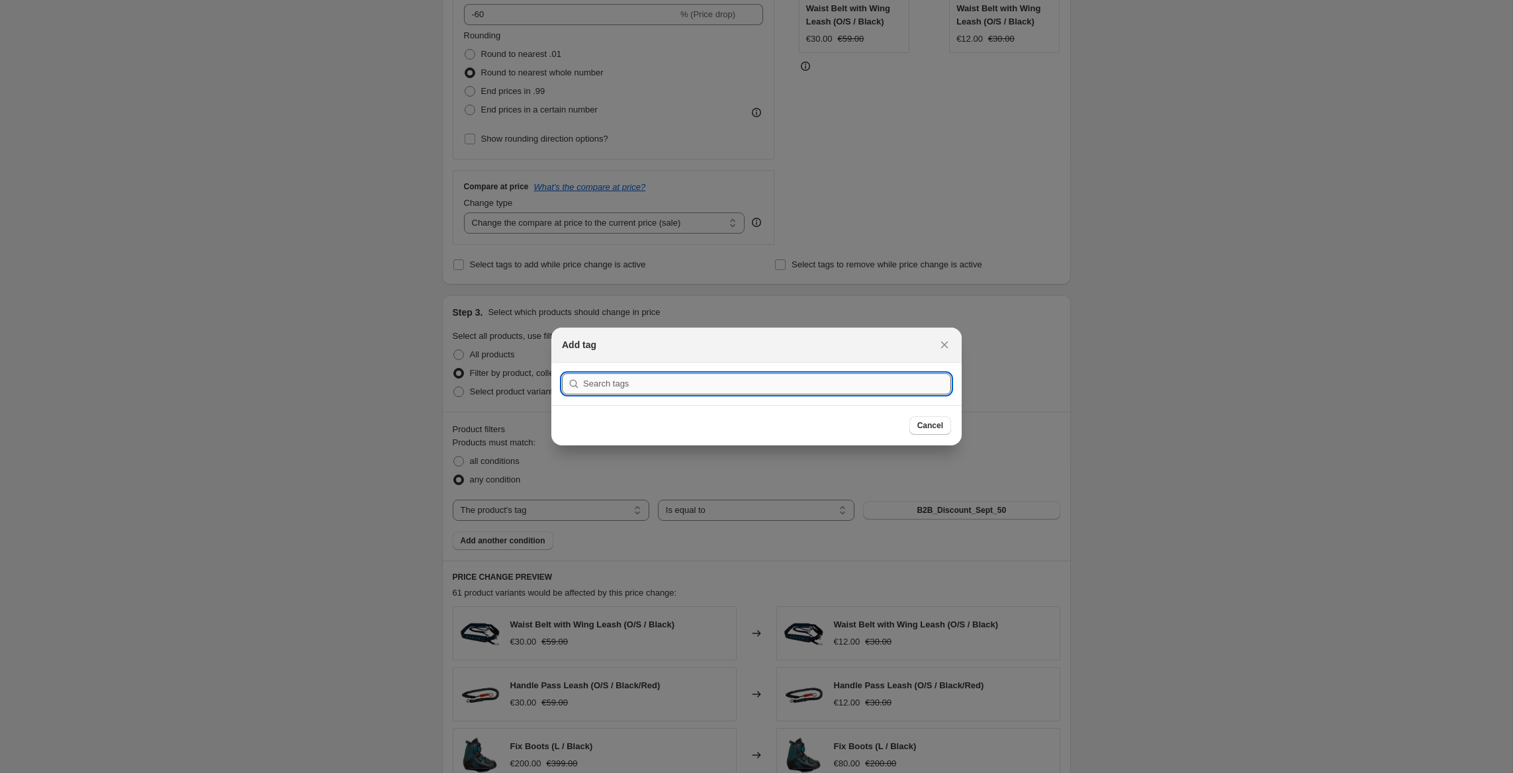
click at [691, 383] on input ":rp2:" at bounding box center [767, 383] width 368 height 21
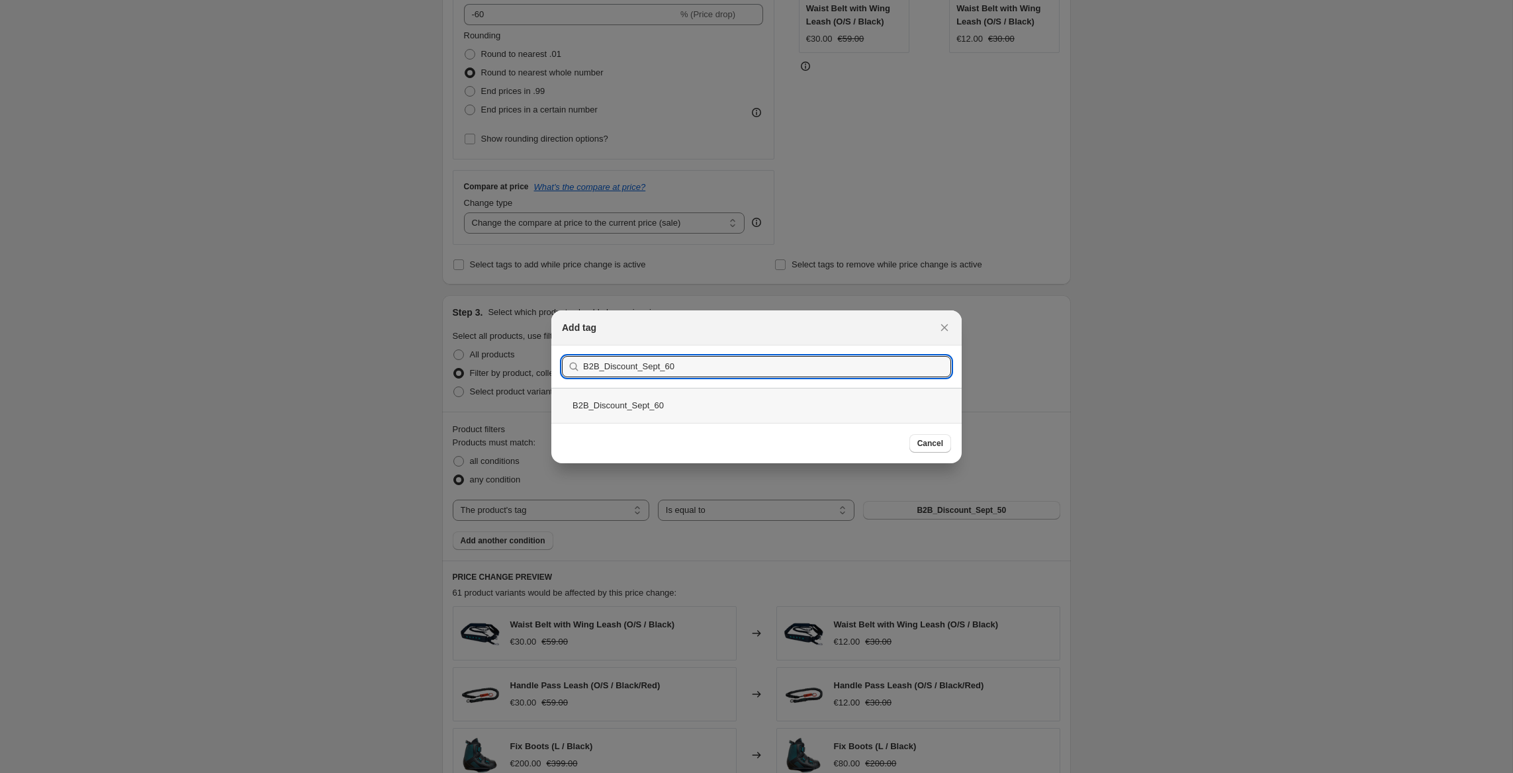
type input "B2B_Discount_Sept_60"
drag, startPoint x: 654, startPoint y: 412, endPoint x: 661, endPoint y: 411, distance: 7.3
click at [654, 412] on div "B2B_Discount_Sept_60" at bounding box center [756, 405] width 410 height 35
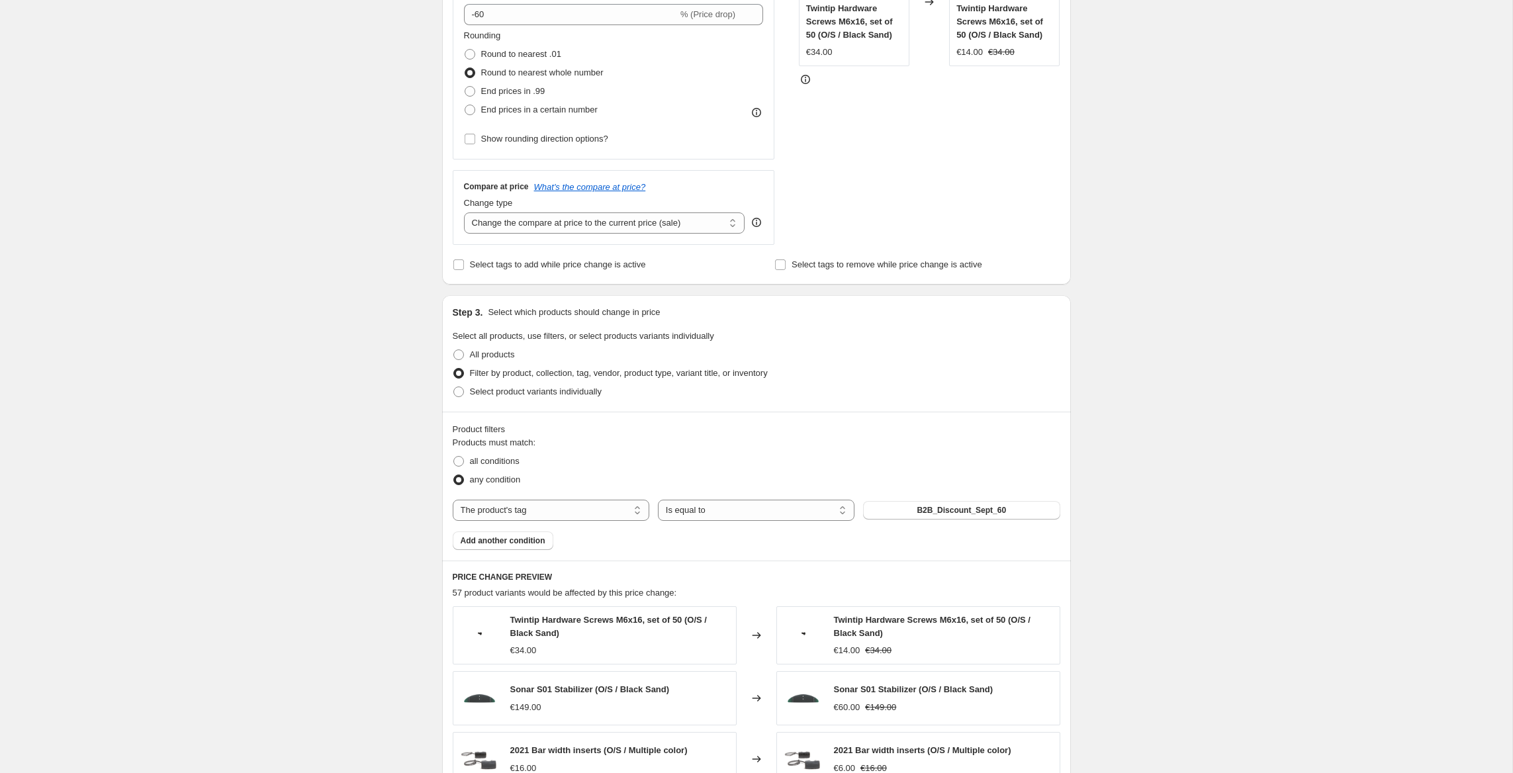
click at [336, 351] on div "Create new price change job. This page is ready Create new price change job Dra…" at bounding box center [756, 552] width 1512 height 1751
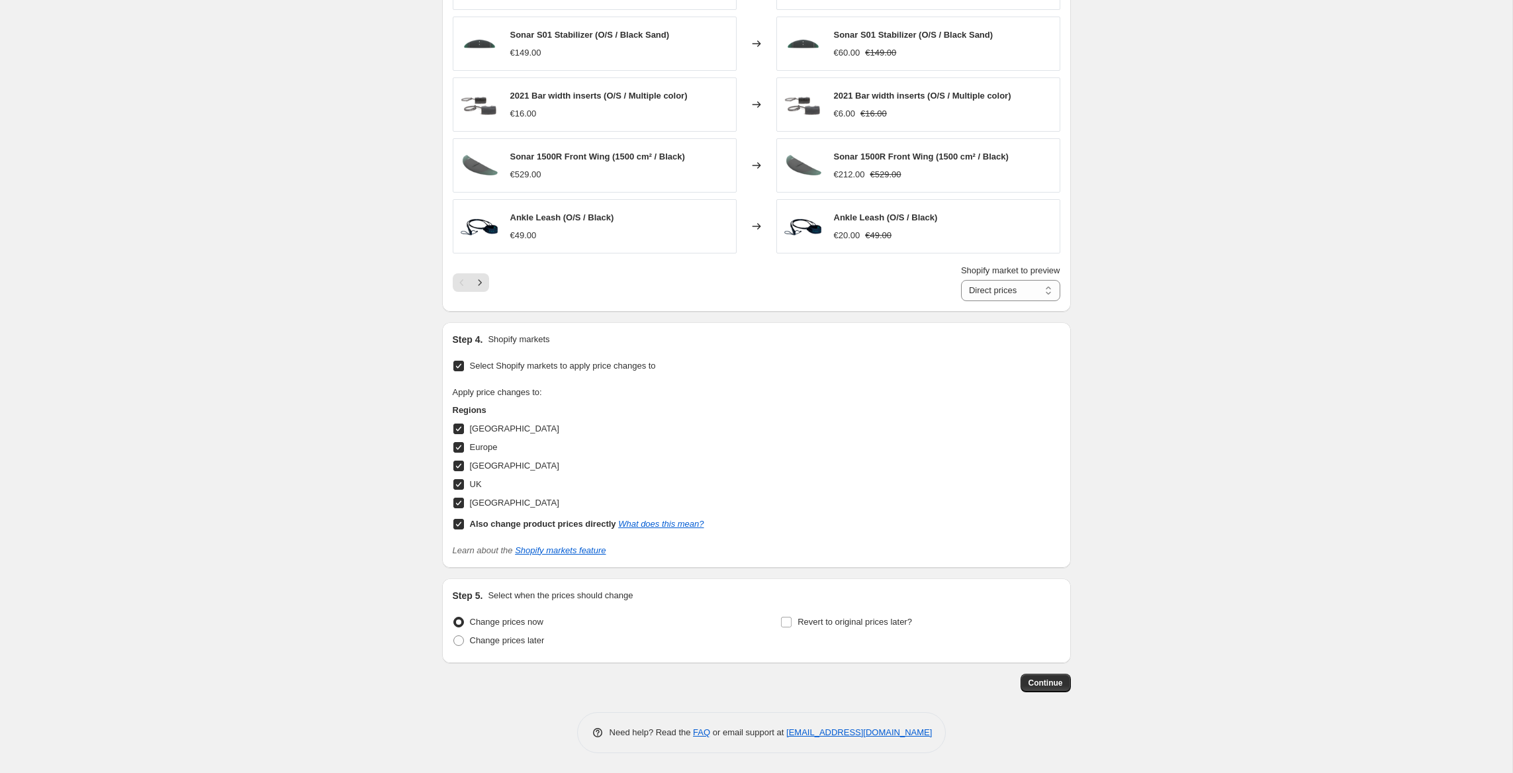
scroll to position [978, 0]
click at [1048, 685] on span "Continue" at bounding box center [1046, 683] width 34 height 11
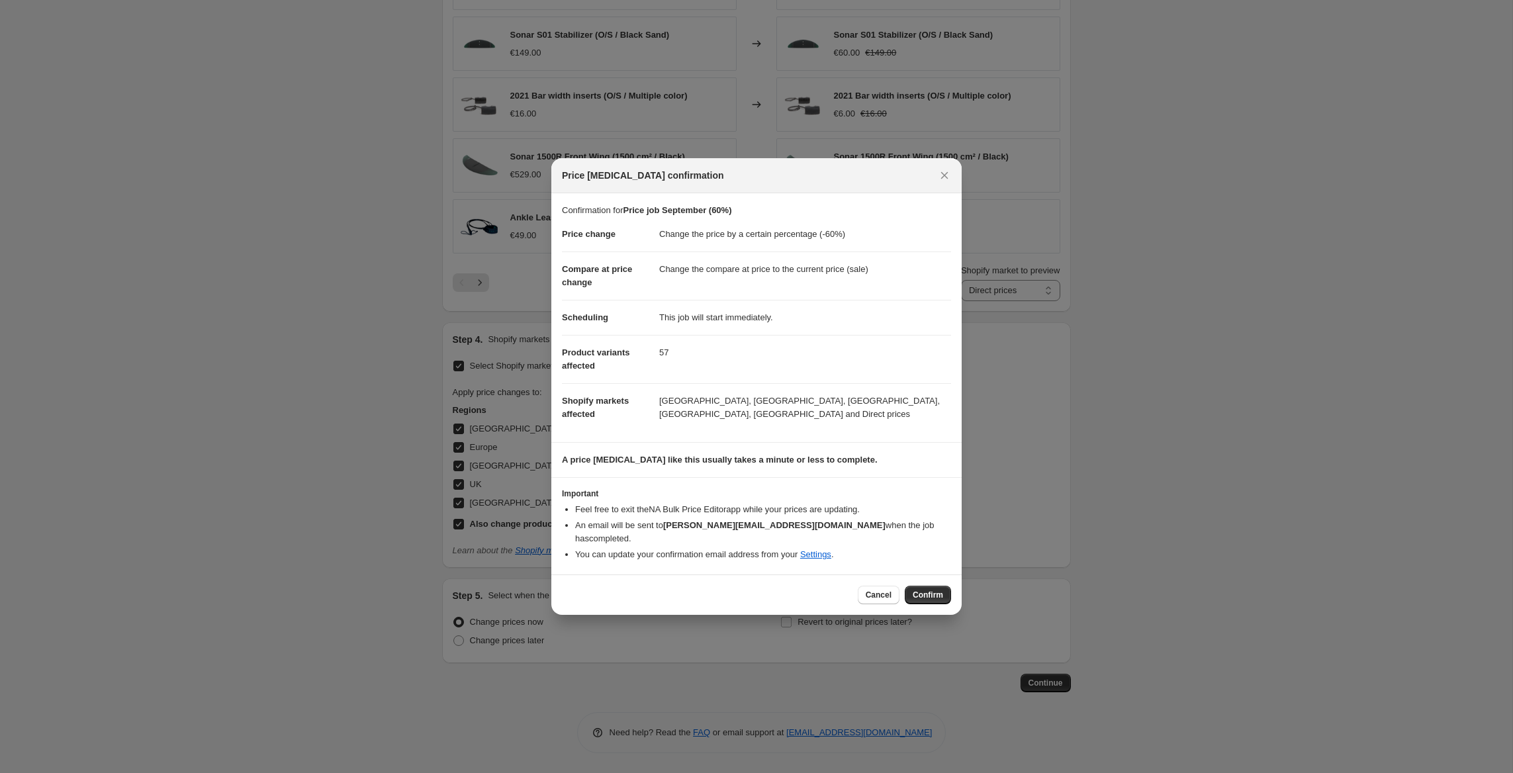
click at [926, 590] on span "Confirm" at bounding box center [928, 595] width 30 height 11
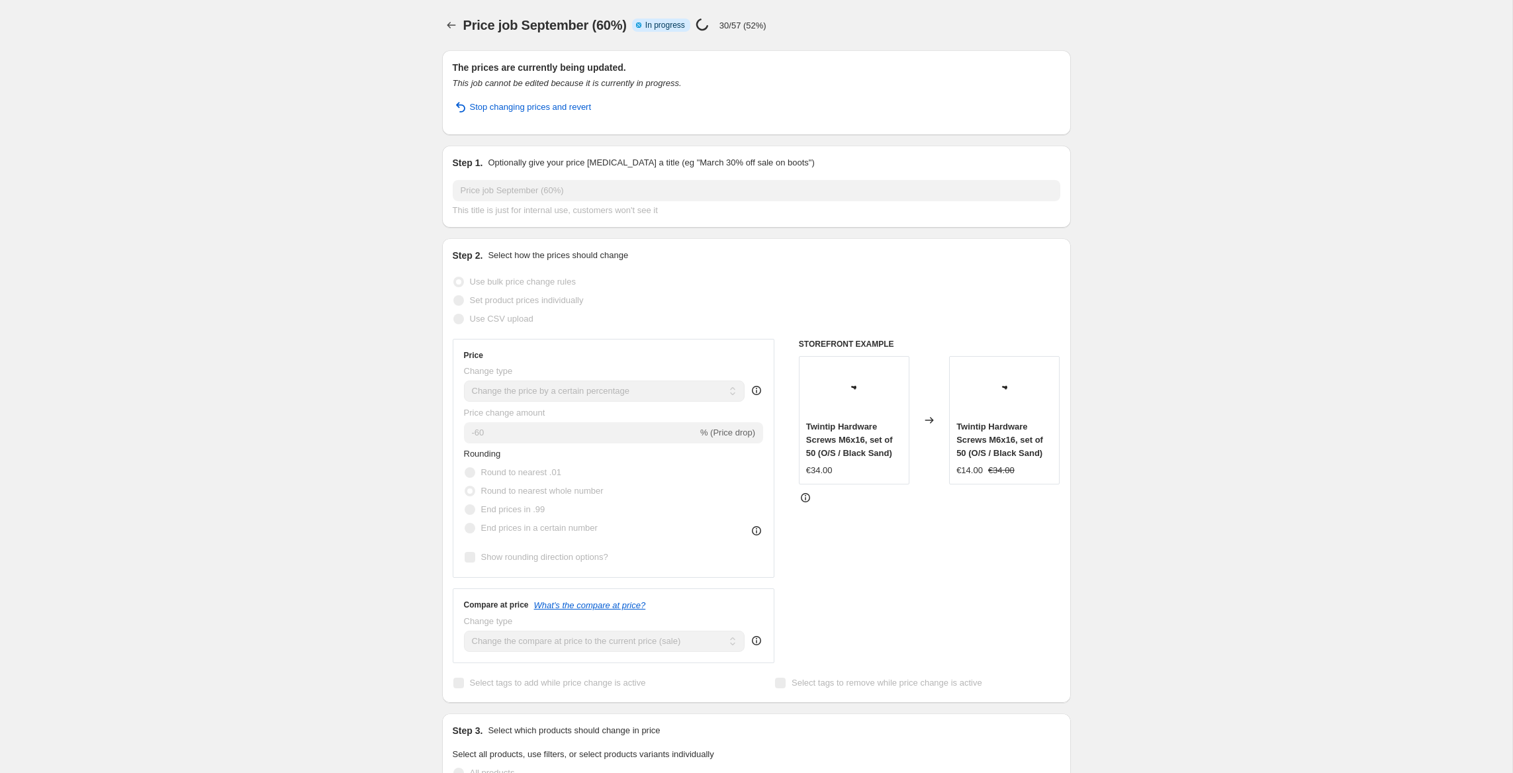
select select "percentage"
select select "tag"
